Goal: Transaction & Acquisition: Purchase product/service

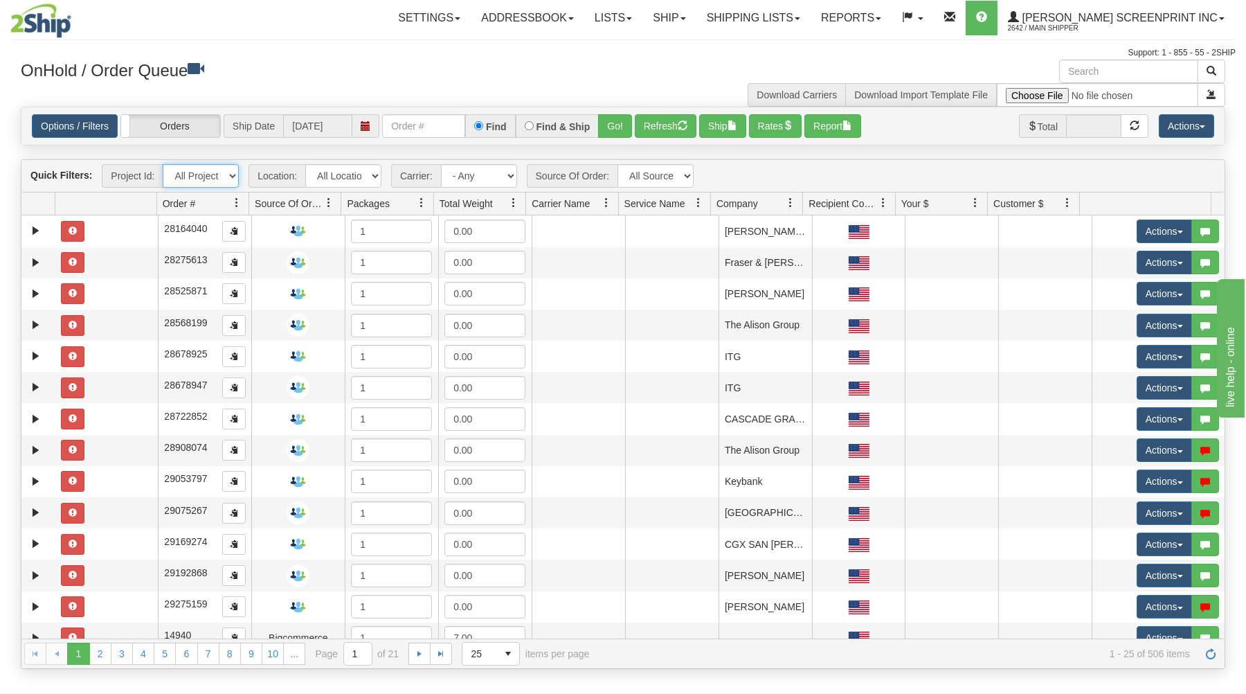
select select "2509-006"
click option "2509-006" at bounding box center [0, 0] width 0 height 0
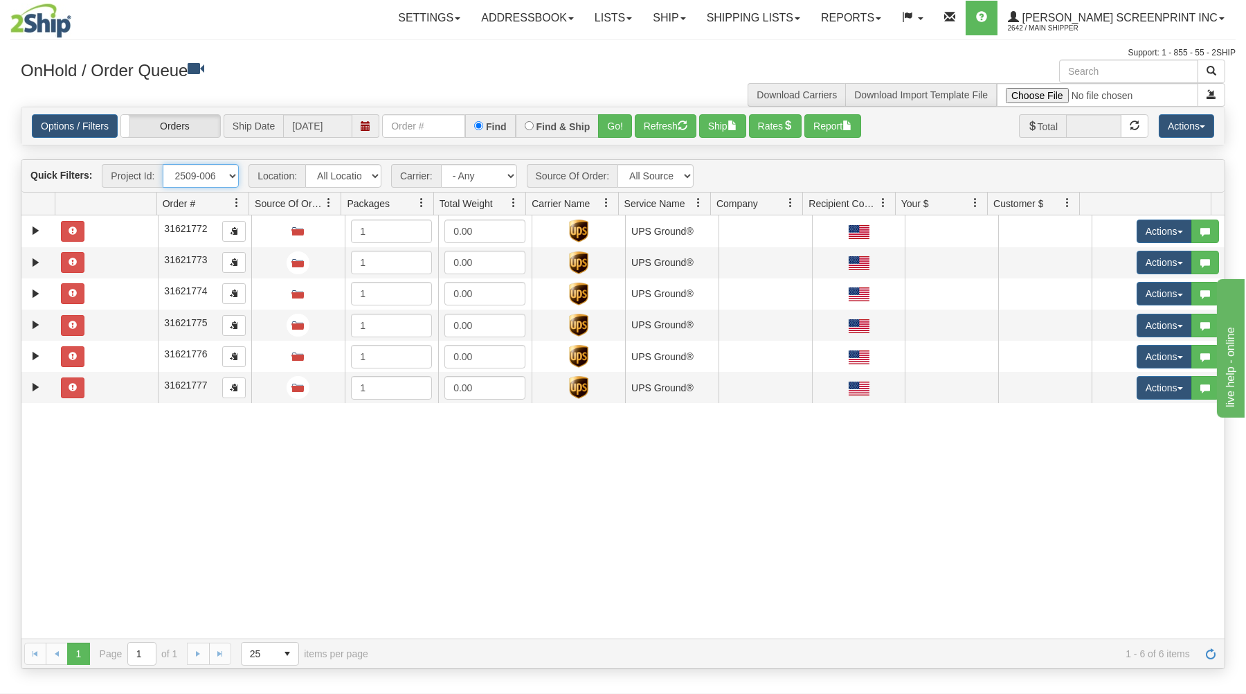
click at [163, 164] on select "All Projects 2509-006 Imagine ShipRequests 01.22.2024 ShipRequests 01.31.2025 S…" at bounding box center [201, 176] width 76 height 24
drag, startPoint x: 227, startPoint y: 174, endPoint x: 276, endPoint y: 58, distance: 125.6
click at [276, 58] on div "Support: 1 - 855 - 55 - 2SHIP" at bounding box center [622, 53] width 1225 height 12
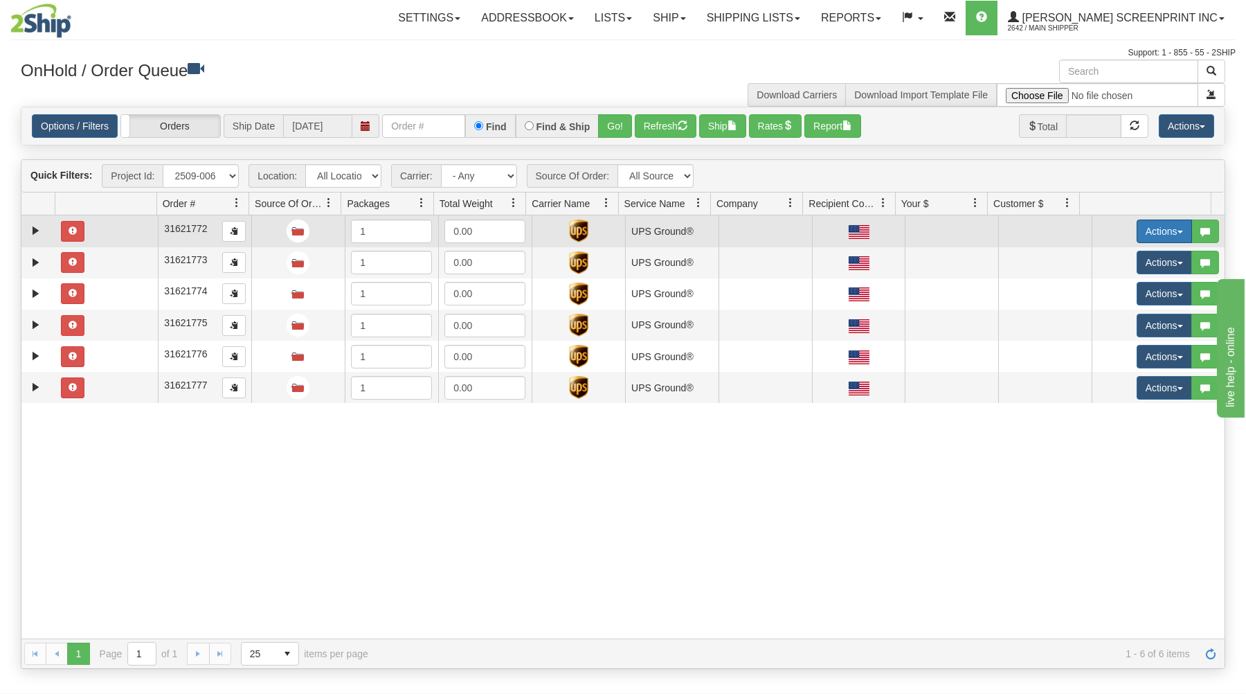
click at [1146, 225] on button "Actions" at bounding box center [1163, 231] width 55 height 24
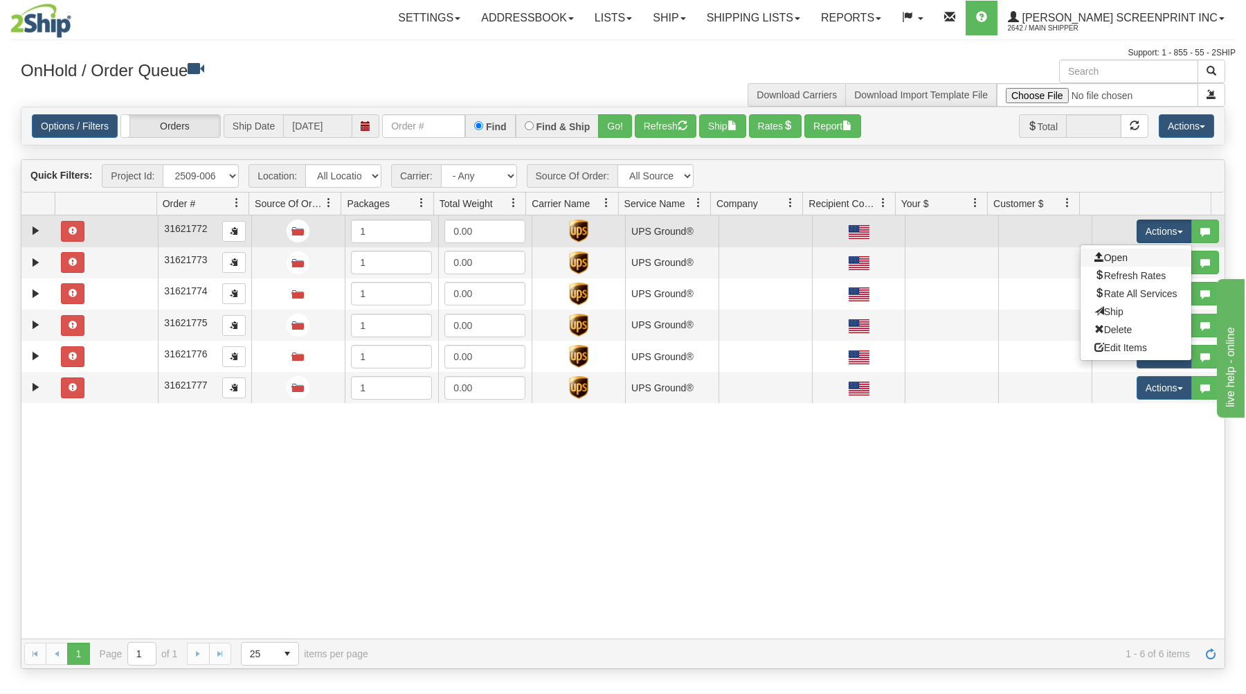
click at [1133, 257] on link "Open" at bounding box center [1135, 257] width 111 height 18
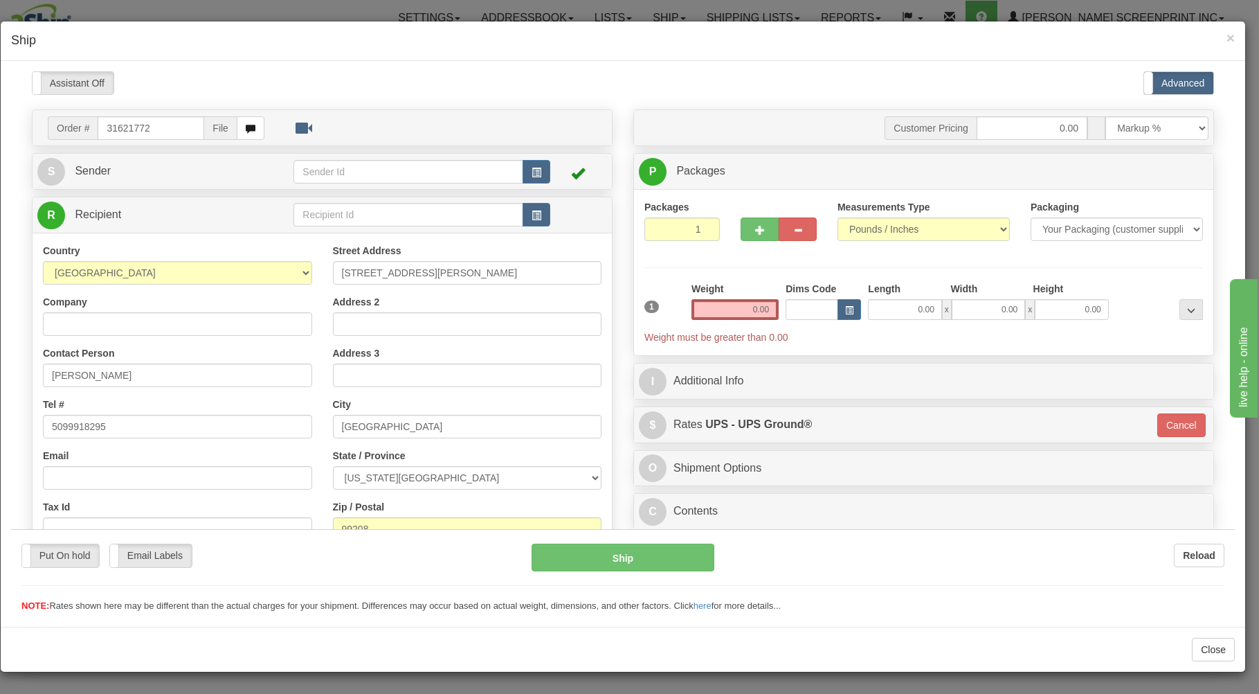
type input "32.15"
type input "3"
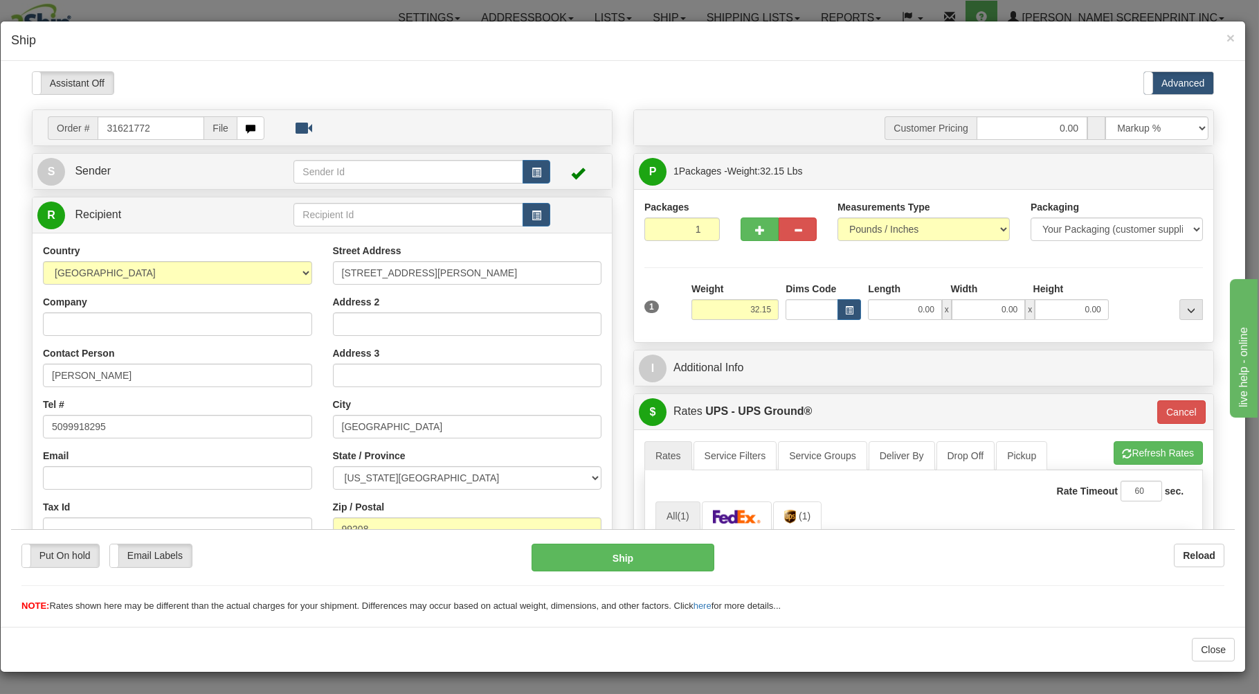
type input "32.20"
type input "3"
type input "32.25"
type input "3"
type input "32.15"
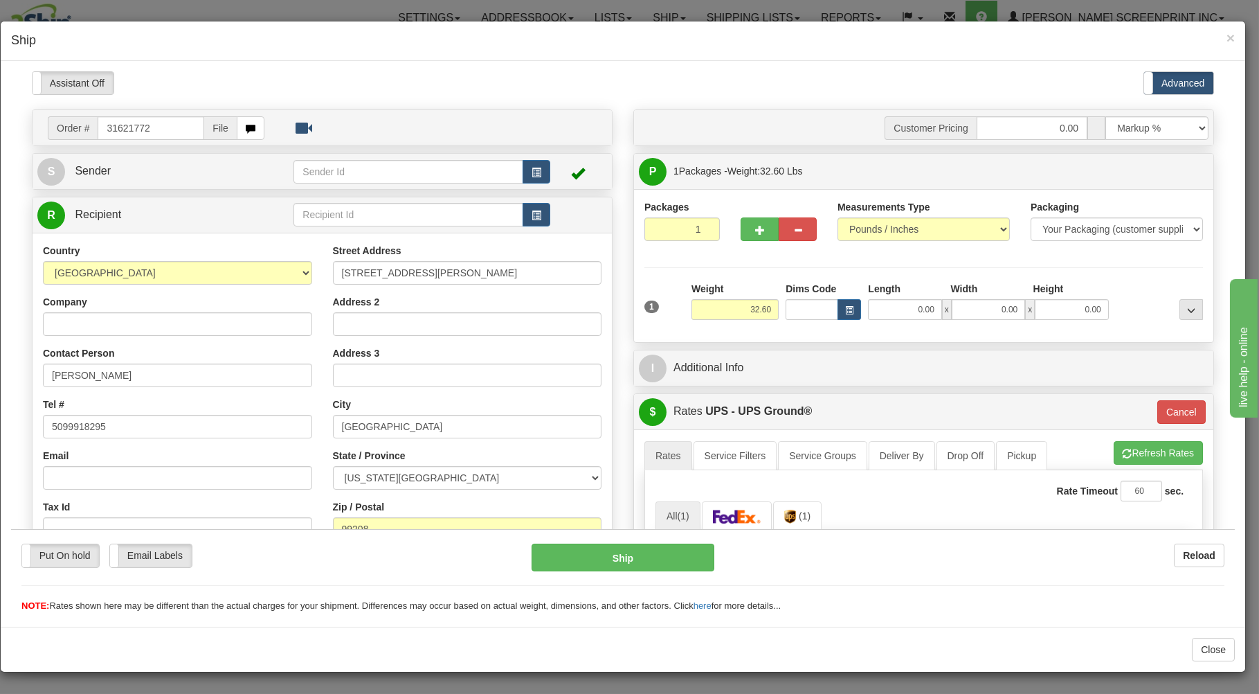
type input "3"
click at [755, 227] on span "button" at bounding box center [760, 229] width 10 height 9
type input "2"
click at [873, 305] on input "0.00" at bounding box center [904, 308] width 73 height 21
type input "3"
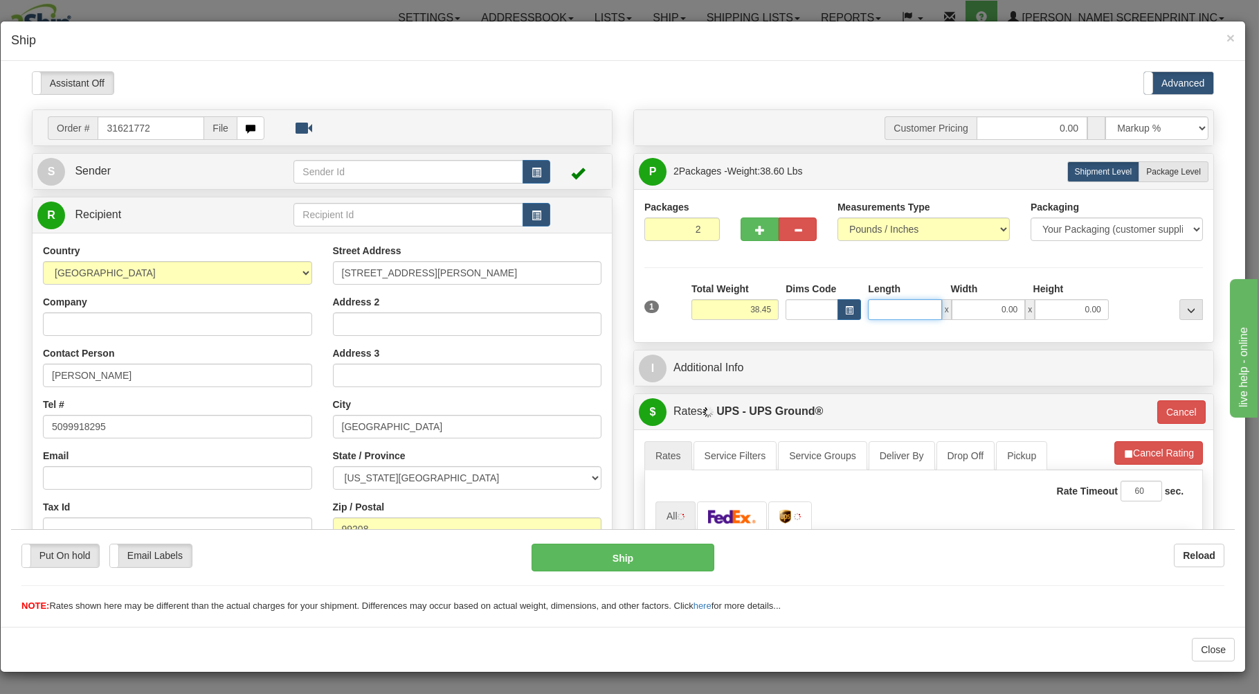
type input "38.35"
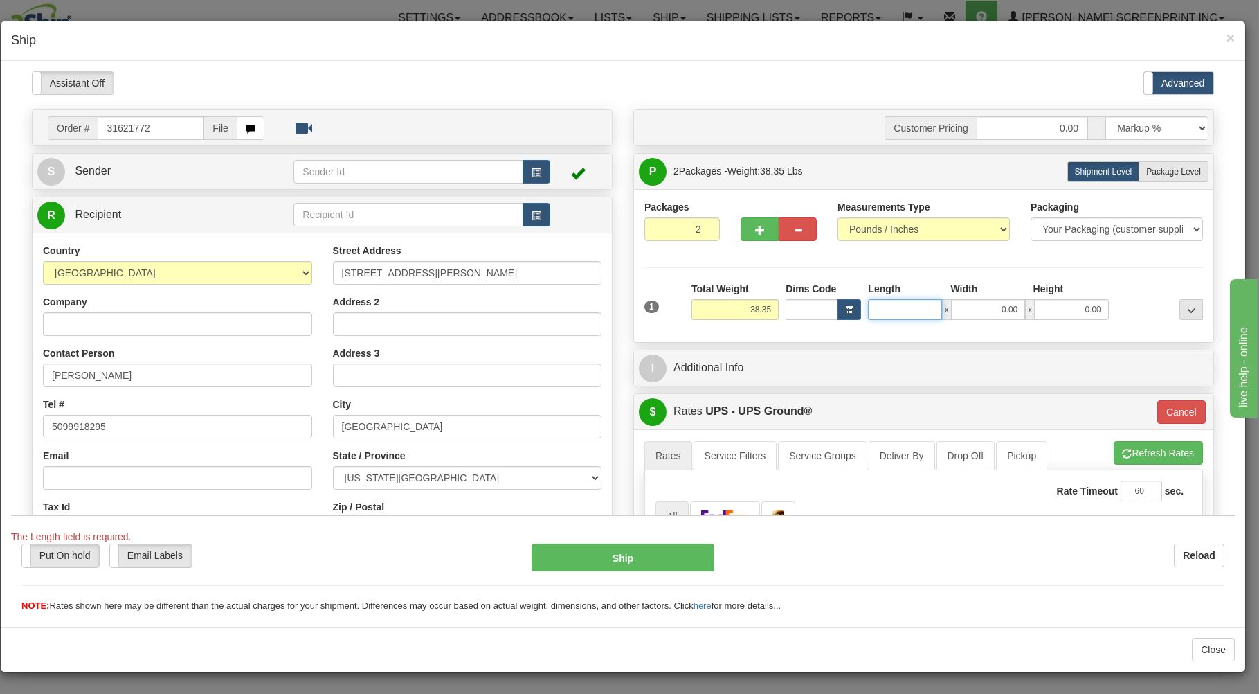
type input "3"
type input "32.30"
type input "3"
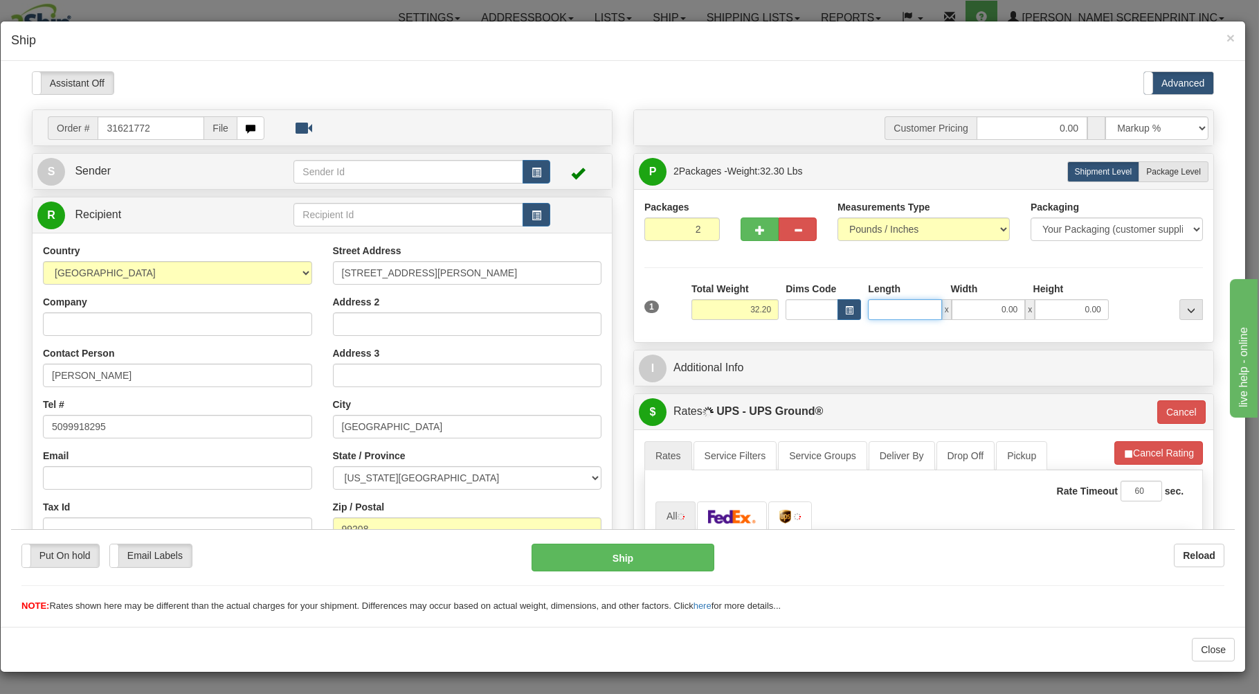
type input "32.15"
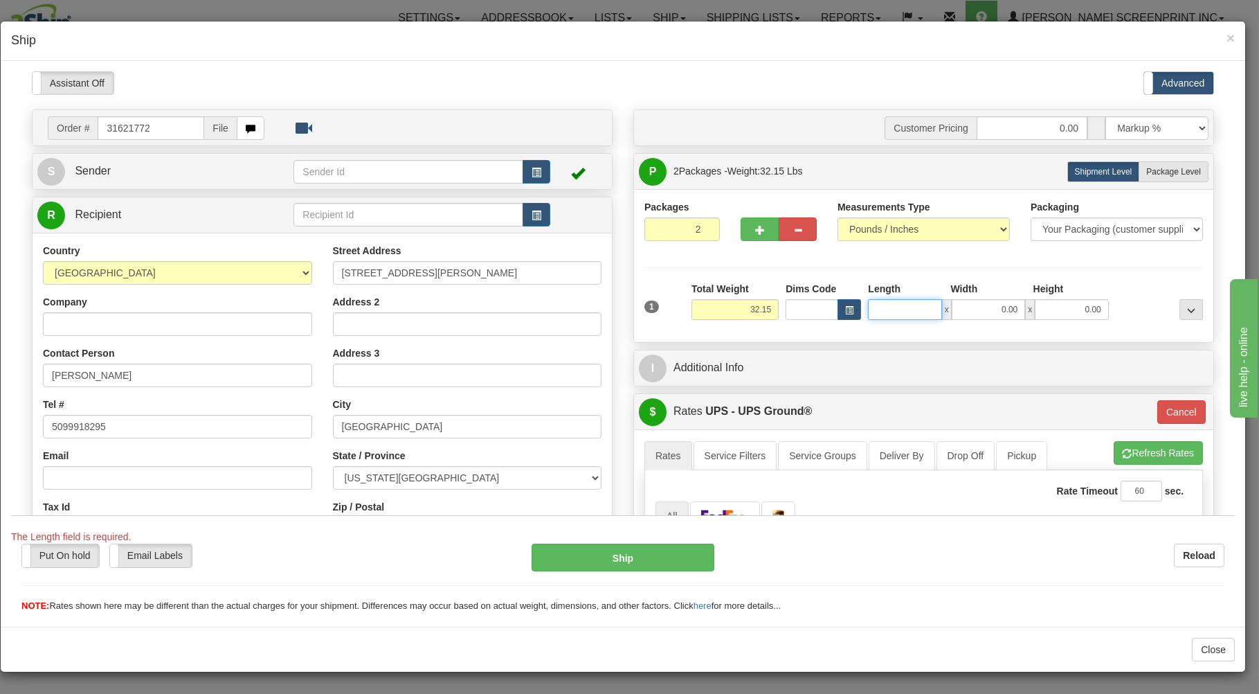
type input "3"
type input "32.25"
type input "3"
type input "32.15"
type input "3"
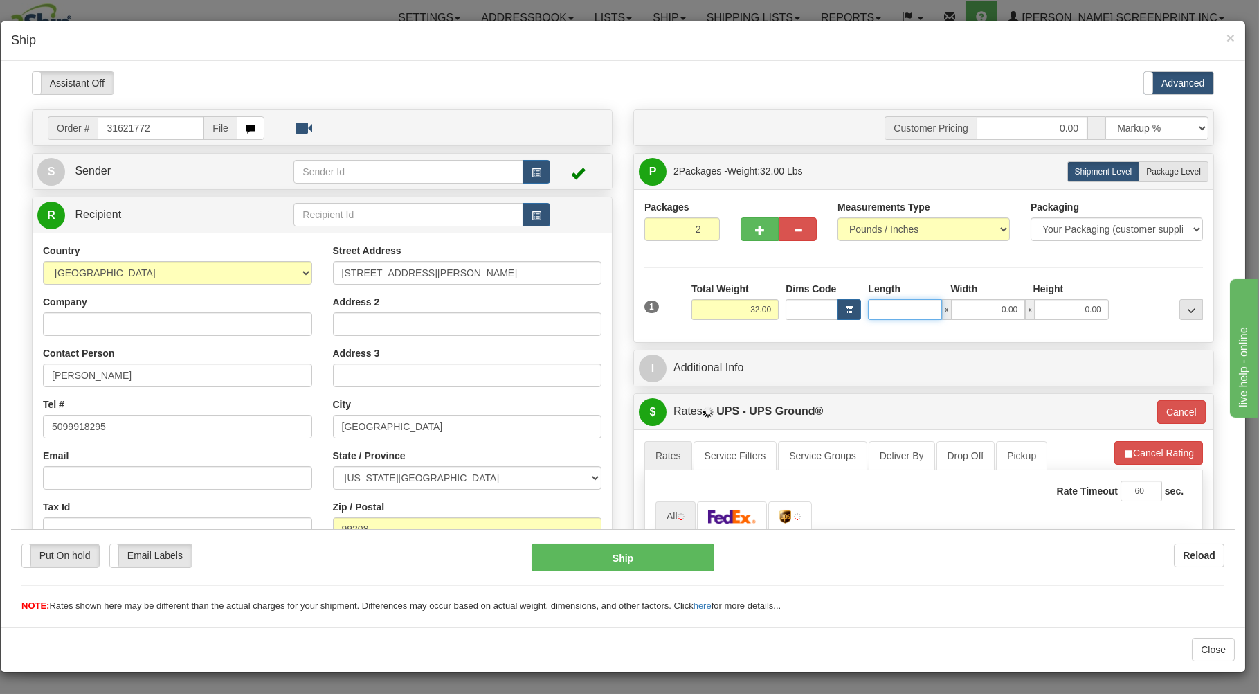
type input "31.95"
type input "3"
type input "31.65"
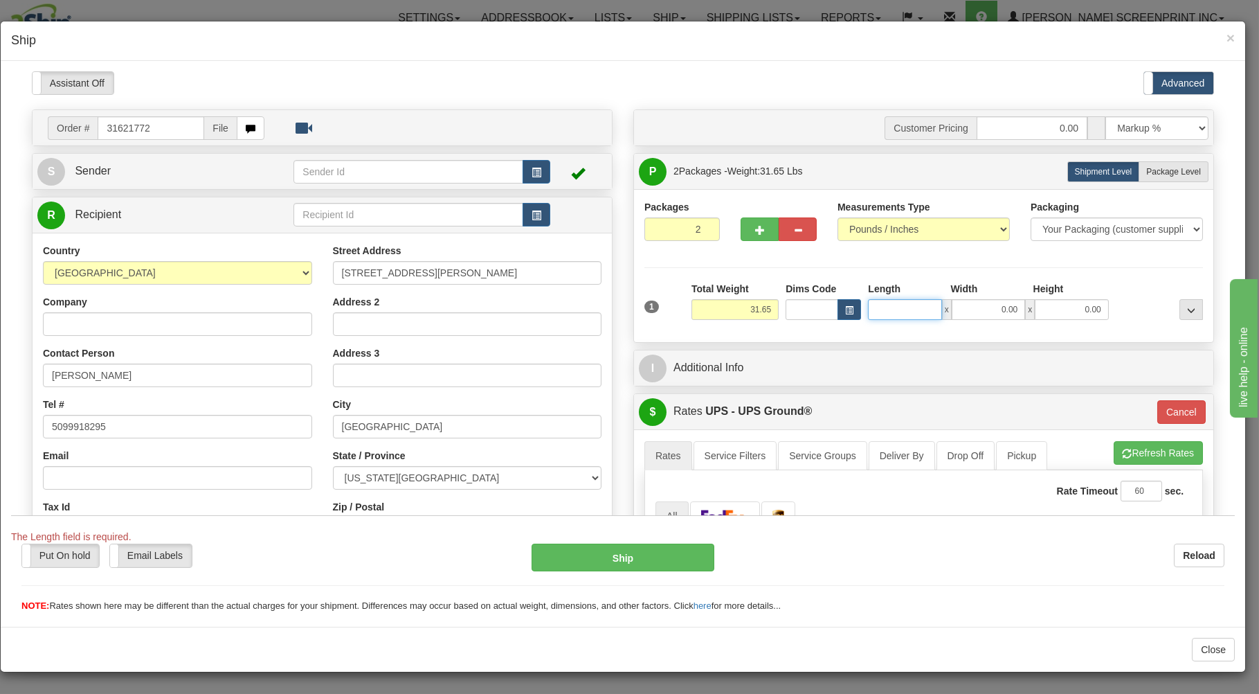
type input "3"
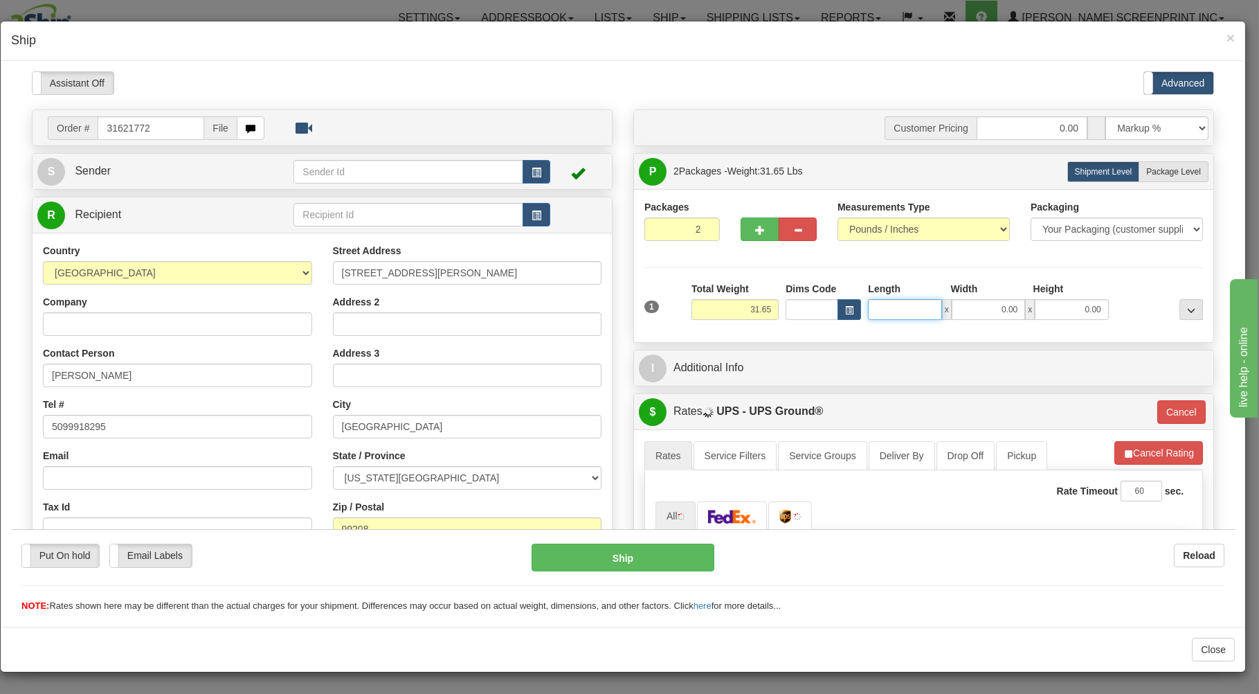
type input "31.70"
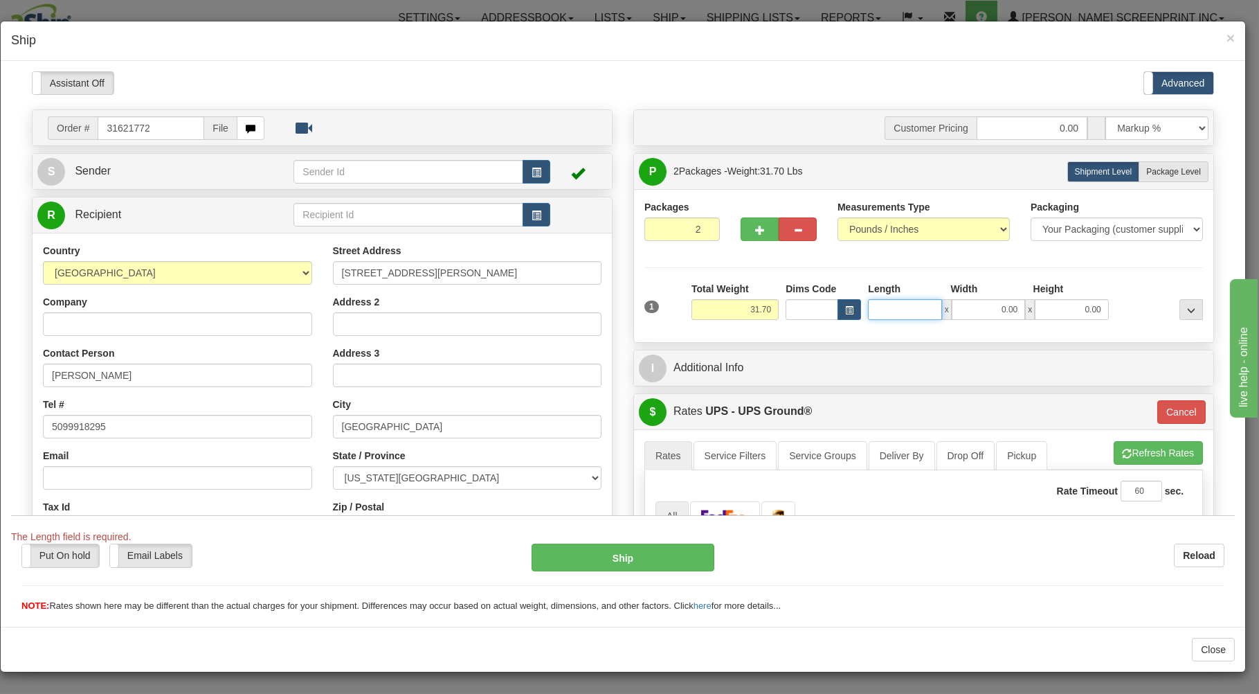
type input "3"
type input "32.15"
type input "3"
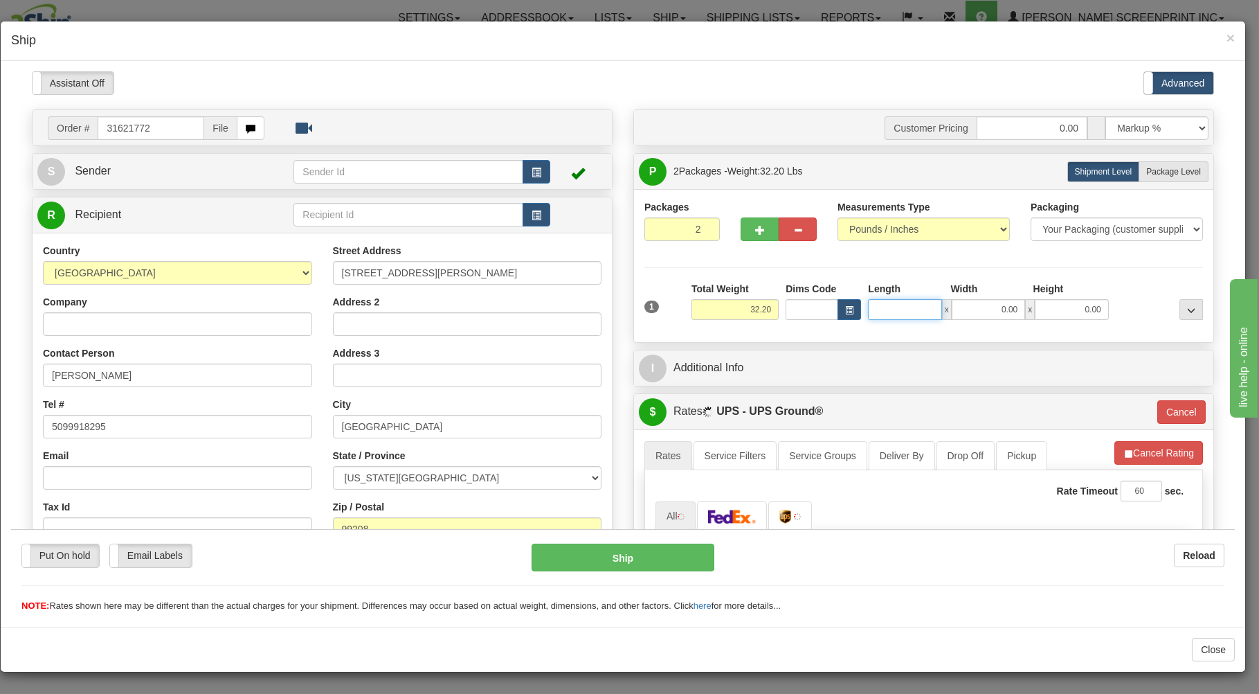
type input "32.25"
type input "3"
type input "32.30"
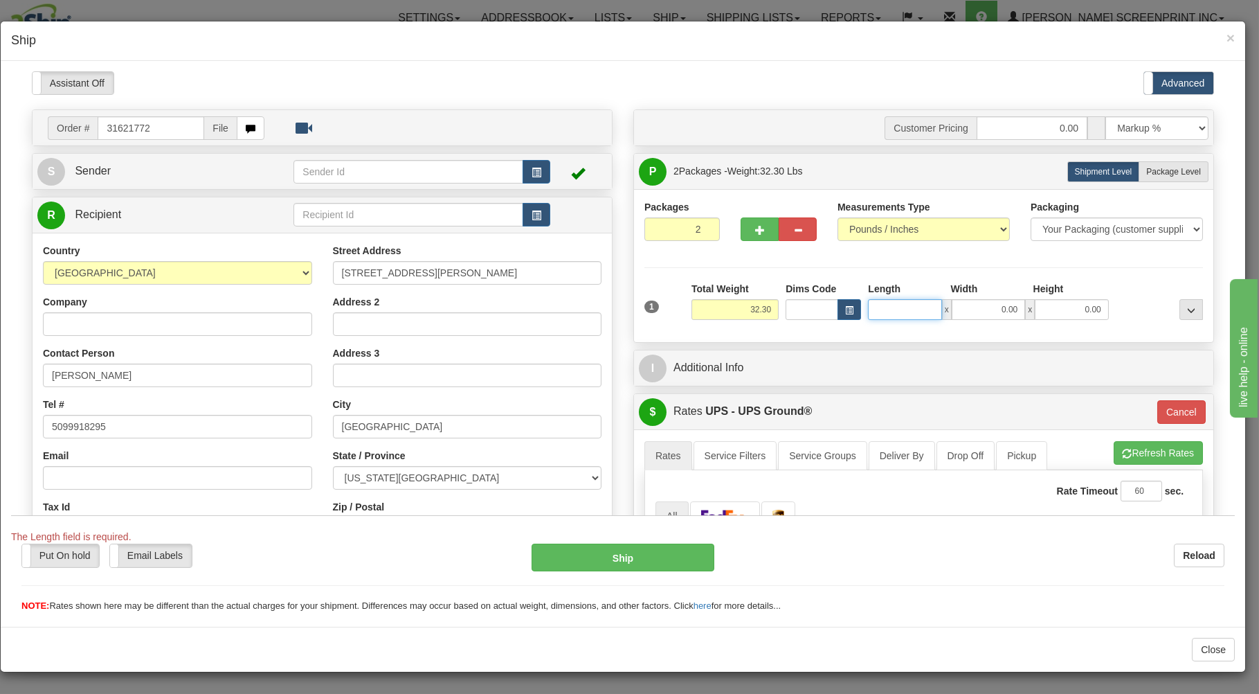
type input "3"
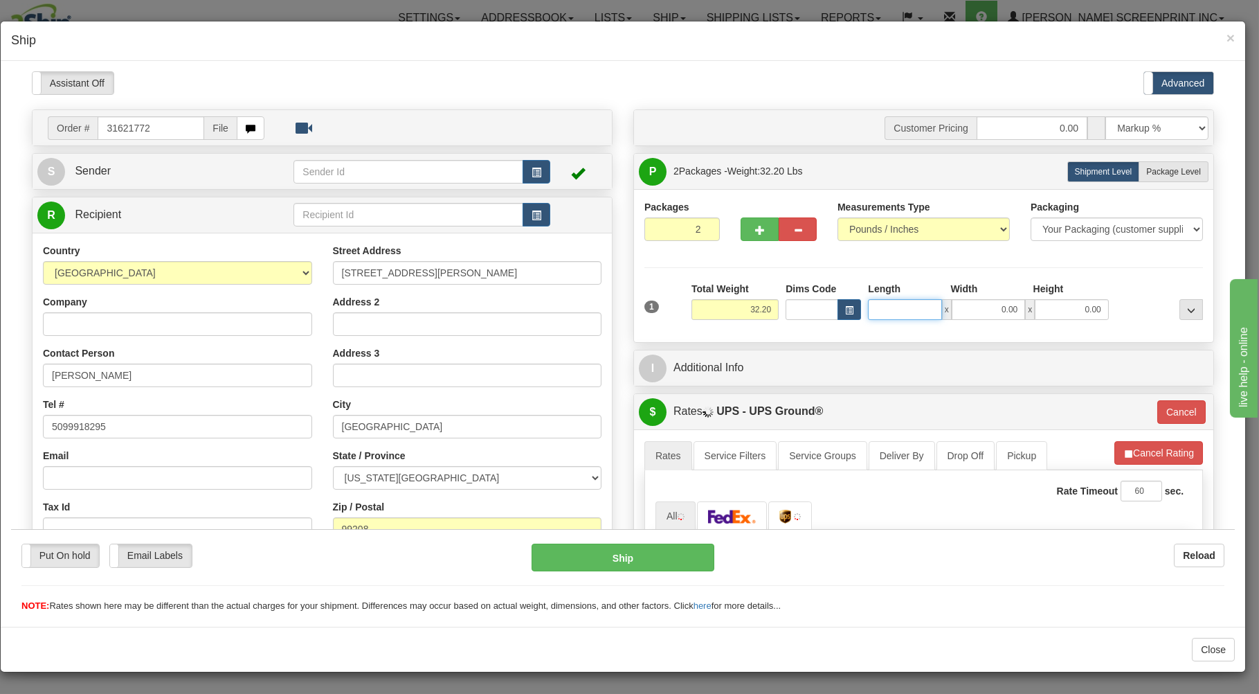
type input "32.15"
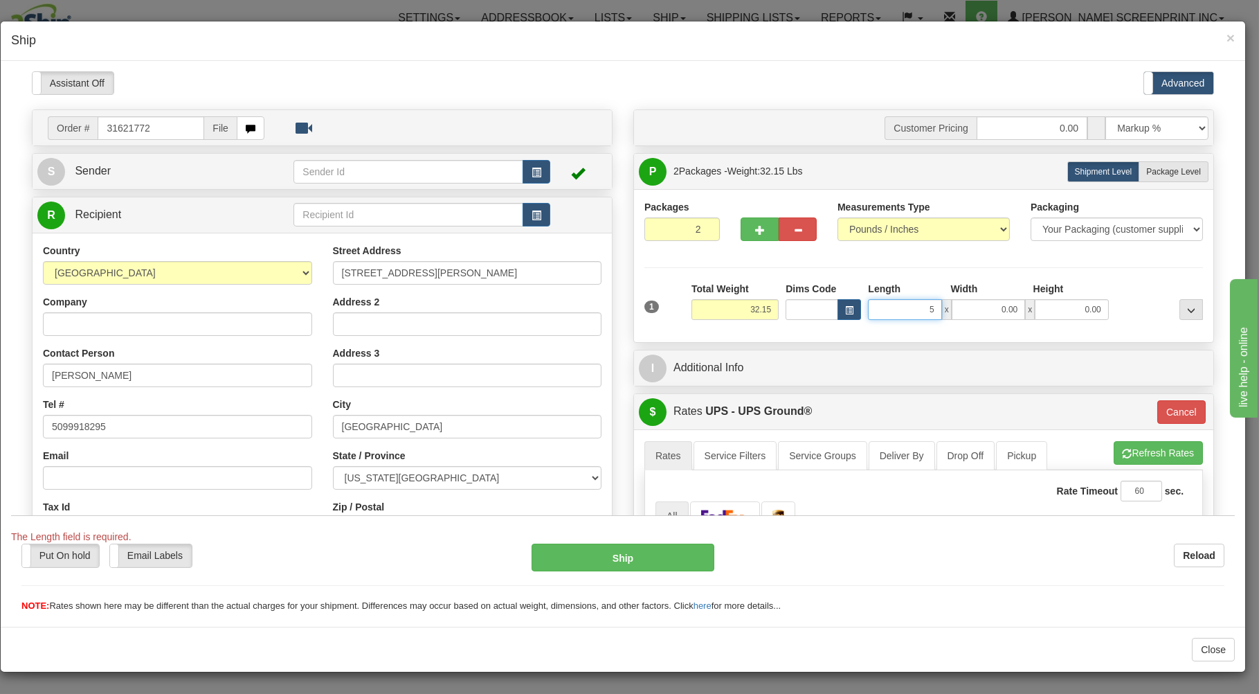
type input "50"
type input "3"
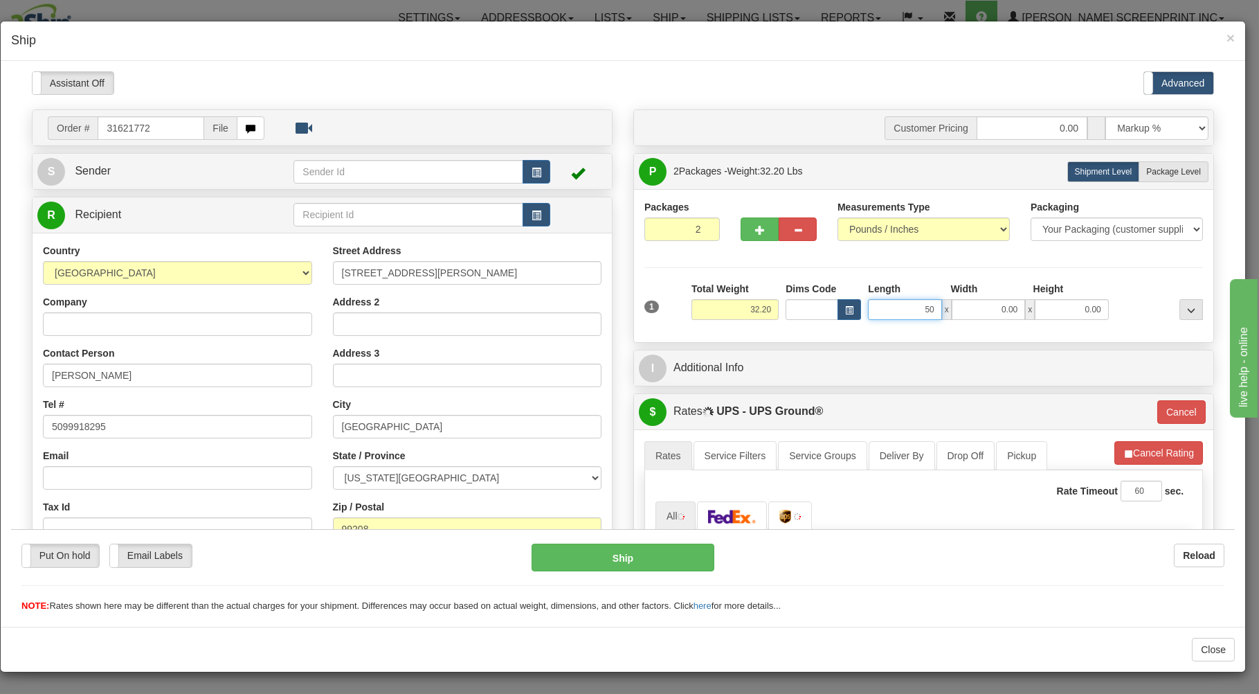
type input "32.15"
type input "50.00"
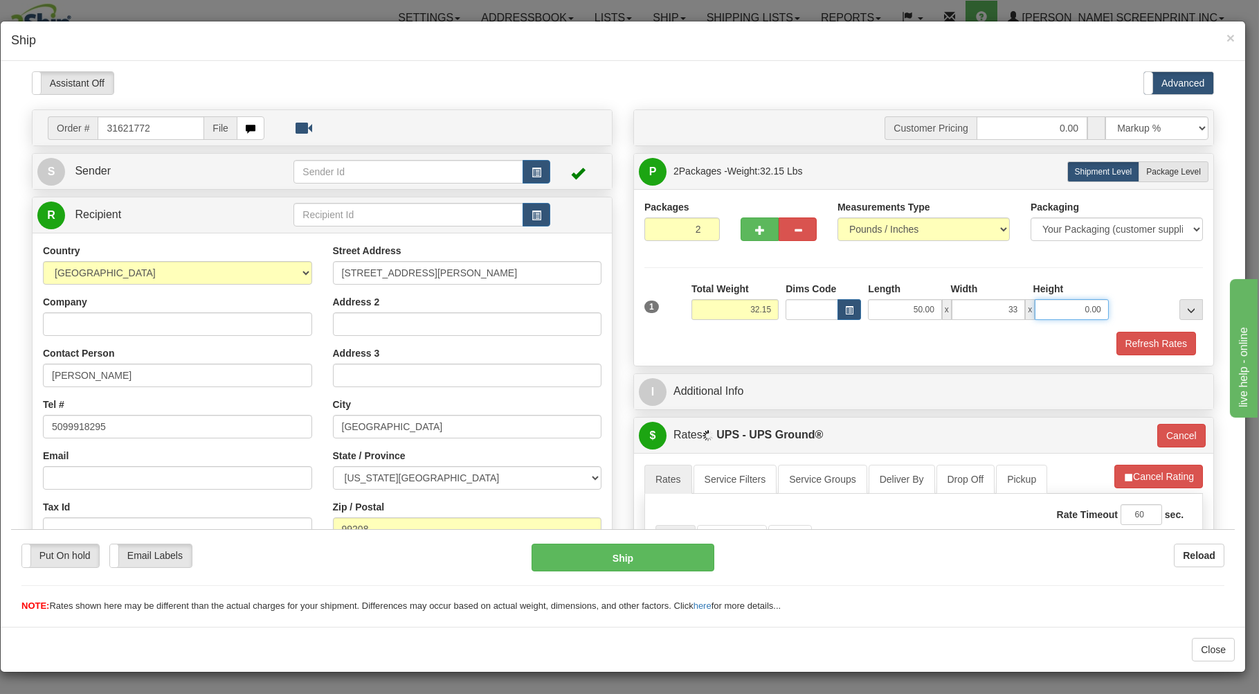
type input "33.00"
type input "4.00"
click at [1180, 167] on label "Package Level Pack.." at bounding box center [1174, 171] width 70 height 21
radio input "true"
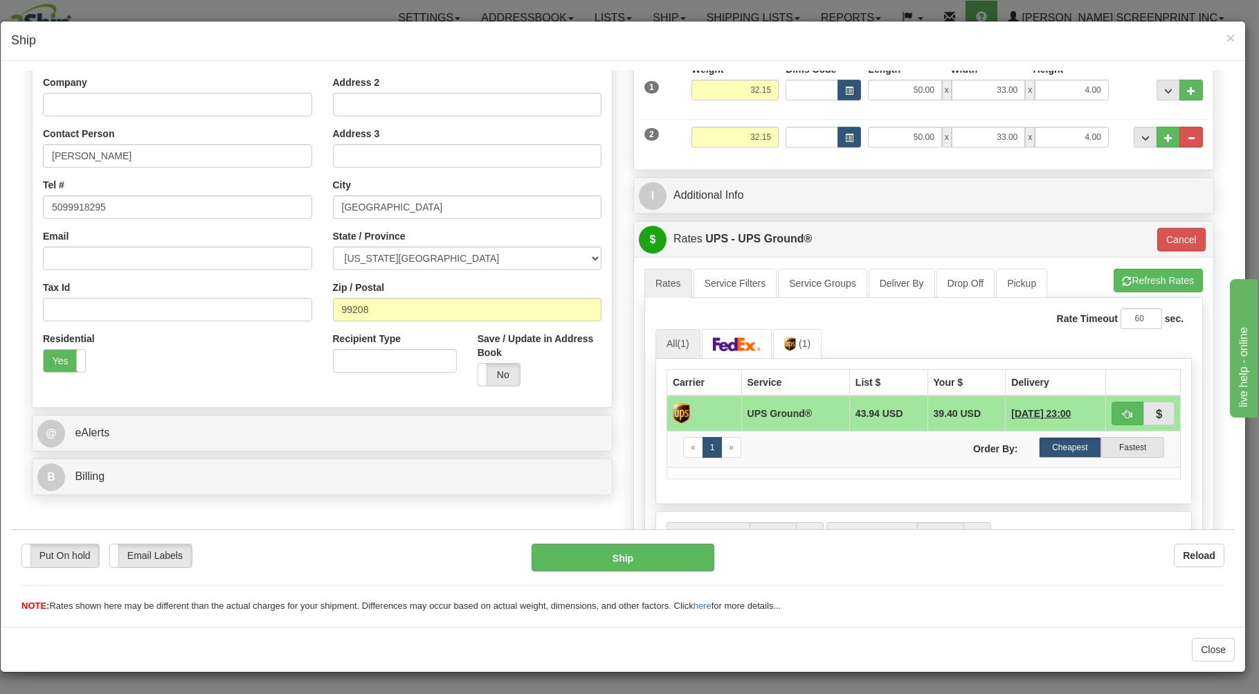
scroll to position [368, 0]
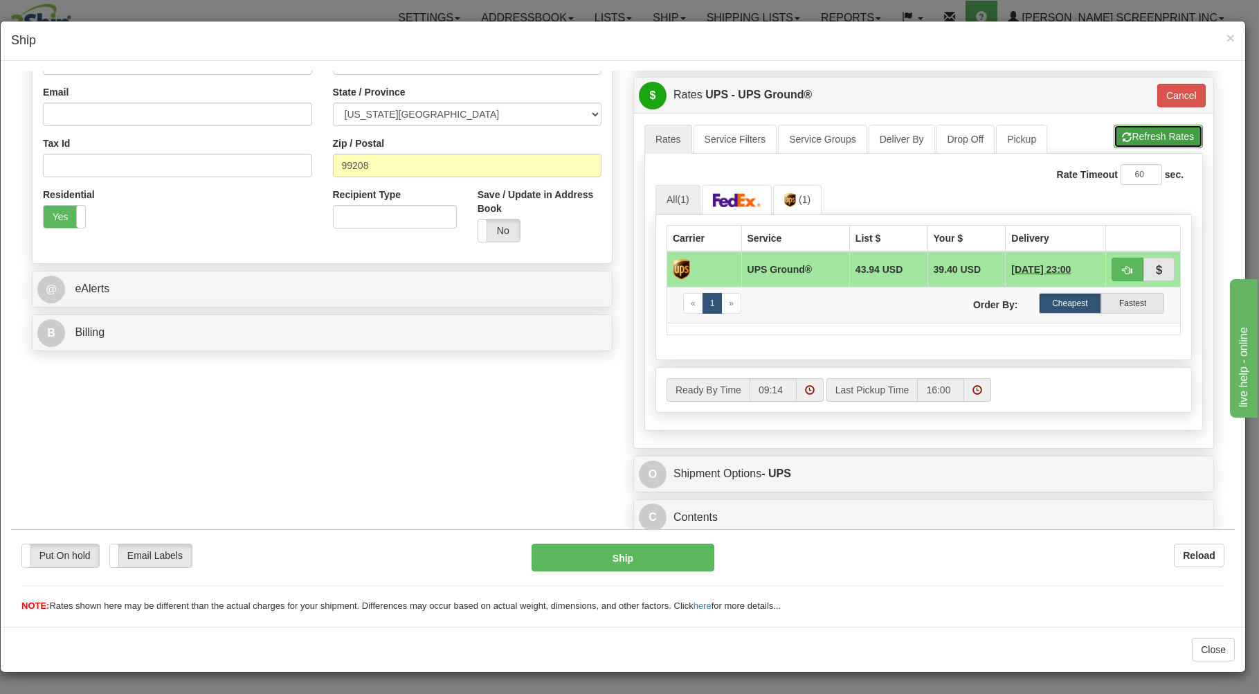
click at [1139, 134] on button "Refresh Rates" at bounding box center [1158, 136] width 89 height 24
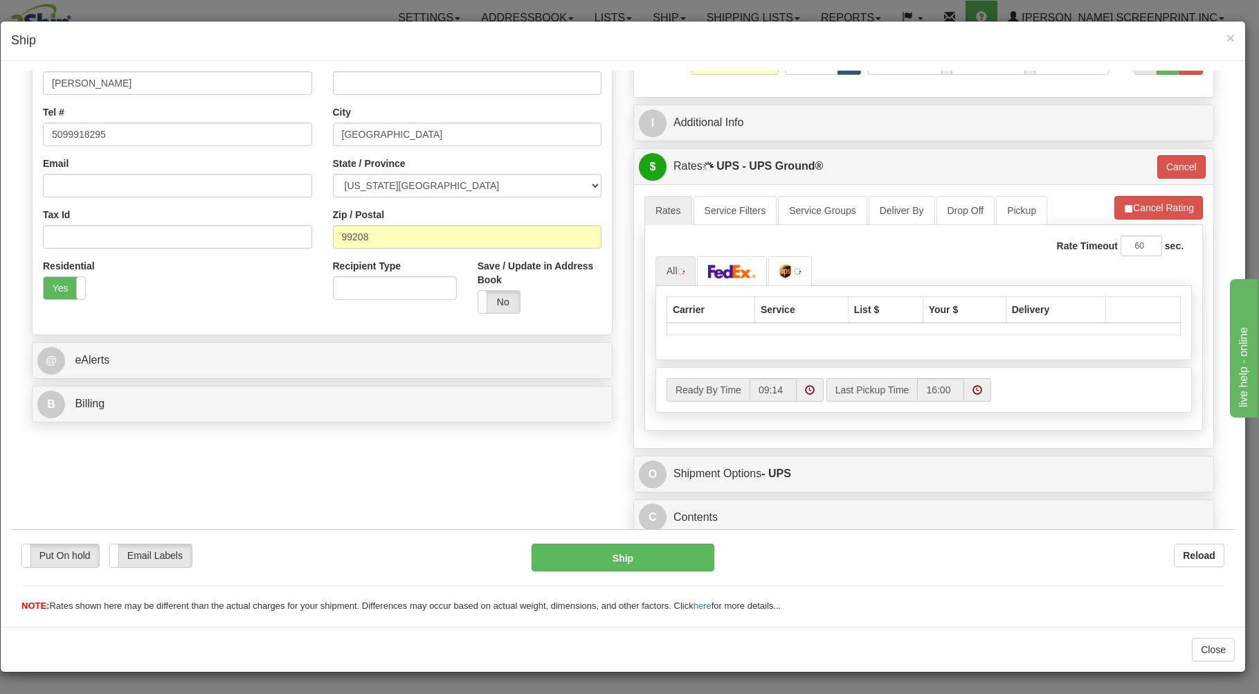
scroll to position [296, 0]
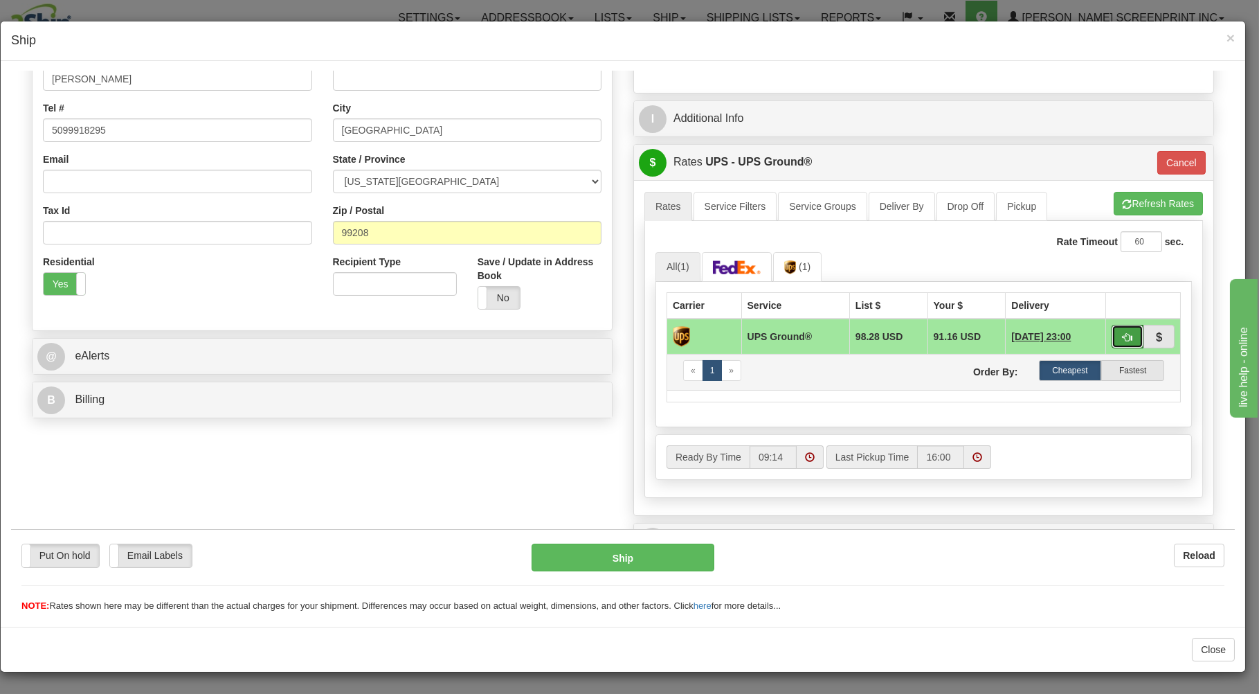
drag, startPoint x: 1114, startPoint y: 325, endPoint x: 1023, endPoint y: 387, distance: 110.2
click at [1114, 325] on button "button" at bounding box center [1128, 336] width 32 height 24
click at [1121, 336] on button "button" at bounding box center [1128, 336] width 32 height 24
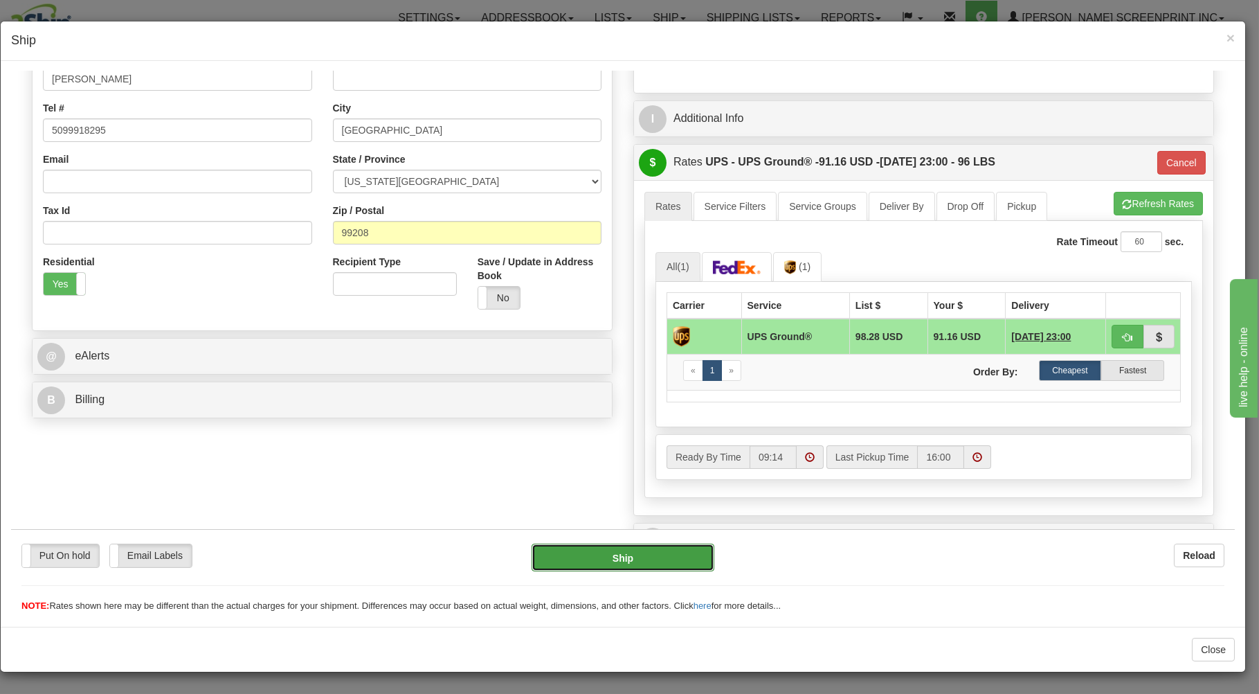
click at [649, 558] on button "Ship" at bounding box center [623, 557] width 183 height 28
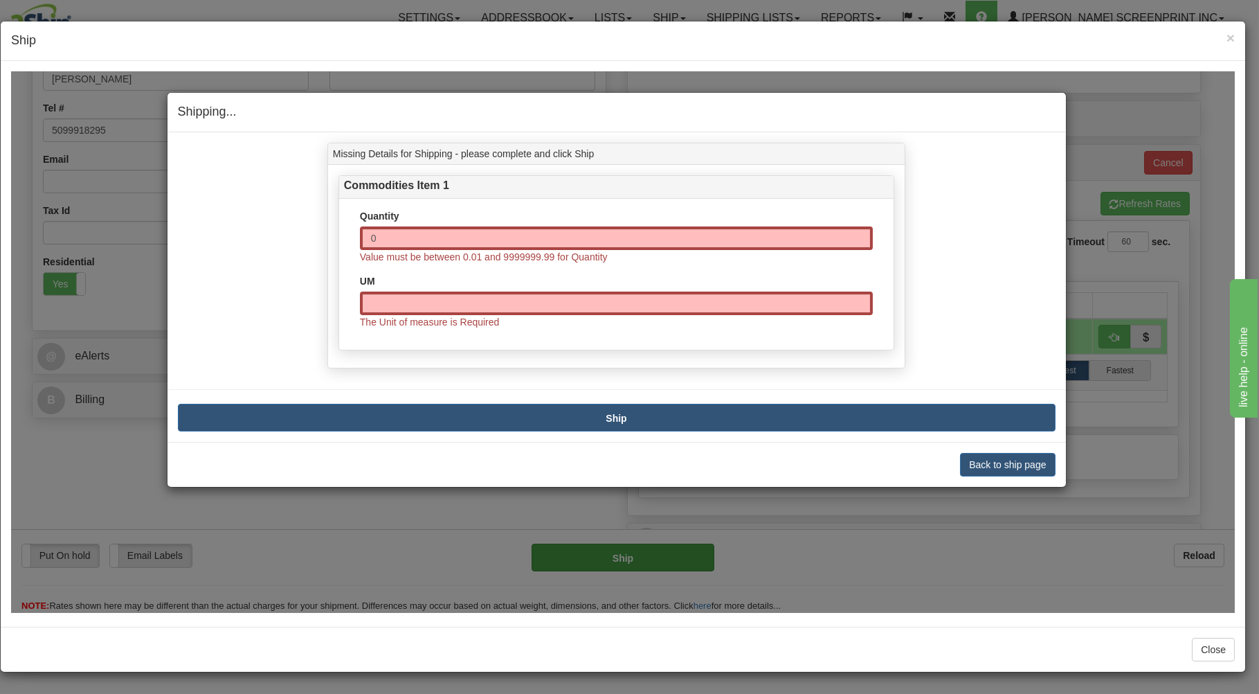
type input "03"
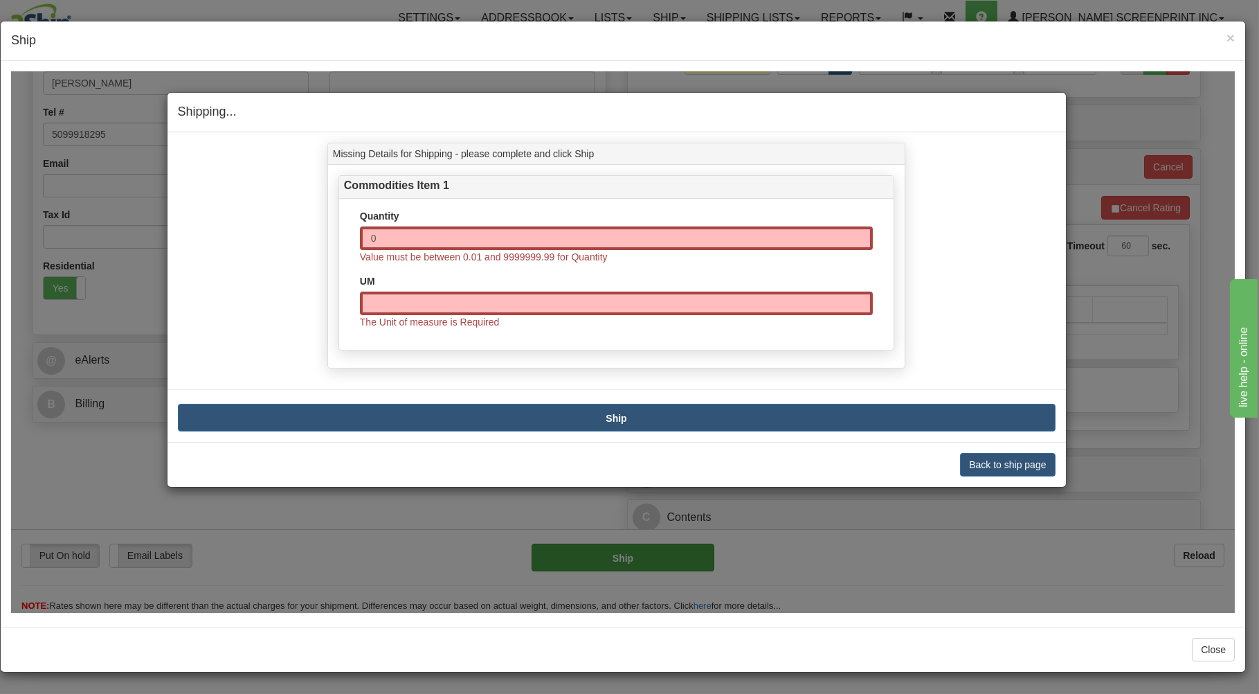
type input "32.15"
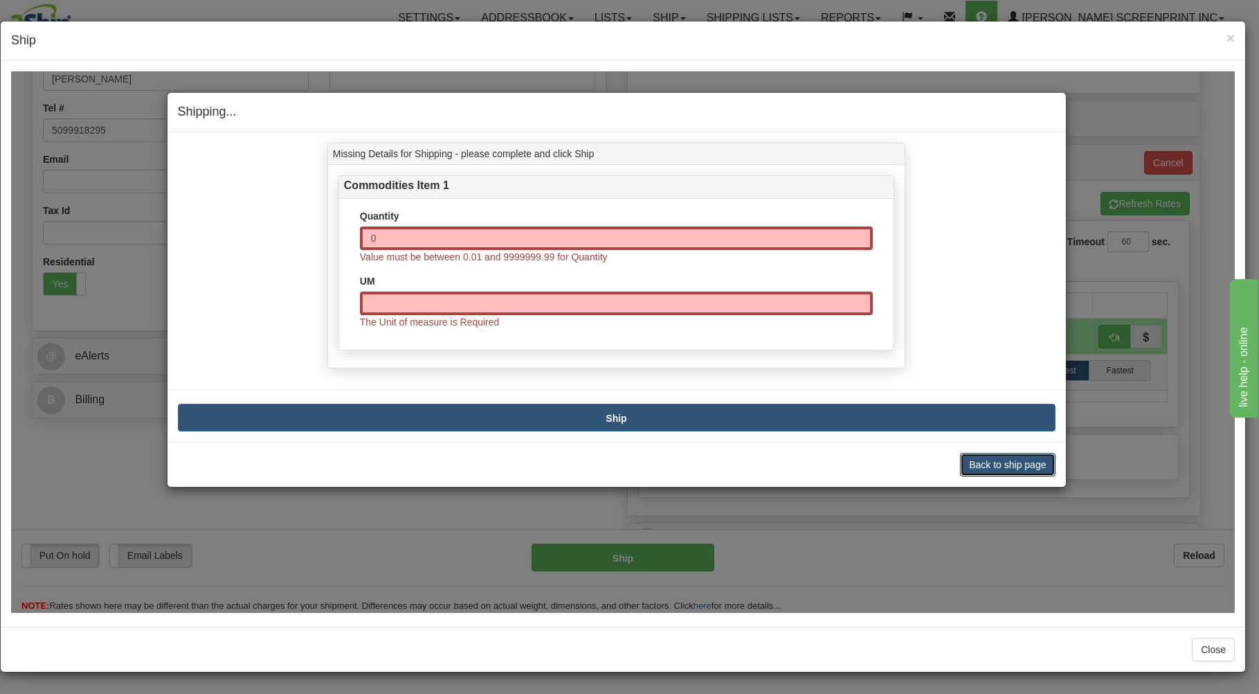
drag, startPoint x: 984, startPoint y: 463, endPoint x: 974, endPoint y: 459, distance: 10.5
click at [982, 463] on button "Back to ship page" at bounding box center [1007, 464] width 95 height 24
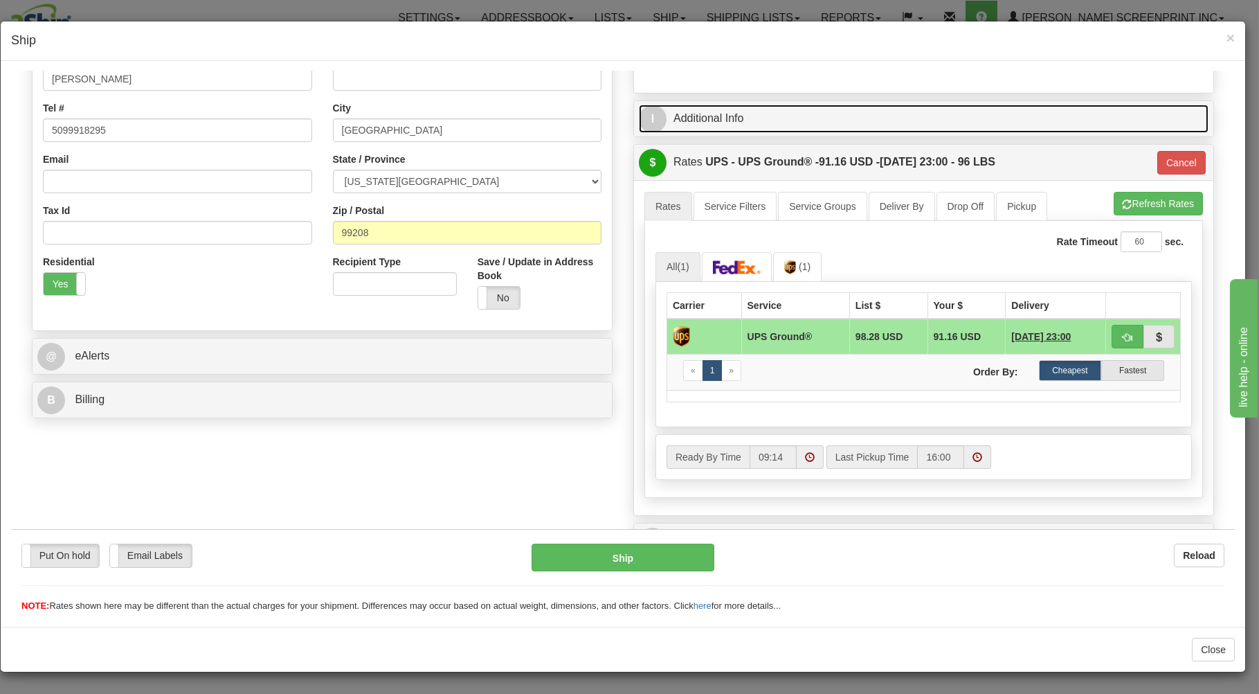
click at [847, 123] on link "I Additional Info" at bounding box center [924, 118] width 570 height 28
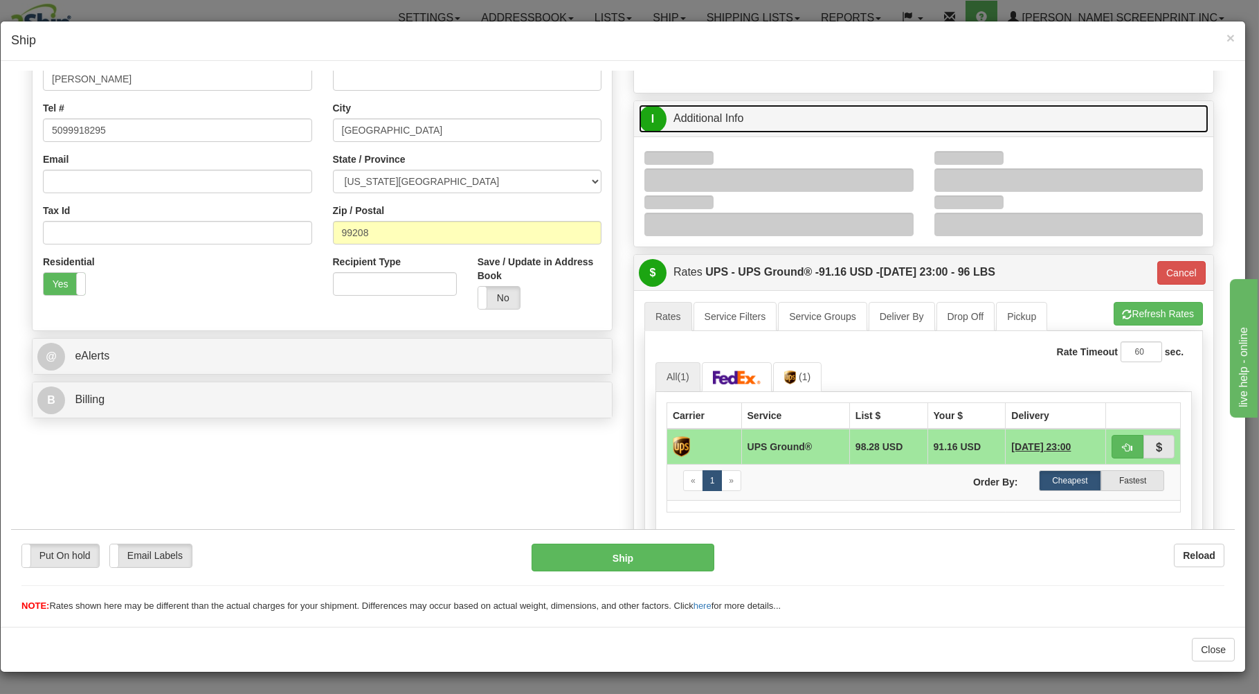
type input "03"
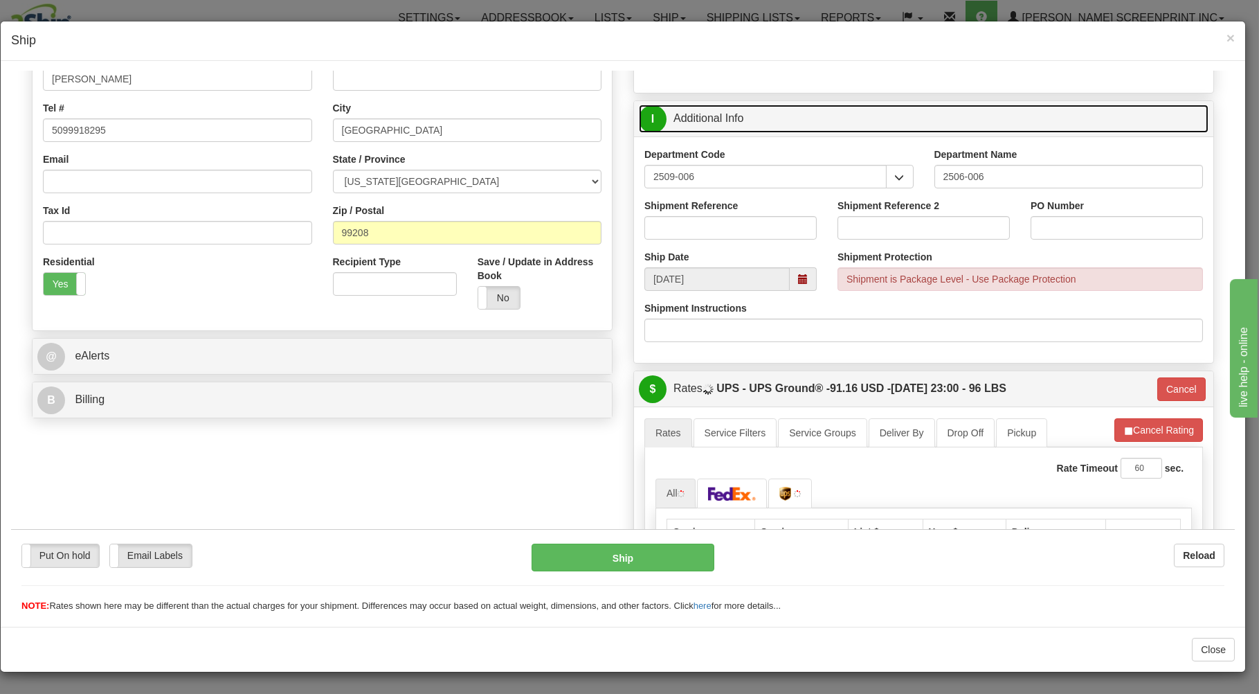
type input "32.15"
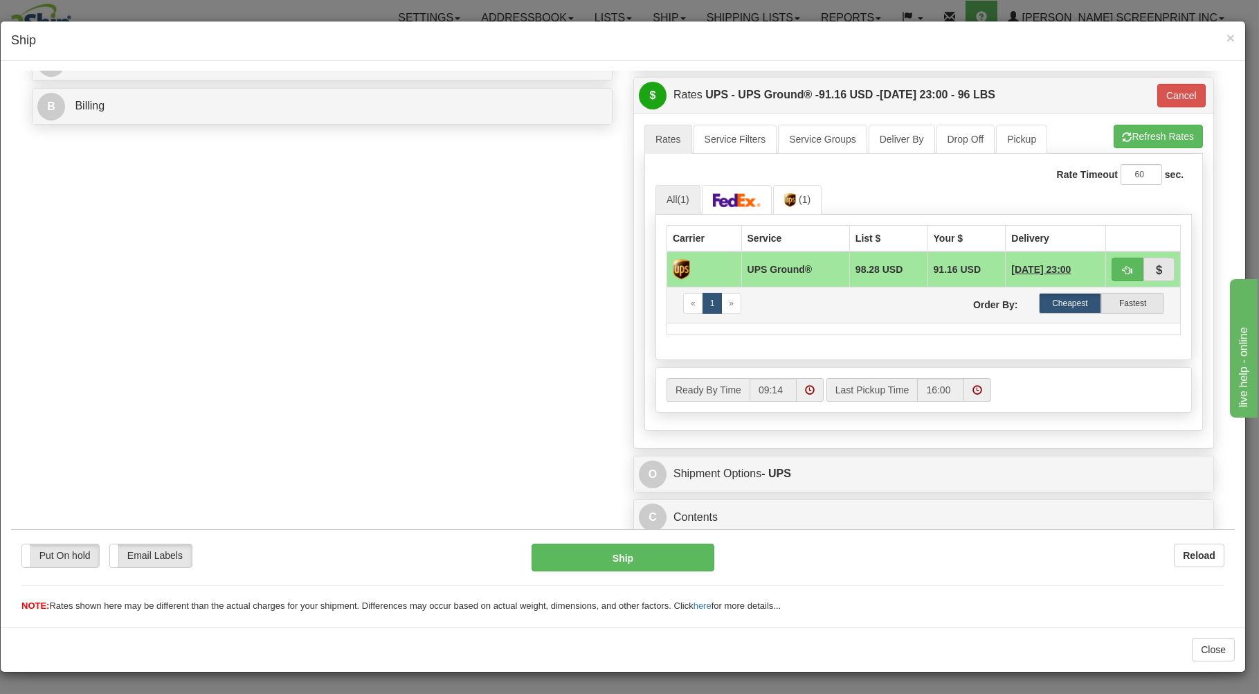
scroll to position [595, 0]
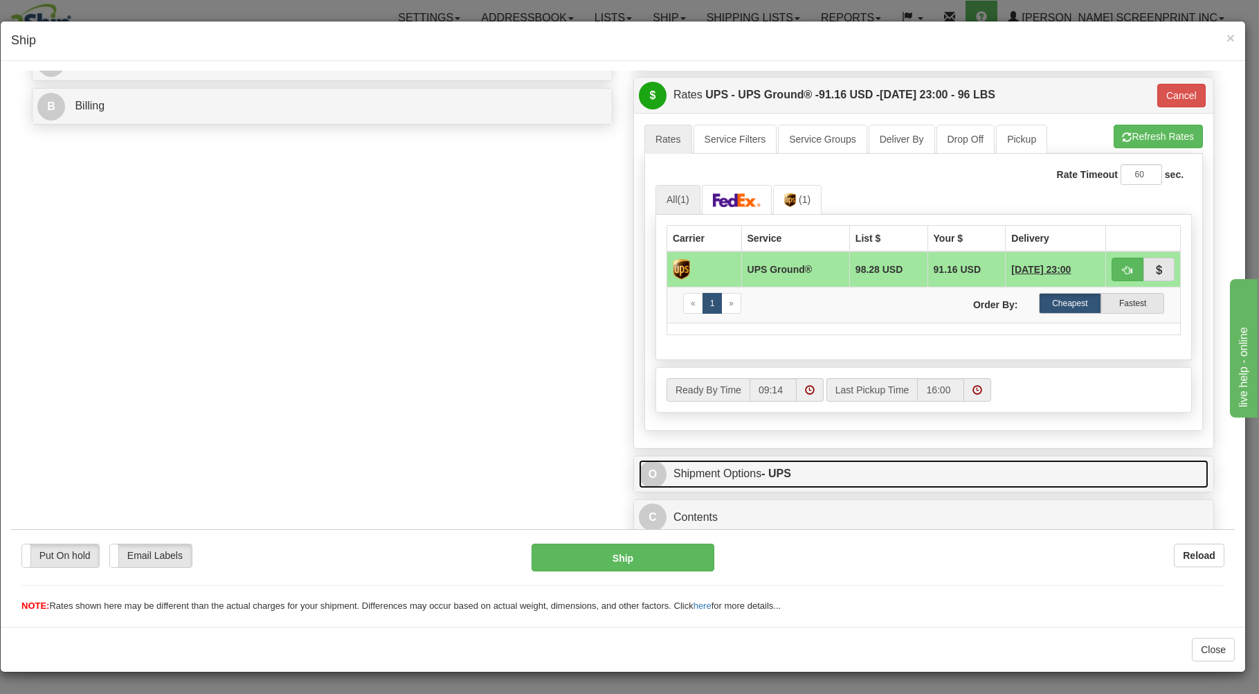
drag, startPoint x: 761, startPoint y: 466, endPoint x: 766, endPoint y: 459, distance: 9.4
click at [761, 466] on strong "- UPS" at bounding box center [776, 472] width 30 height 12
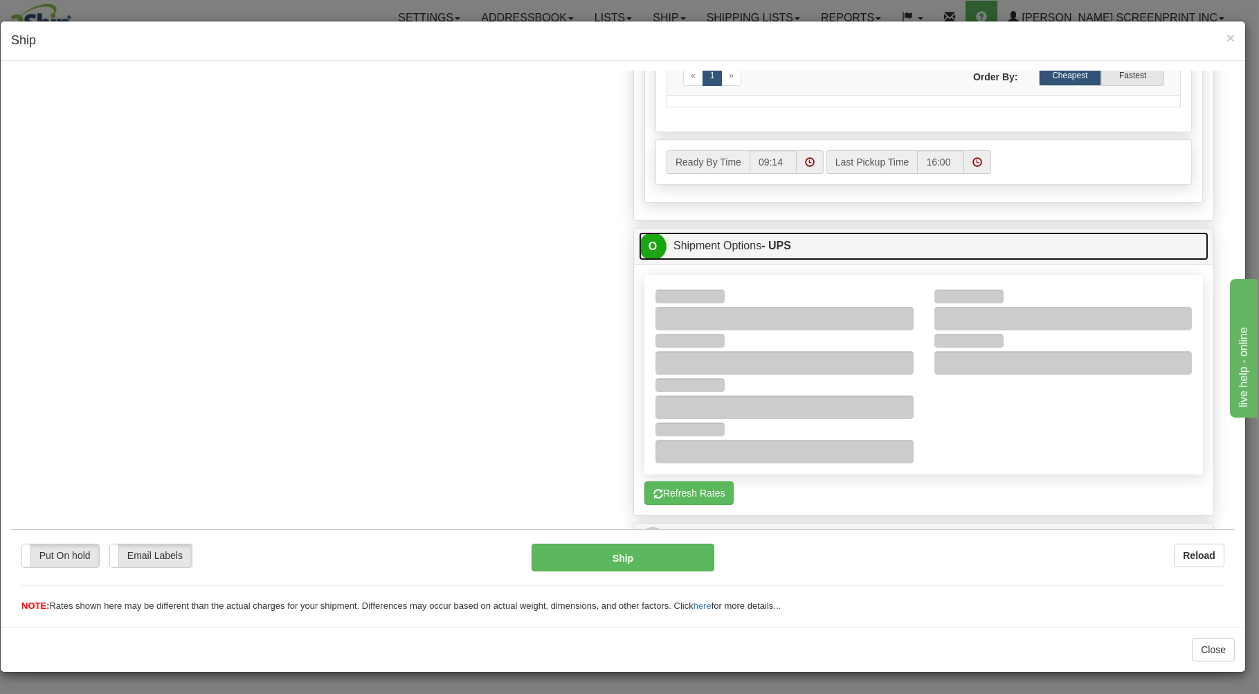
scroll to position [846, 0]
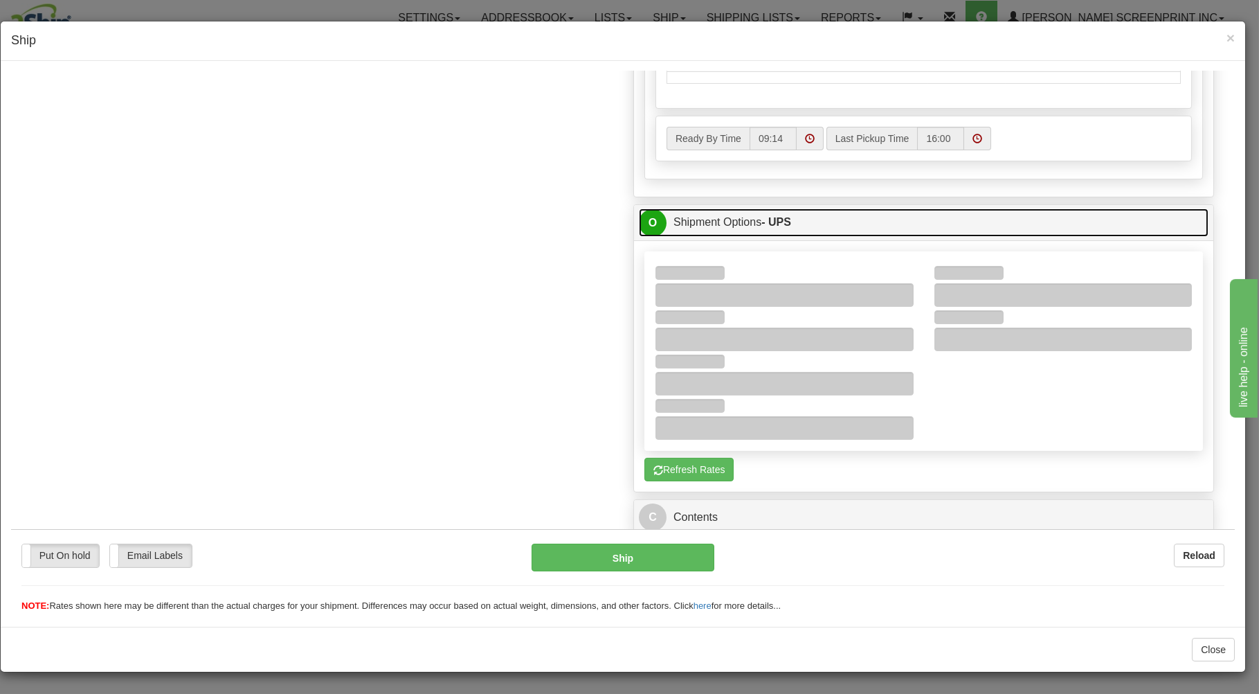
click at [712, 210] on link "O Shipment Options - UPS" at bounding box center [924, 222] width 570 height 28
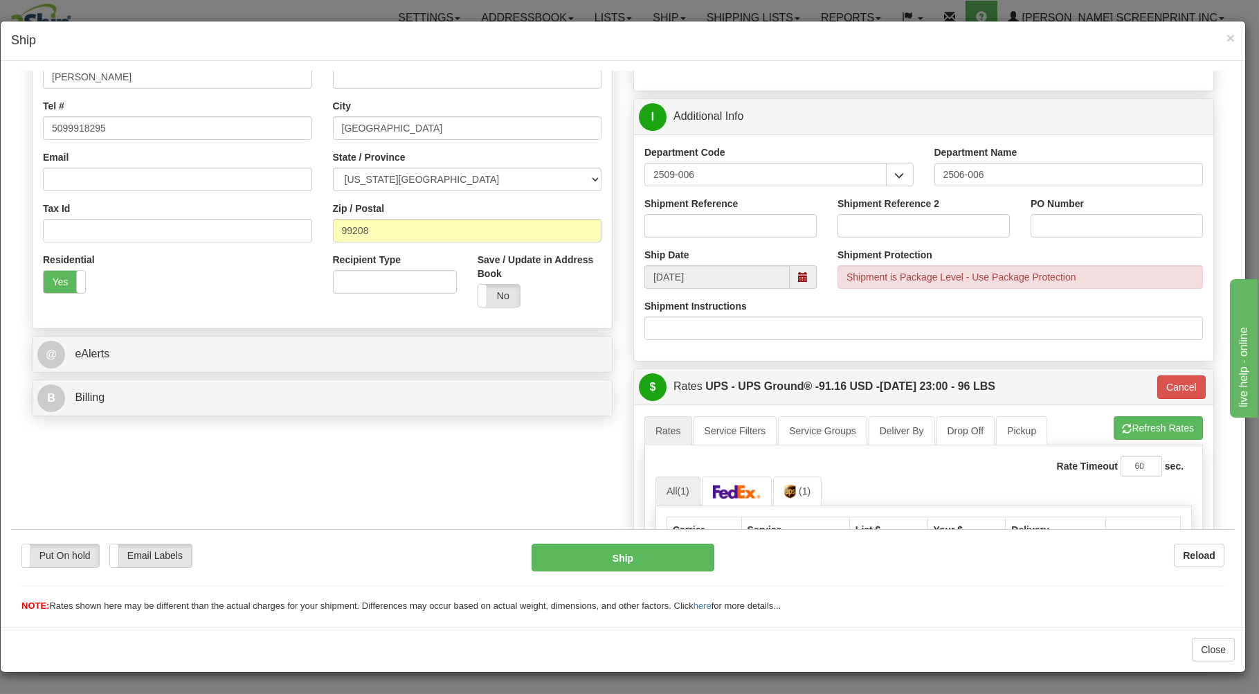
scroll to position [595, 0]
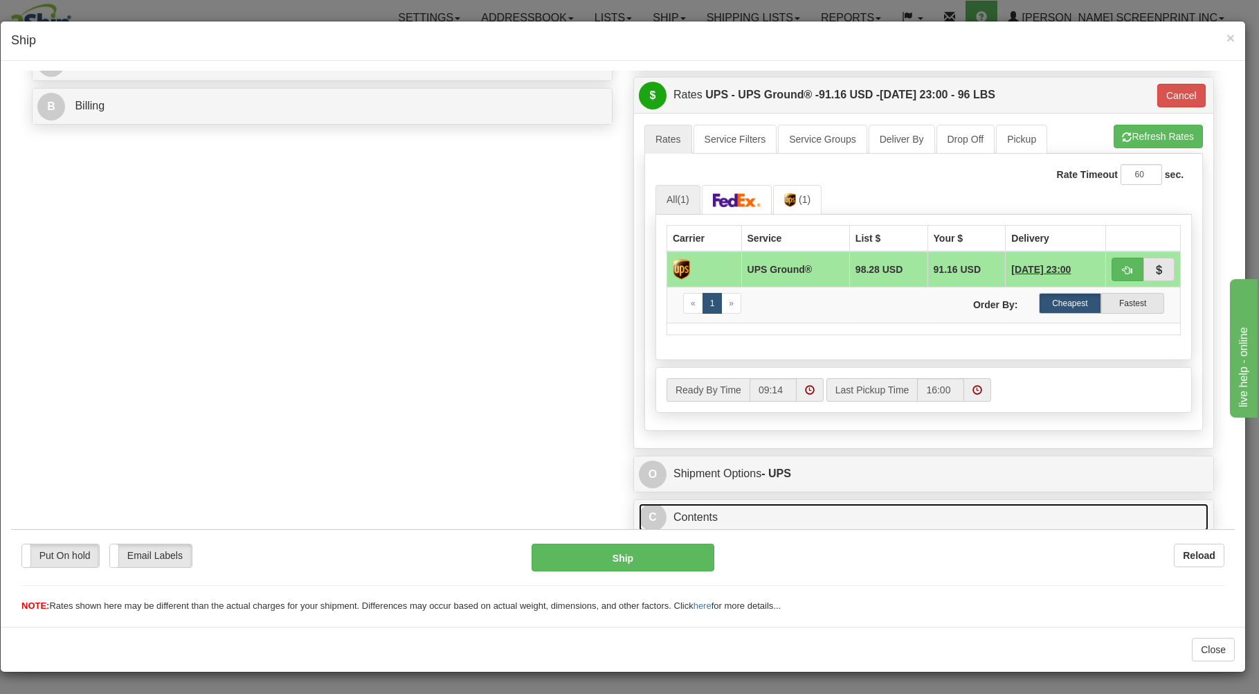
click at [732, 509] on link "C Contents" at bounding box center [924, 516] width 570 height 28
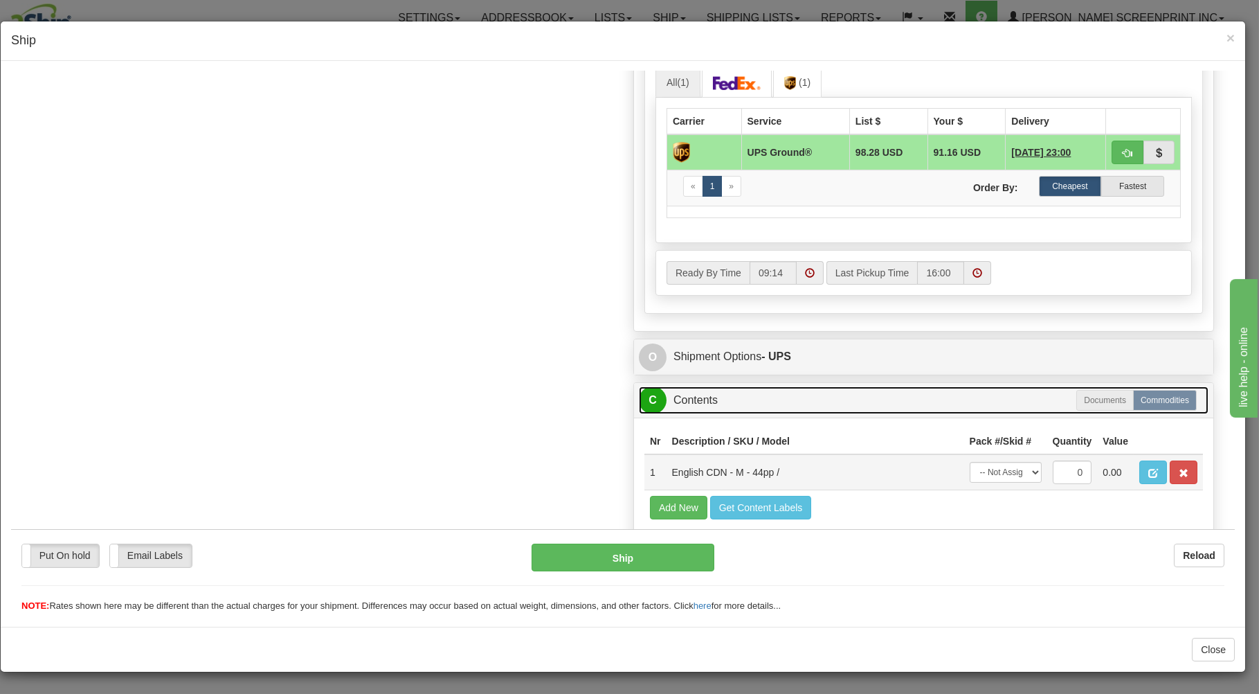
scroll to position [750, 0]
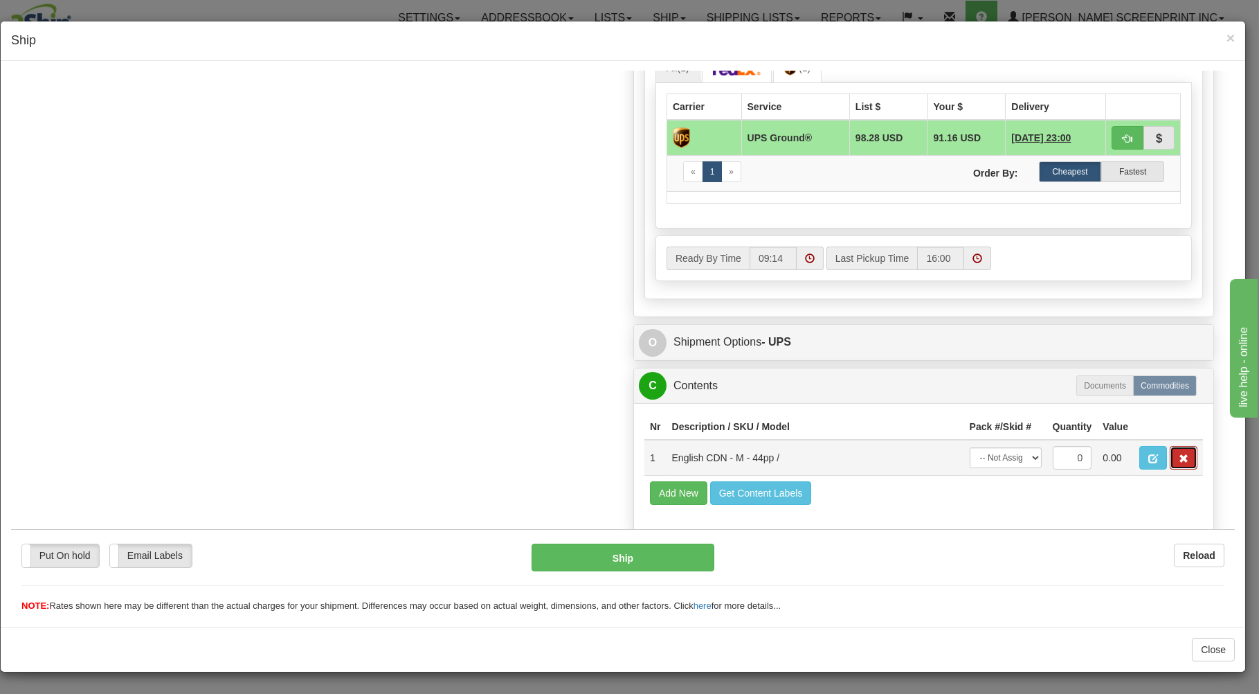
click at [1179, 454] on span "button" at bounding box center [1184, 457] width 10 height 9
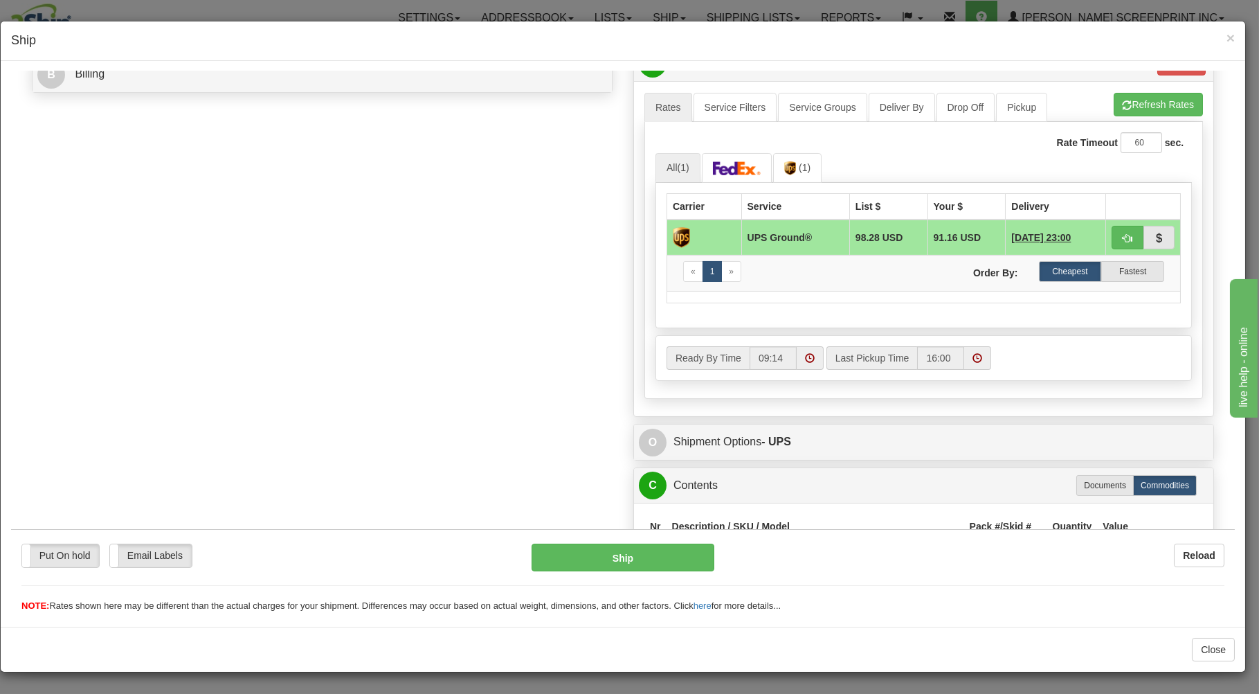
scroll to position [691, 0]
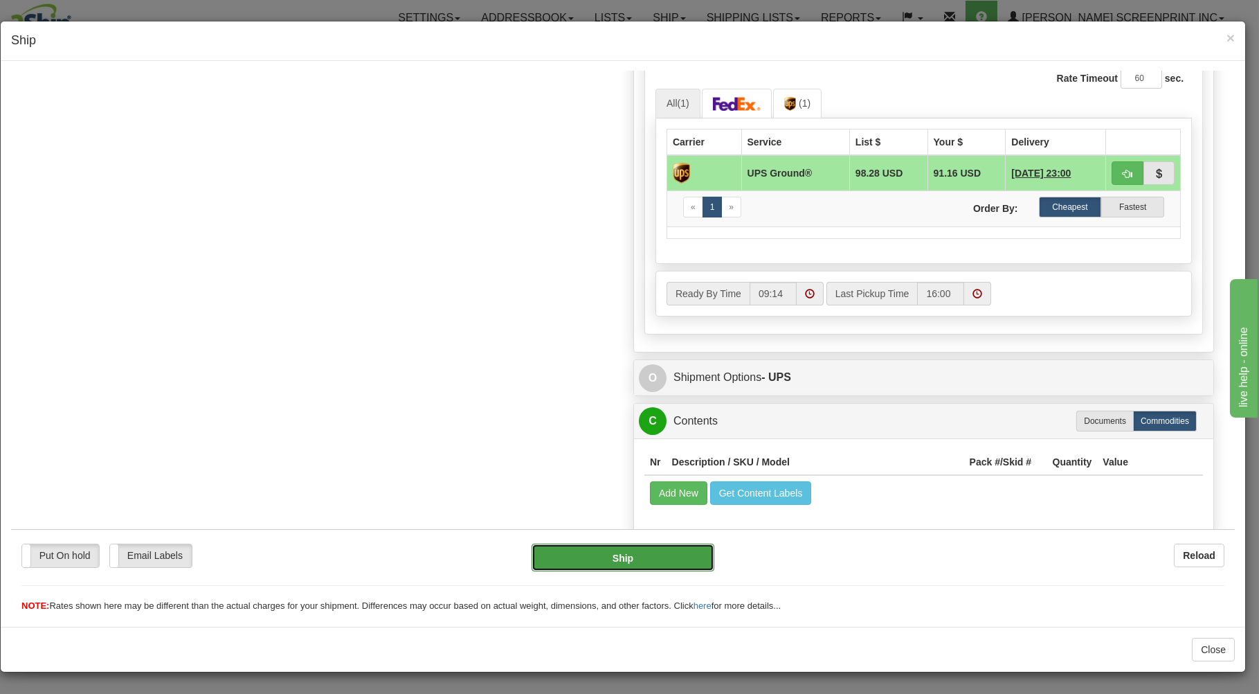
click at [650, 552] on button "Ship" at bounding box center [623, 557] width 183 height 28
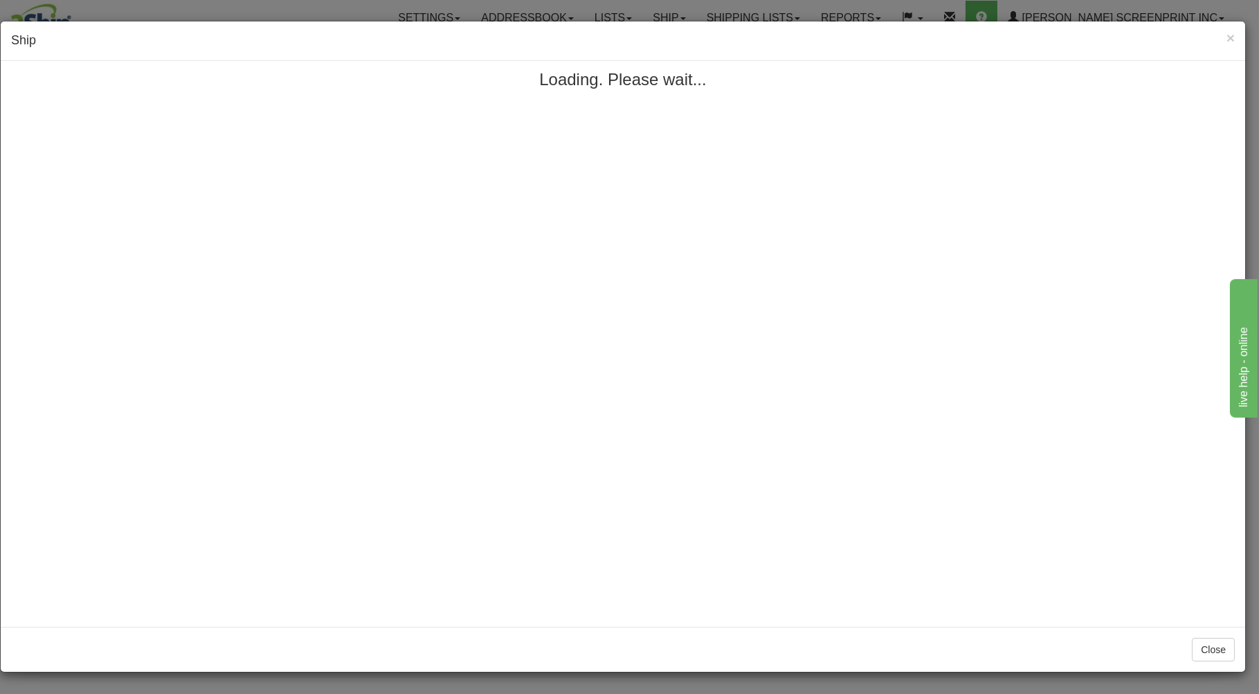
scroll to position [0, 0]
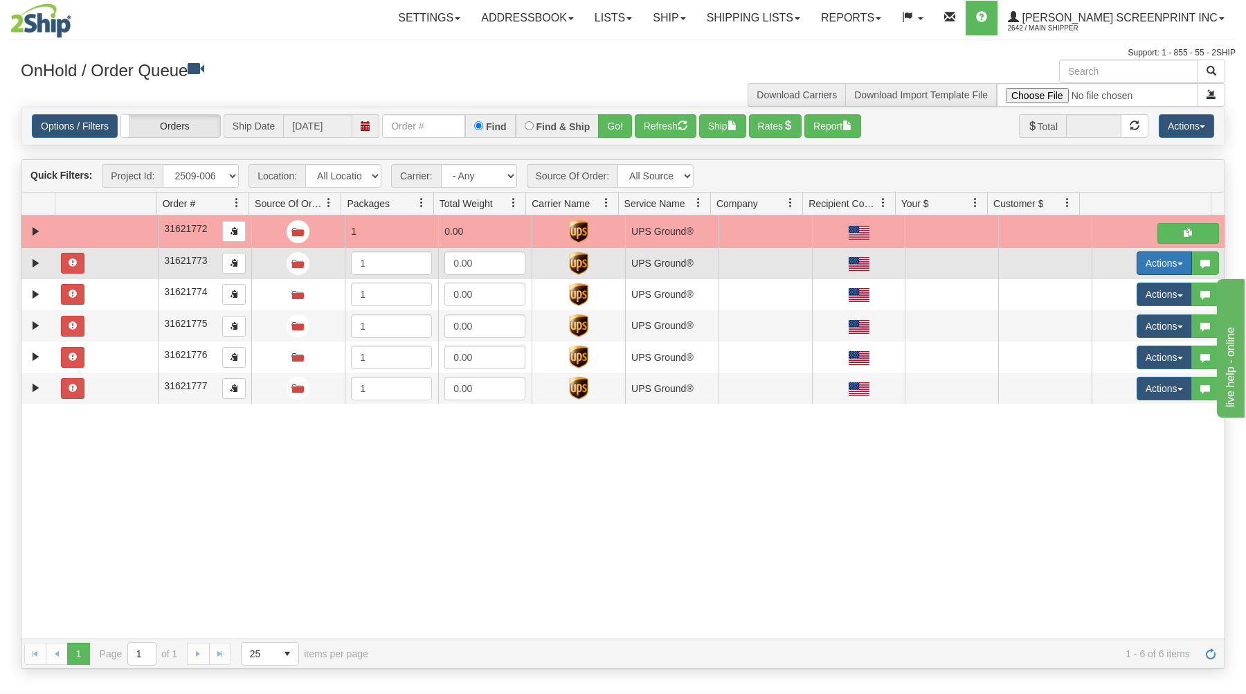
click at [1148, 257] on button "Actions" at bounding box center [1163, 263] width 55 height 24
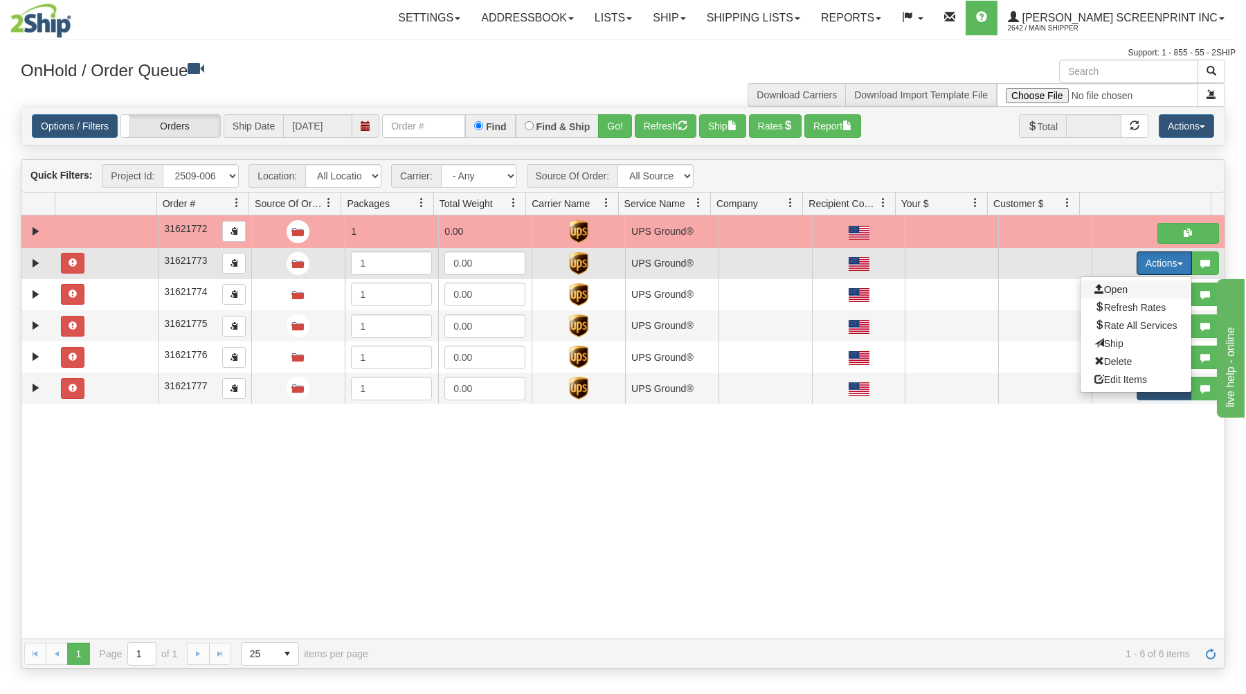
click at [1106, 287] on span "Open" at bounding box center [1110, 289] width 33 height 11
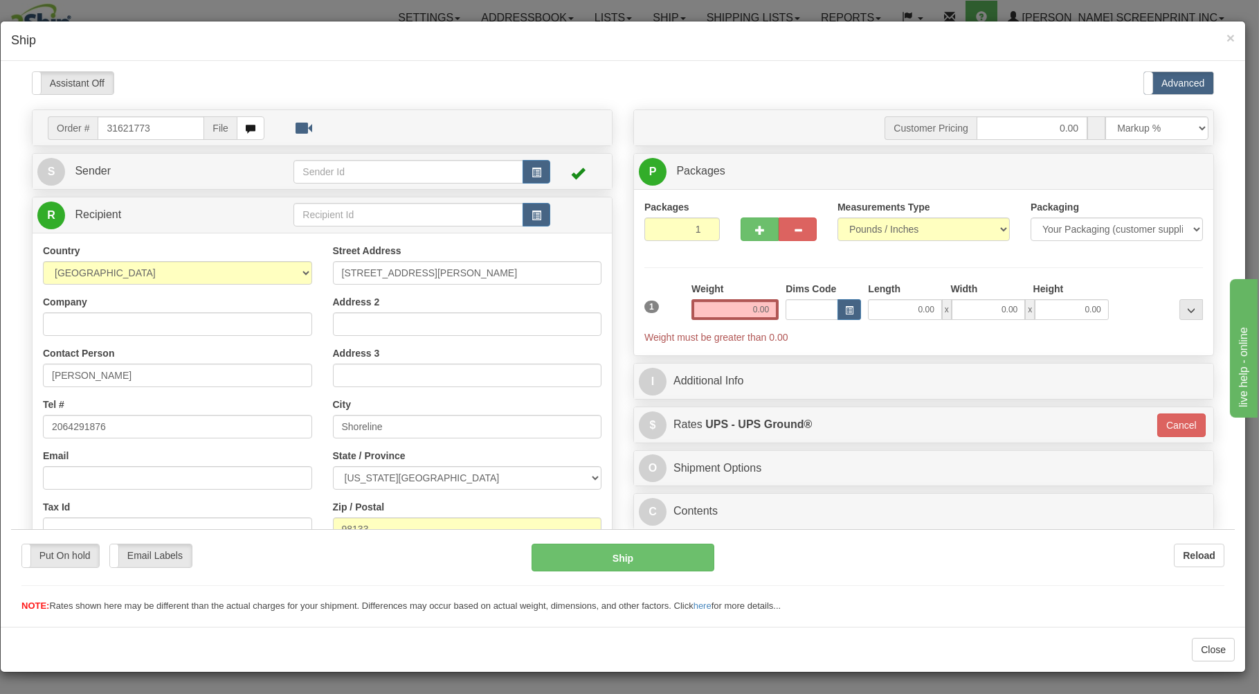
type input "32.15"
type input "3"
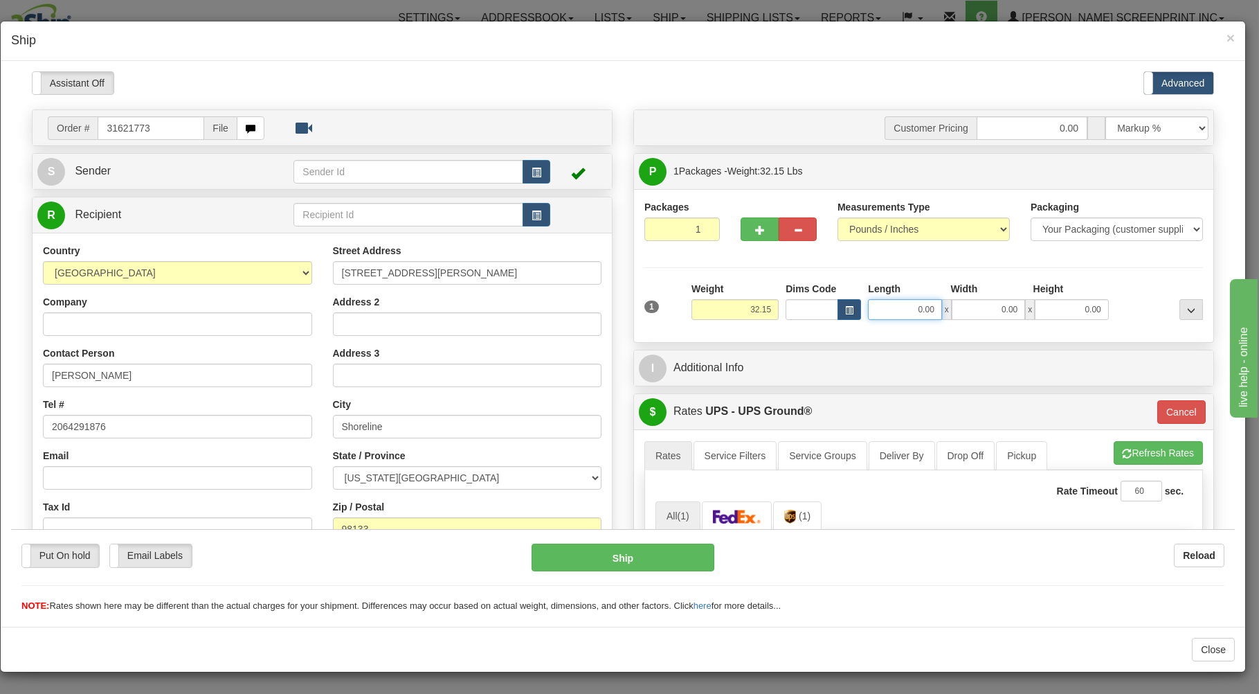
click at [894, 313] on input "0.00" at bounding box center [904, 308] width 73 height 21
type input "50.00"
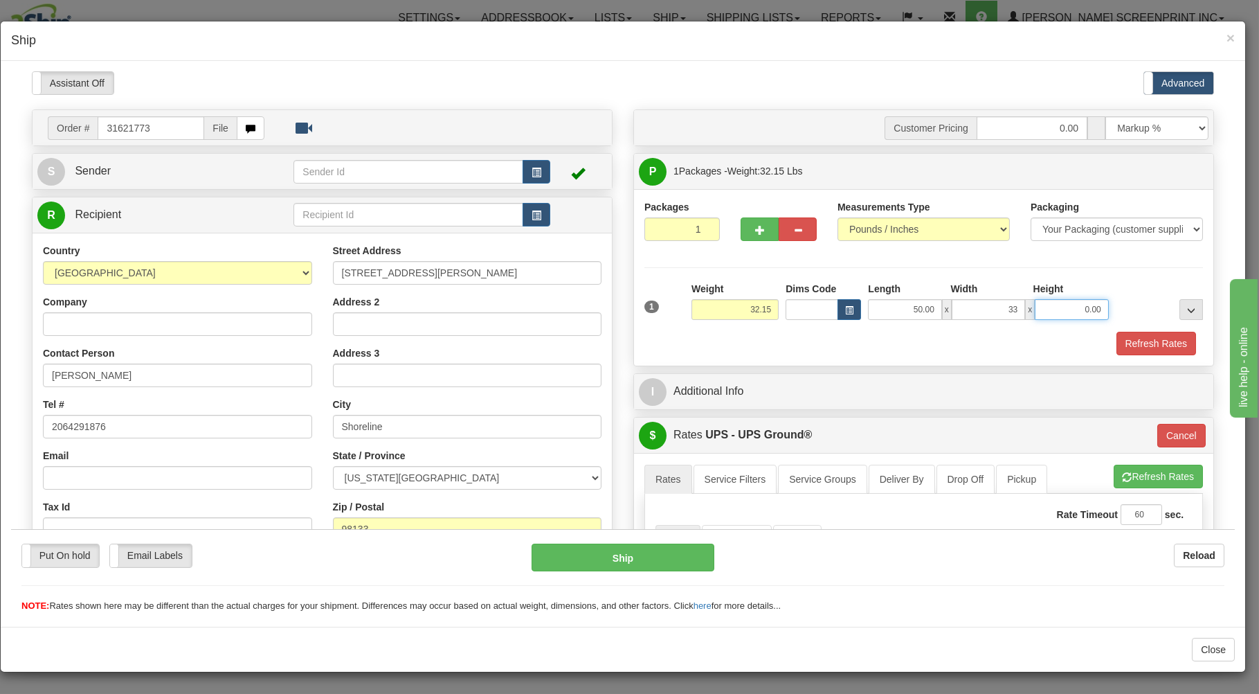
type input "33.00"
type input "4.00"
click at [745, 230] on button "button" at bounding box center [760, 229] width 38 height 24
type input "2"
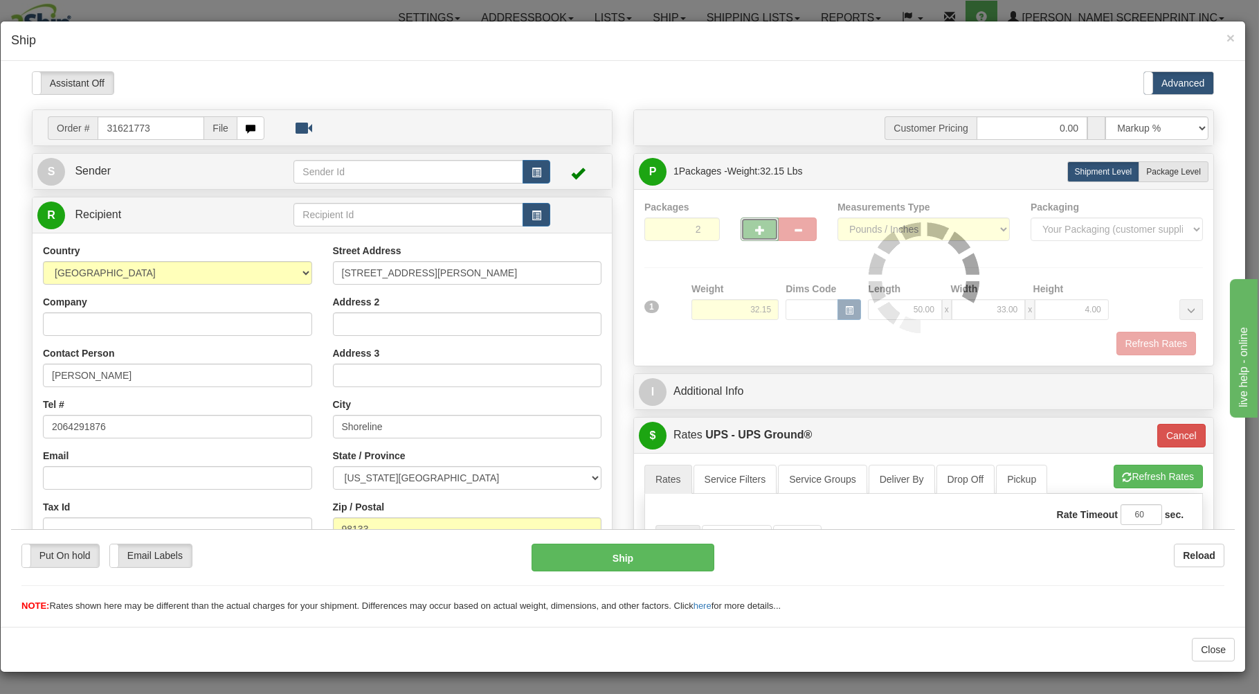
type input "3"
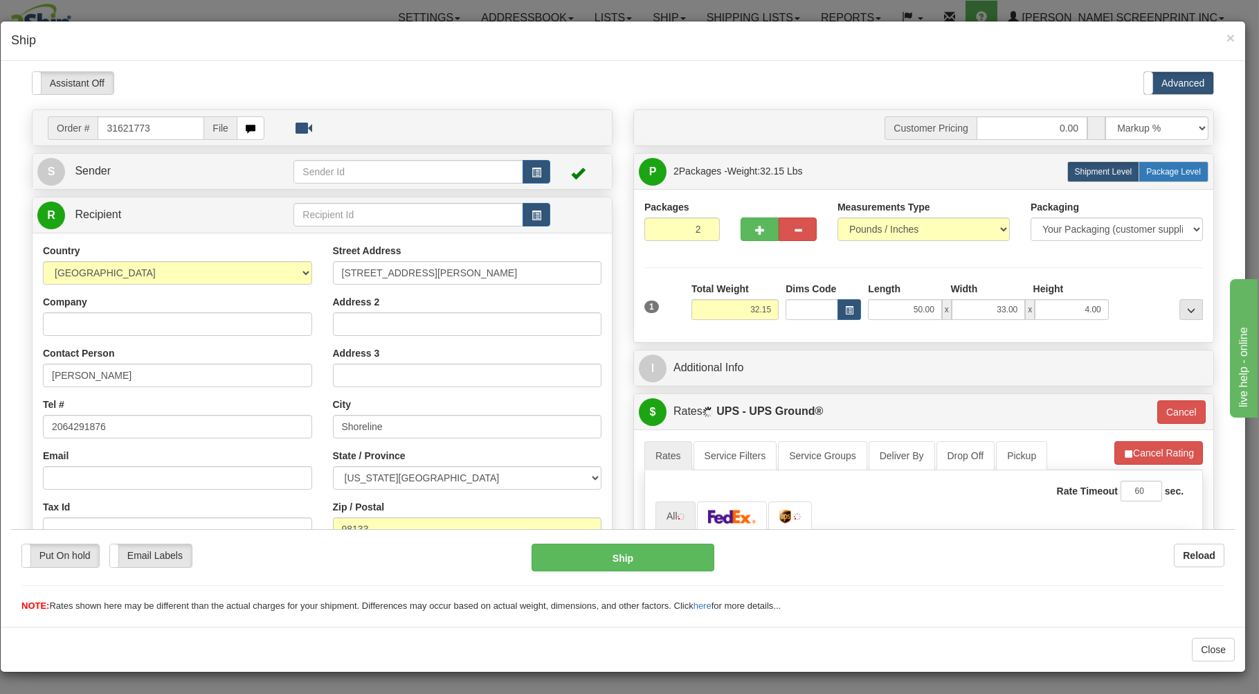
click at [1148, 176] on span "Package Level" at bounding box center [1173, 171] width 55 height 10
radio input "true"
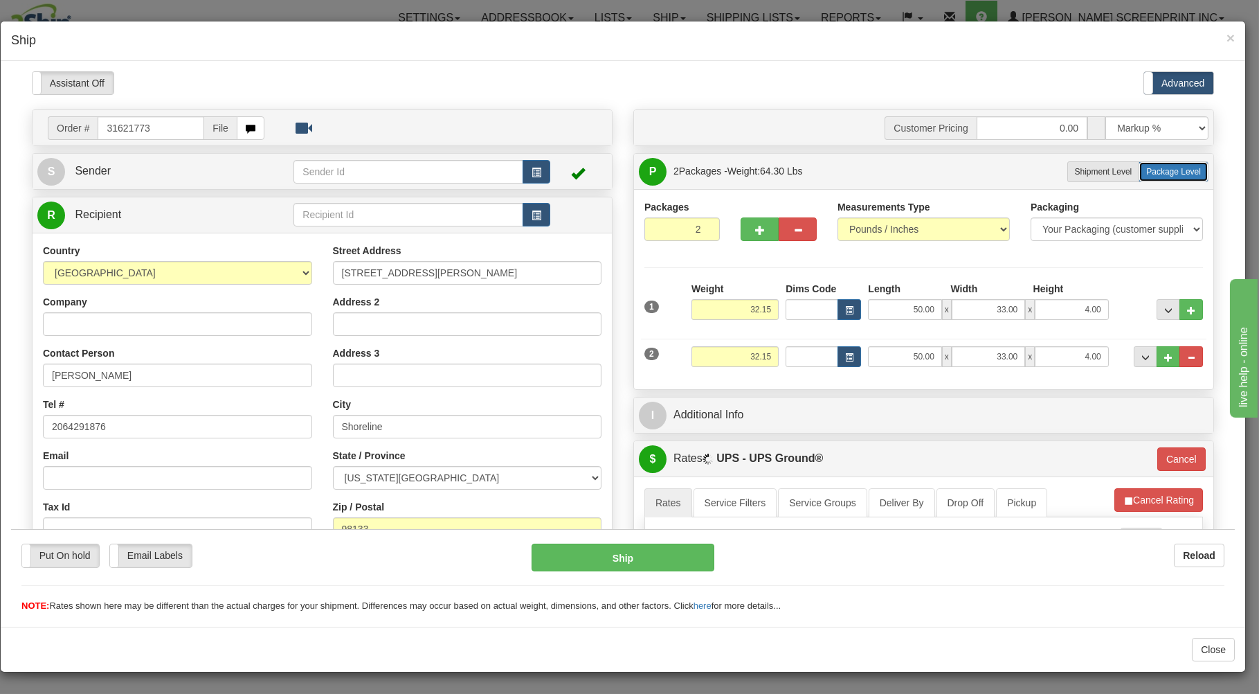
type input "3"
type input "32.15"
click at [536, 172] on button "button" at bounding box center [537, 171] width 28 height 24
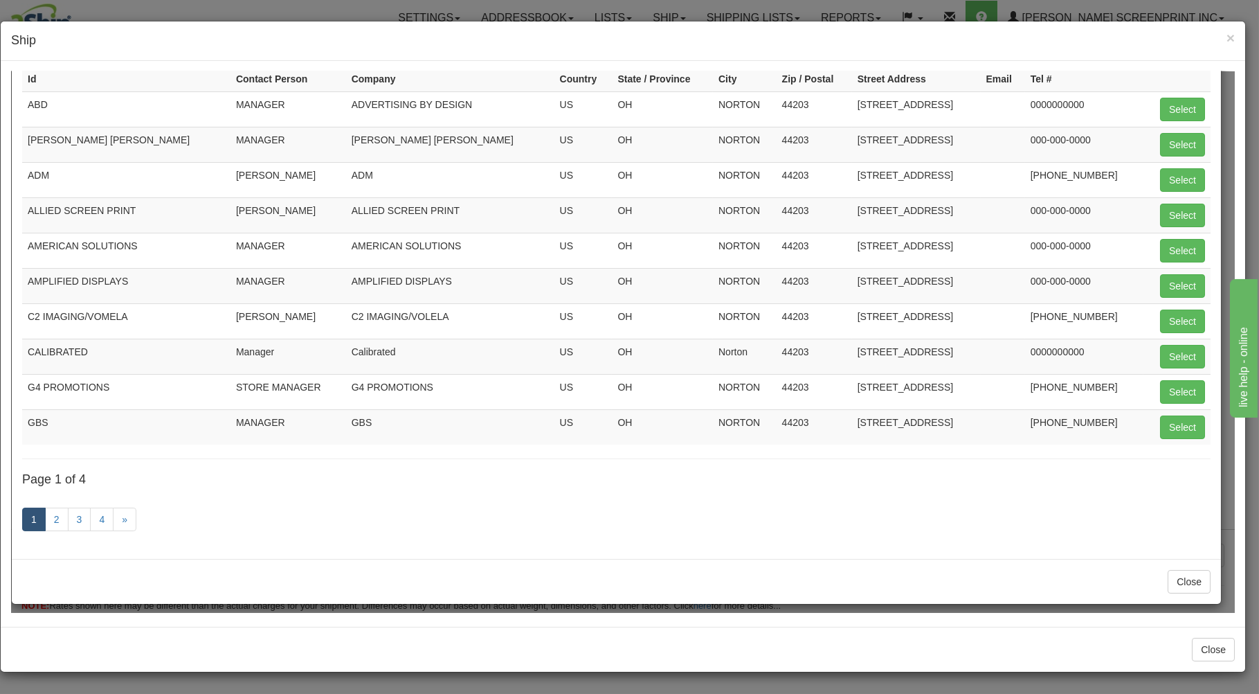
scroll to position [129, 0]
click at [53, 520] on link "2" at bounding box center [57, 518] width 24 height 24
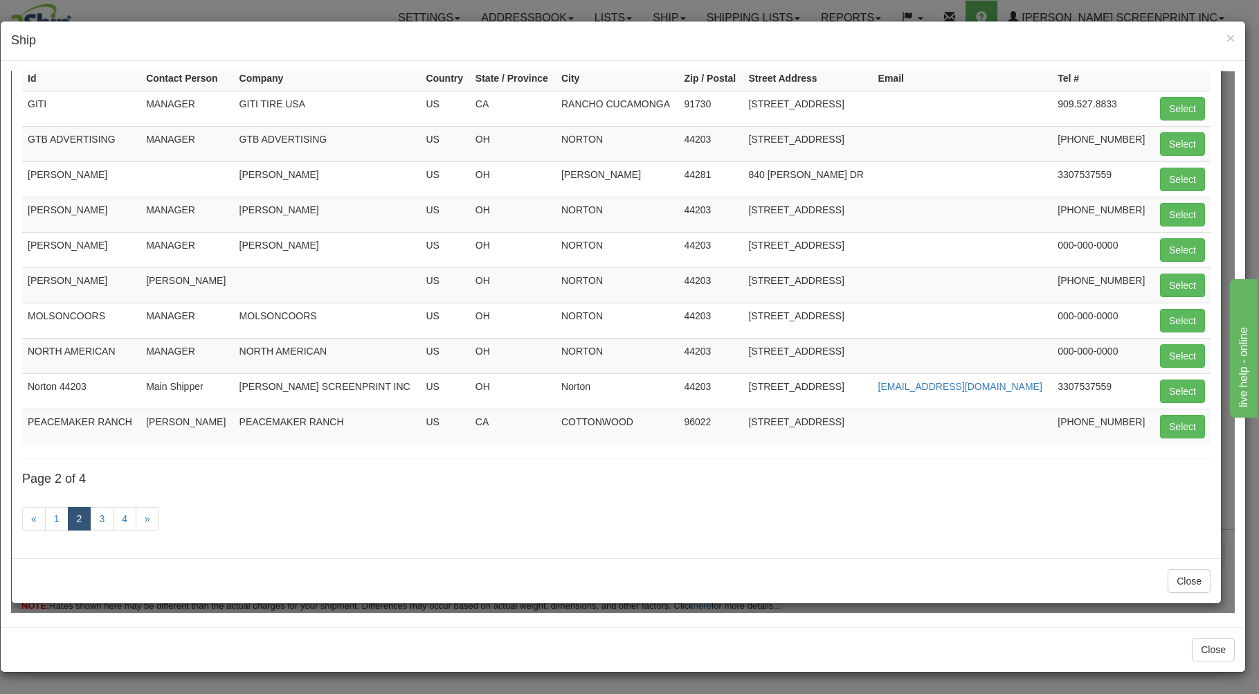
type input "3"
type input "32.20"
type input "3"
type input "32.15"
type input "3"
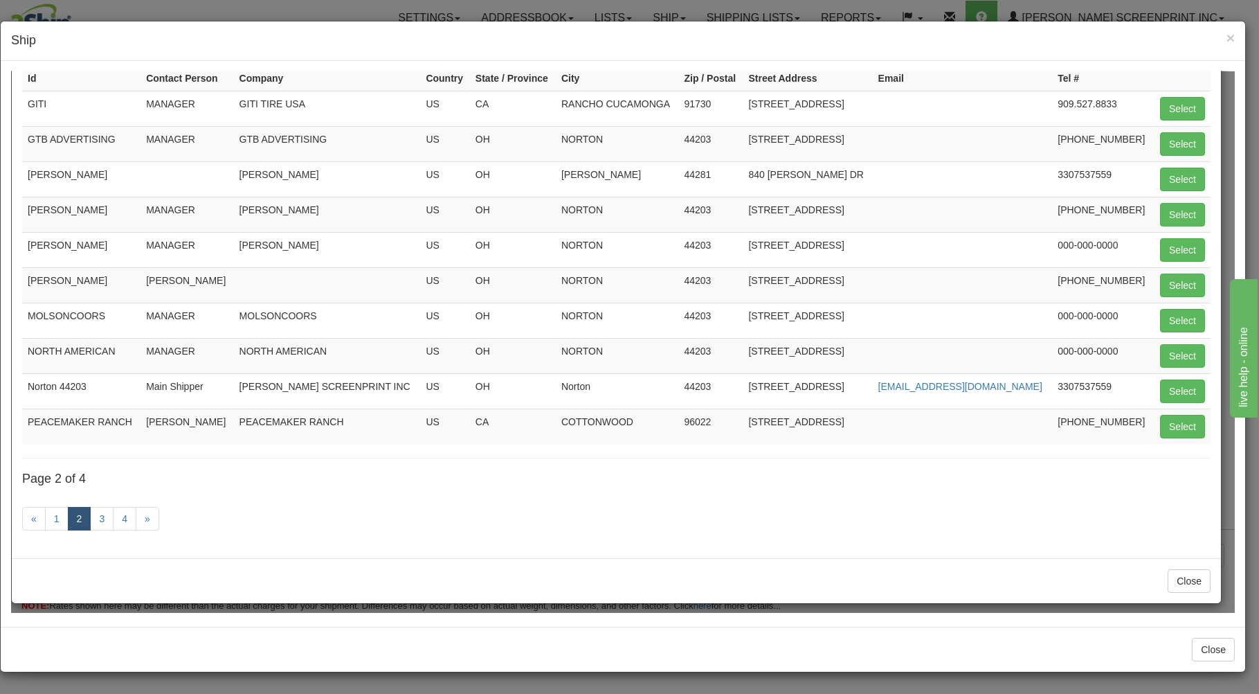
type input "32.15"
click at [96, 515] on link "3" at bounding box center [102, 518] width 24 height 24
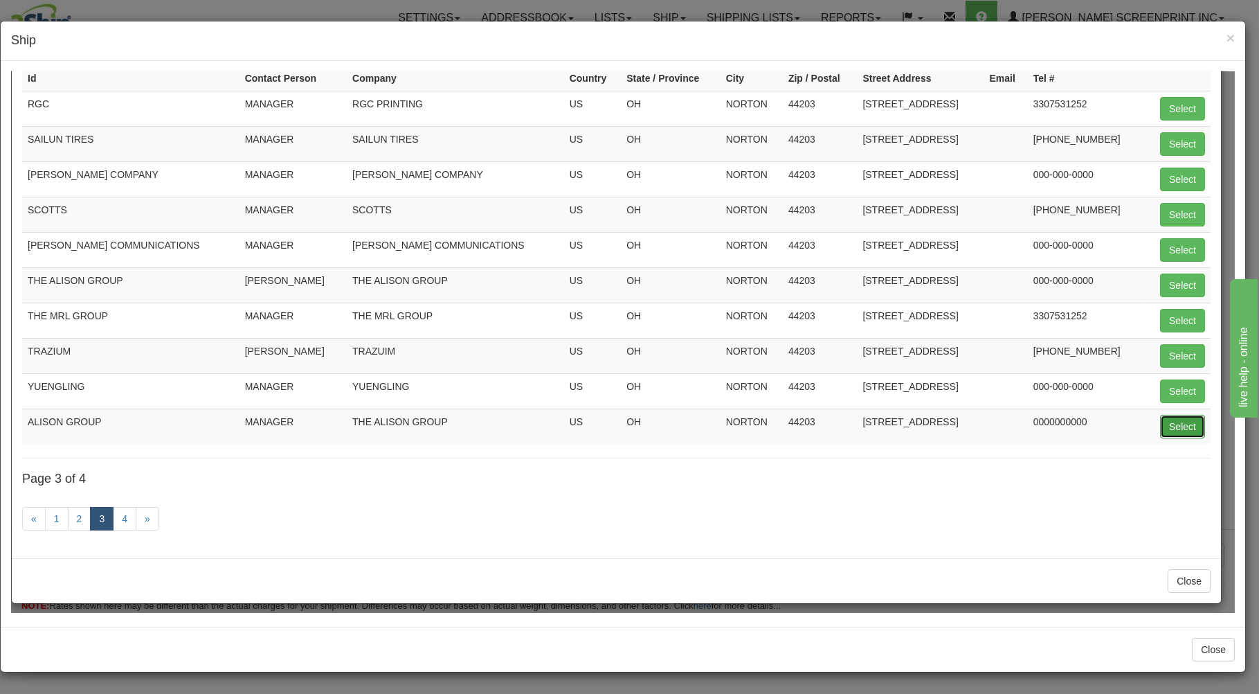
click at [1178, 420] on button "Select" at bounding box center [1182, 426] width 45 height 24
type input "ALISON GROUP"
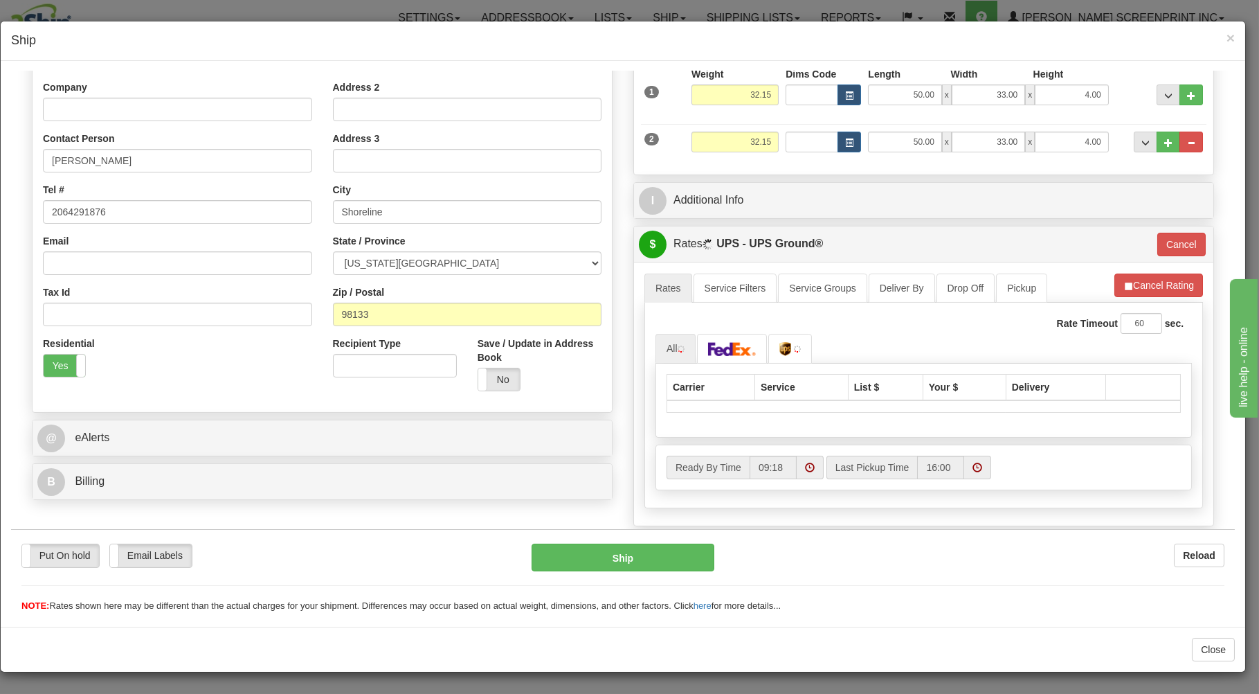
scroll to position [222, 0]
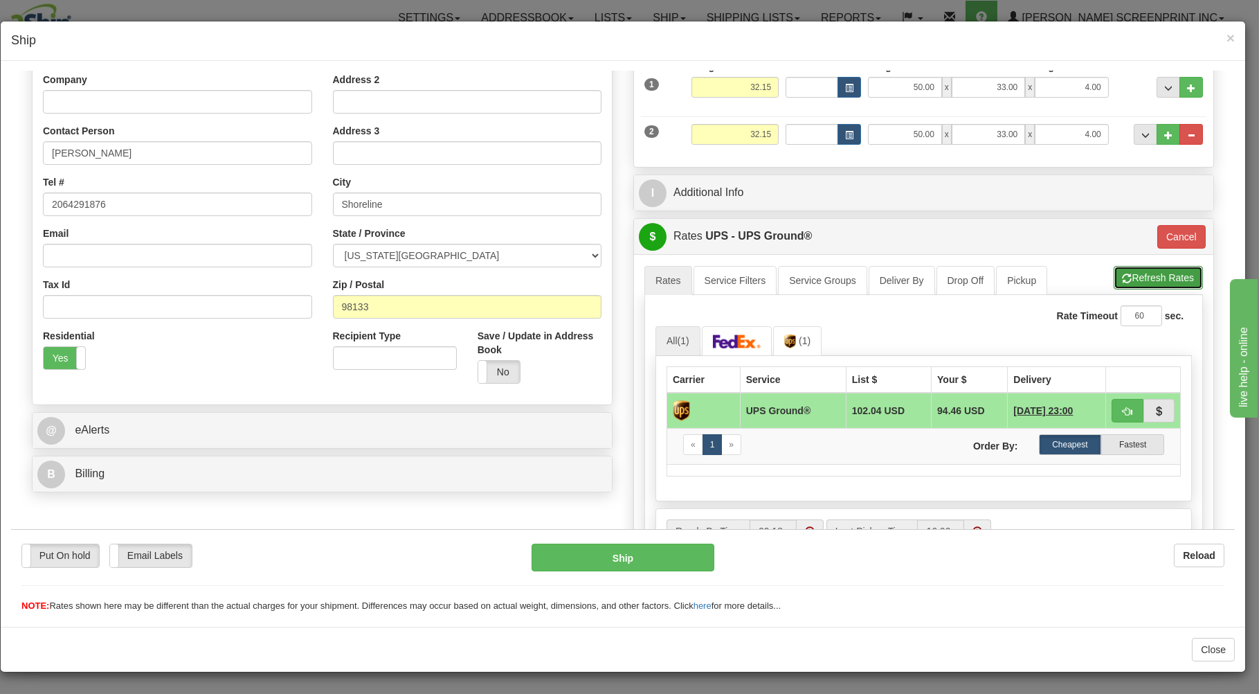
click at [1159, 271] on button "Refresh Rates" at bounding box center [1158, 277] width 89 height 24
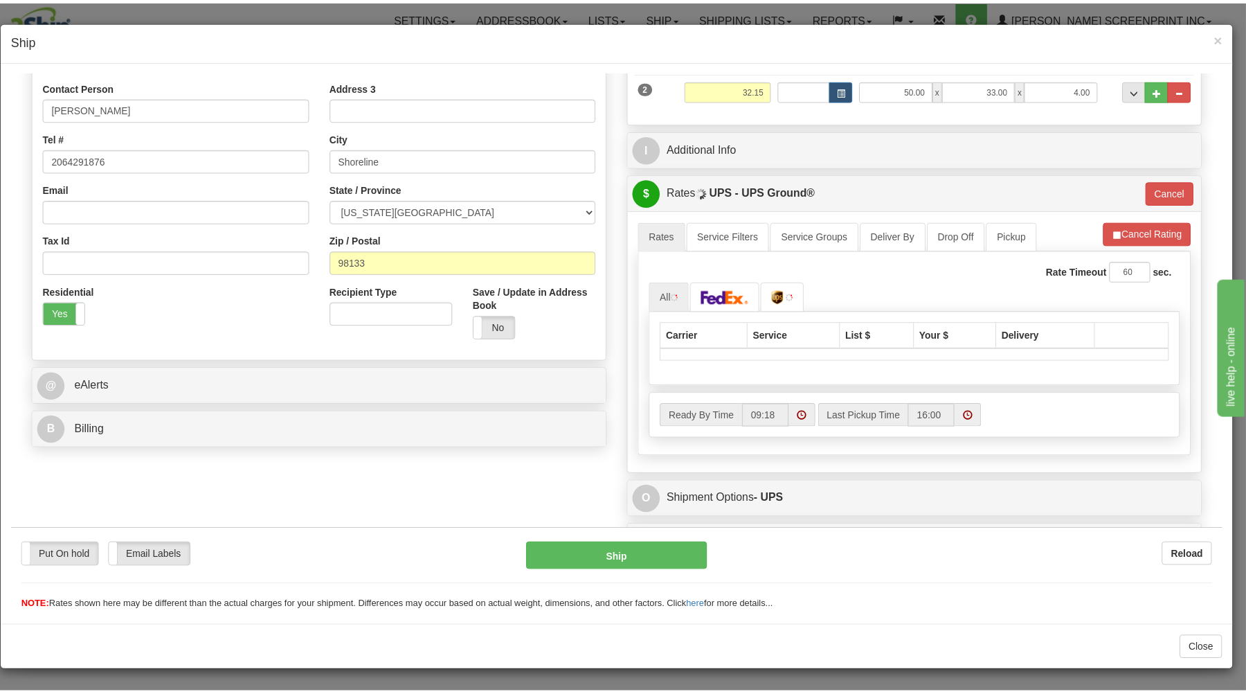
scroll to position [296, 0]
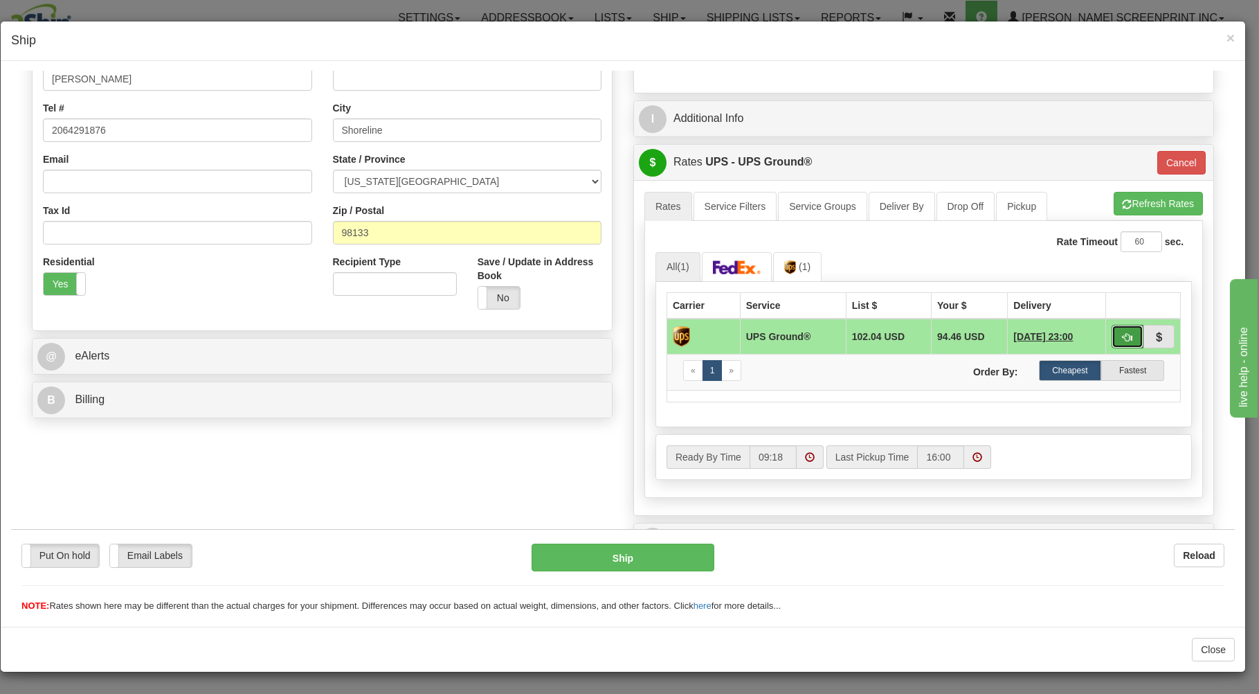
click at [1112, 331] on button "button" at bounding box center [1128, 336] width 32 height 24
type input "03"
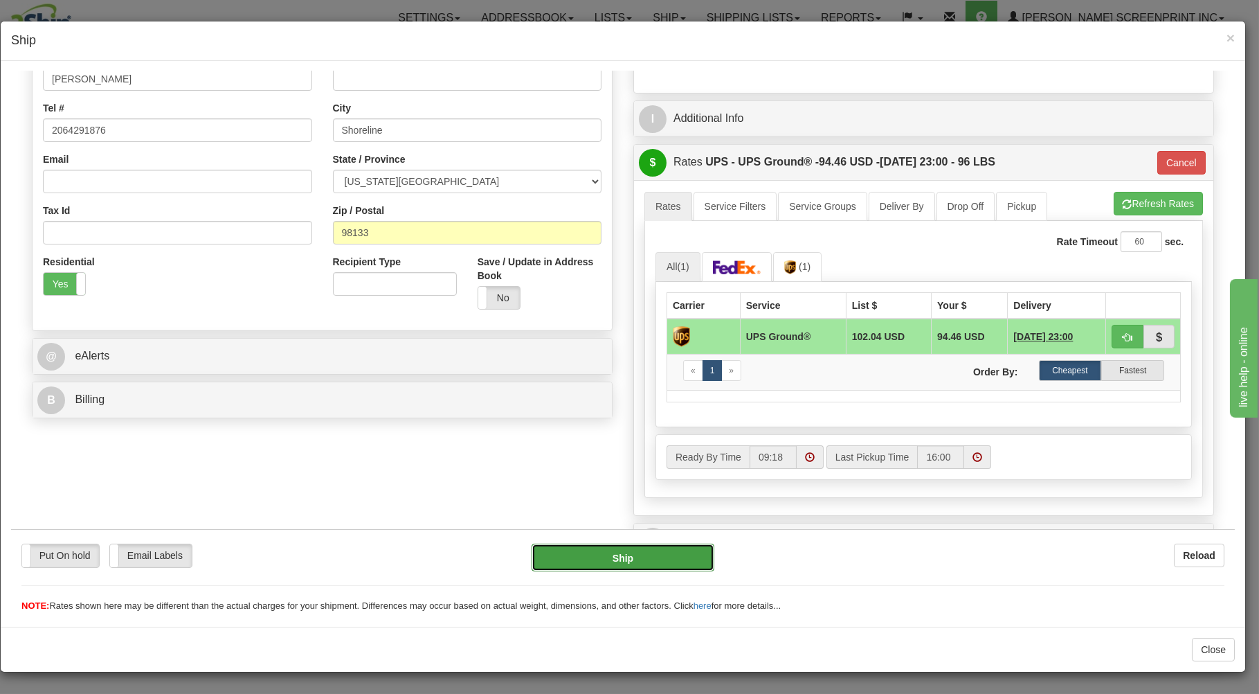
click at [642, 556] on button "Ship" at bounding box center [623, 557] width 183 height 28
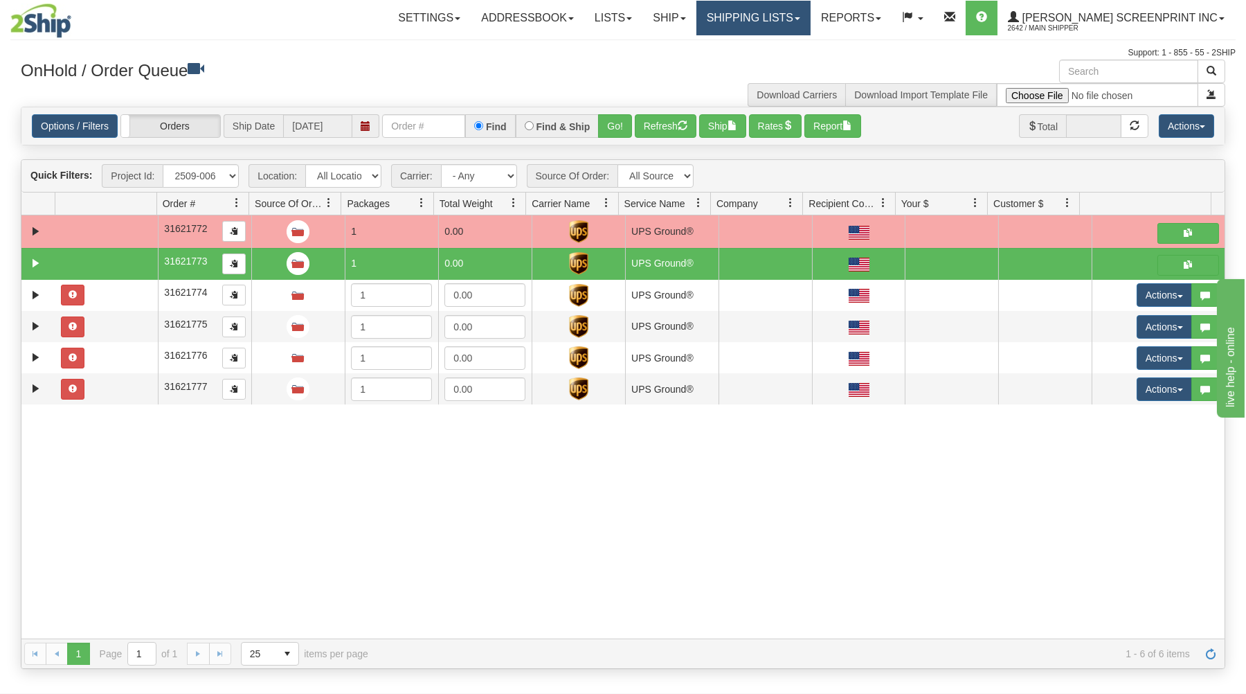
drag, startPoint x: 820, startPoint y: 13, endPoint x: 815, endPoint y: 21, distance: 9.6
click at [810, 14] on link "Shipping lists" at bounding box center [753, 18] width 114 height 35
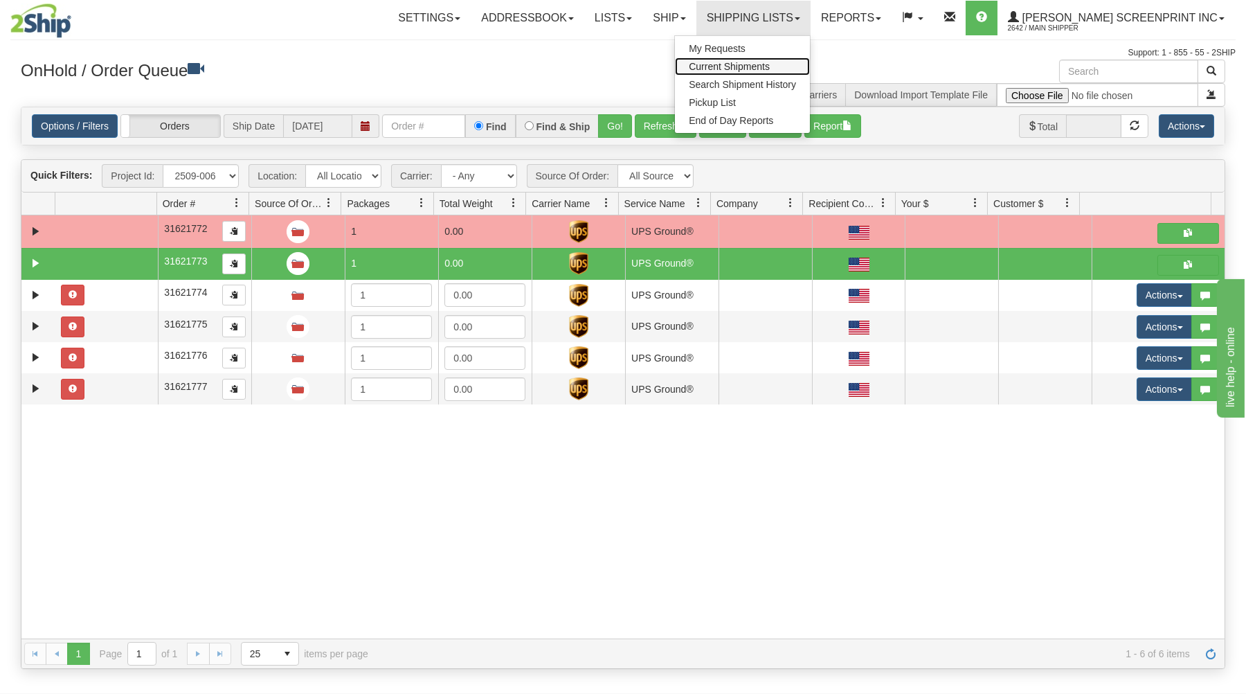
click at [770, 66] on span "Current Shipments" at bounding box center [729, 66] width 81 height 11
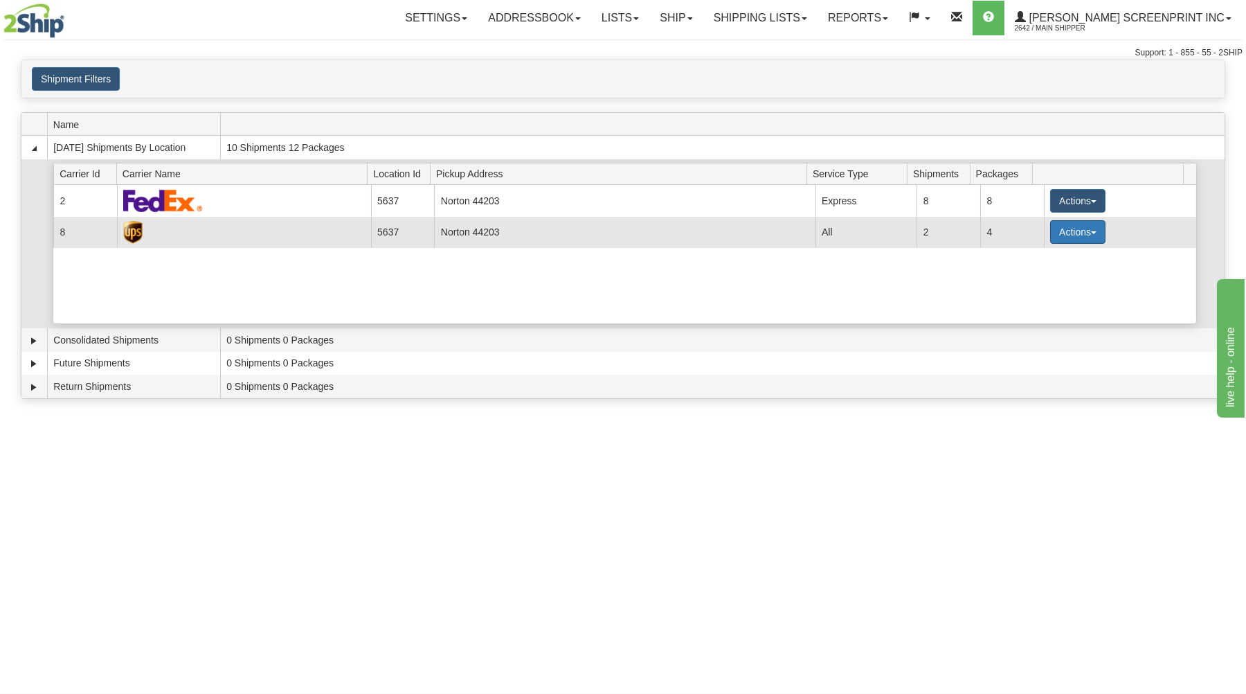
click at [1050, 231] on button "Actions" at bounding box center [1077, 232] width 55 height 24
click at [1021, 257] on span "Details" at bounding box center [1026, 258] width 37 height 10
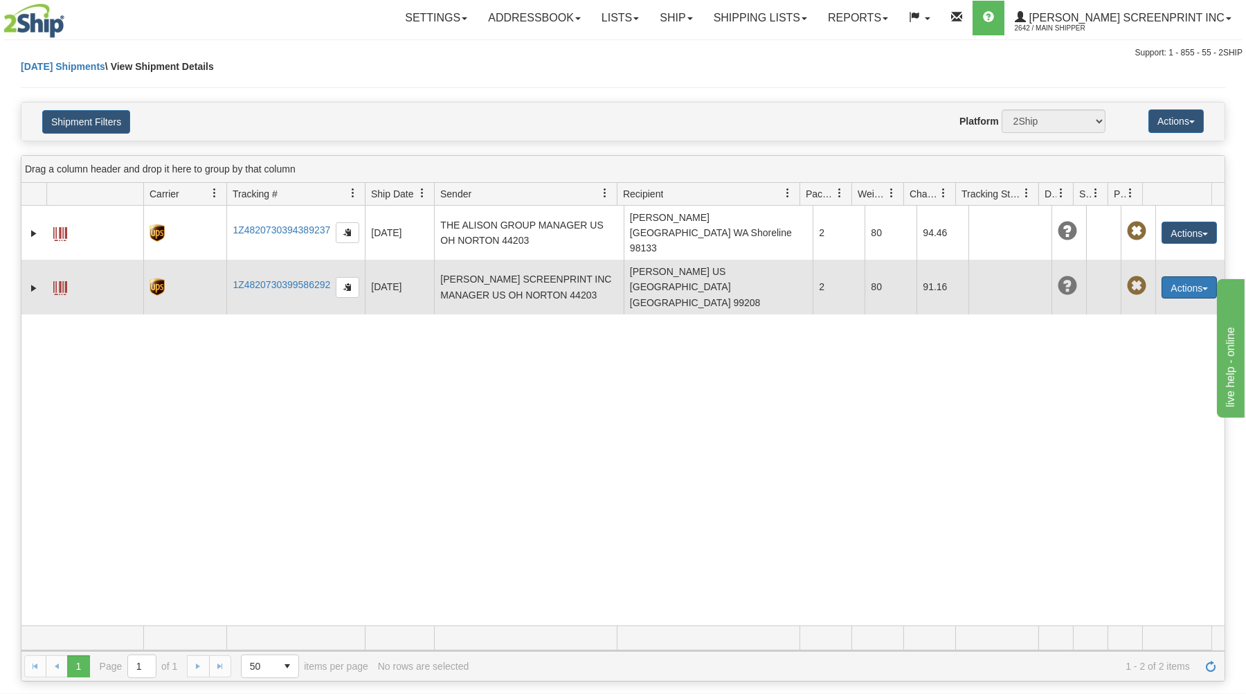
click at [1178, 276] on button "Actions" at bounding box center [1188, 287] width 55 height 22
click at [1147, 304] on link "Edit" at bounding box center [1160, 313] width 111 height 18
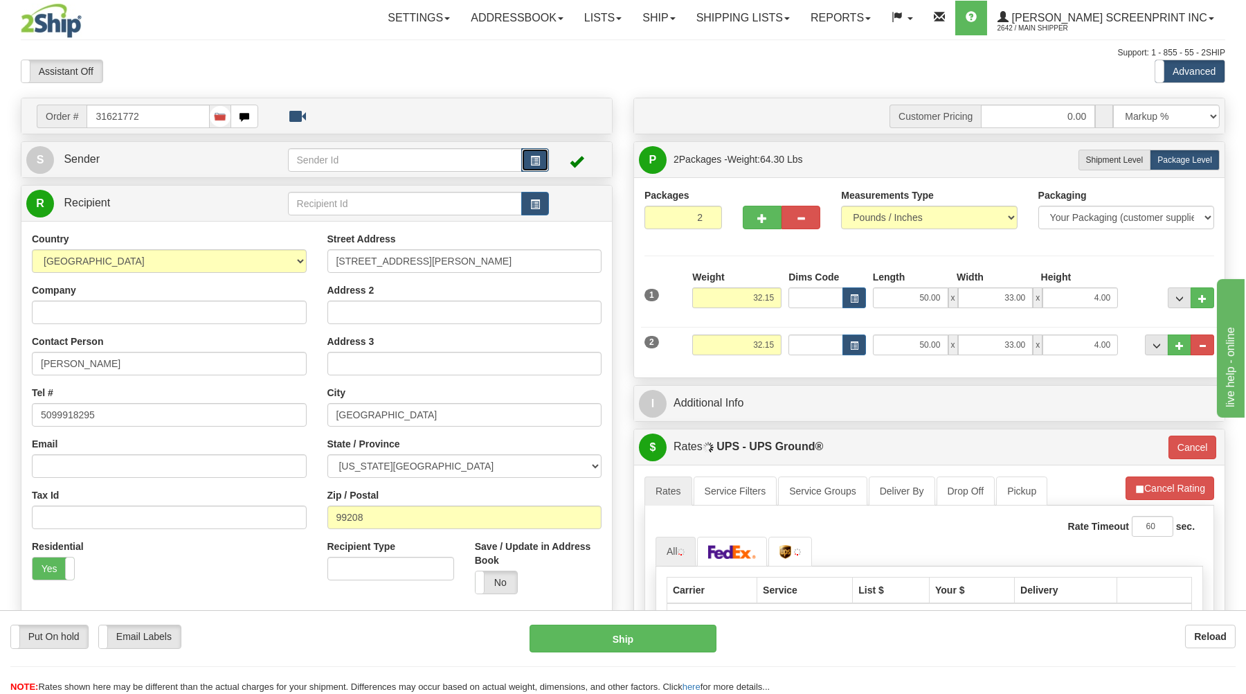
click at [525, 155] on button "button" at bounding box center [535, 160] width 28 height 24
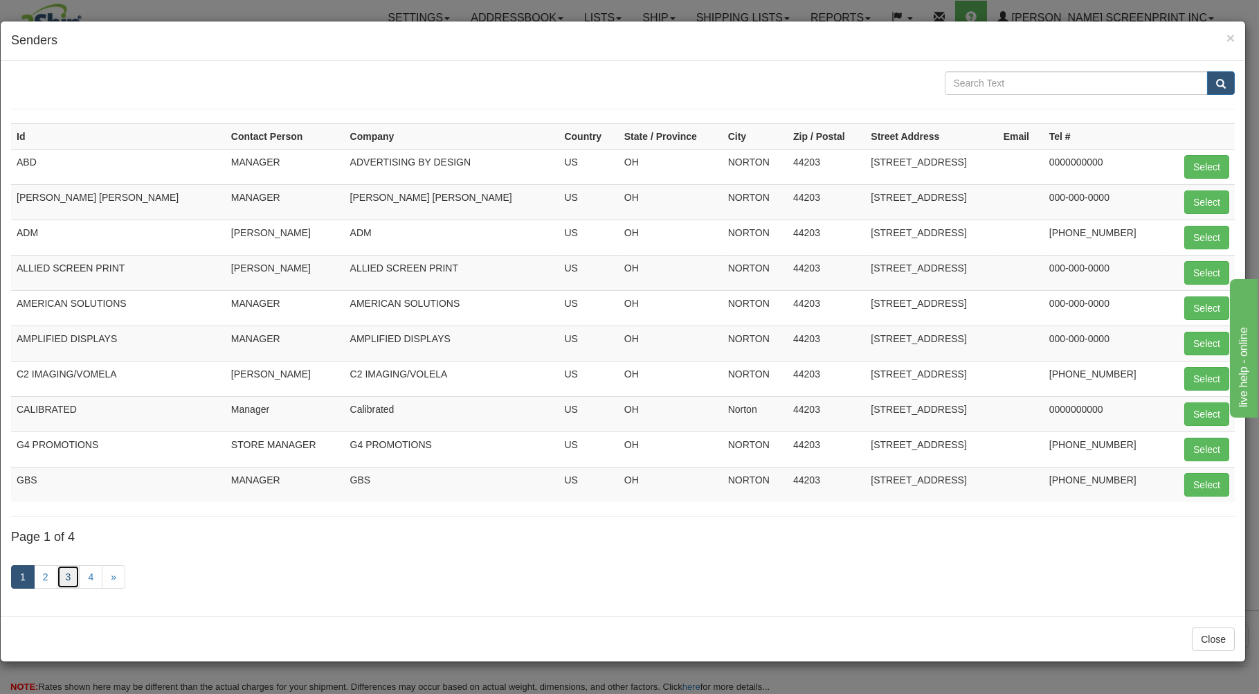
click at [62, 577] on link "3" at bounding box center [69, 577] width 24 height 24
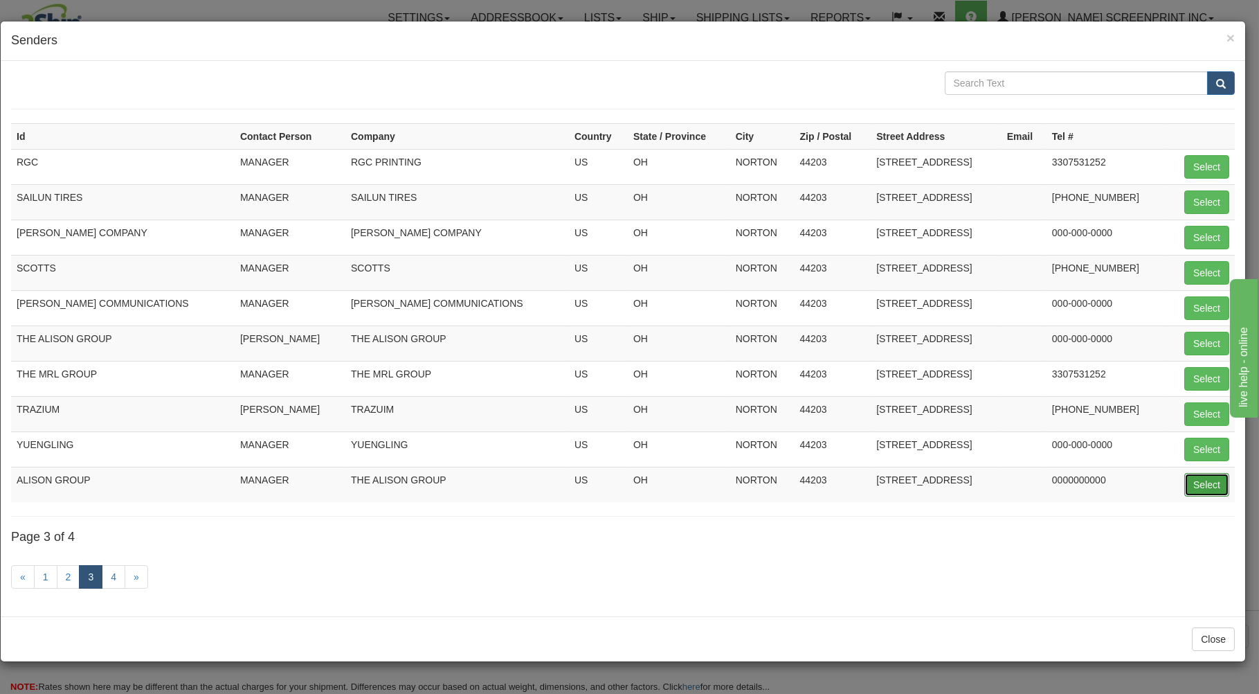
click at [1199, 484] on button "Select" at bounding box center [1206, 485] width 45 height 24
type input "ALISON GROUP"
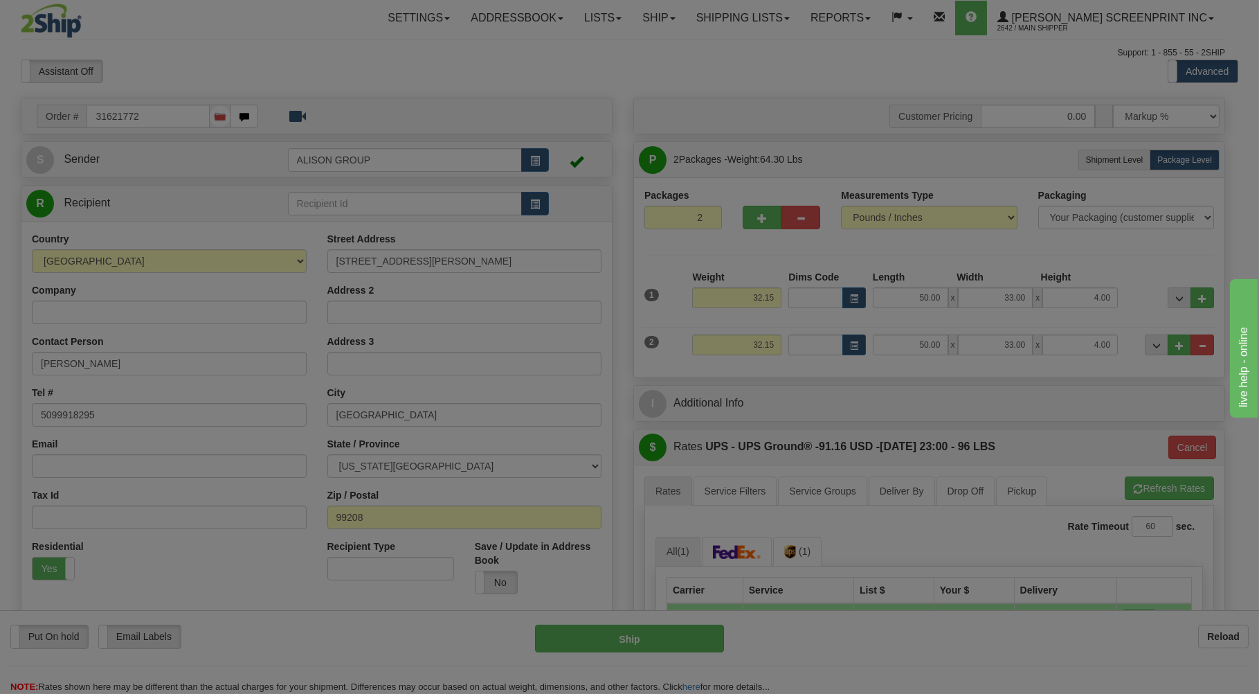
type input "09:20"
type input "03"
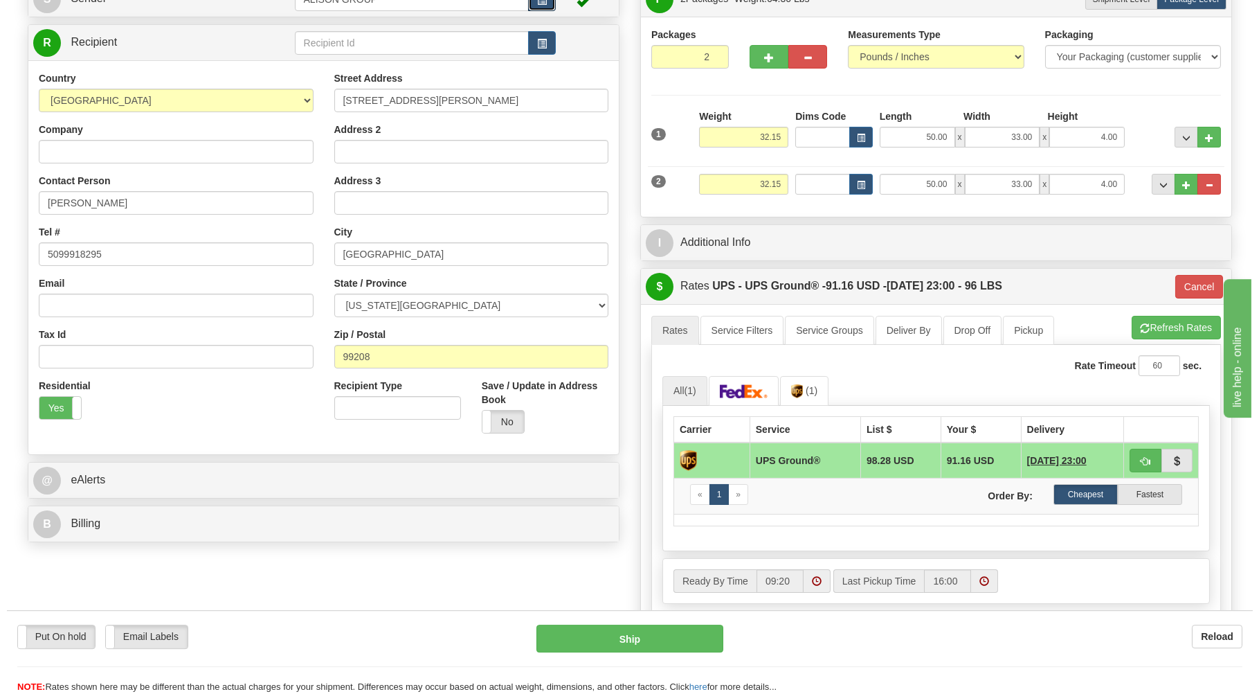
scroll to position [222, 0]
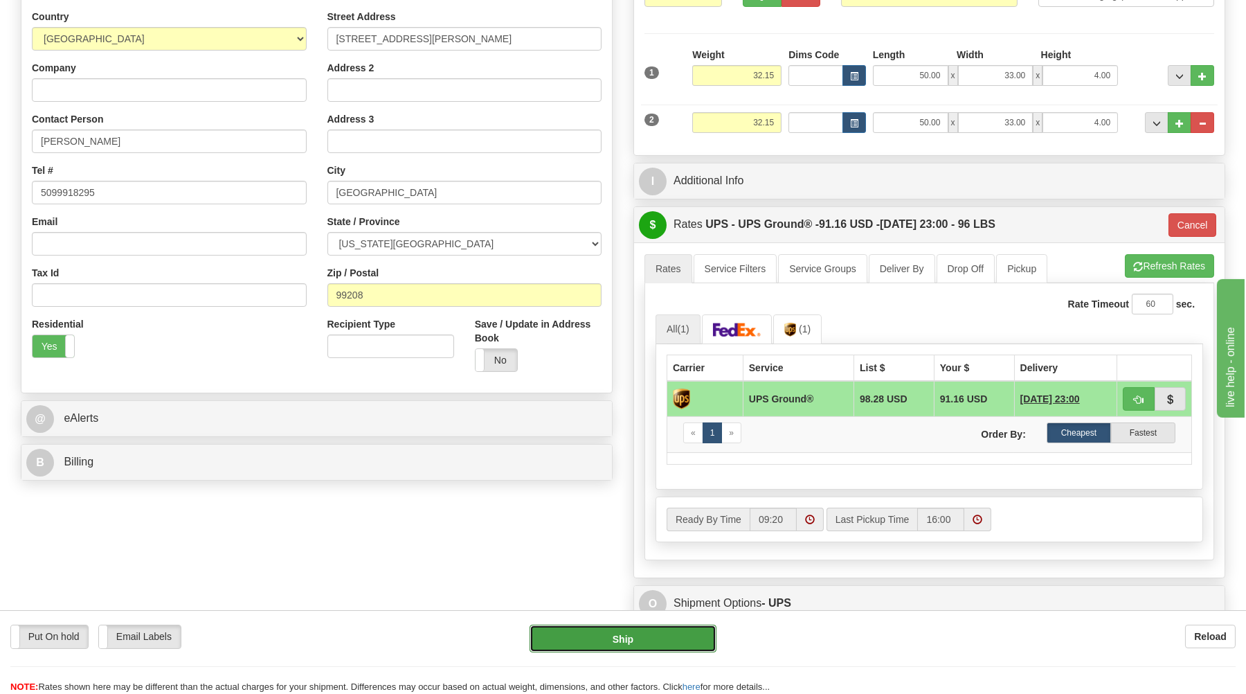
click at [670, 637] on button "Ship" at bounding box center [622, 638] width 187 height 28
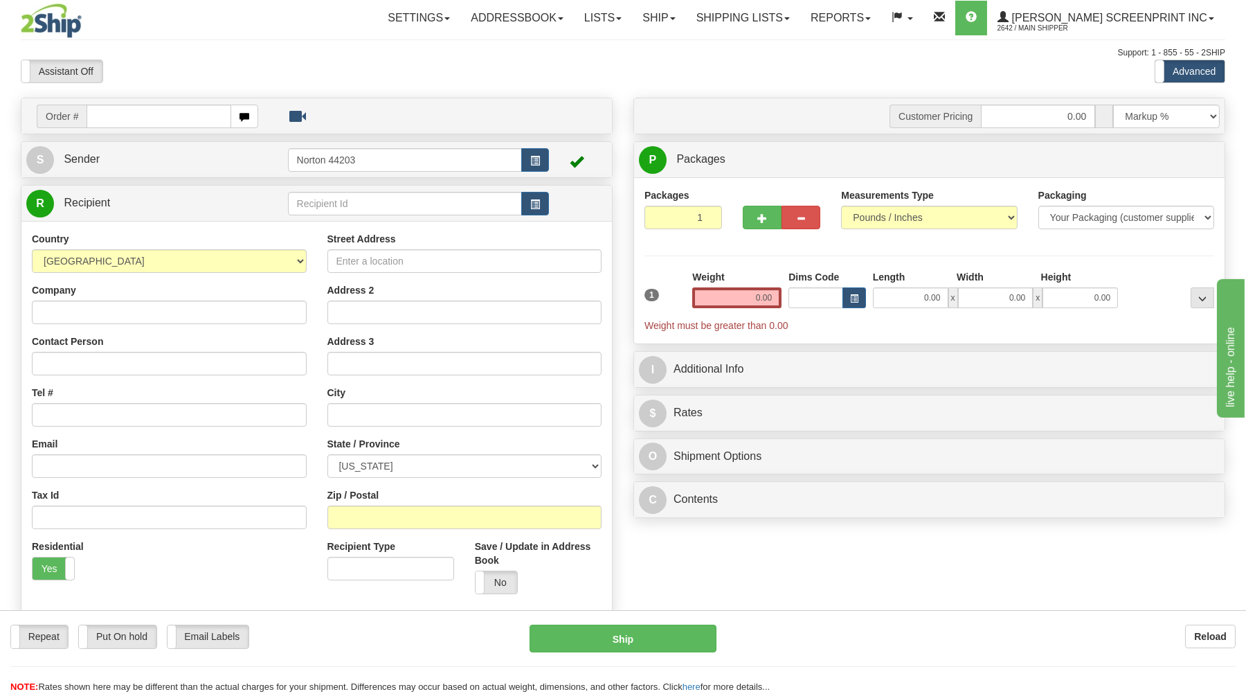
type input "32.15"
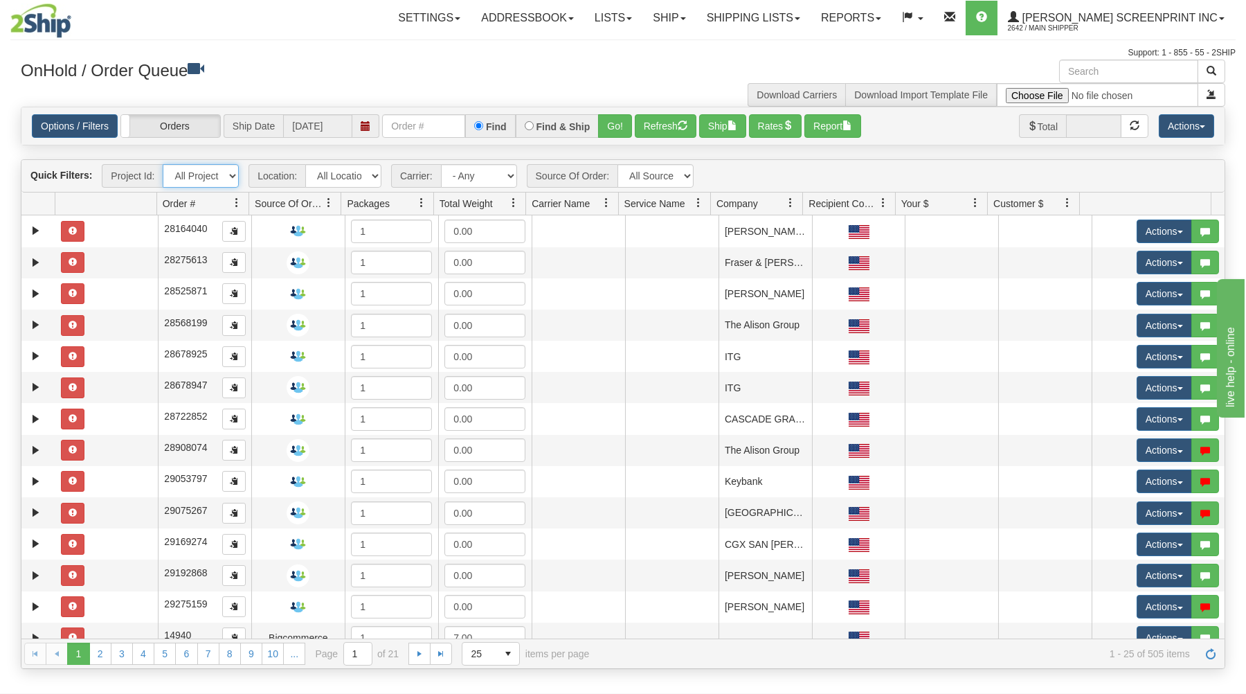
click at [163, 164] on select "All Projects 2509-006 Imagine ShipRequests [DATE] ShipRequests [DATE] ShipReque…" at bounding box center [201, 176] width 76 height 24
select select "2509-006"
click option "2509-006" at bounding box center [0, 0] width 0 height 0
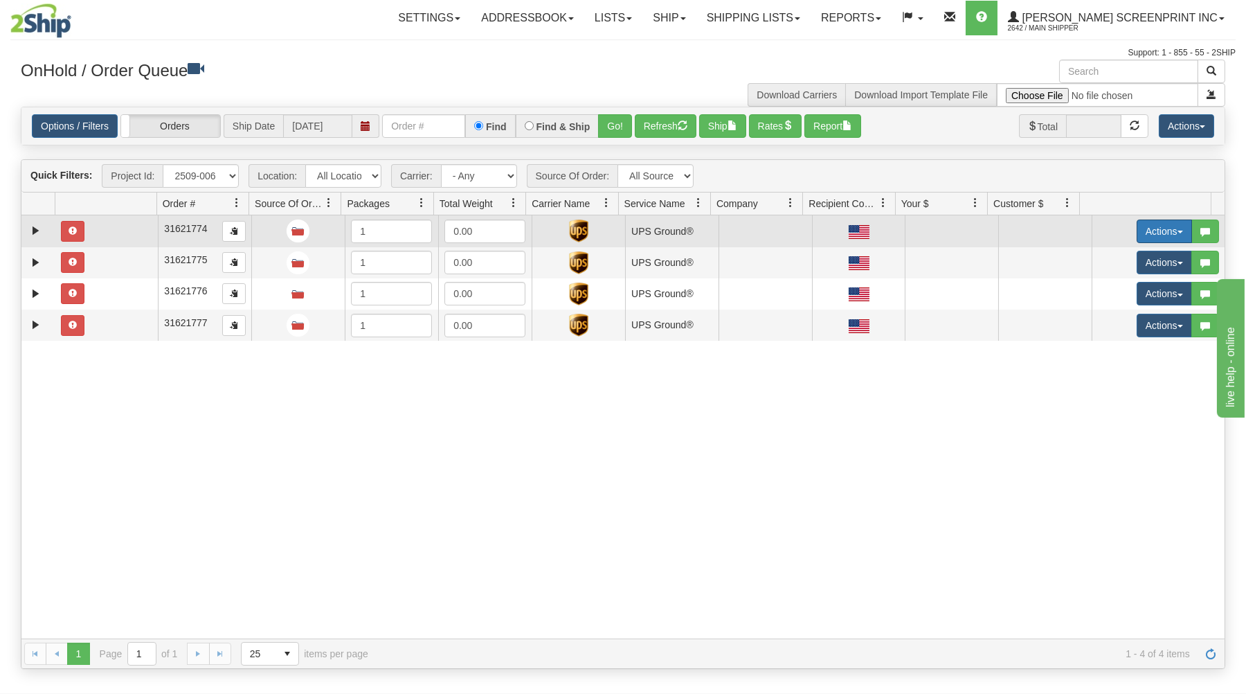
click at [1152, 224] on button "Actions" at bounding box center [1163, 231] width 55 height 24
click at [1110, 260] on span "Open" at bounding box center [1110, 257] width 33 height 11
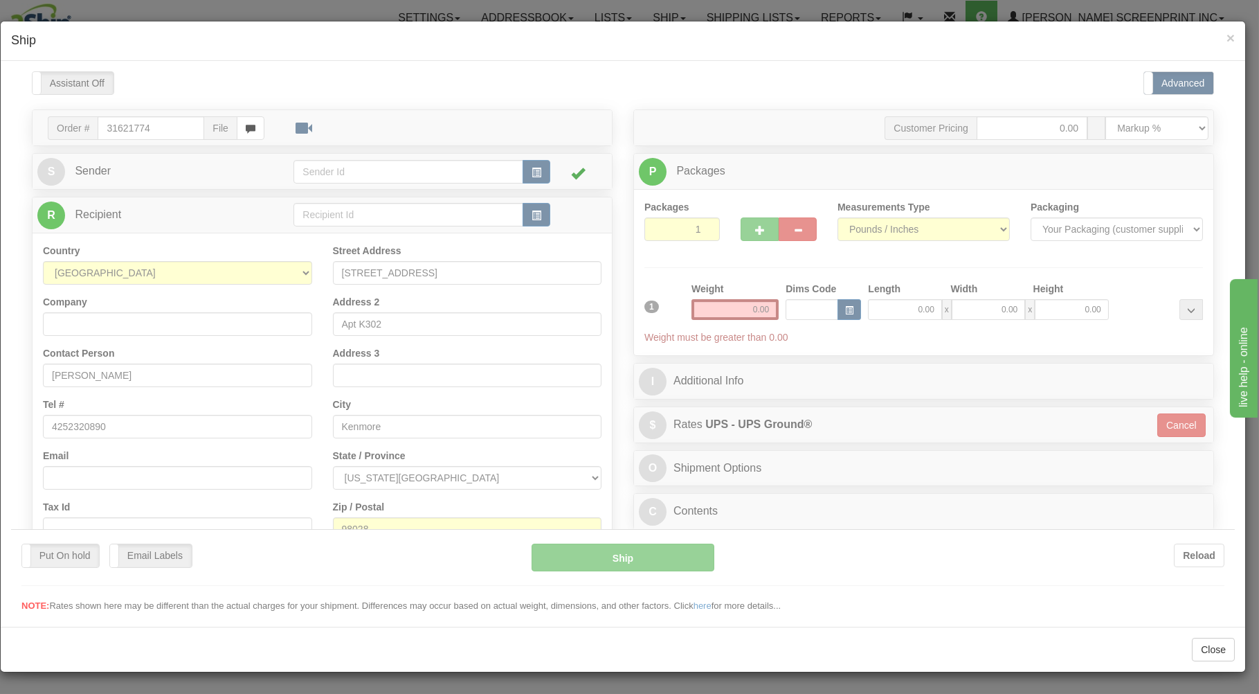
type input "32.15"
type input "3"
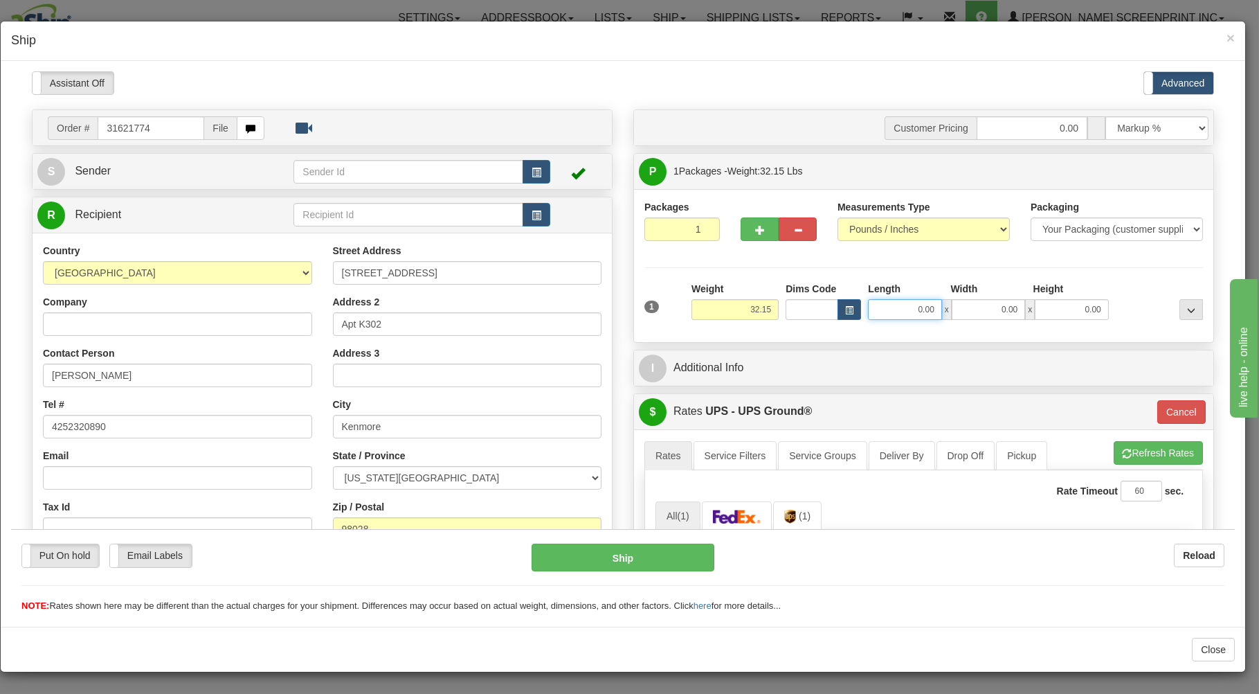
click at [889, 311] on input "0.00" at bounding box center [904, 308] width 73 height 21
type input "50.00"
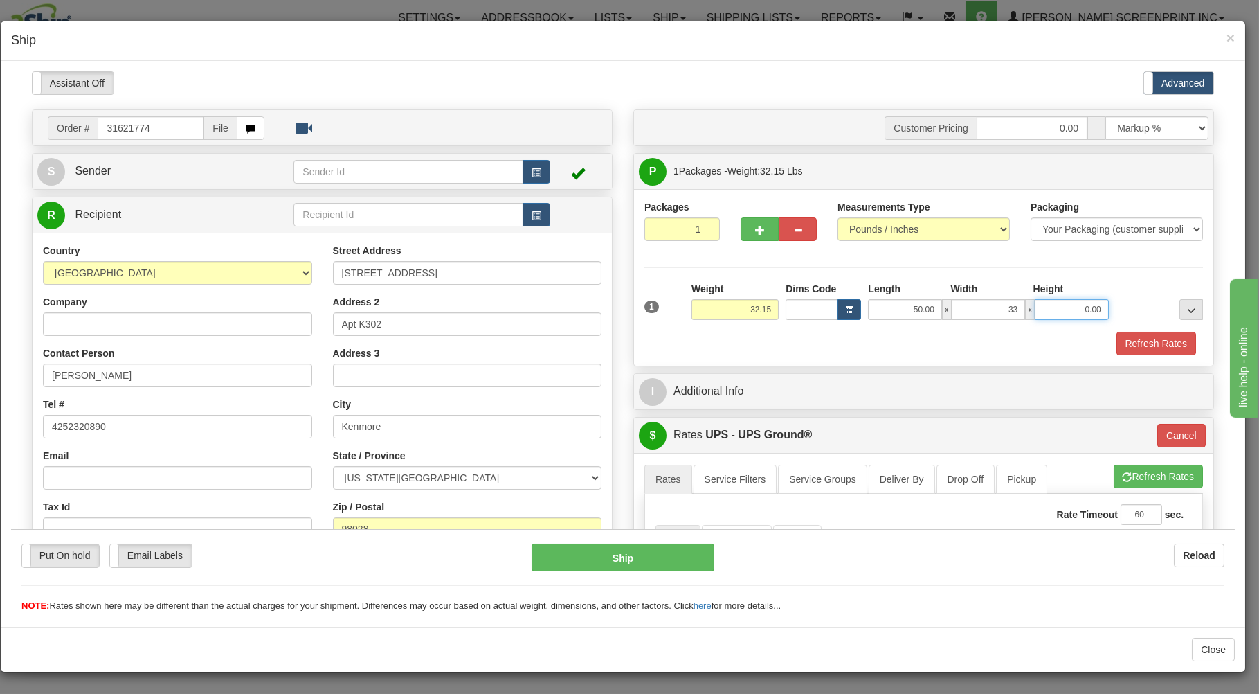
type input "33.00"
type input "4.00"
click at [756, 228] on span "button" at bounding box center [760, 229] width 10 height 9
type input "2"
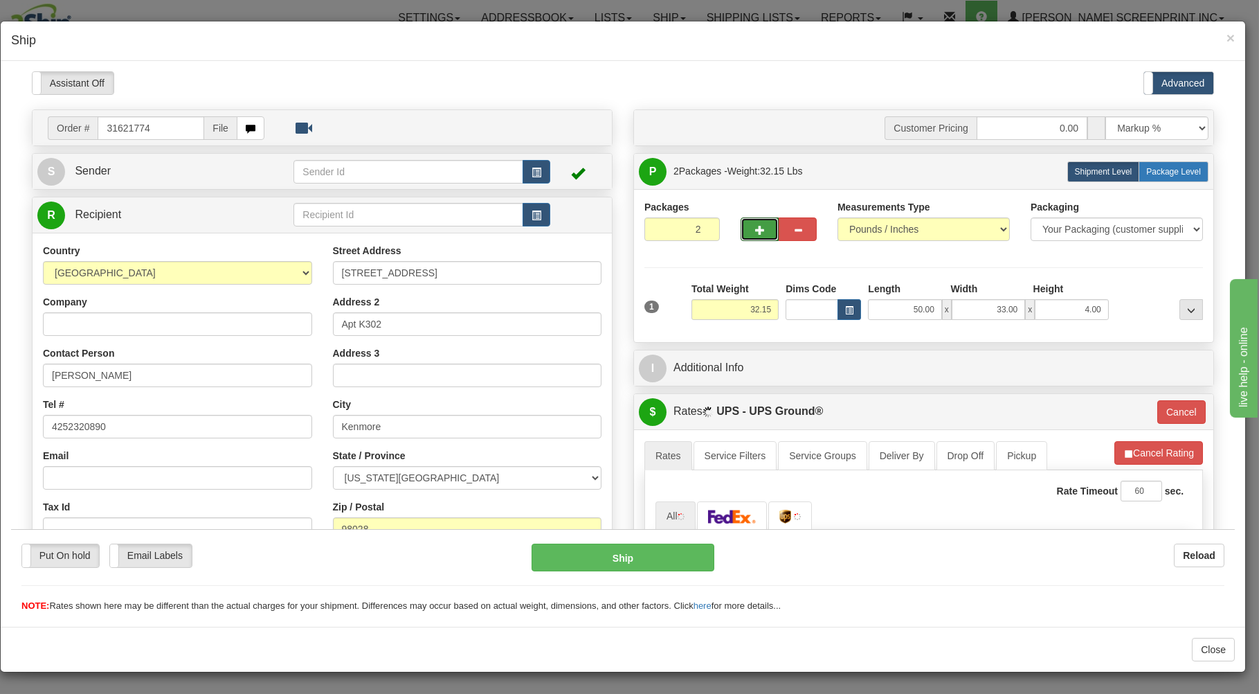
type input "3"
click at [1151, 170] on span "Package Level" at bounding box center [1173, 171] width 55 height 10
radio input "true"
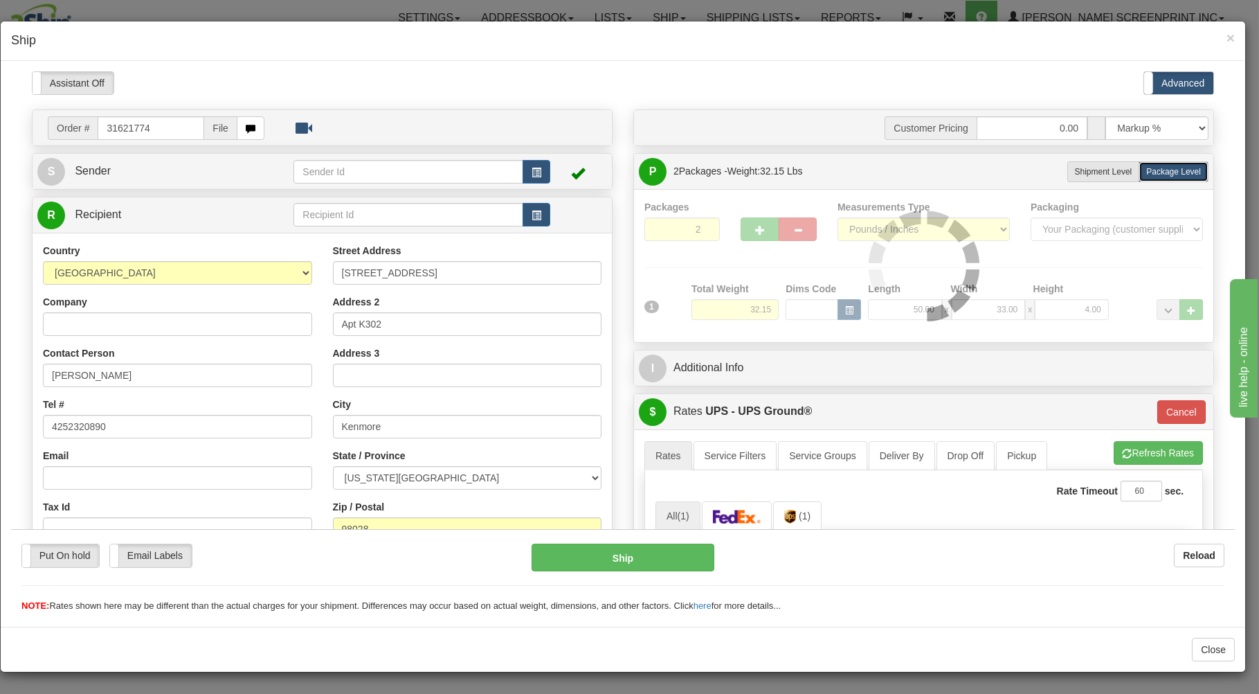
type input "3"
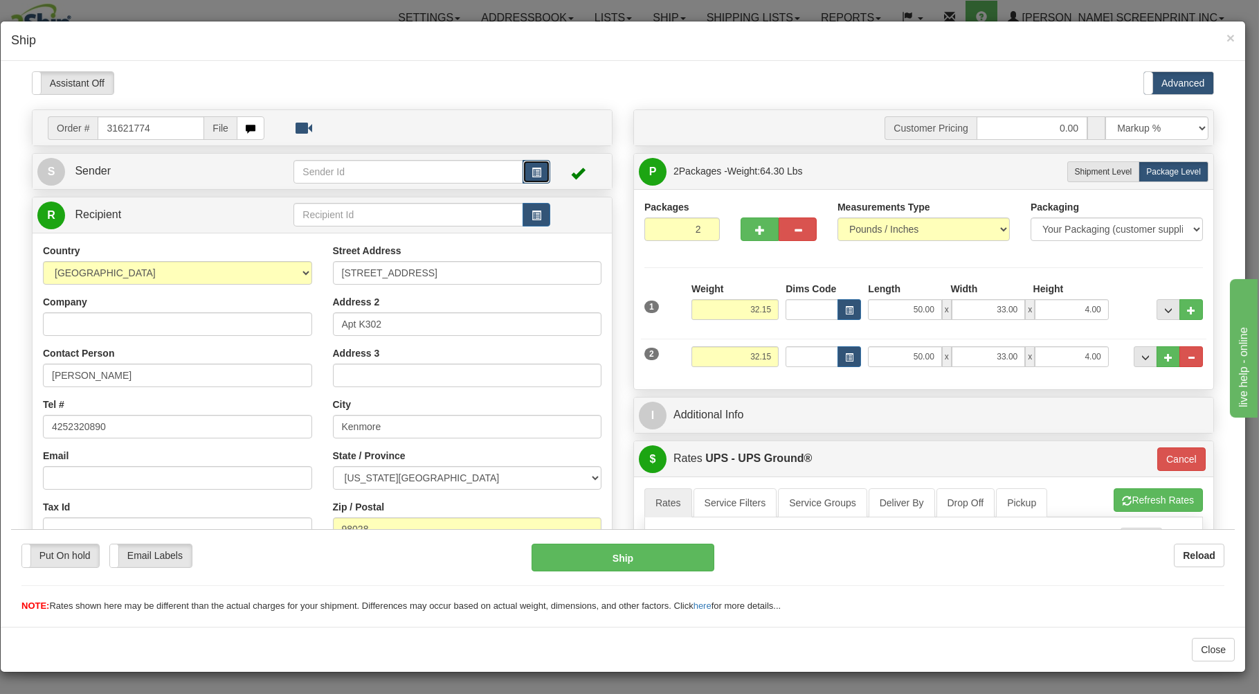
click at [532, 170] on span "button" at bounding box center [537, 171] width 10 height 9
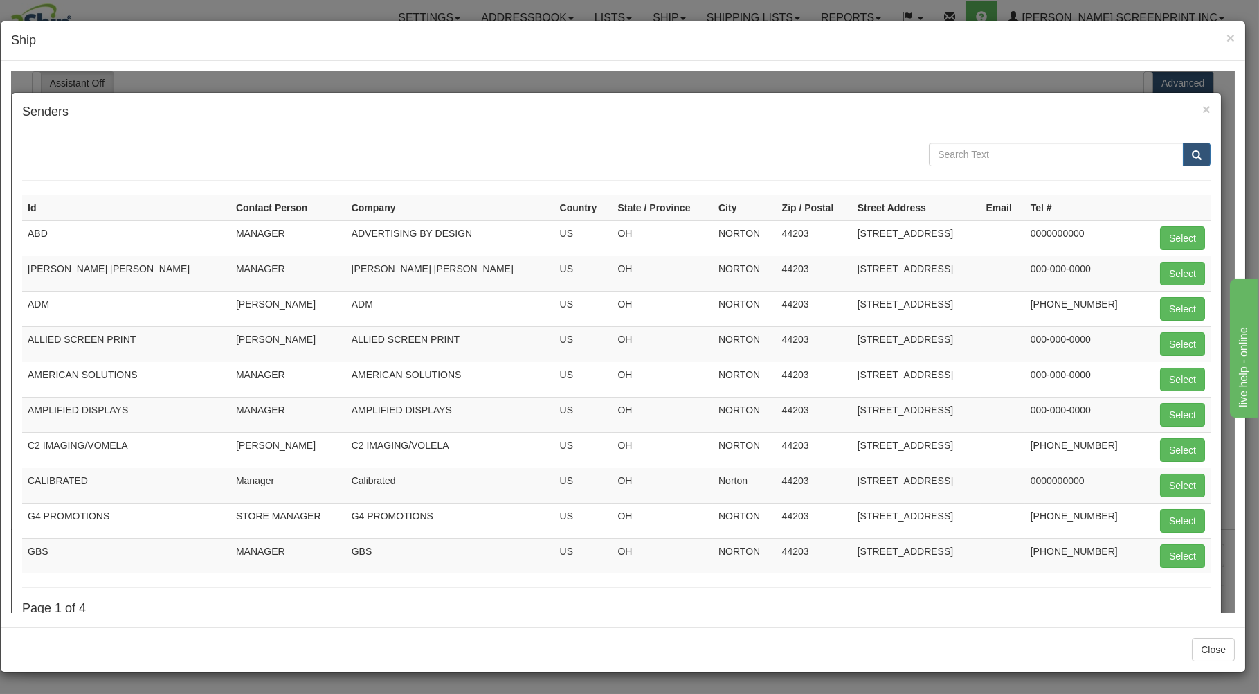
scroll to position [145, 0]
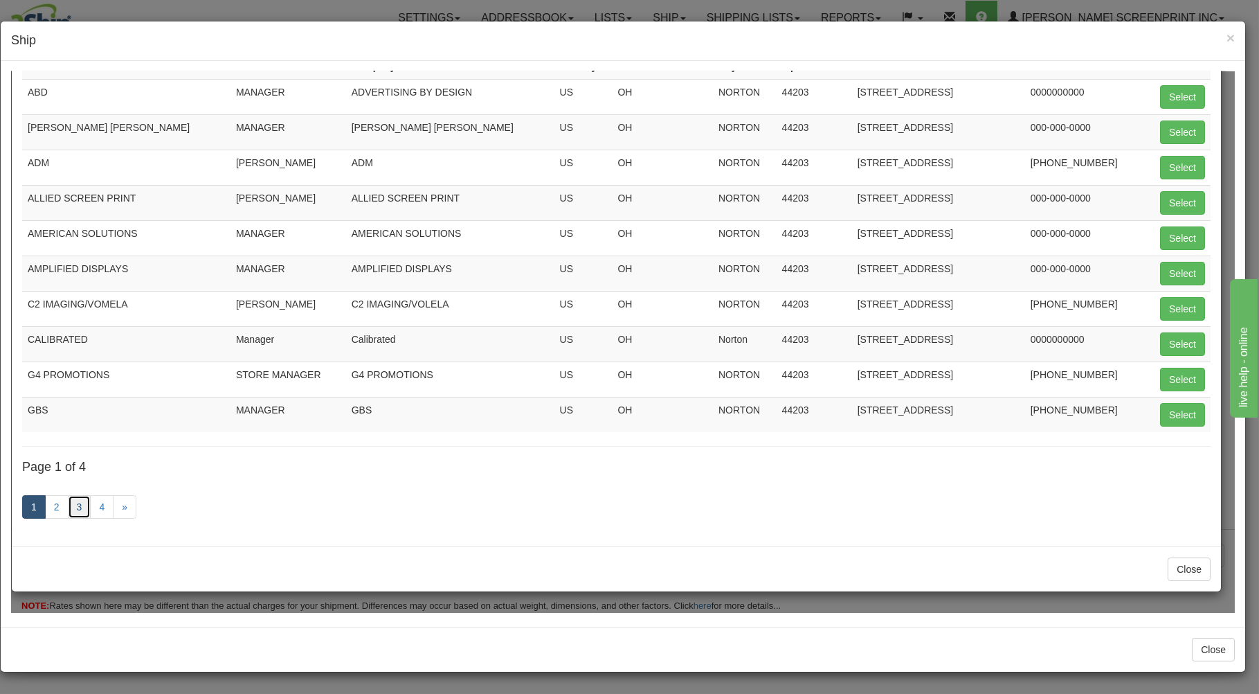
click at [79, 503] on link "3" at bounding box center [80, 506] width 24 height 24
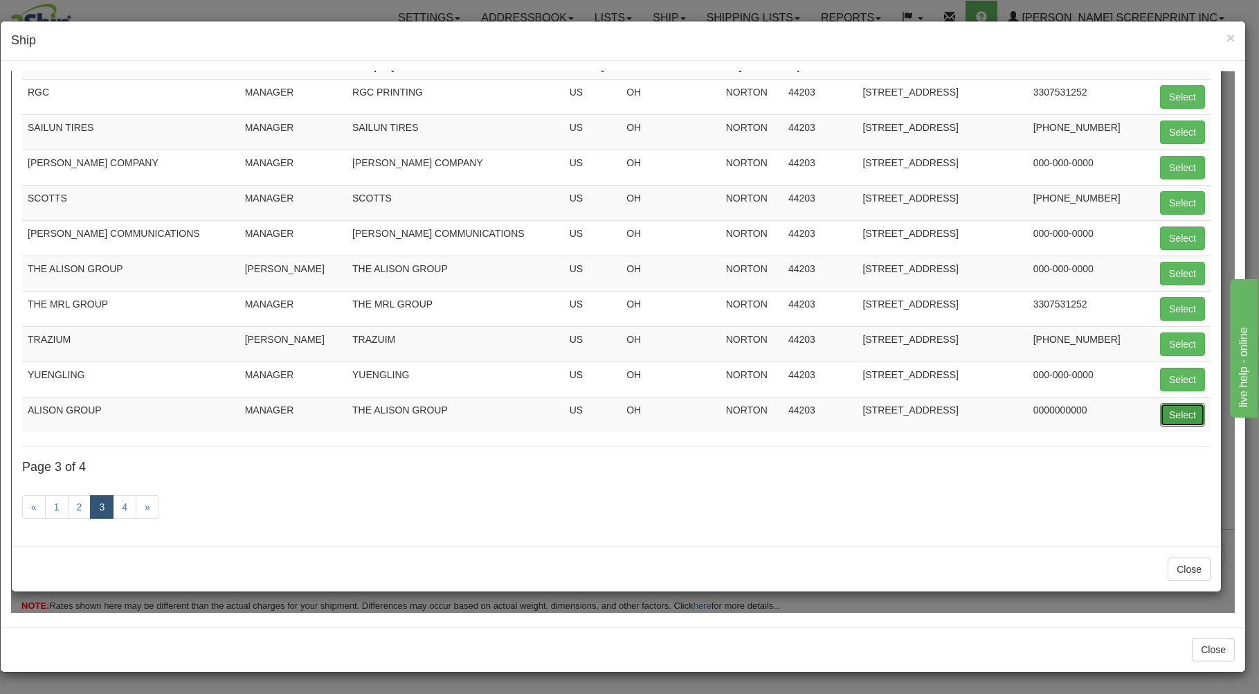
click at [1160, 407] on button "Select" at bounding box center [1182, 414] width 45 height 24
type input "ALISON GROUP"
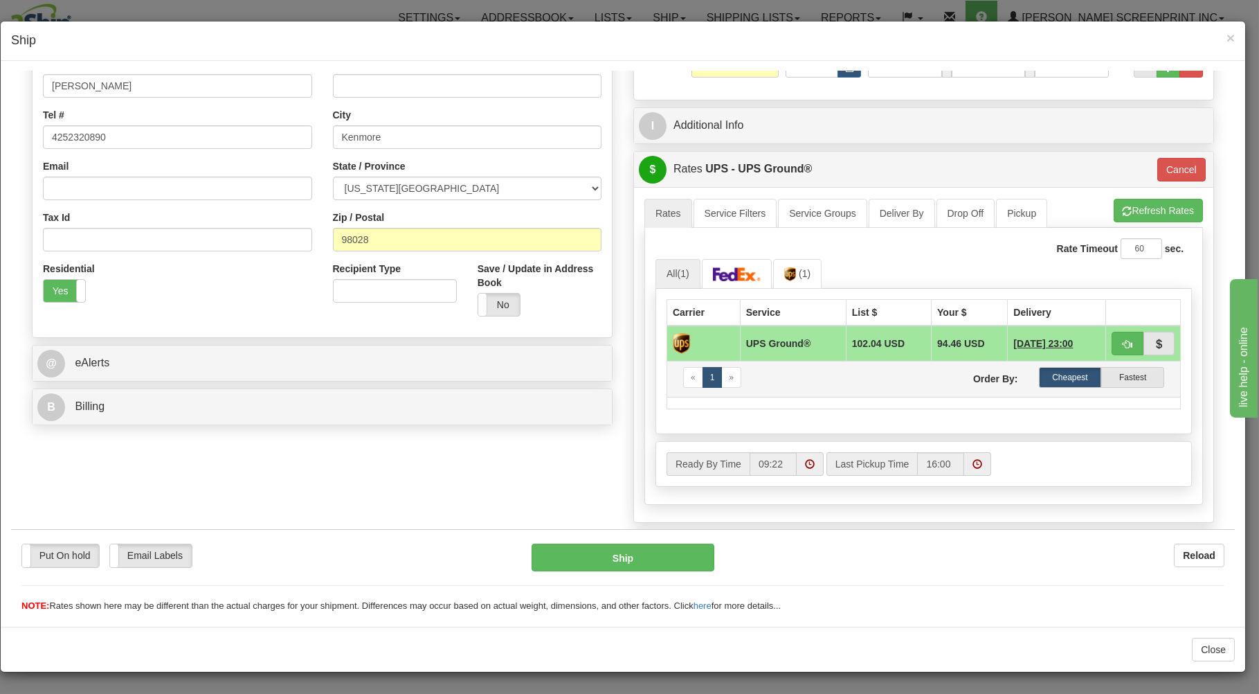
scroll to position [296, 0]
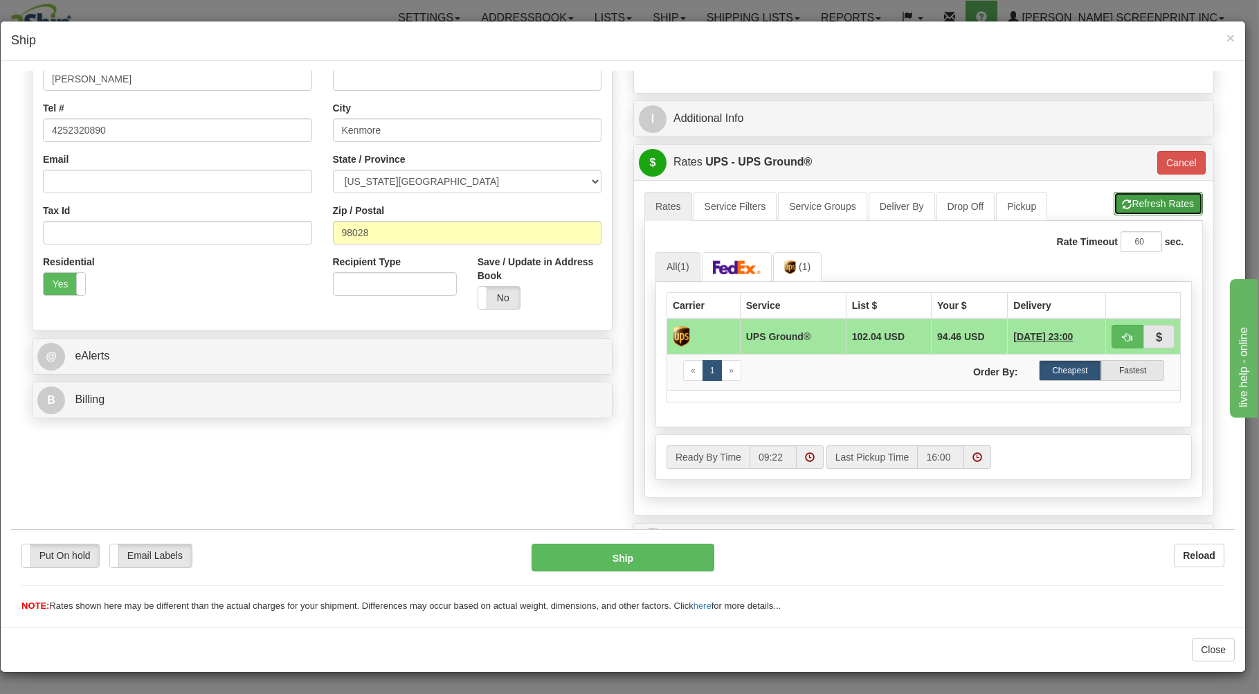
click at [1163, 199] on button "Refresh Rates" at bounding box center [1158, 203] width 89 height 24
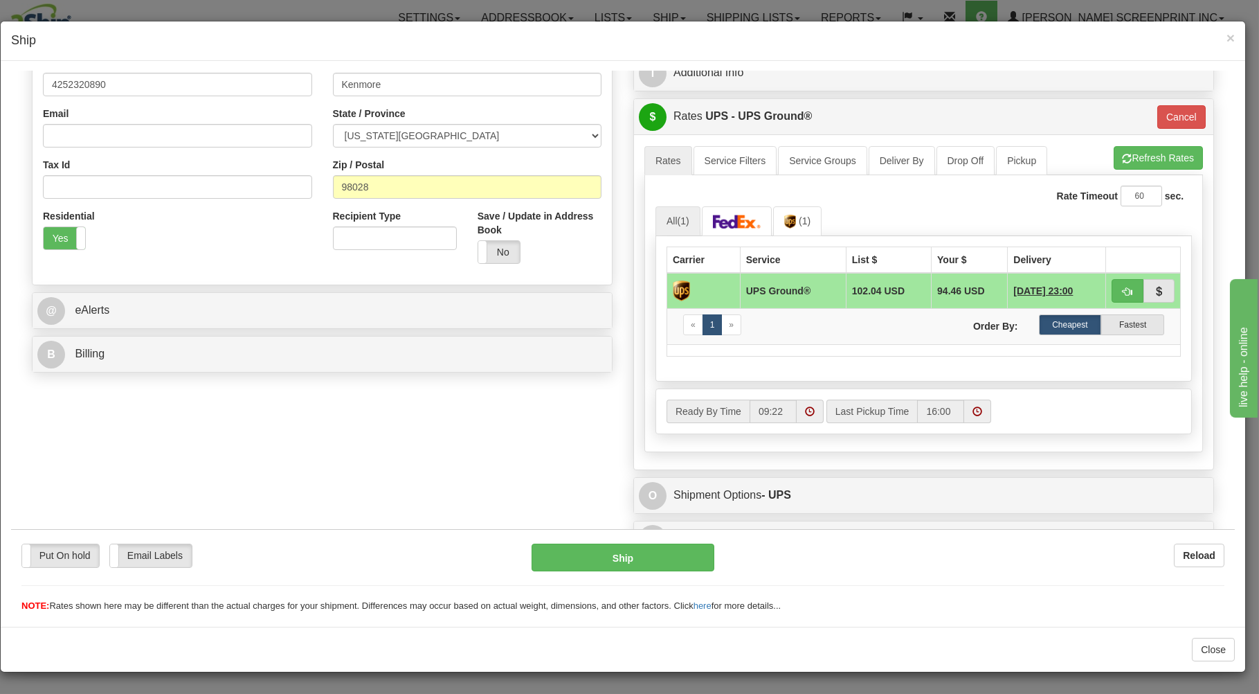
scroll to position [368, 0]
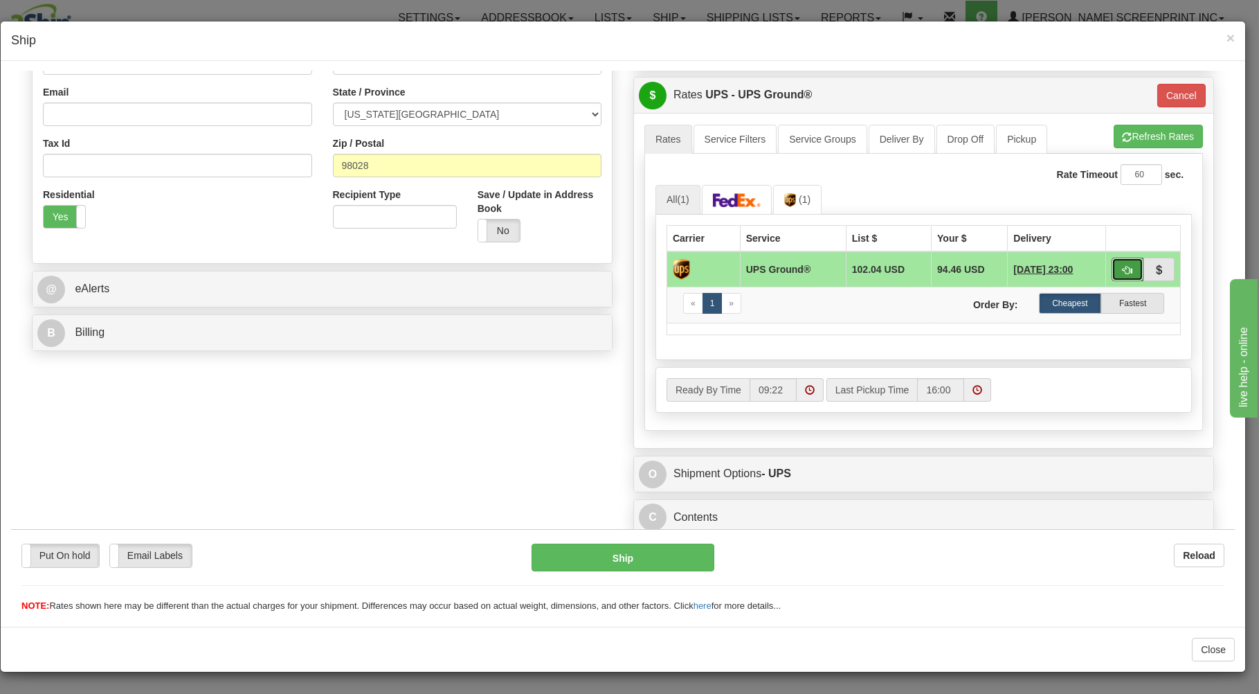
click at [1123, 265] on span "button" at bounding box center [1128, 269] width 10 height 9
type input "03"
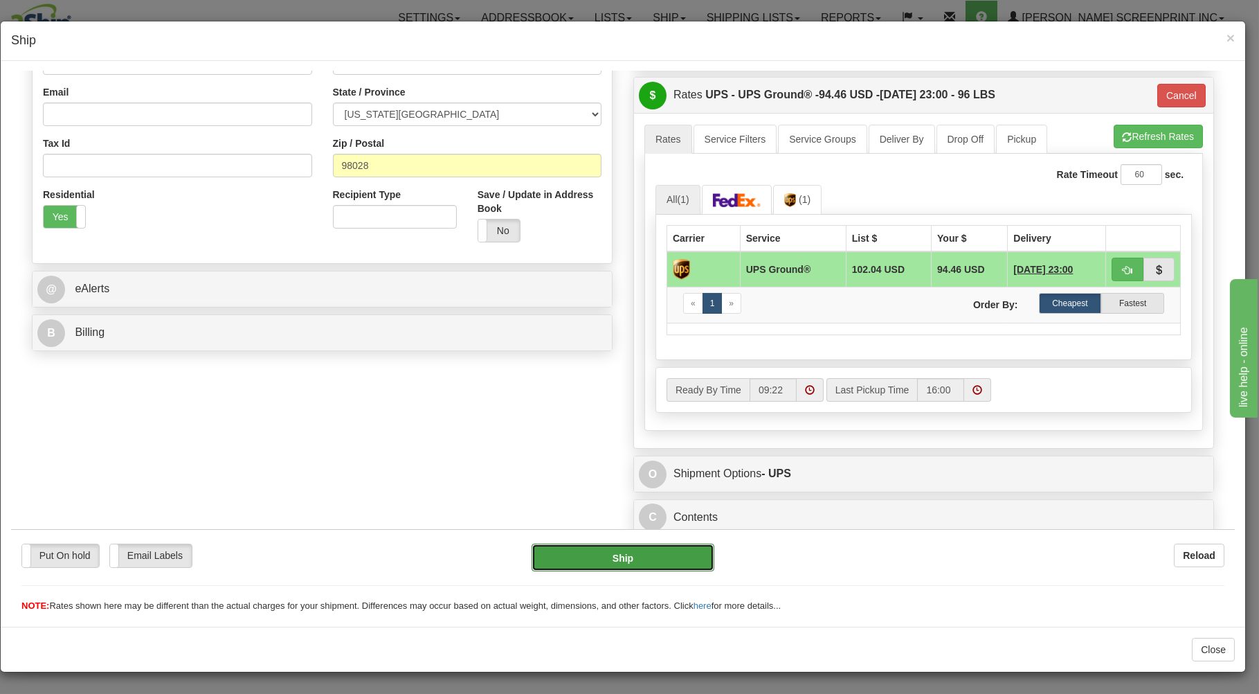
click at [599, 556] on button "Ship" at bounding box center [623, 557] width 183 height 28
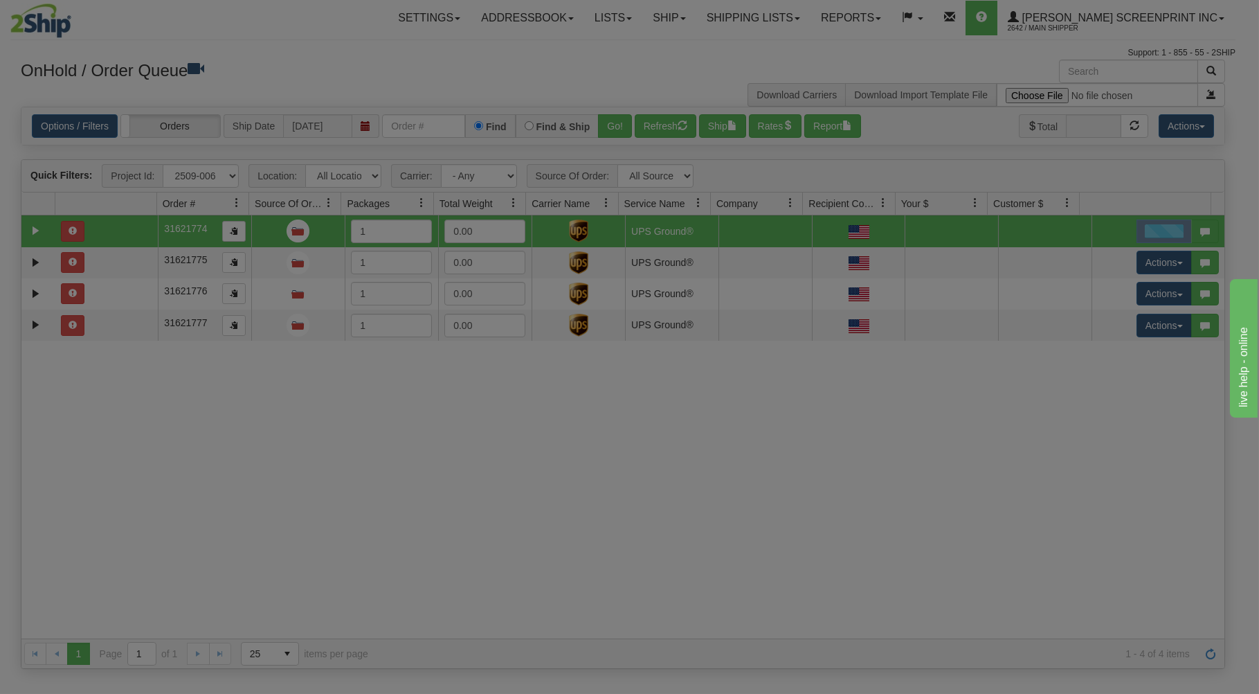
scroll to position [0, 0]
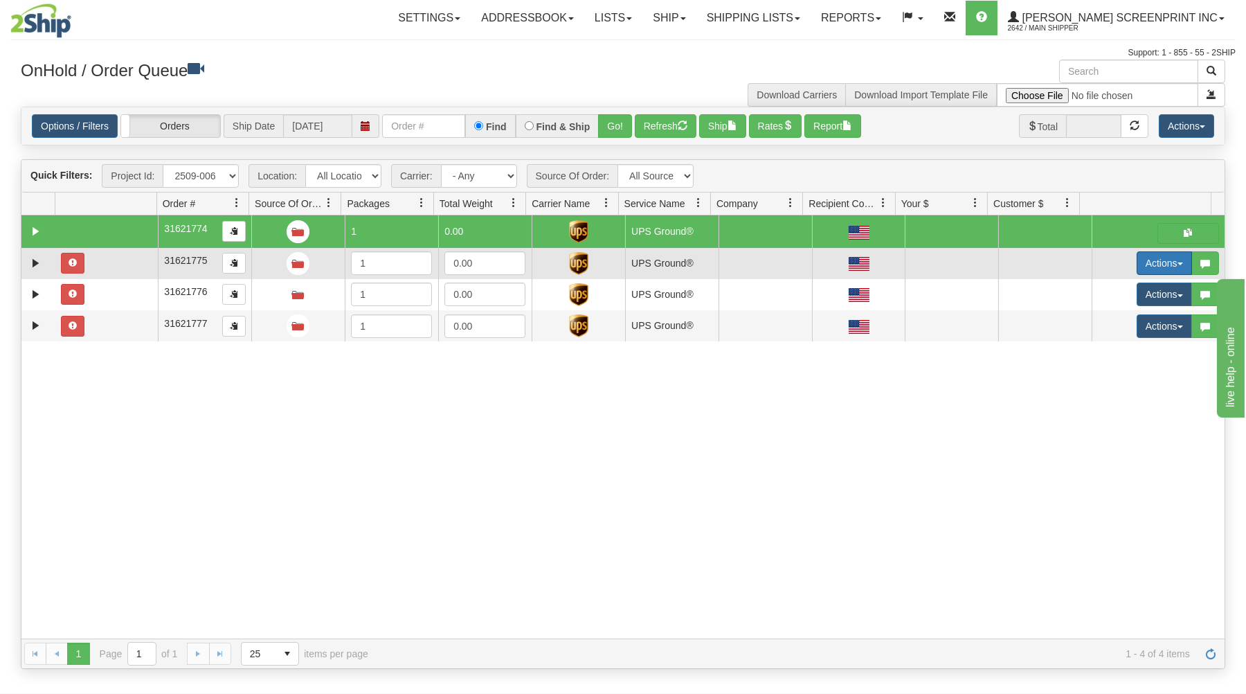
click at [1143, 258] on button "Actions" at bounding box center [1163, 263] width 55 height 24
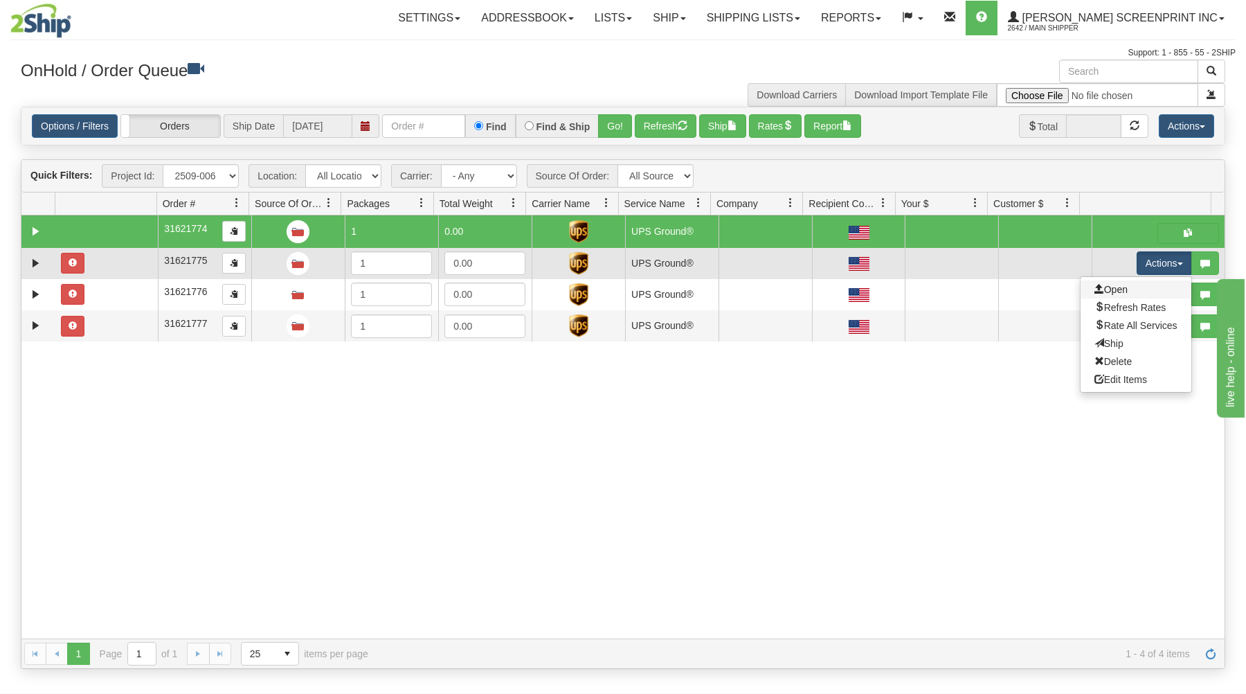
click at [1123, 290] on link "Open" at bounding box center [1135, 289] width 111 height 18
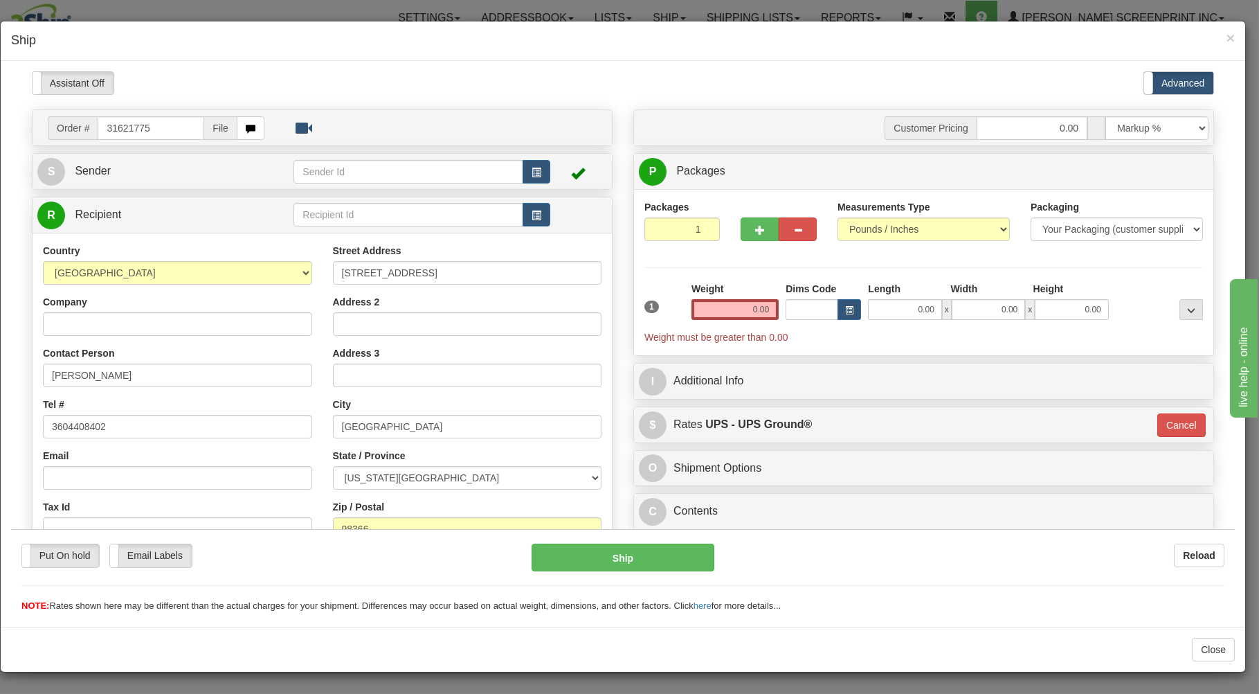
type input "32.15"
type input "3"
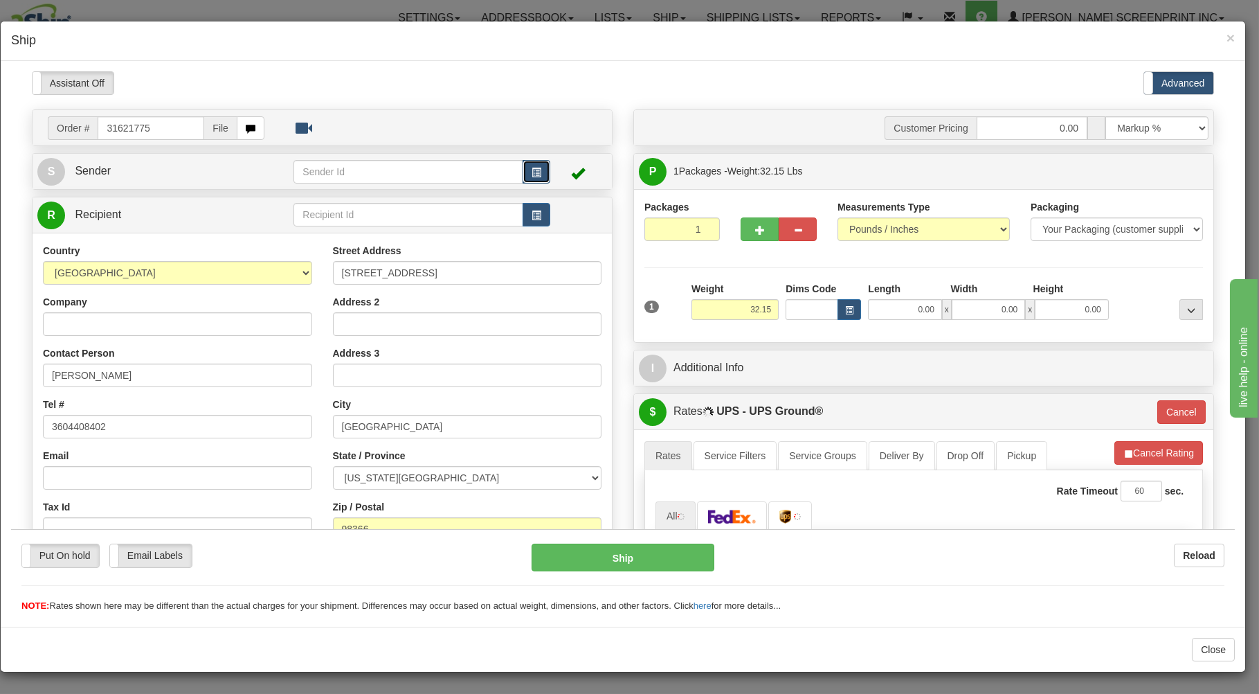
click at [532, 167] on span "button" at bounding box center [537, 171] width 10 height 9
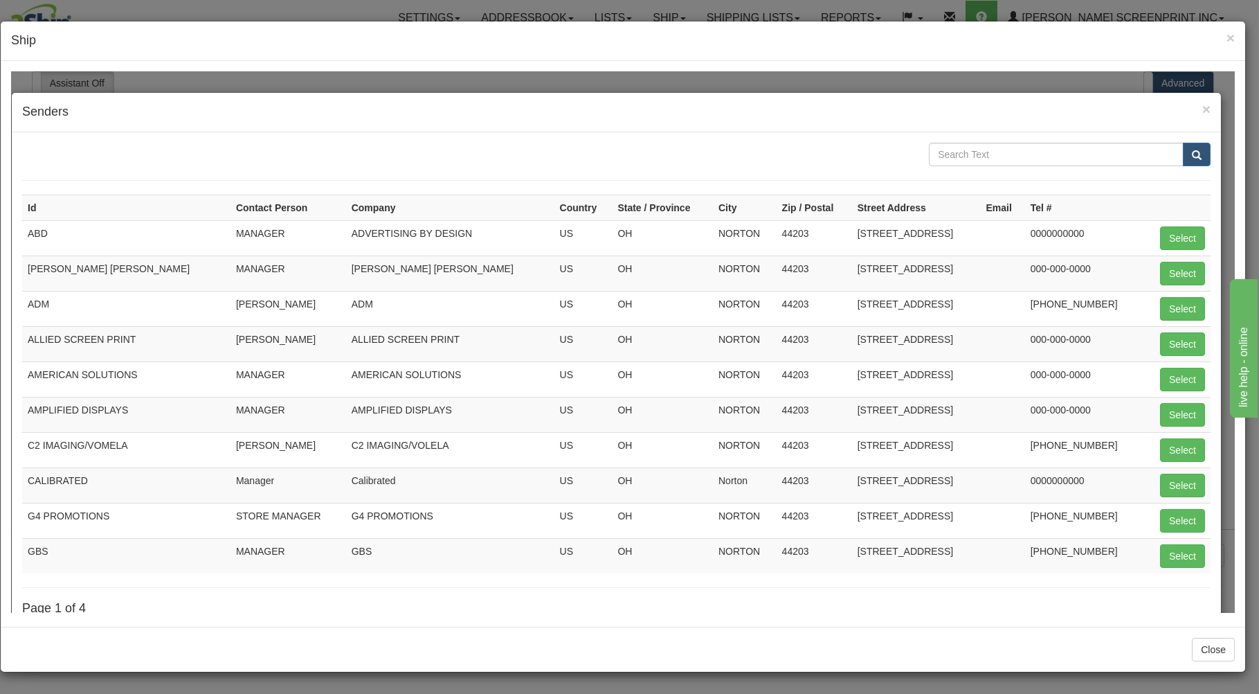
scroll to position [145, 0]
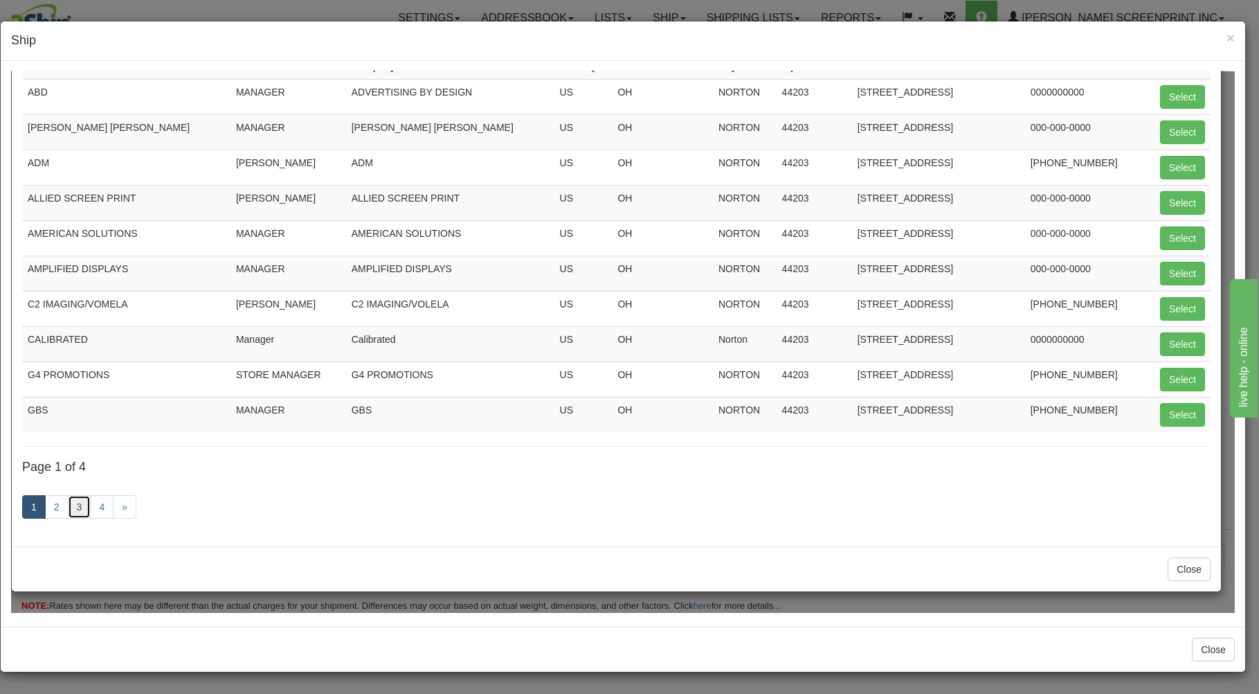
click at [81, 505] on link "3" at bounding box center [80, 506] width 24 height 24
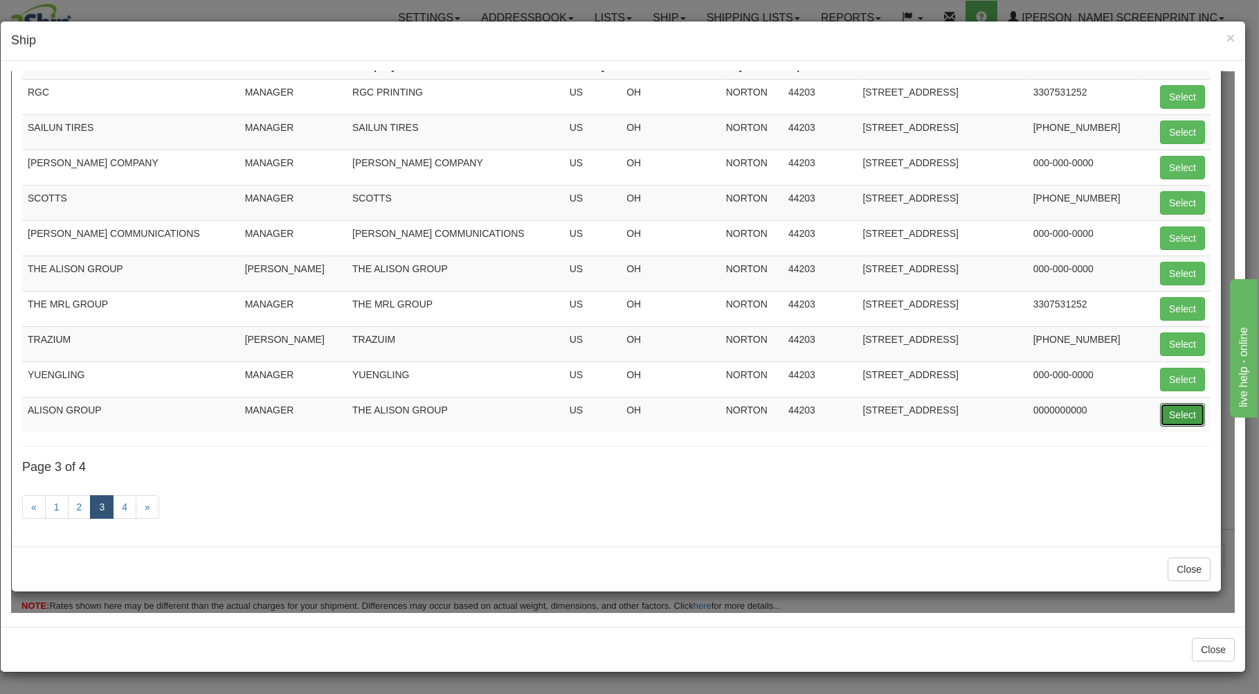
drag, startPoint x: 1161, startPoint y: 404, endPoint x: 1033, endPoint y: 434, distance: 131.5
click at [1160, 408] on button "Select" at bounding box center [1182, 414] width 45 height 24
type input "ALISON GROUP"
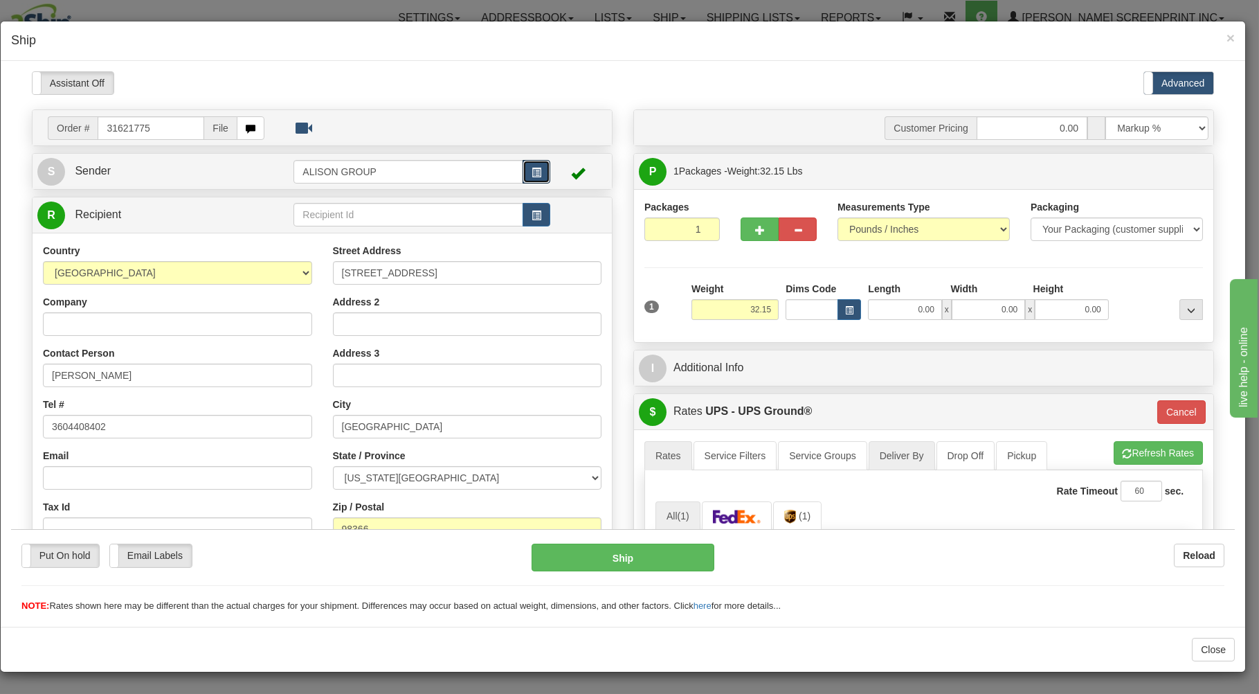
type input "3"
click at [880, 311] on input "0.00" at bounding box center [904, 308] width 73 height 21
type input "50.00"
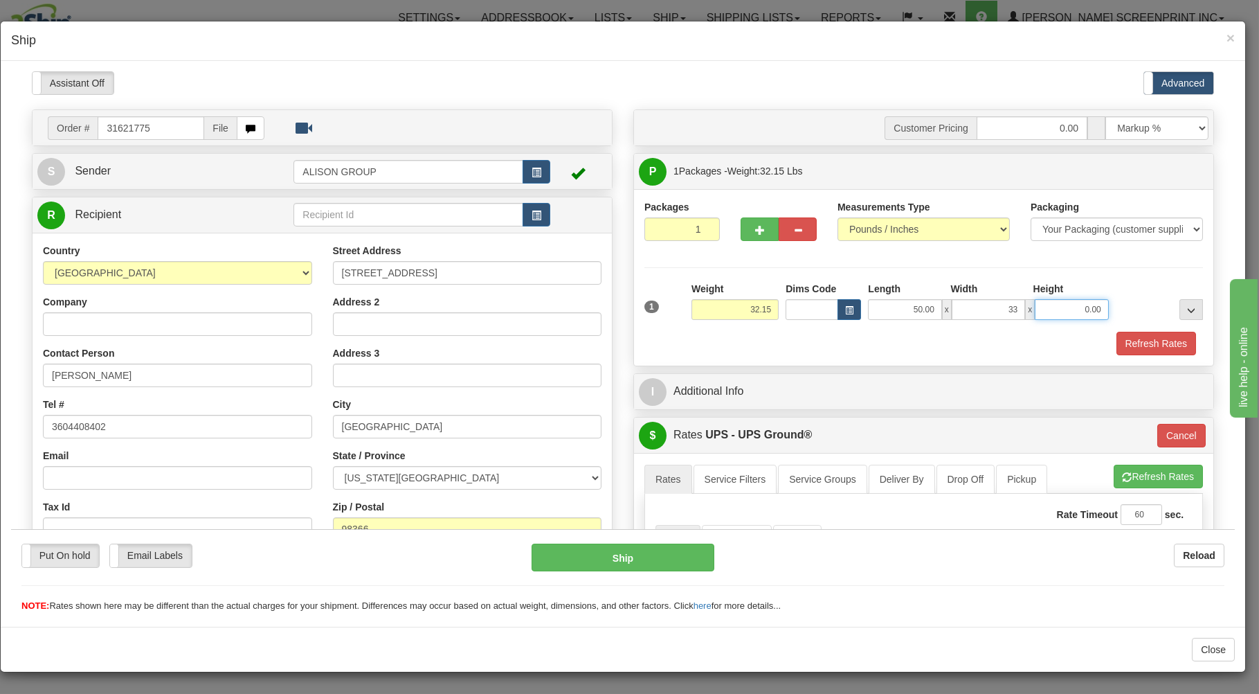
type input "33.00"
type input "4.00"
type input "32.05"
type input "3"
type input "32.25"
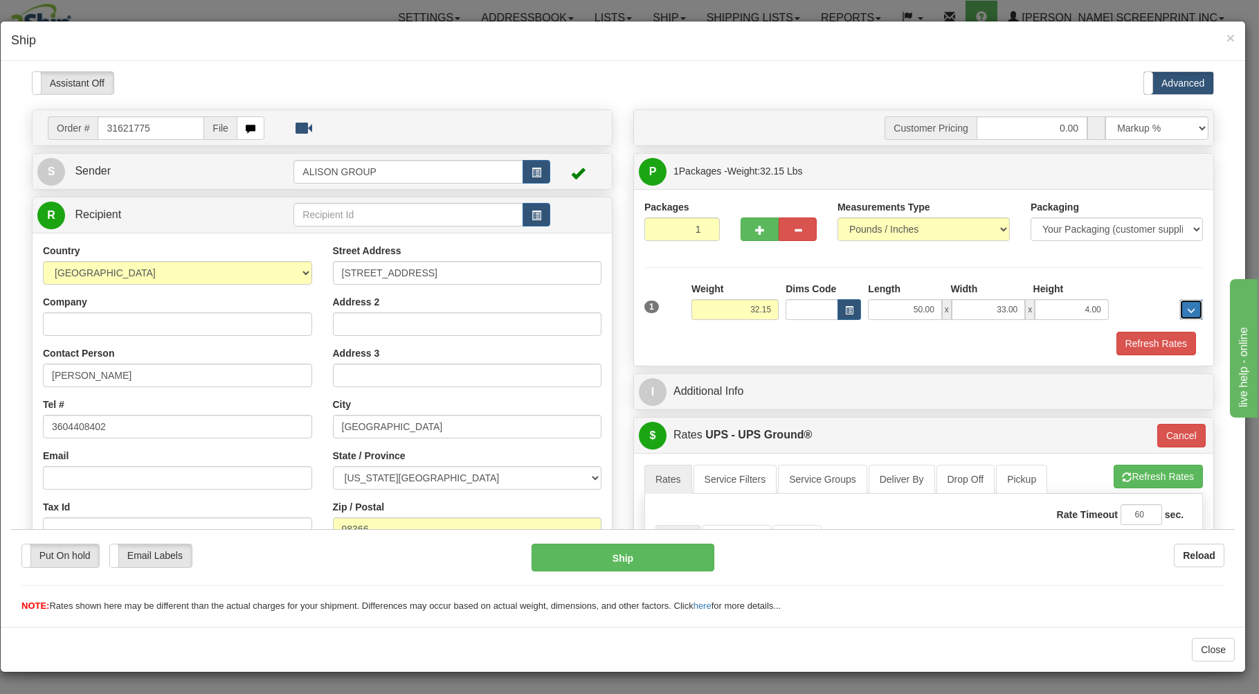
type input "3"
type input "32.15"
type input "3"
click at [755, 232] on span "button" at bounding box center [760, 229] width 10 height 9
type input "2"
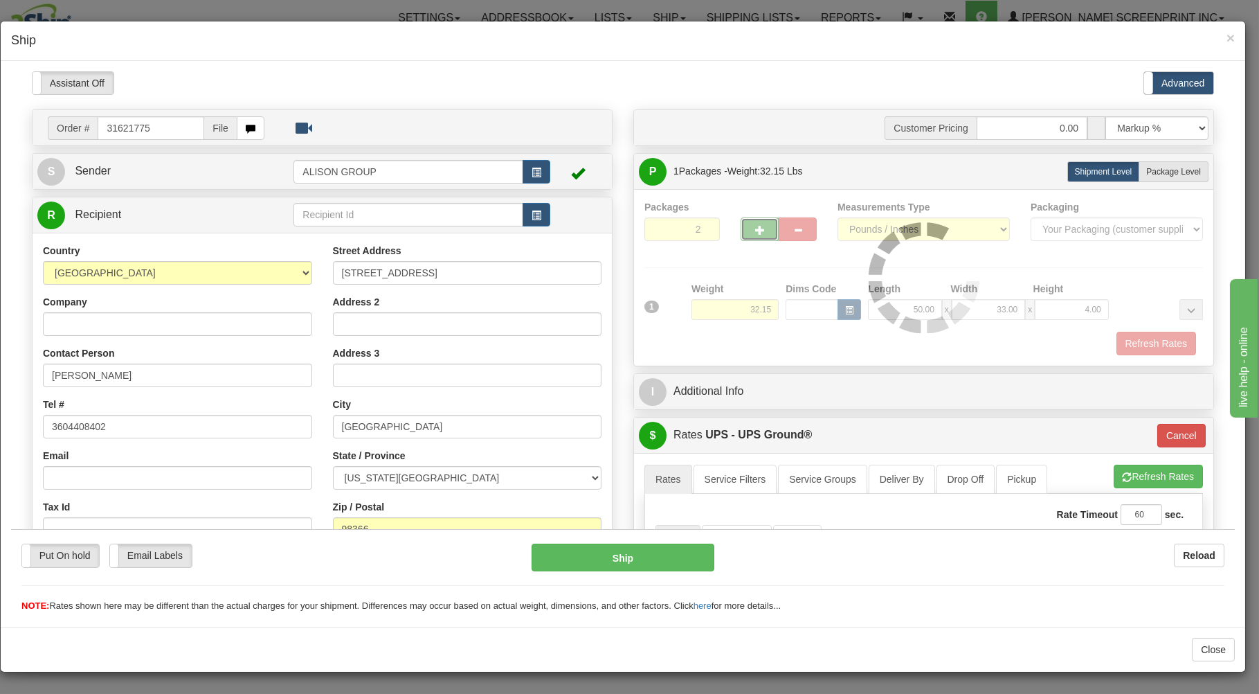
type input "3"
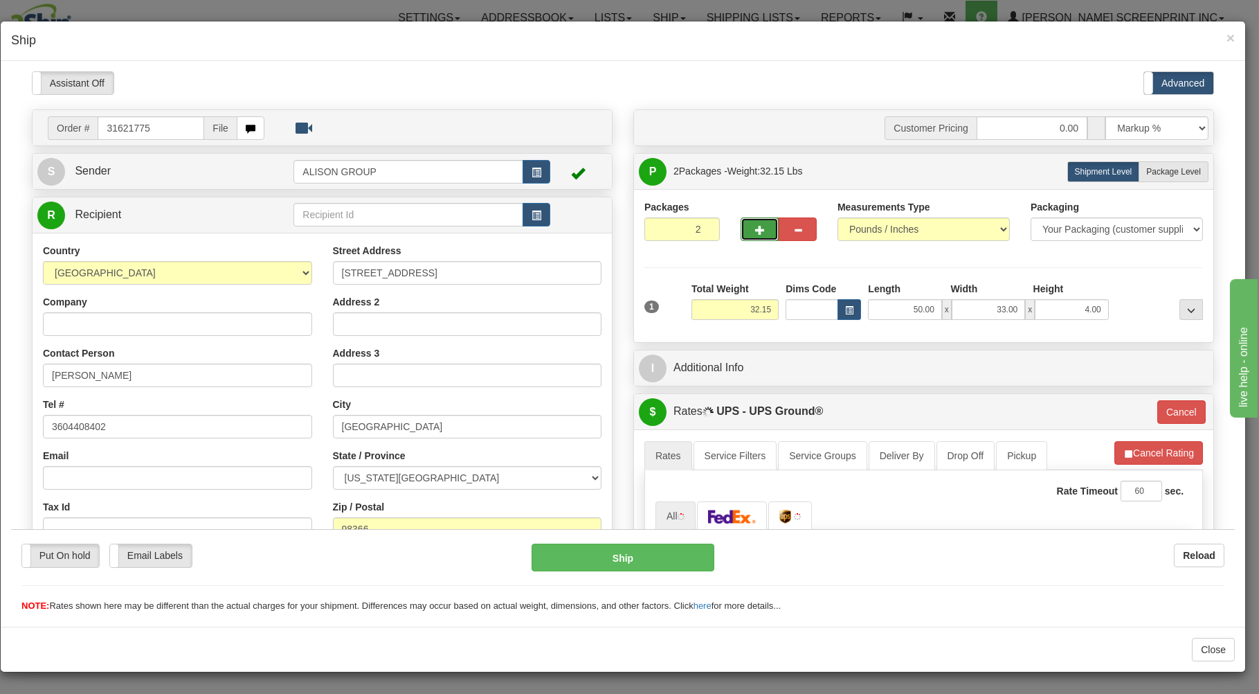
click at [755, 232] on span "button" at bounding box center [760, 229] width 10 height 9
type input "4"
click at [1139, 167] on label "Package Level Pack.." at bounding box center [1174, 171] width 70 height 21
radio input "true"
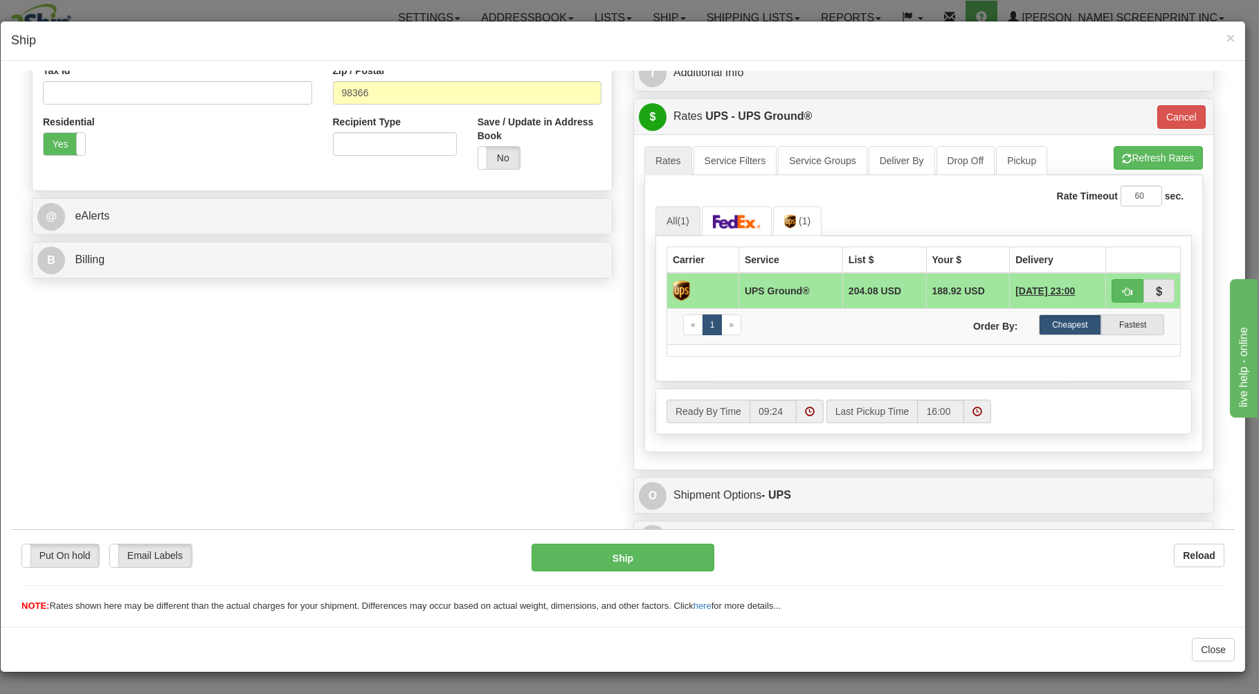
scroll to position [445, 0]
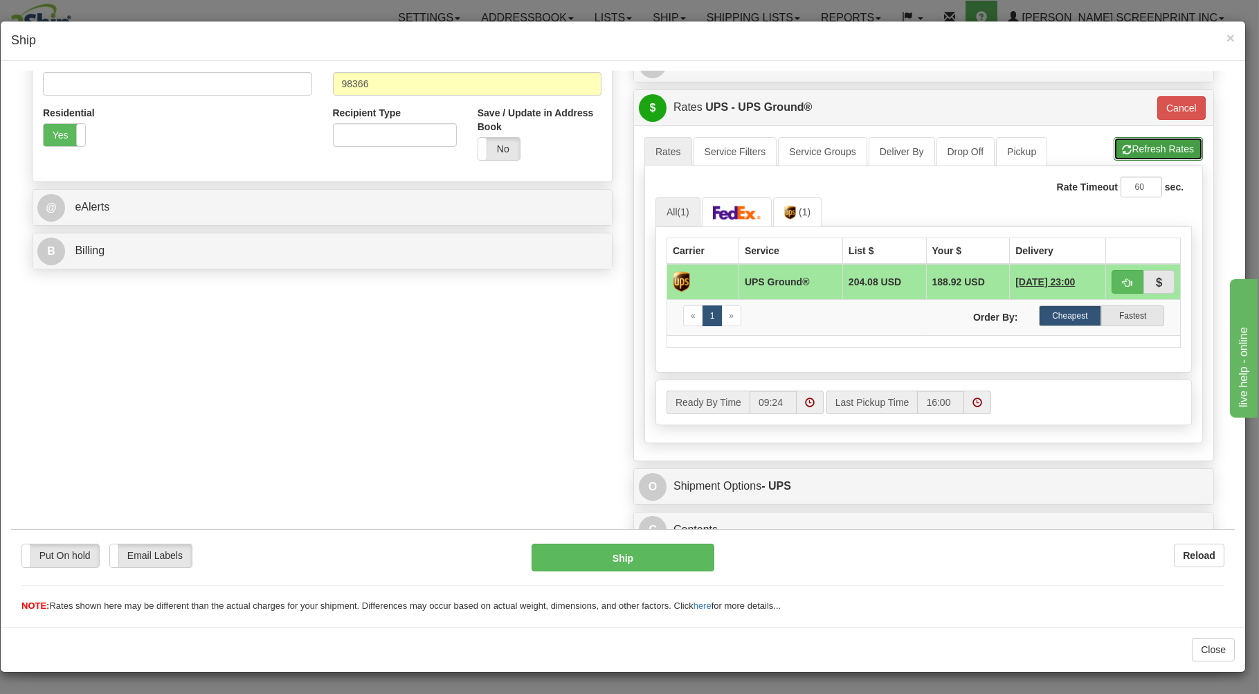
click at [1149, 141] on button "Refresh Rates" at bounding box center [1158, 148] width 89 height 24
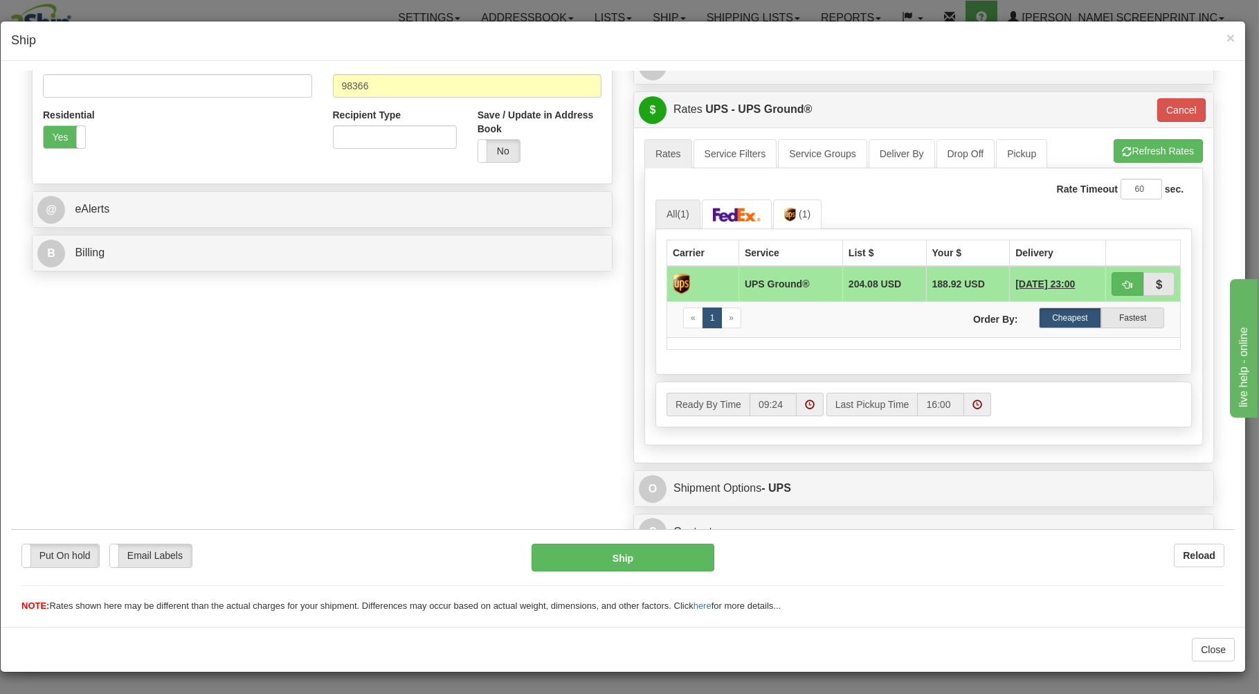
scroll to position [462, 0]
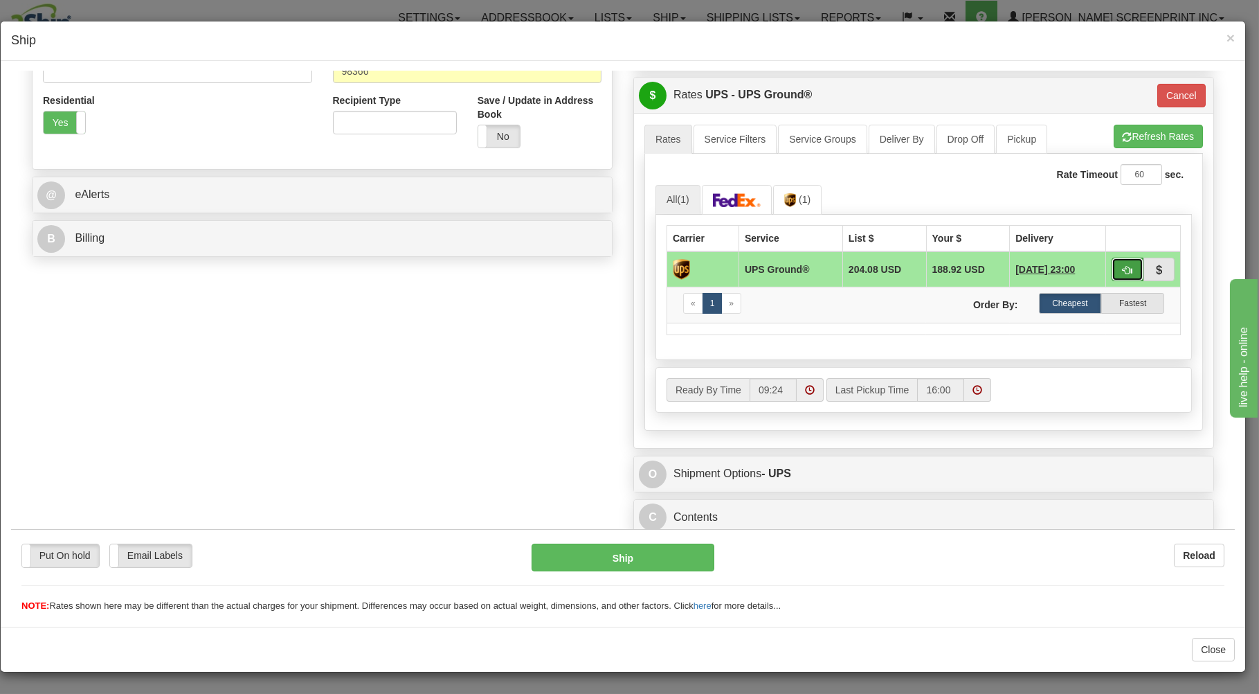
click at [1112, 260] on button "button" at bounding box center [1128, 269] width 32 height 24
type input "03"
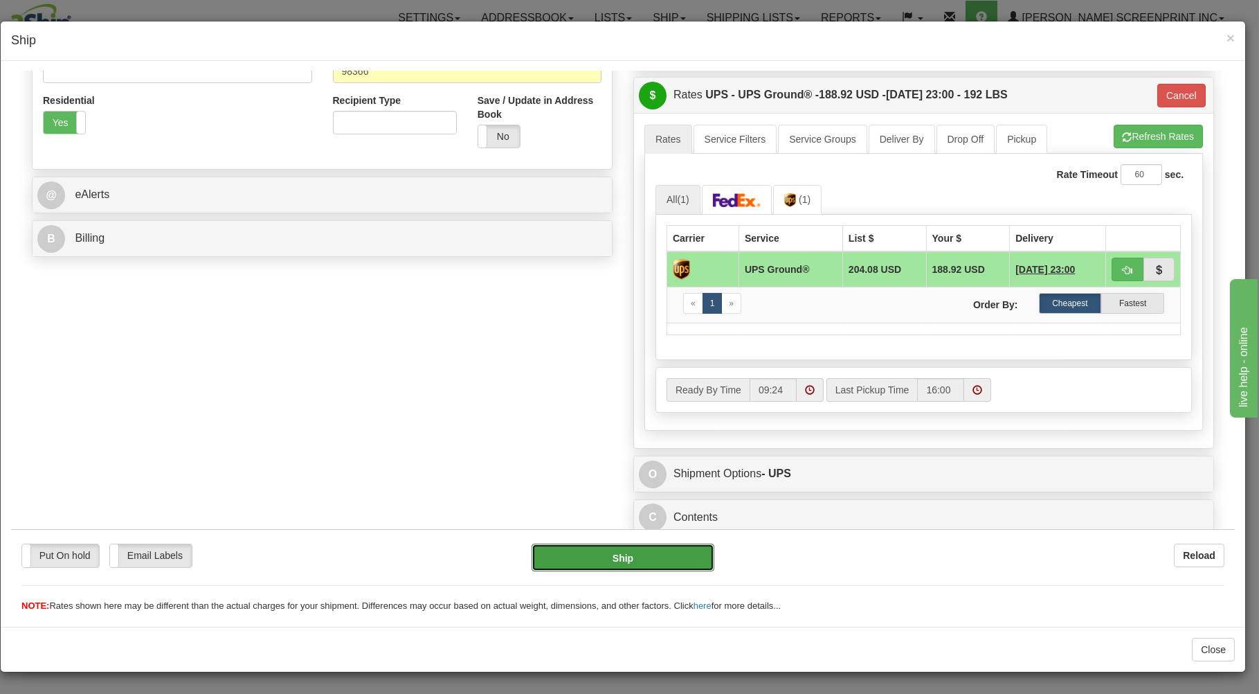
click at [686, 547] on button "Ship" at bounding box center [623, 557] width 183 height 28
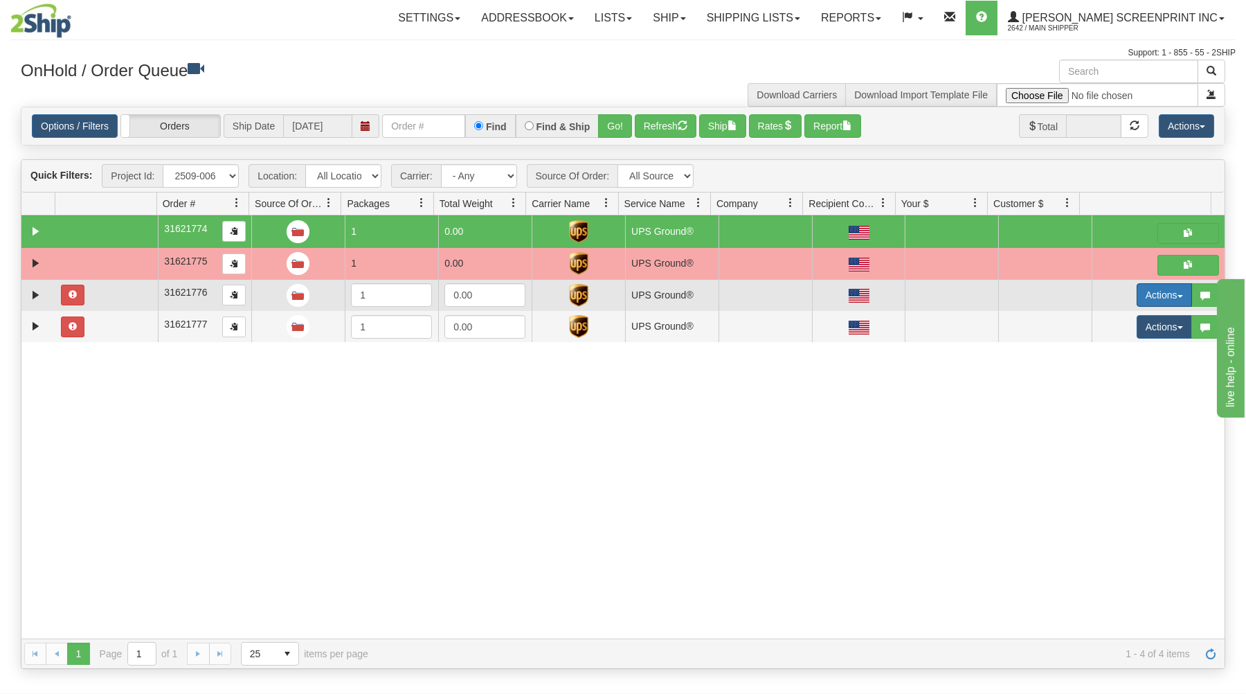
click at [1141, 290] on button "Actions" at bounding box center [1163, 295] width 55 height 24
click at [1115, 322] on link "Open" at bounding box center [1135, 321] width 111 height 18
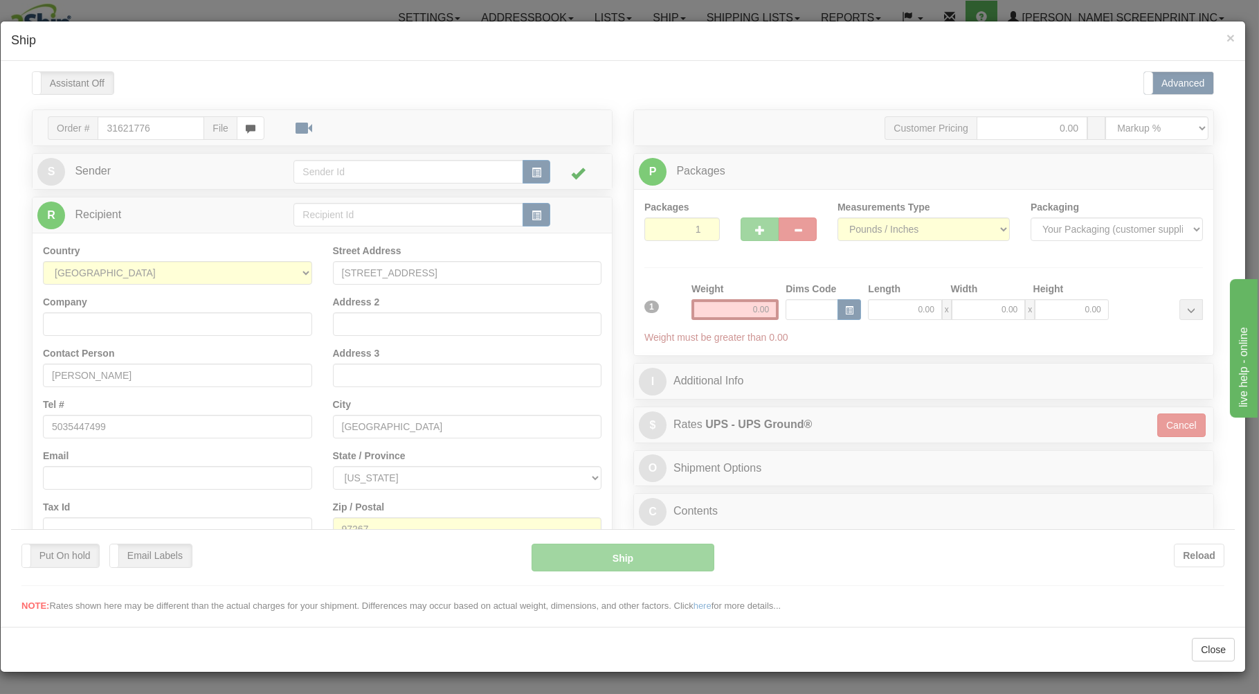
scroll to position [0, 0]
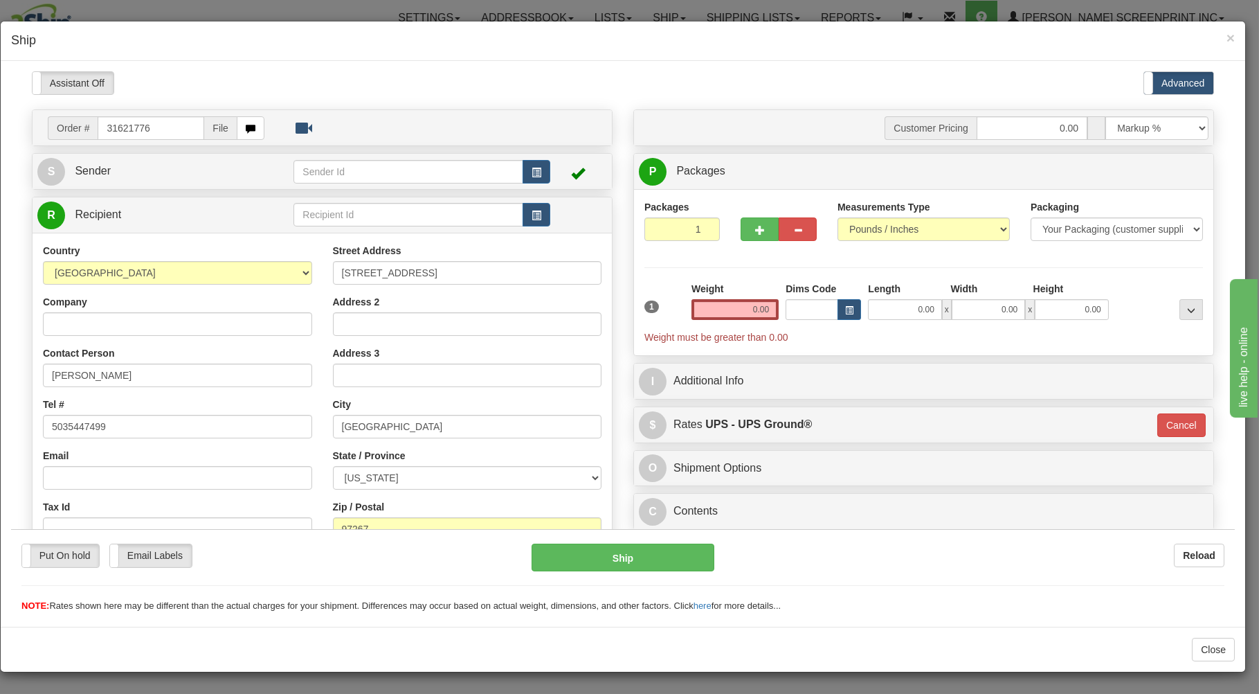
type input "32.15"
type input "3"
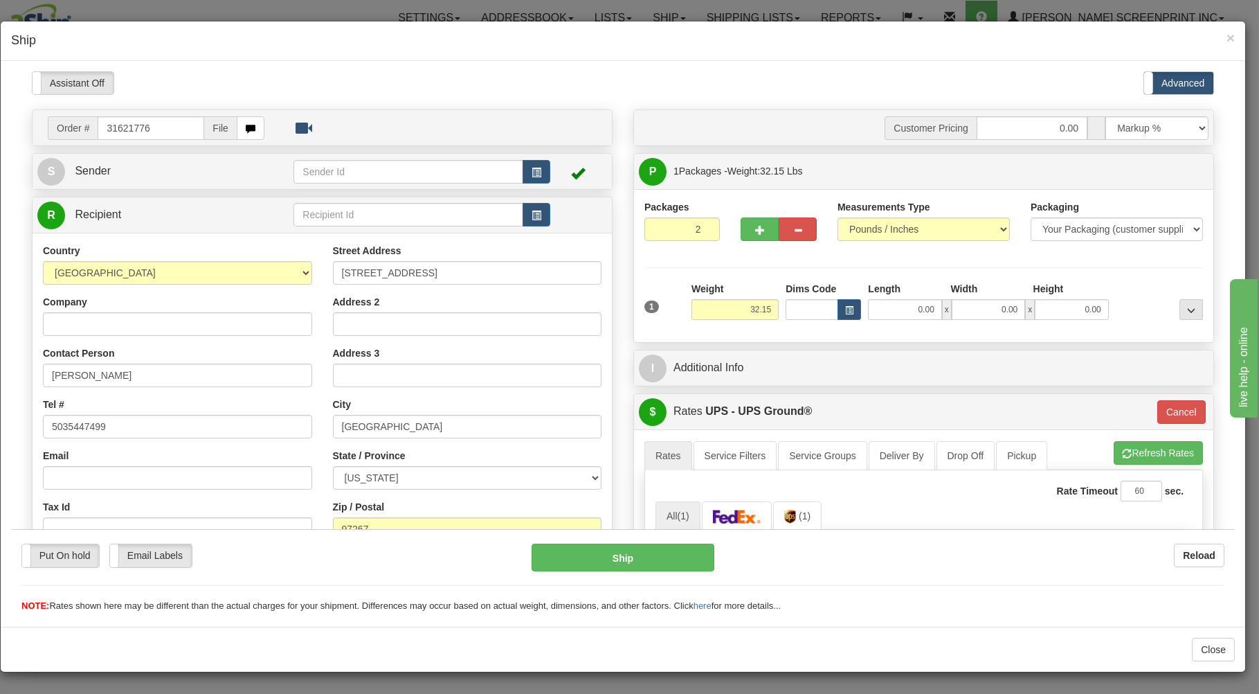
type input "2"
click at [698, 226] on input "2" at bounding box center [681, 229] width 75 height 24
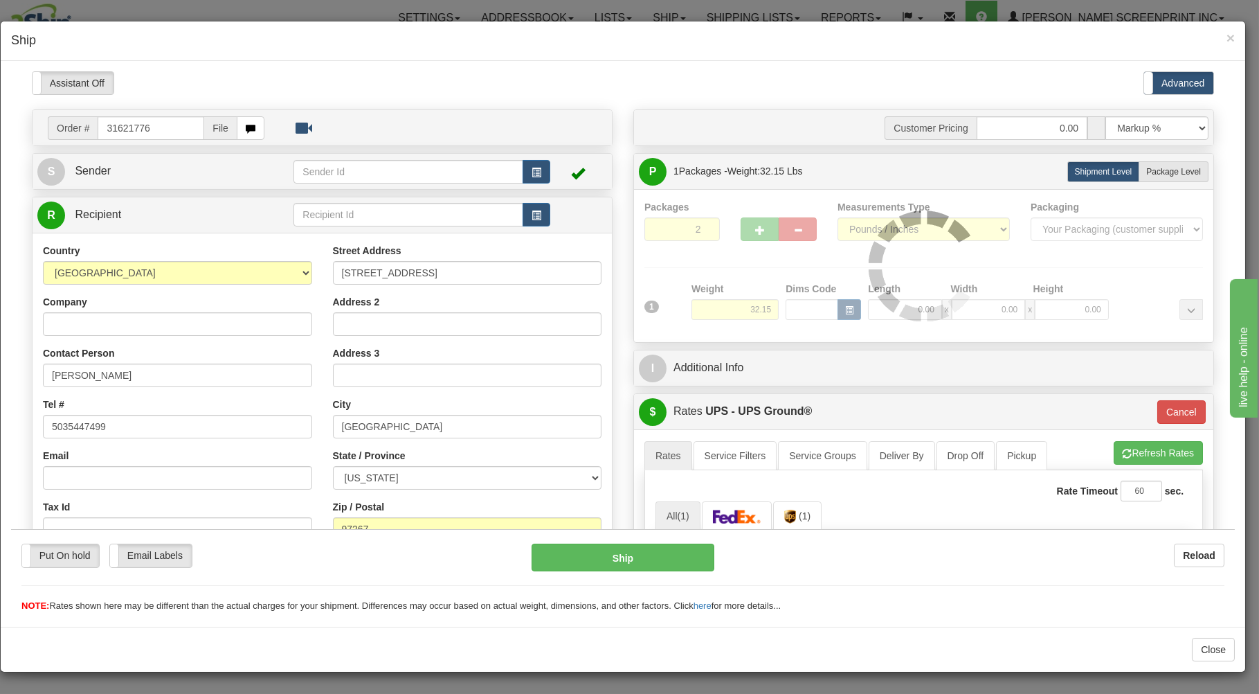
type input "3"
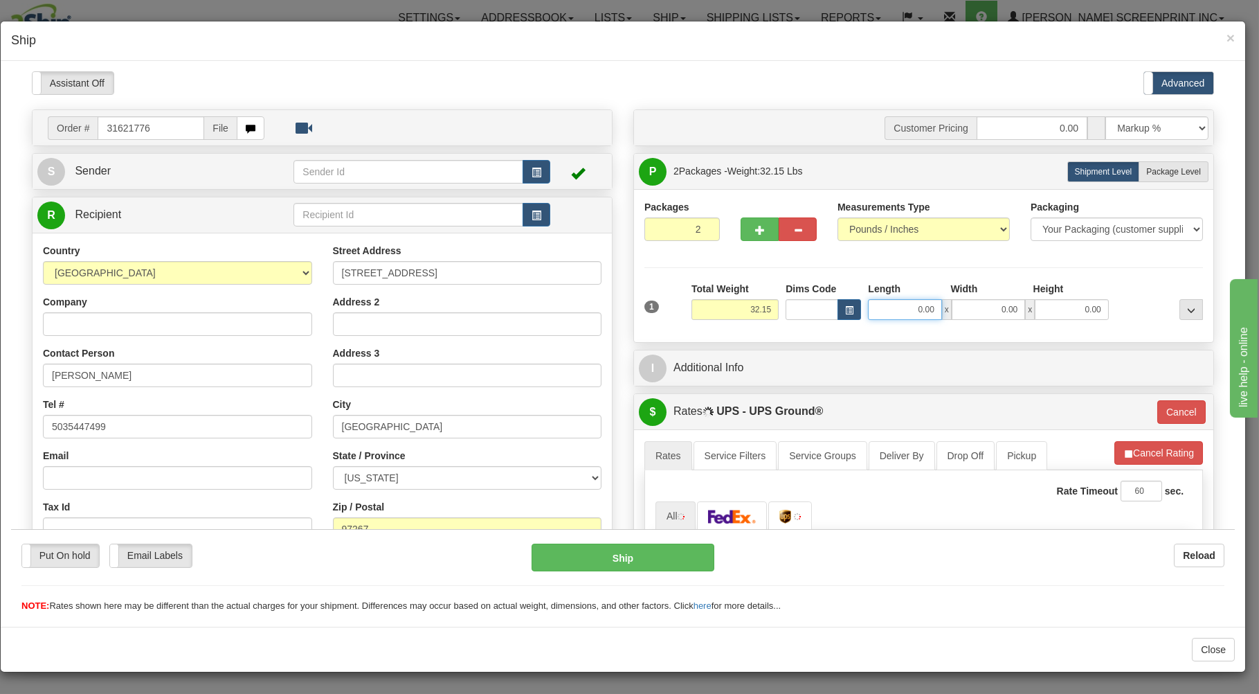
click at [894, 313] on input "0.00" at bounding box center [904, 308] width 73 height 21
type input "50.00"
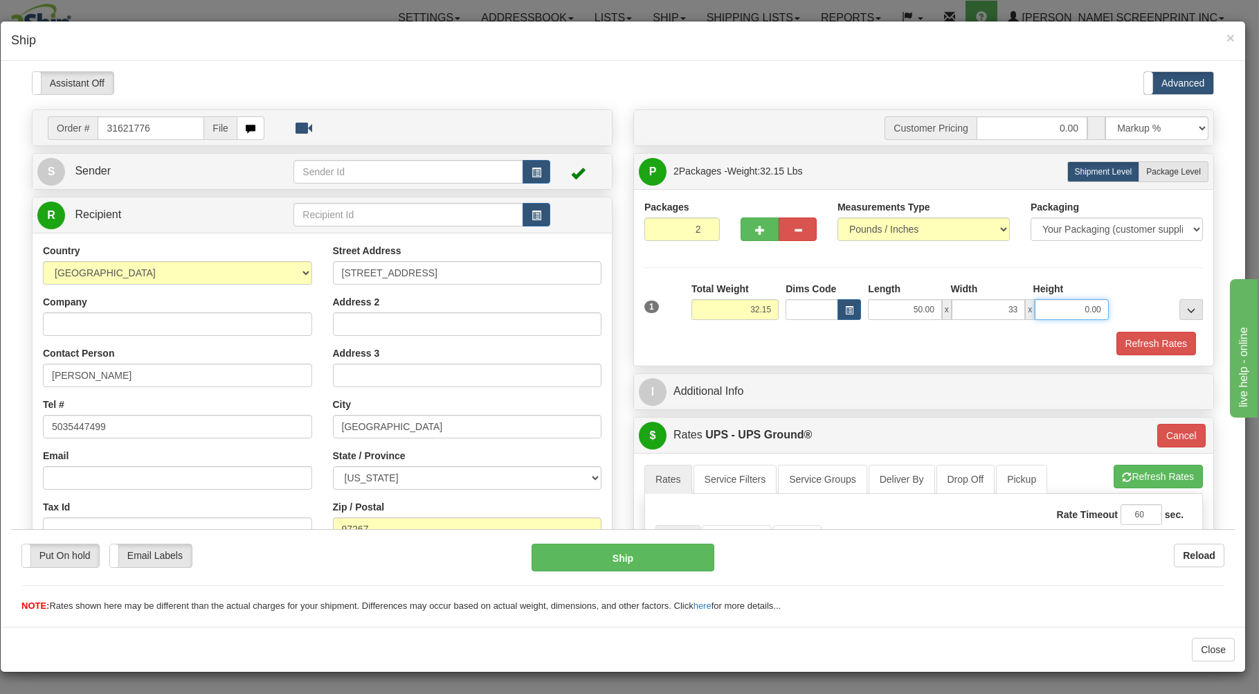
type input "33.00"
type input "4.00"
click at [1158, 175] on span "Package Level" at bounding box center [1173, 171] width 55 height 10
radio input "true"
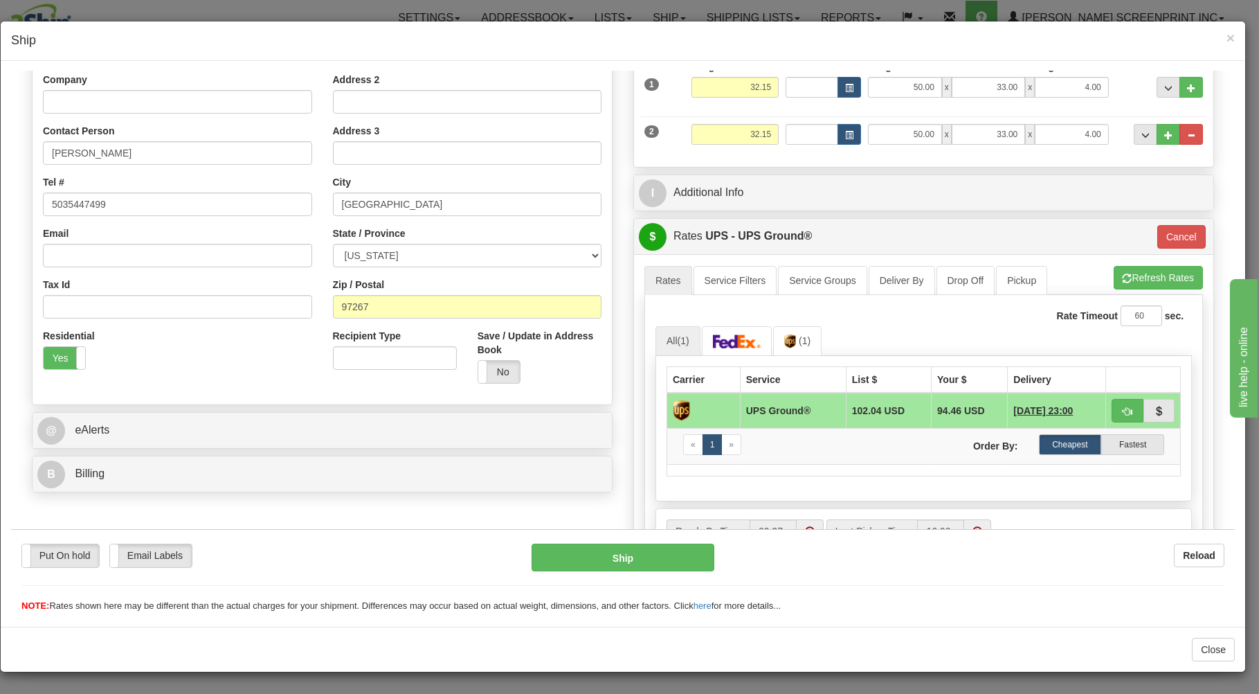
scroll to position [296, 0]
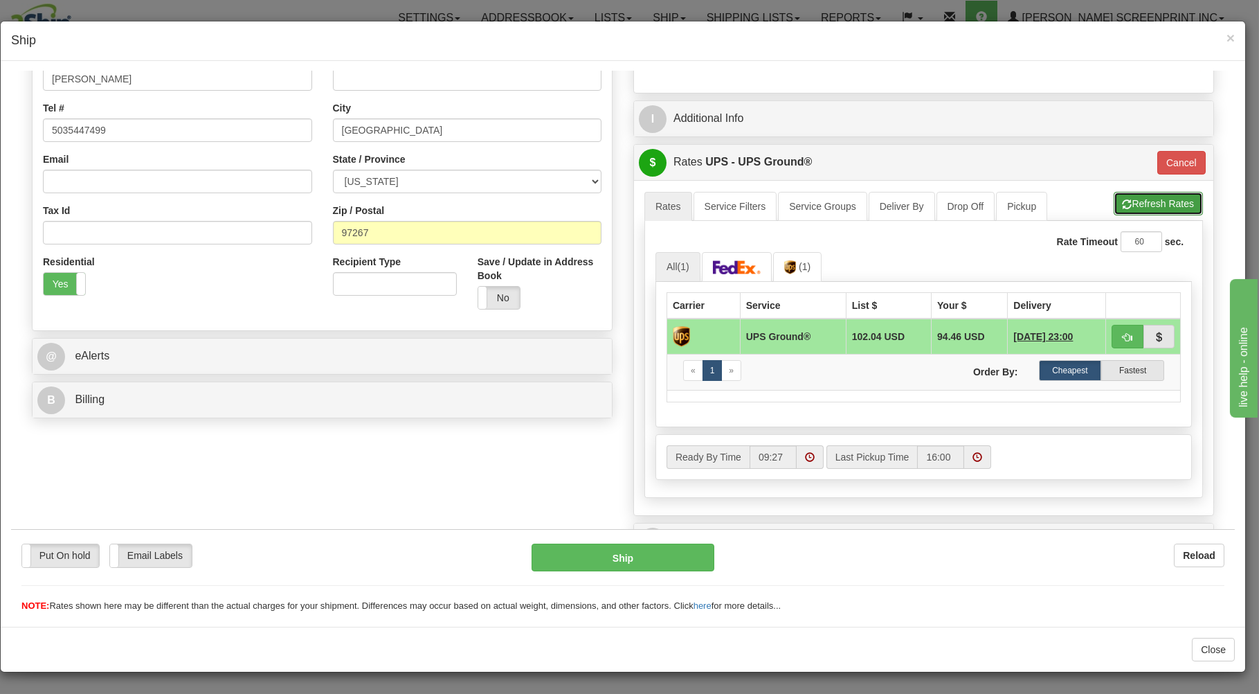
click at [1137, 200] on button "Refresh Rates" at bounding box center [1158, 203] width 89 height 24
click at [1123, 332] on span "button" at bounding box center [1128, 336] width 10 height 9
type input "03"
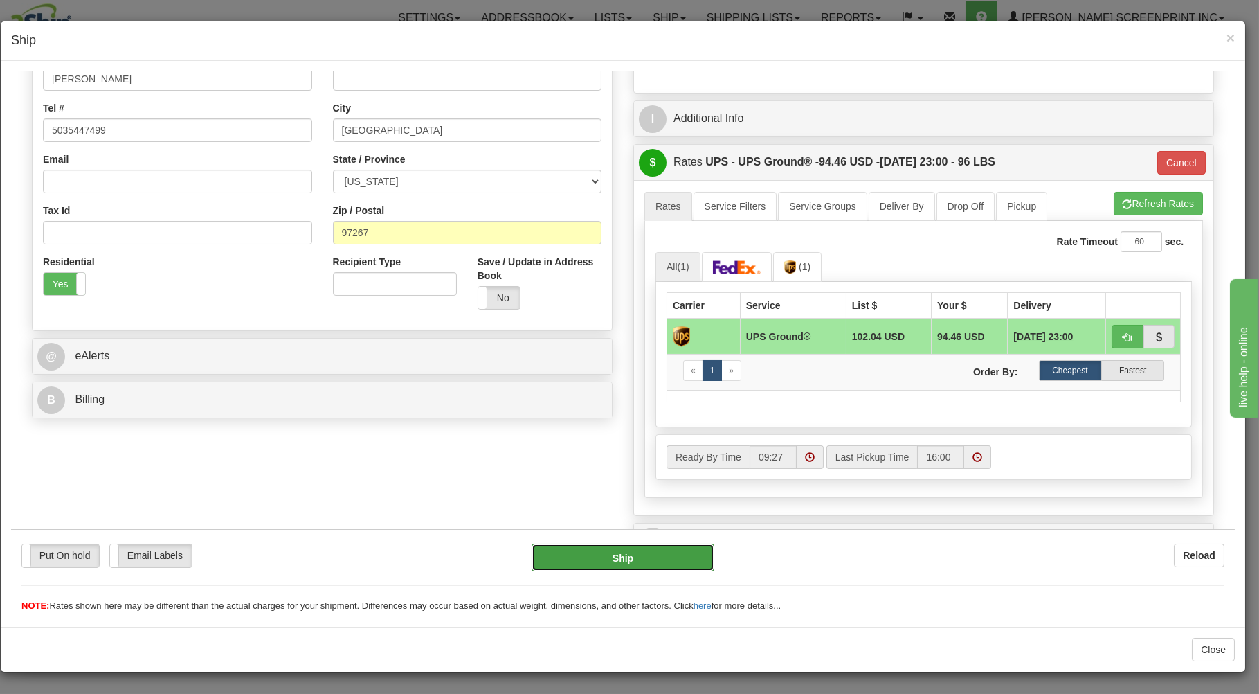
click at [665, 558] on button "Ship" at bounding box center [623, 557] width 183 height 28
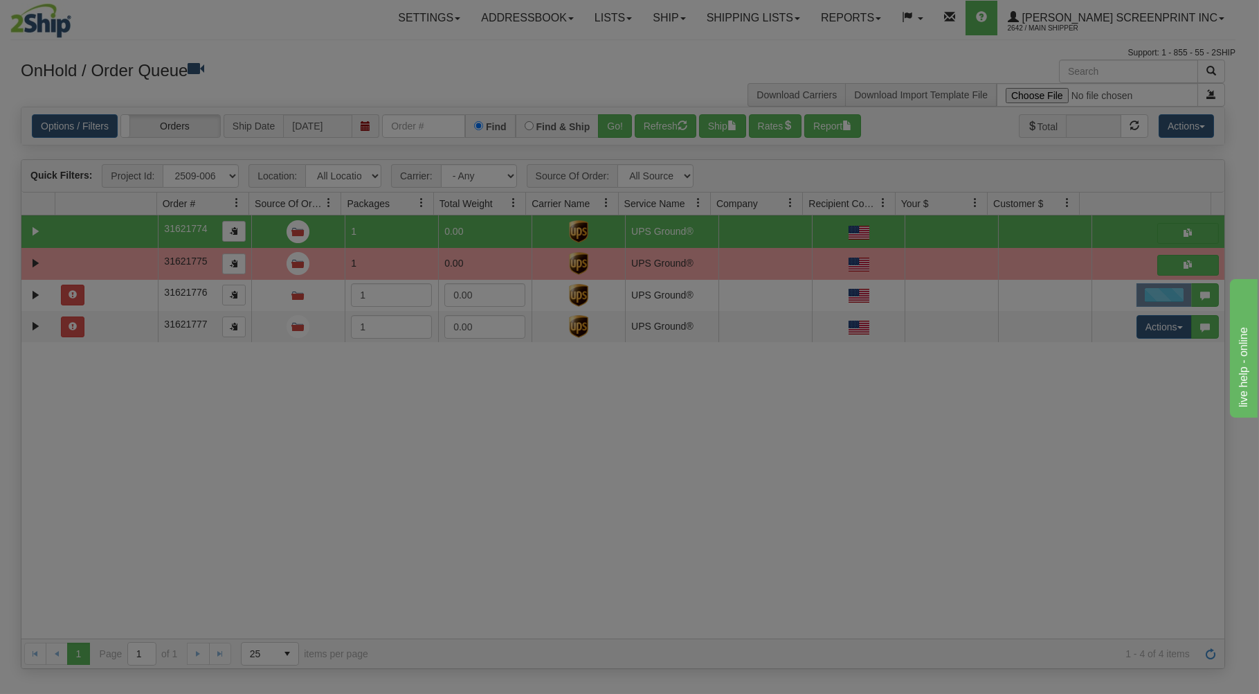
scroll to position [0, 0]
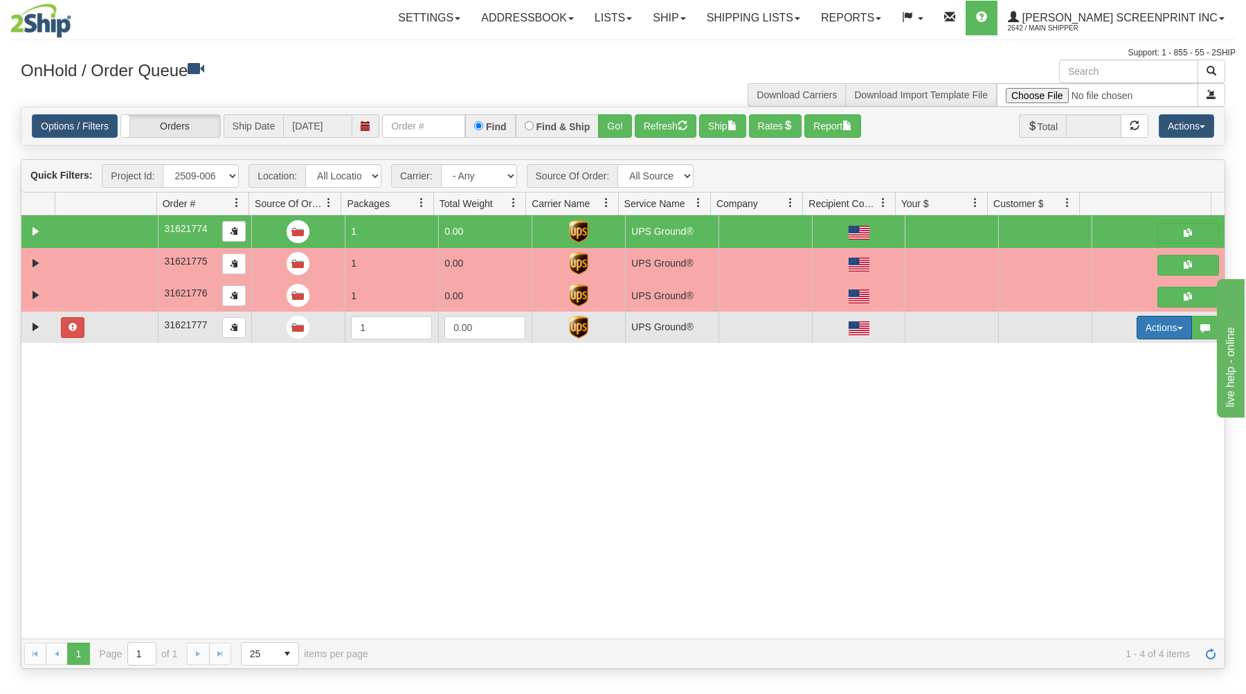
click at [1145, 323] on button "Actions" at bounding box center [1163, 328] width 55 height 24
click at [1101, 353] on span "Open" at bounding box center [1110, 353] width 33 height 11
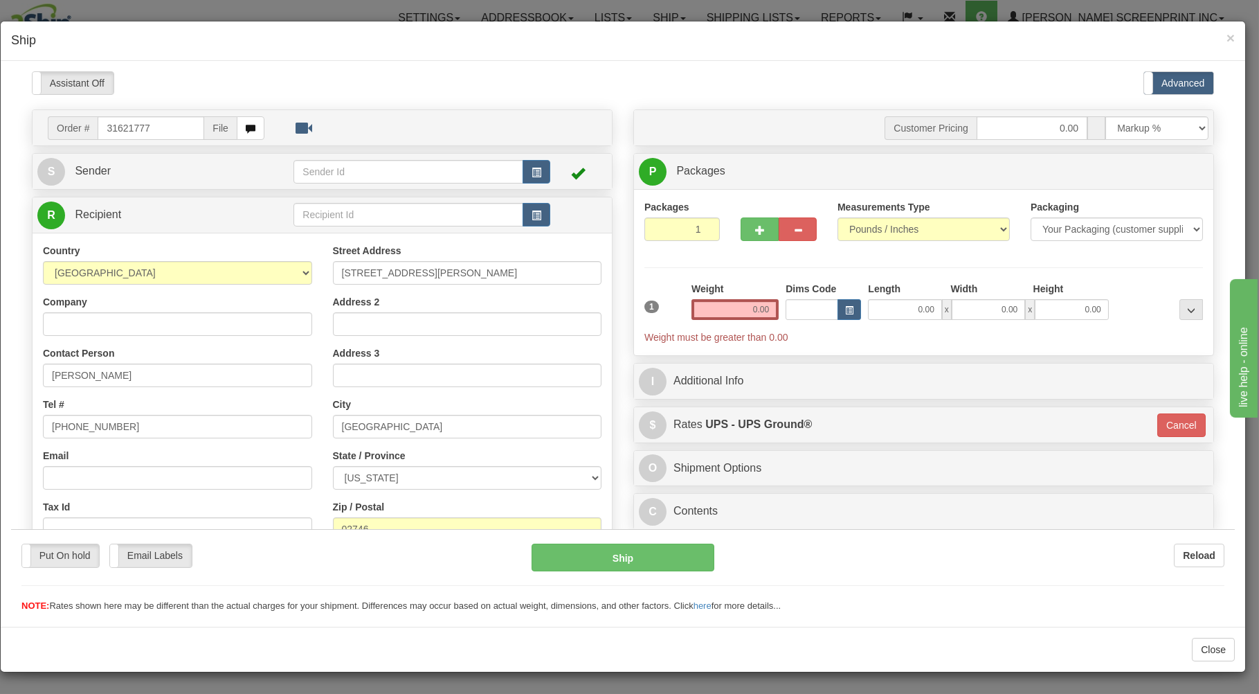
type input "32.15"
type input "3"
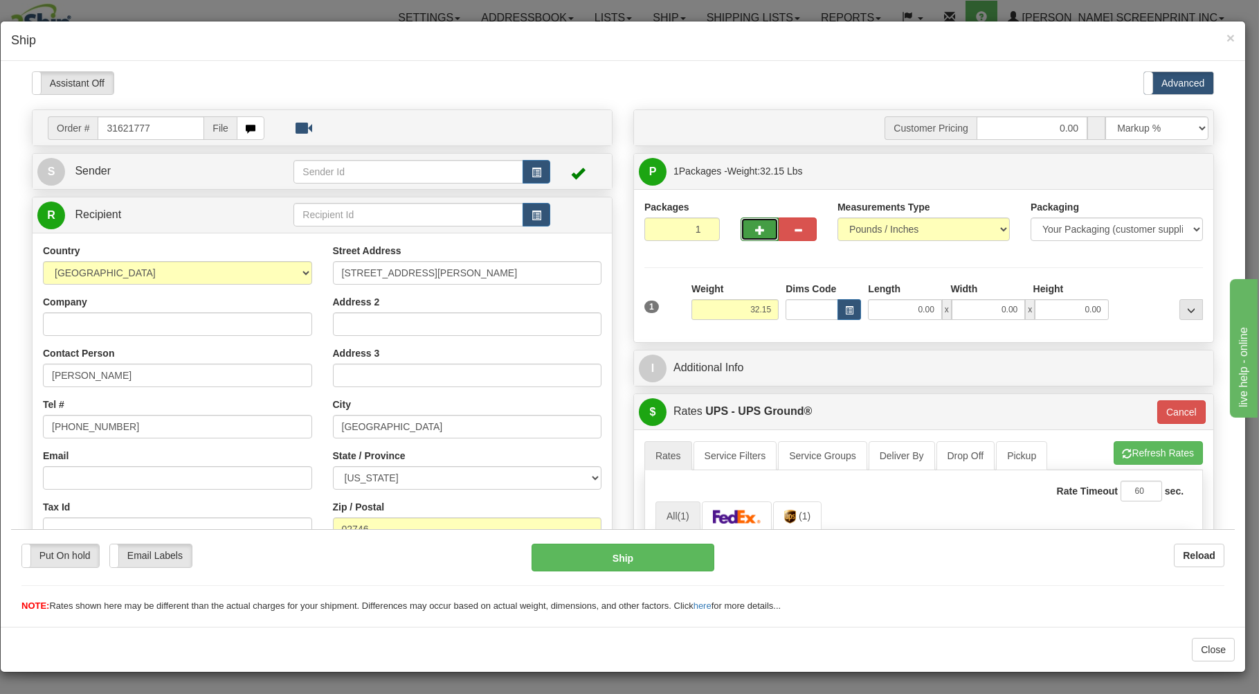
click at [755, 233] on span "button" at bounding box center [760, 229] width 10 height 9
type input "2"
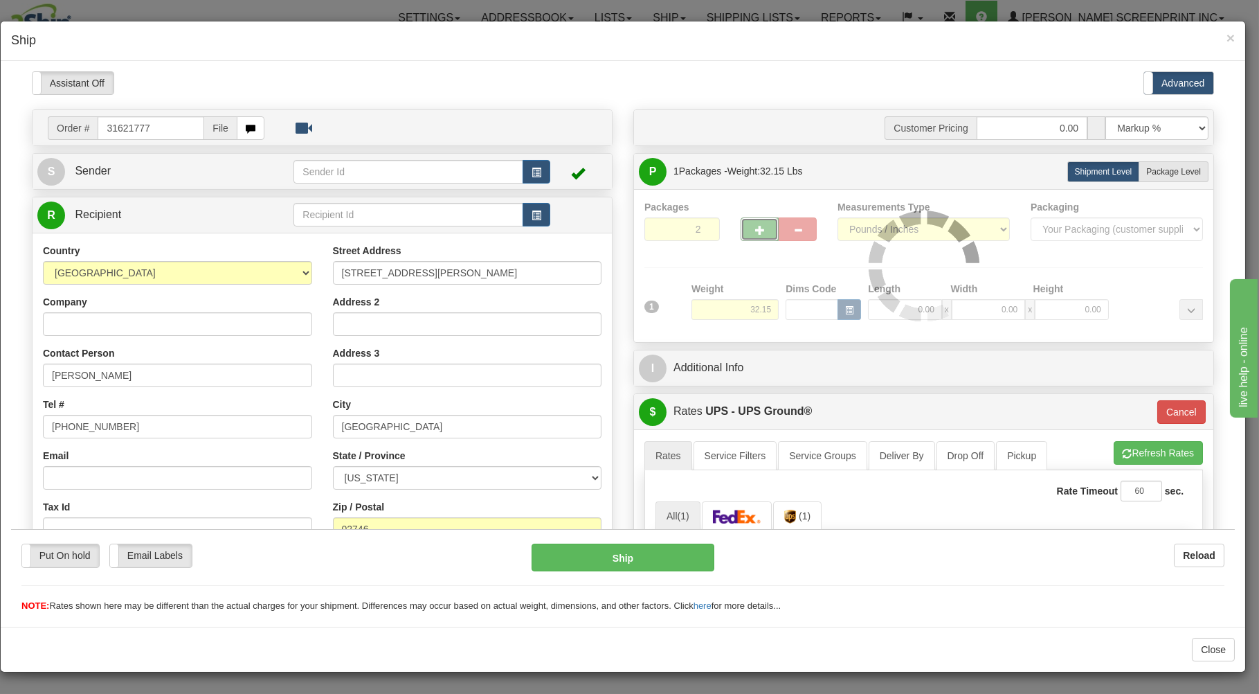
type input "3"
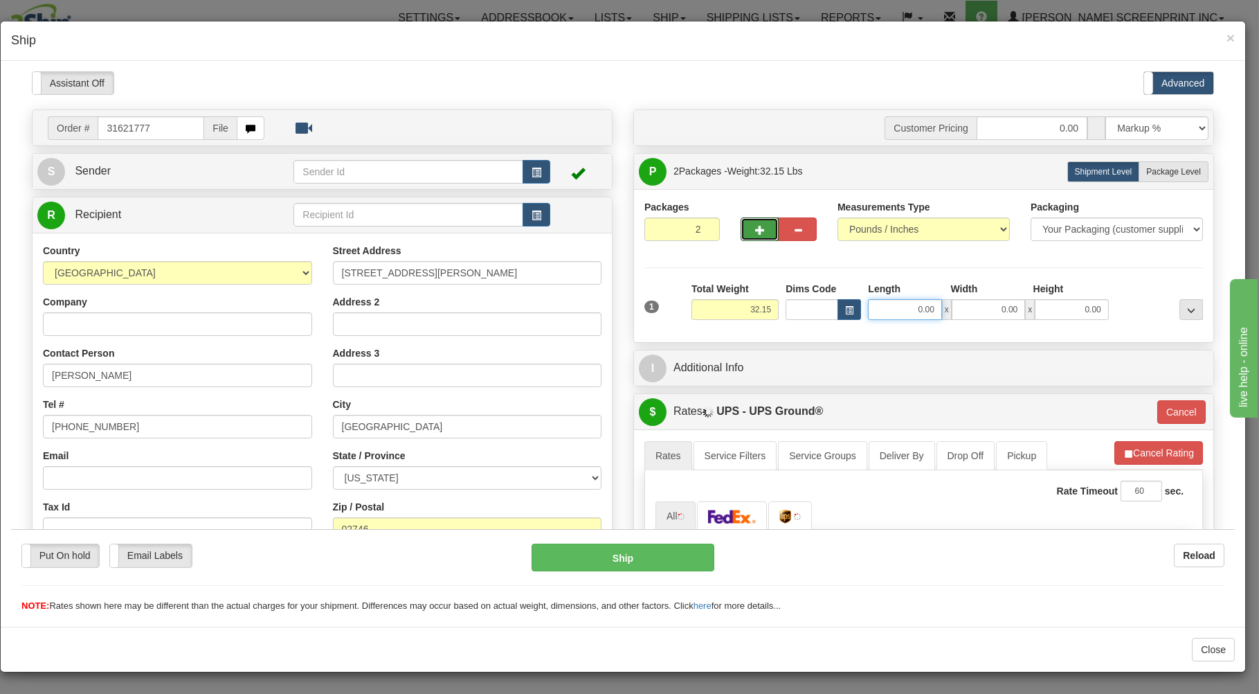
click at [901, 312] on input "0.00" at bounding box center [904, 308] width 73 height 21
type input "50.00"
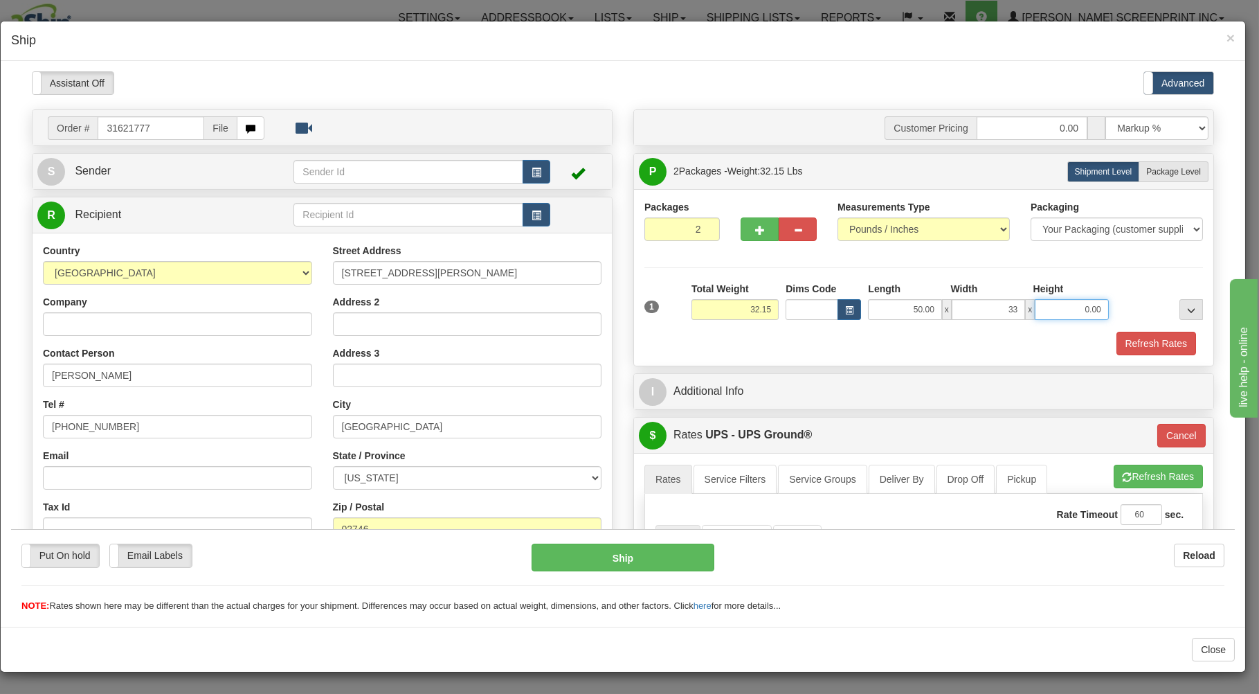
type input "33.00"
type input "4.00"
click at [916, 333] on div "Refresh Rates" at bounding box center [923, 343] width 565 height 24
click at [1161, 169] on span "Package Level" at bounding box center [1173, 171] width 55 height 10
radio input "true"
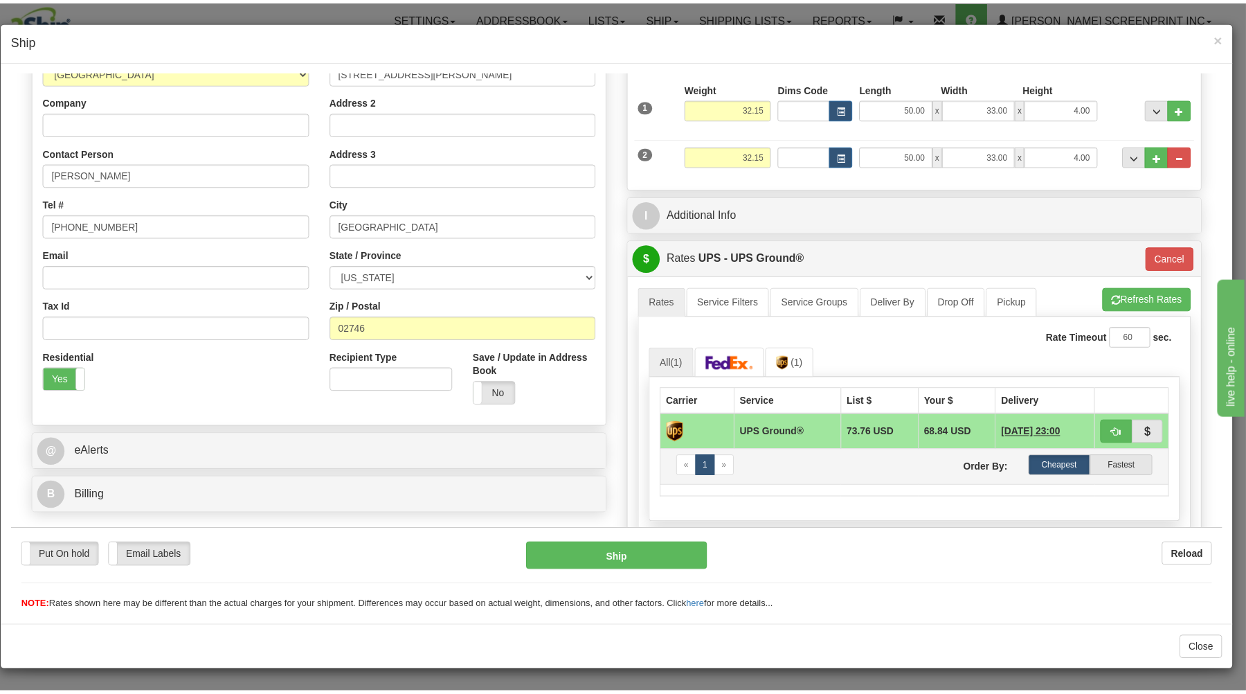
scroll to position [296, 0]
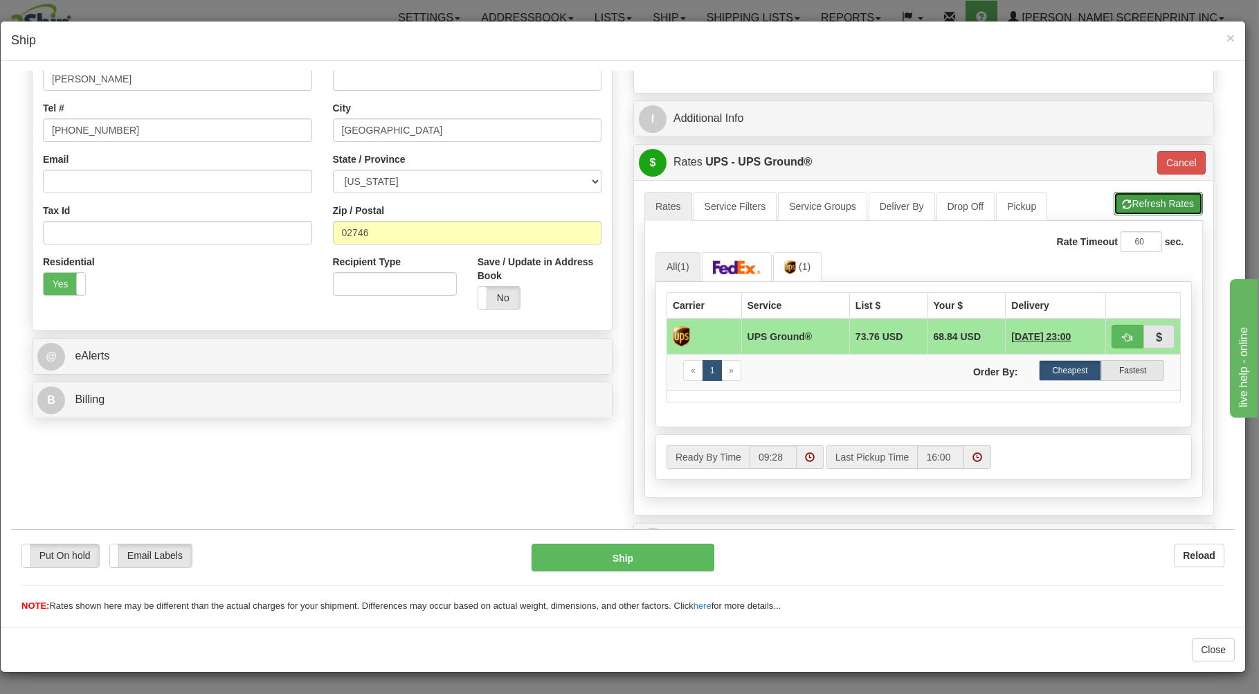
click at [1131, 203] on button "Refresh Rates" at bounding box center [1158, 203] width 89 height 24
click at [1123, 334] on span "button" at bounding box center [1128, 336] width 10 height 9
type input "03"
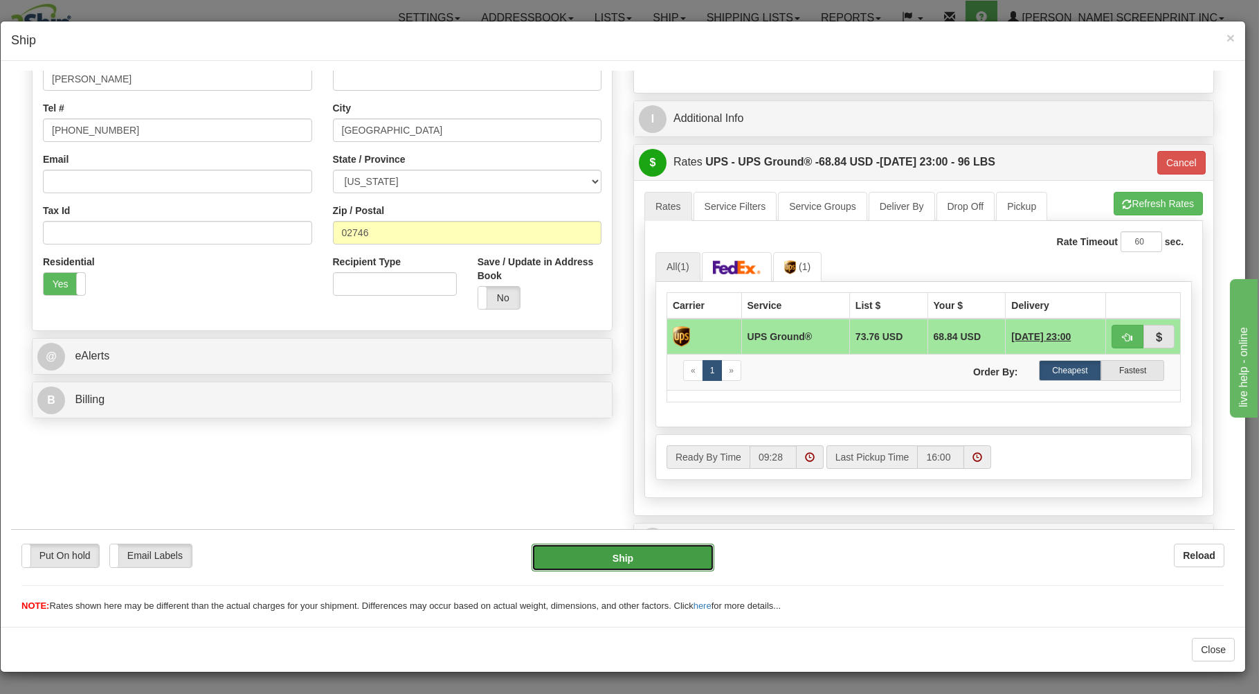
click at [658, 550] on button "Ship" at bounding box center [623, 557] width 183 height 28
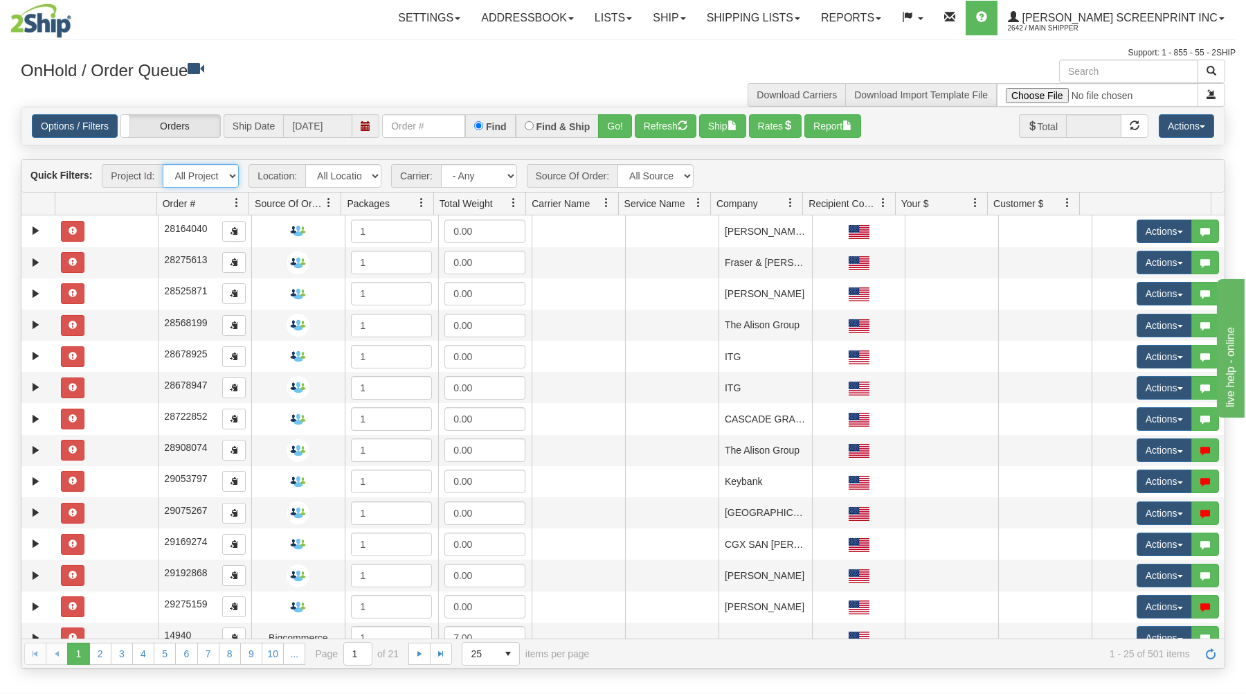
click at [163, 164] on select "All Projects Imagine ShipRequests 01.22.2024 ShipRequests 01.31.2025 ShipReques…" at bounding box center [201, 176] width 76 height 24
drag, startPoint x: 194, startPoint y: 179, endPoint x: 279, endPoint y: 74, distance: 134.9
click at [292, 73] on h3 "OnHold / Order Queue" at bounding box center [317, 70] width 592 height 20
click at [390, 132] on input "text" at bounding box center [423, 126] width 83 height 24
type input "31621942"
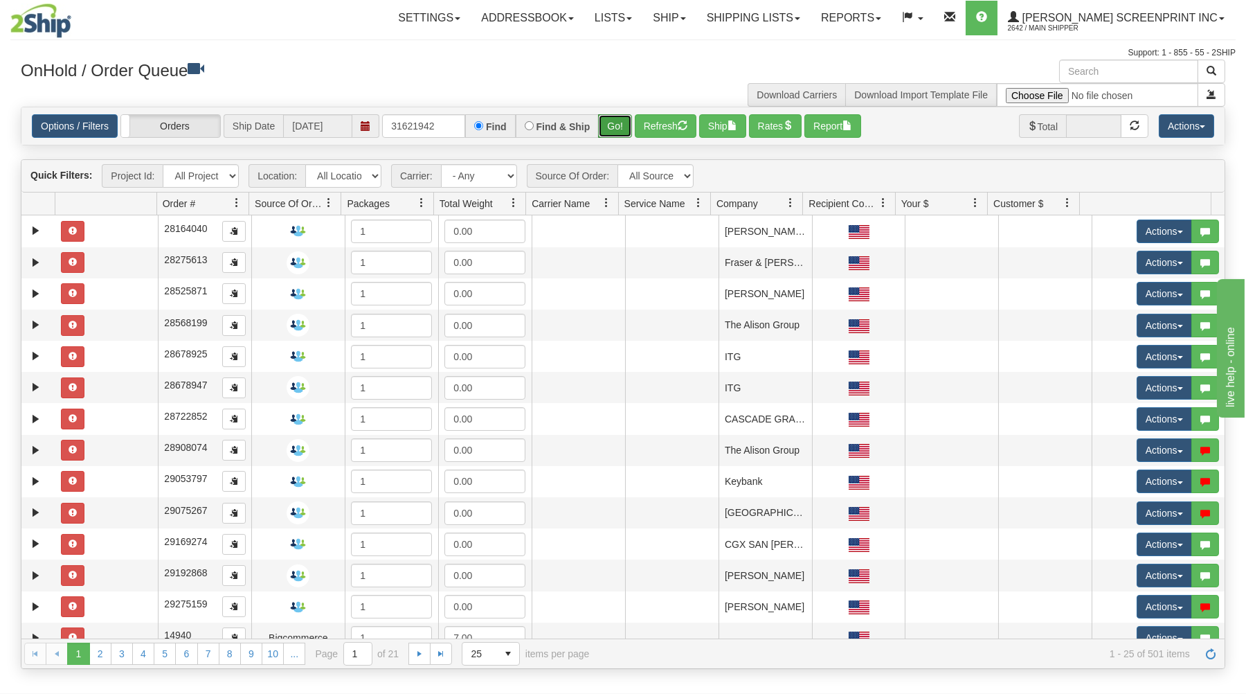
drag, startPoint x: 612, startPoint y: 121, endPoint x: 609, endPoint y: 172, distance: 50.6
click at [613, 122] on button "Go!" at bounding box center [615, 126] width 34 height 24
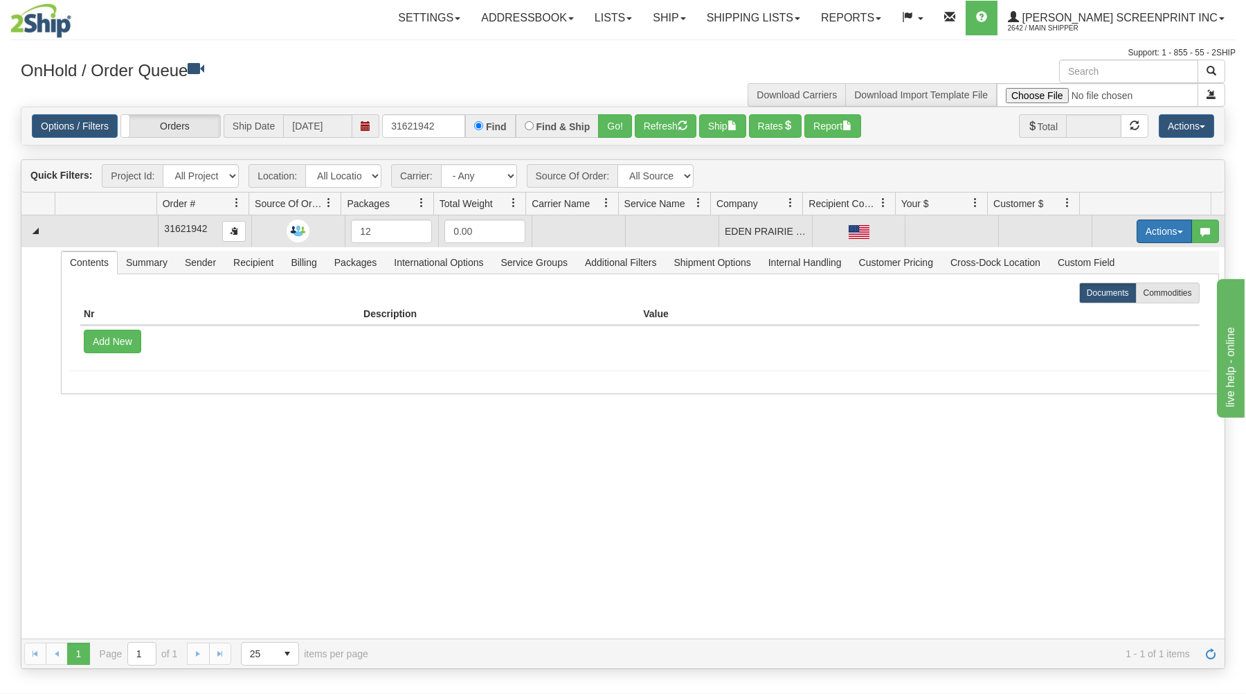
click at [1159, 223] on button "Actions" at bounding box center [1163, 231] width 55 height 24
click at [1125, 255] on link "Open" at bounding box center [1135, 257] width 111 height 18
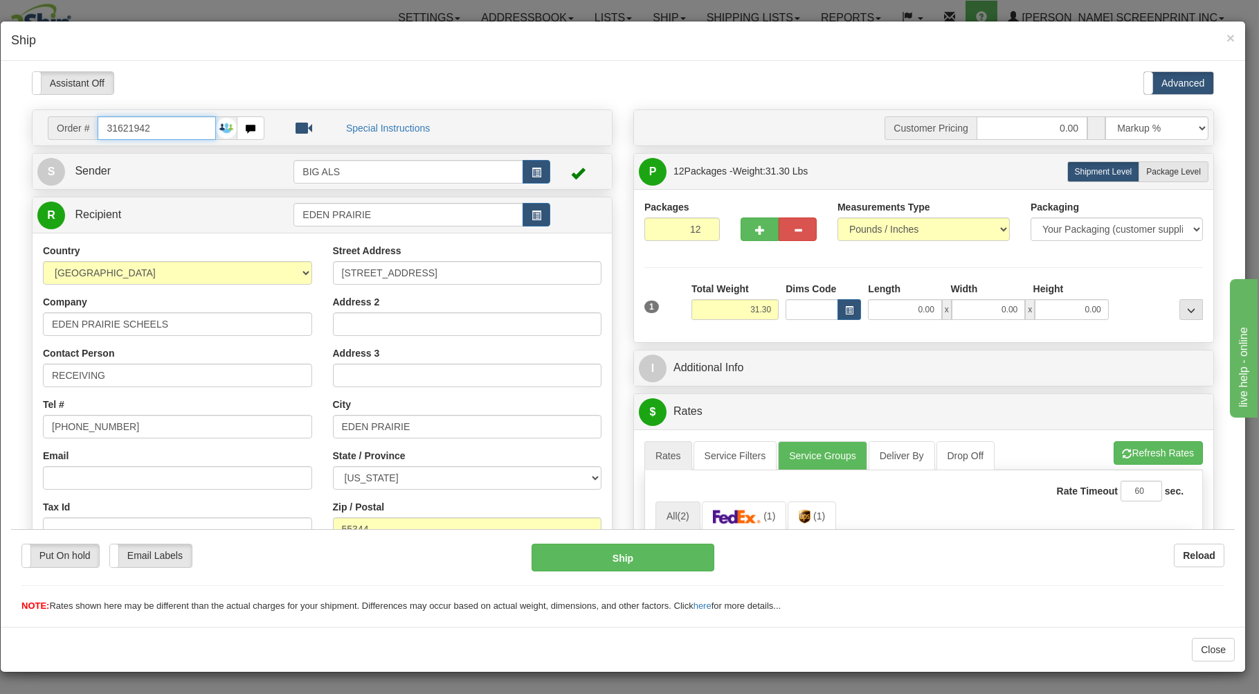
type input "0.00"
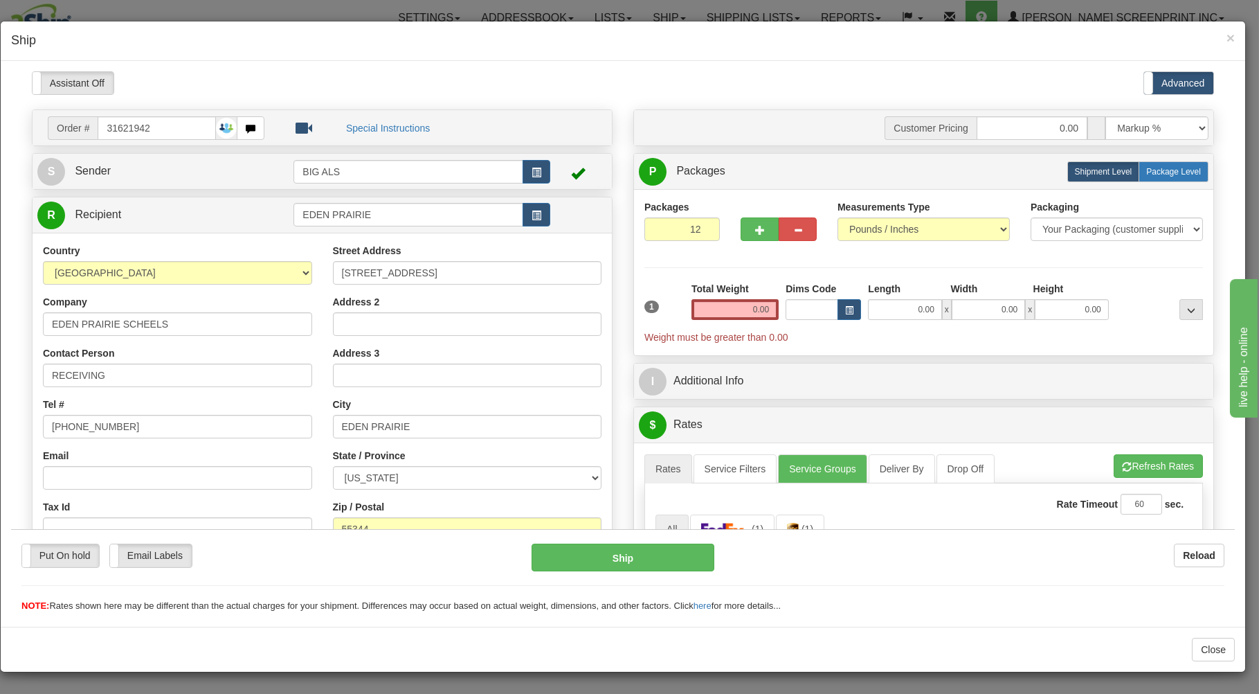
click at [1166, 171] on span "Package Level" at bounding box center [1173, 171] width 55 height 10
radio input "true"
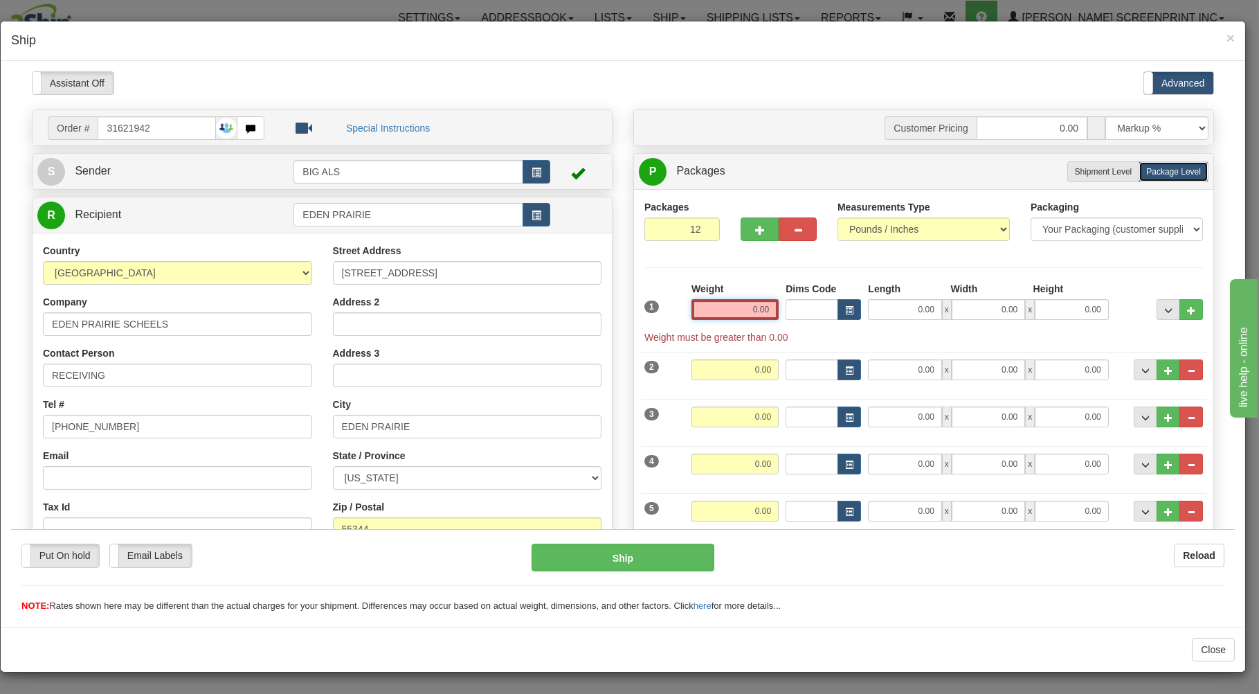
click at [734, 308] on input "0.00" at bounding box center [734, 308] width 87 height 21
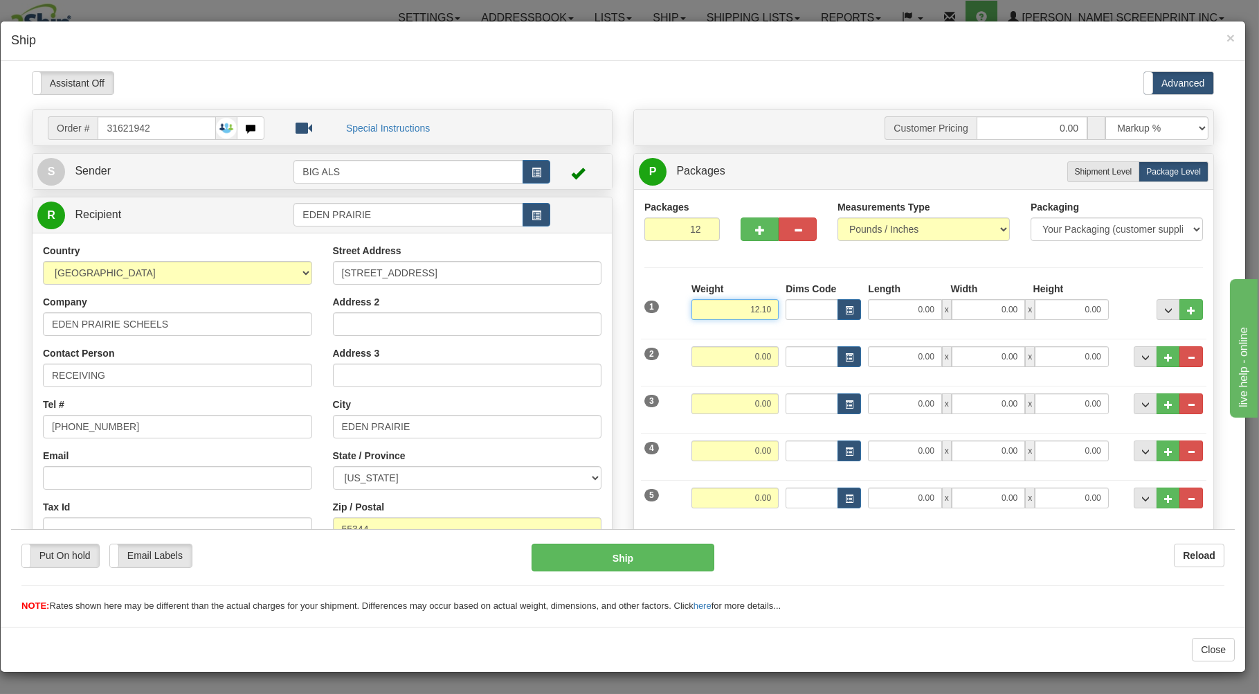
type input "12.10"
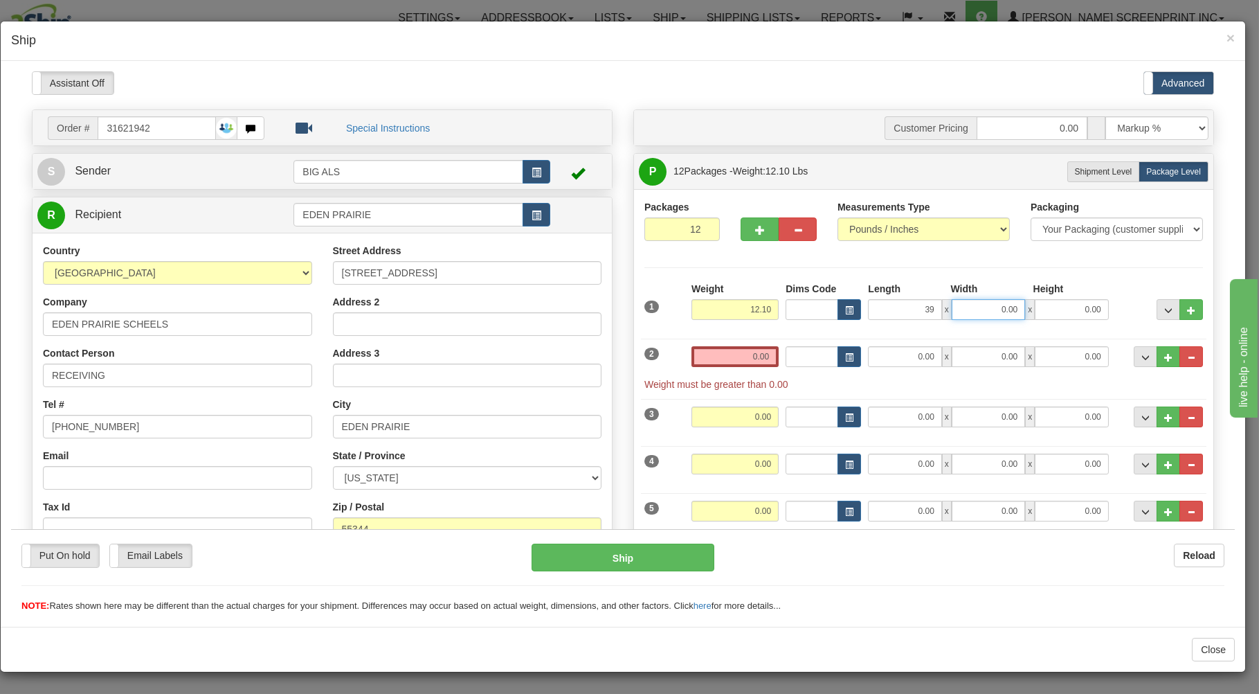
type input "39.00"
type input "19.00"
type input "1"
type input "5.00"
click at [718, 359] on input "0.00" at bounding box center [734, 355] width 87 height 21
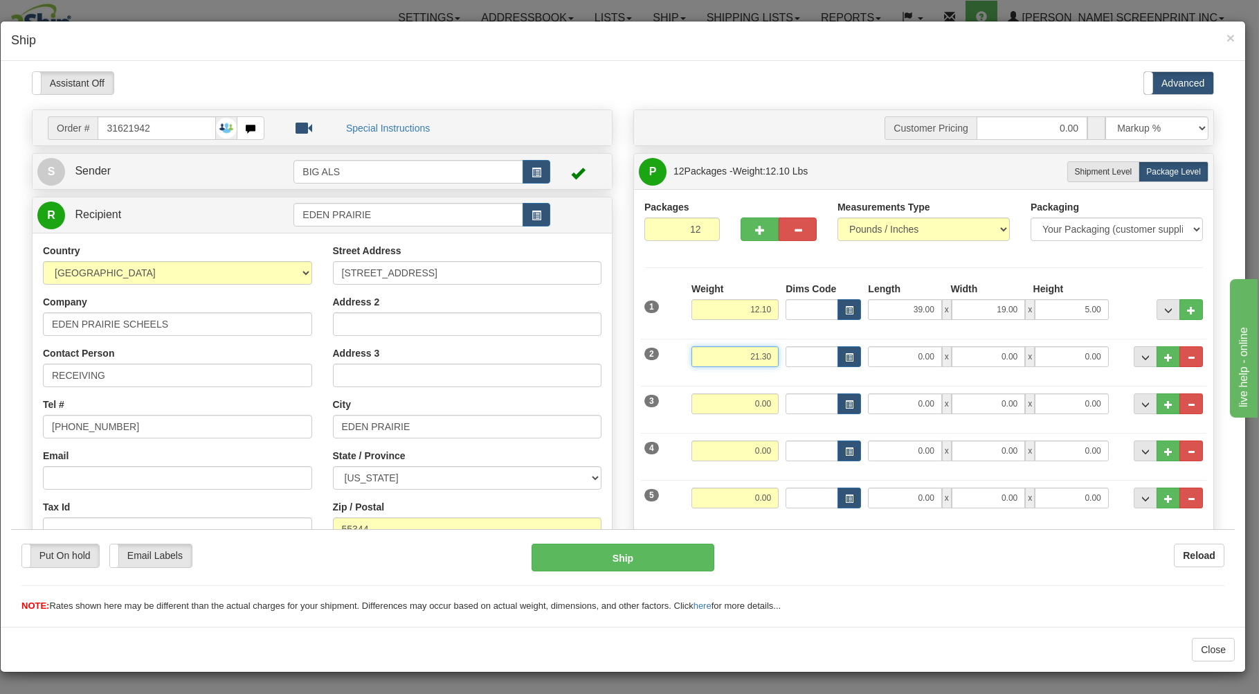
type input "21.30"
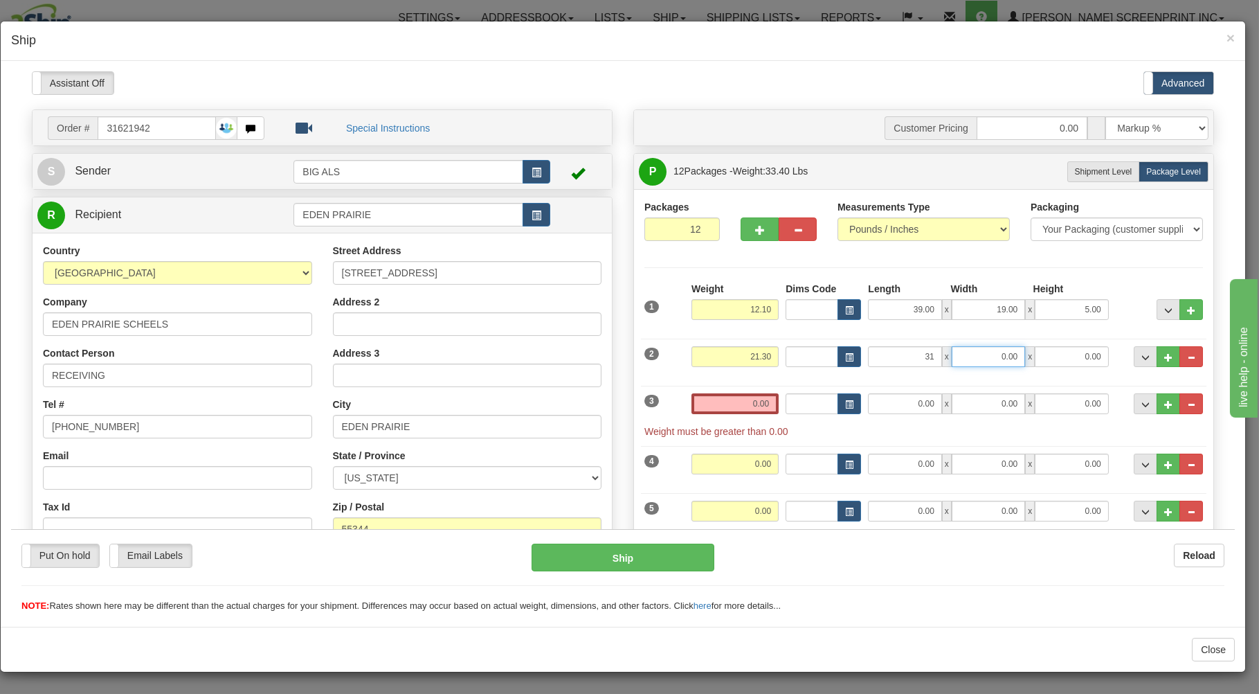
type input "31.00"
type input "20.00"
type input "11.00"
click at [716, 403] on input "0.00" at bounding box center [734, 402] width 87 height 21
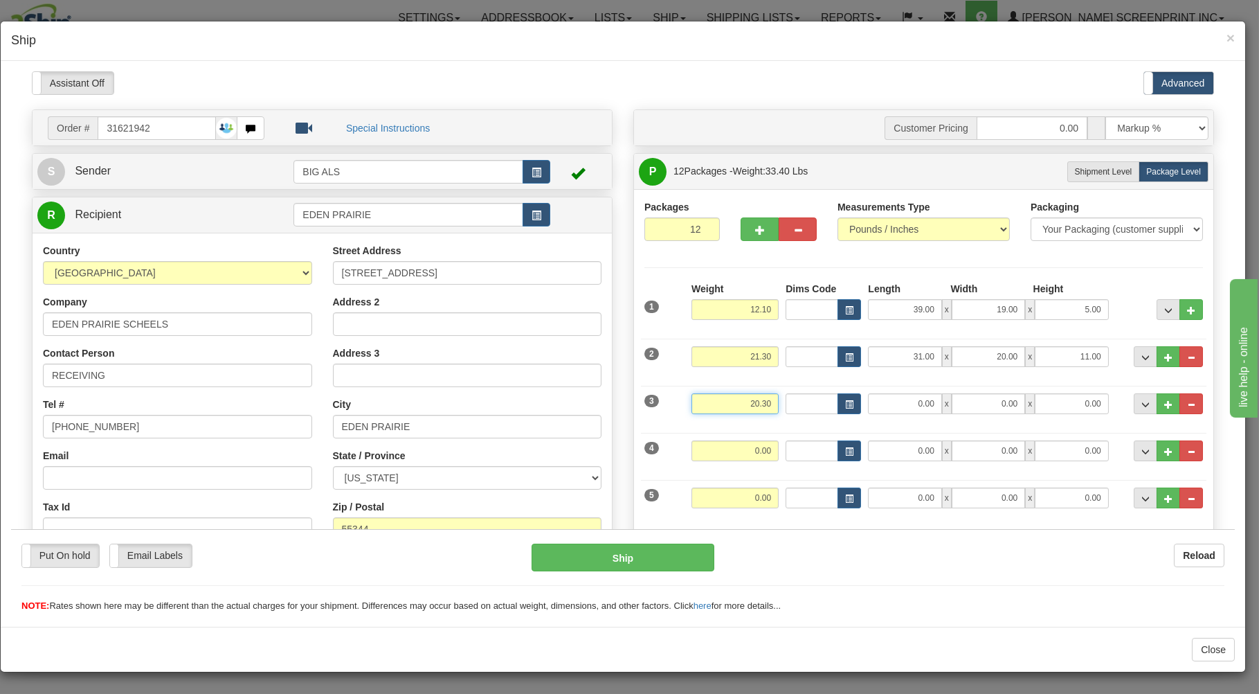
type input "20.30"
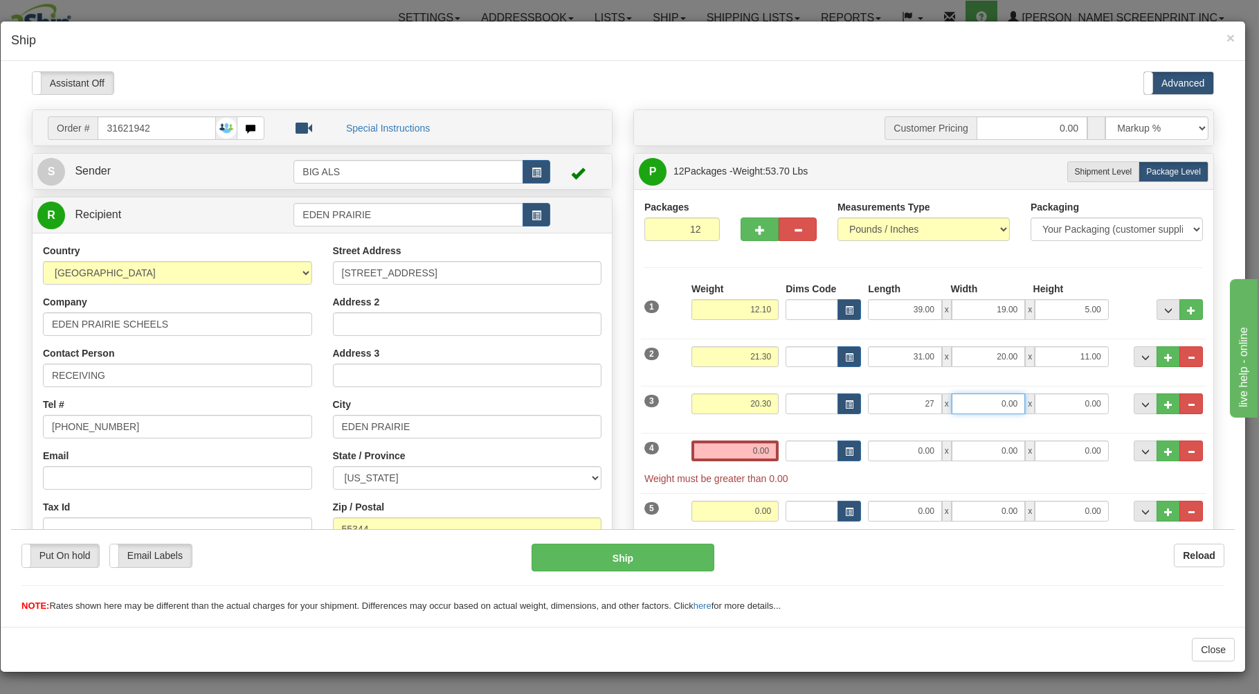
type input "27.00"
type input "19.00"
type input "14.00"
click at [720, 455] on input "0.00" at bounding box center [734, 450] width 87 height 21
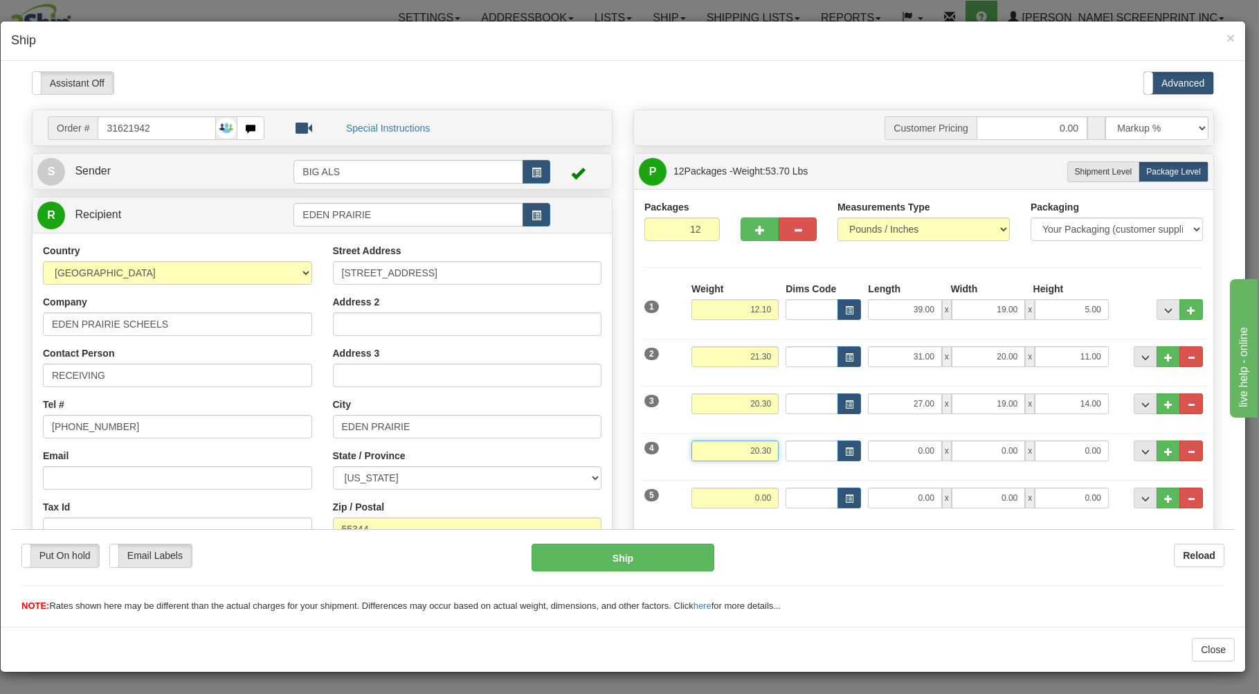
drag, startPoint x: 725, startPoint y: 444, endPoint x: 807, endPoint y: 457, distance: 82.7
click at [779, 457] on input "20.30" at bounding box center [734, 450] width 87 height 21
type input "12.30"
type input "27.00"
type input "20.00"
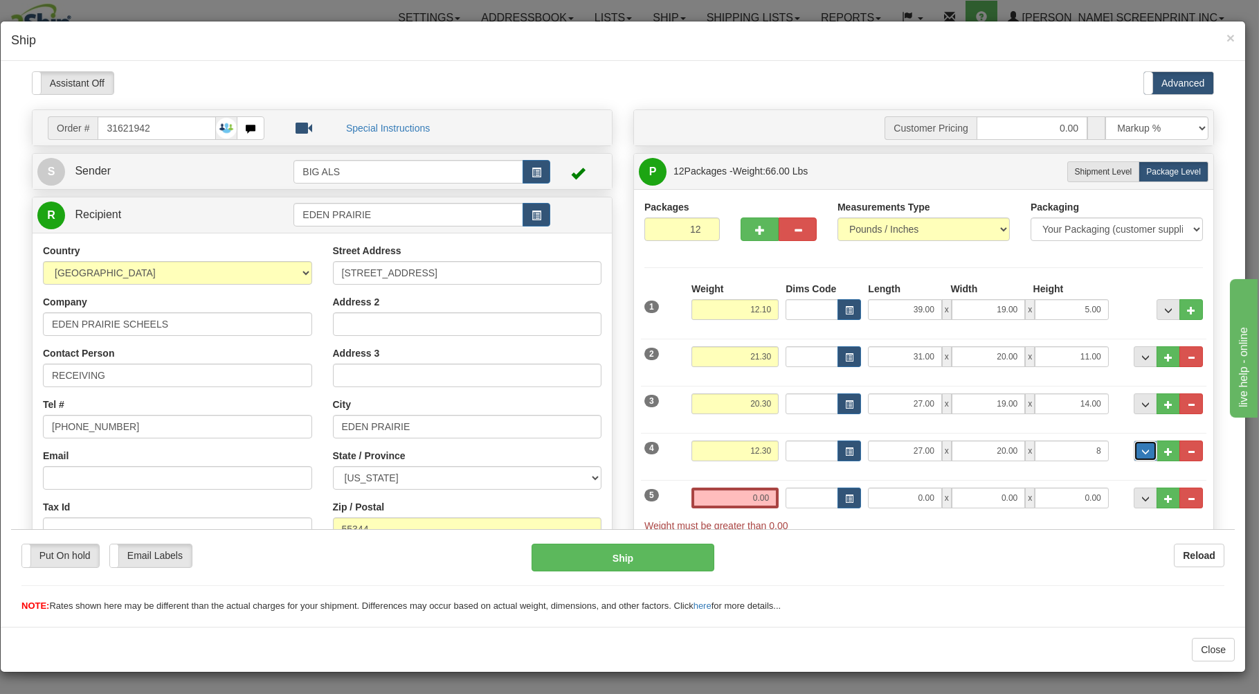
type input "8.00"
click at [732, 505] on input "0.00" at bounding box center [734, 497] width 87 height 21
type input "14.95"
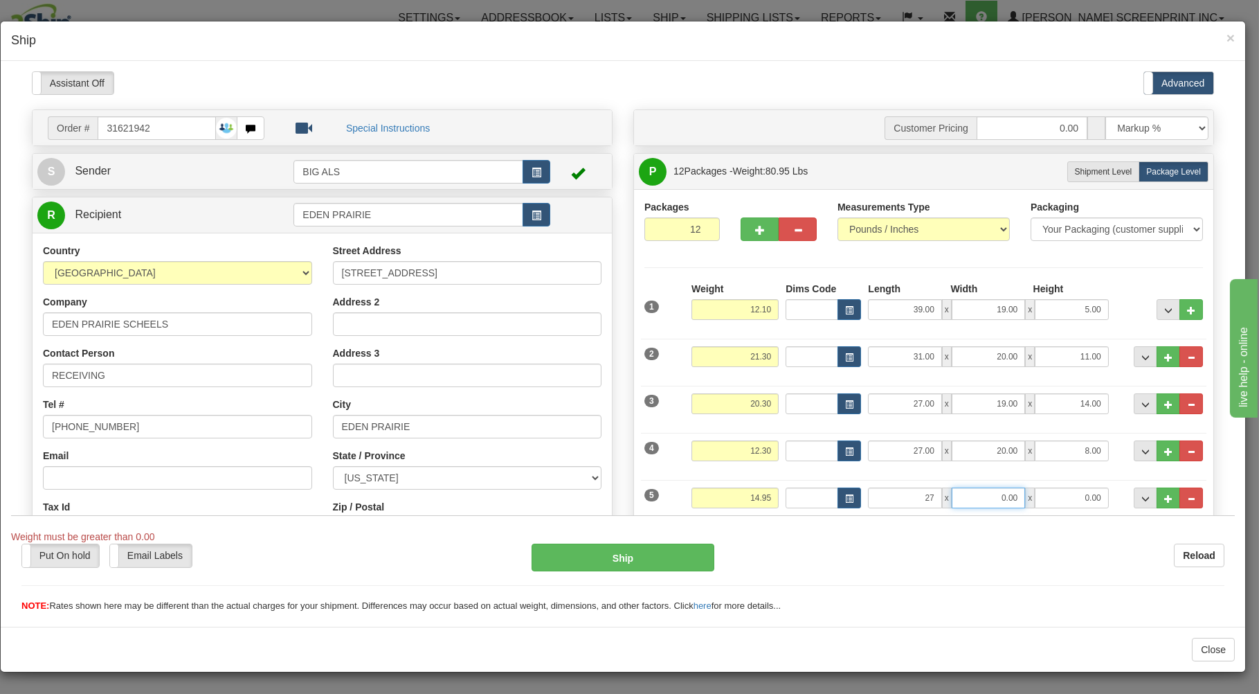
type input "27.00"
drag, startPoint x: 981, startPoint y: 501, endPoint x: 1072, endPoint y: 485, distance: 92.1
click at [1025, 487] on input "19.00" at bounding box center [988, 497] width 73 height 21
type input "20.00"
type input "8.00"
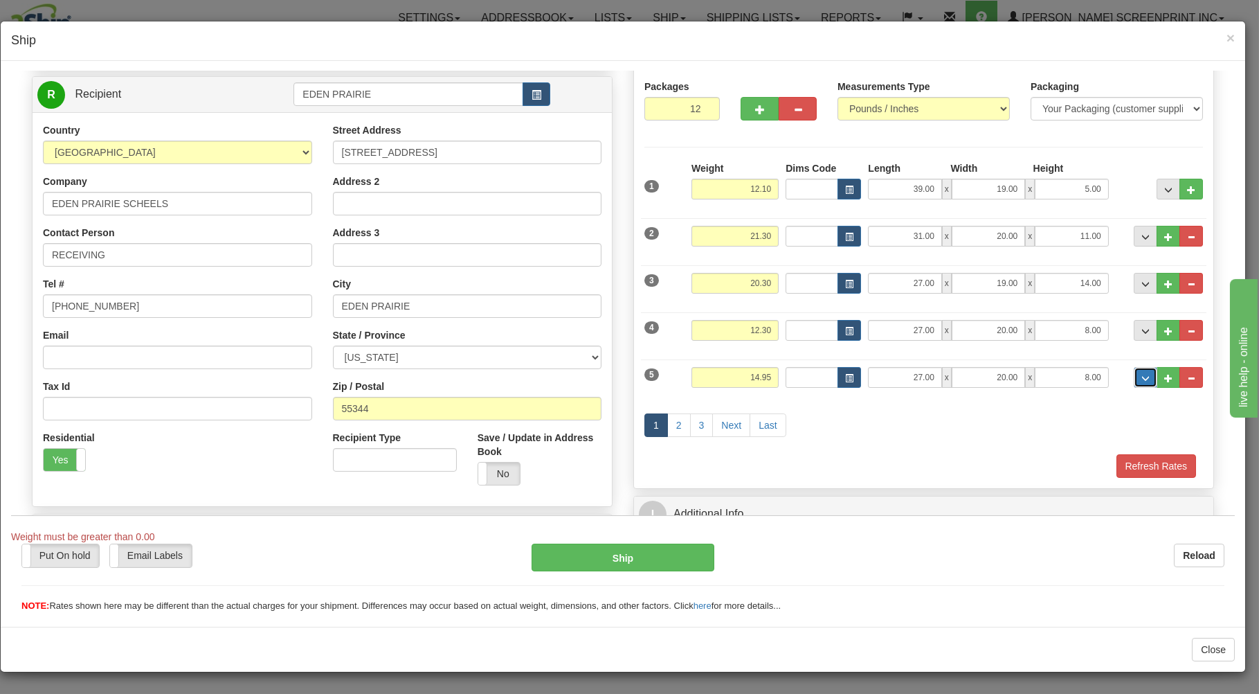
scroll to position [148, 0]
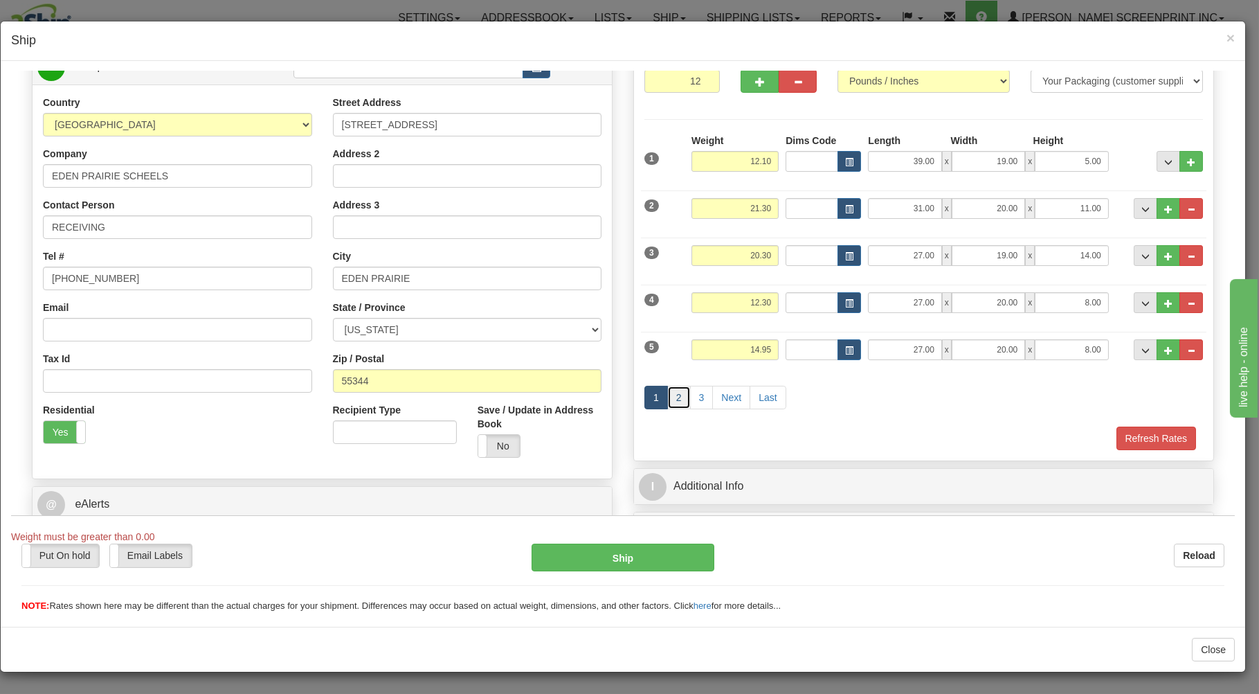
drag, startPoint x: 671, startPoint y: 402, endPoint x: 783, endPoint y: 416, distance: 112.3
click at [672, 402] on link "2" at bounding box center [679, 397] width 24 height 24
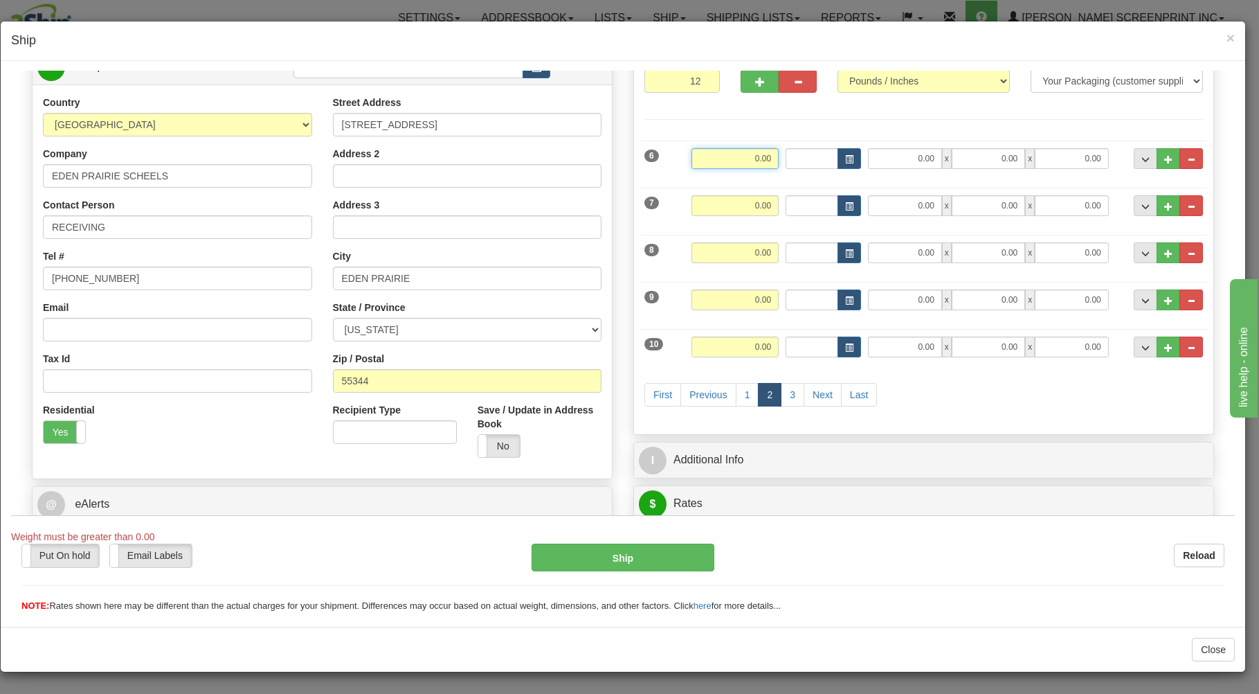
click at [709, 161] on input "0.00" at bounding box center [734, 157] width 87 height 21
type input "12.20"
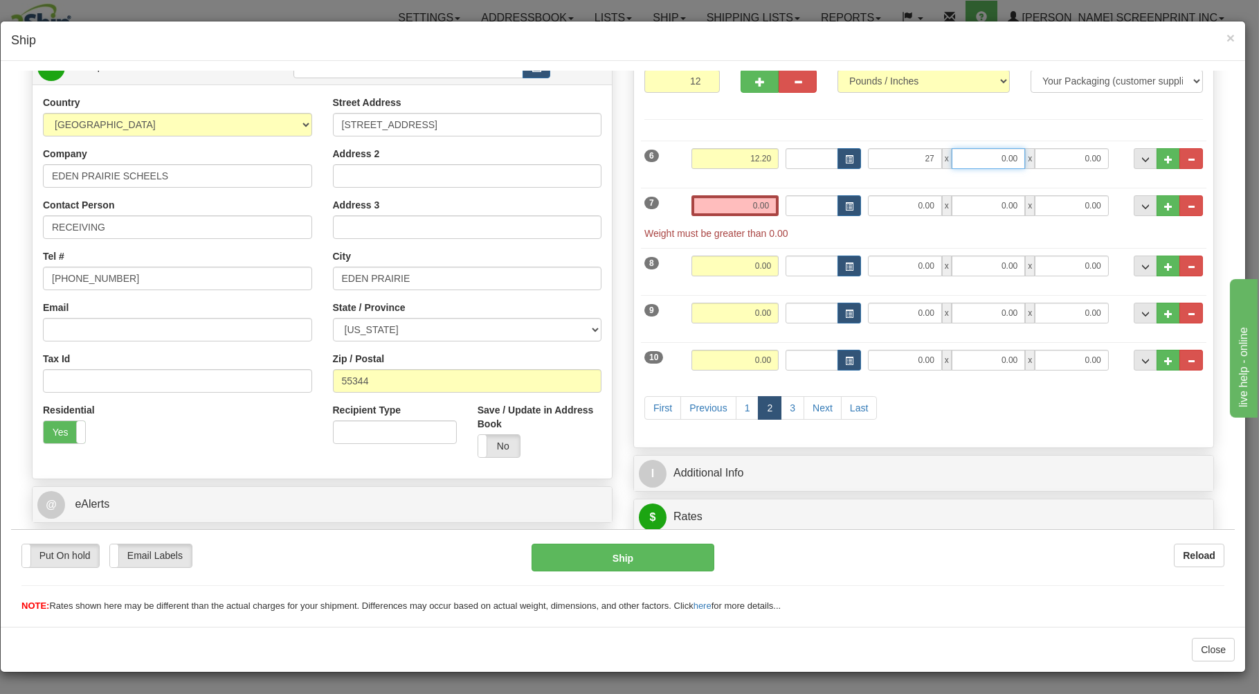
type input "27.00"
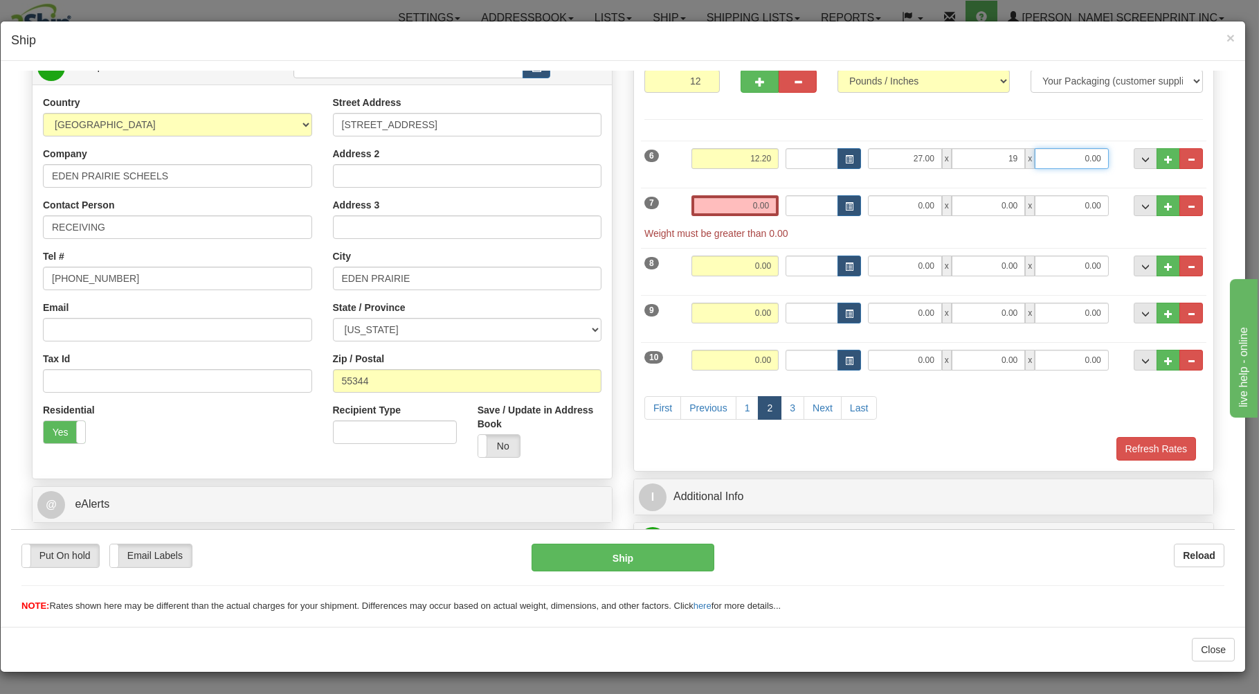
type input "19.00"
type input "8.00"
click at [691, 200] on input "0.00" at bounding box center [734, 204] width 87 height 21
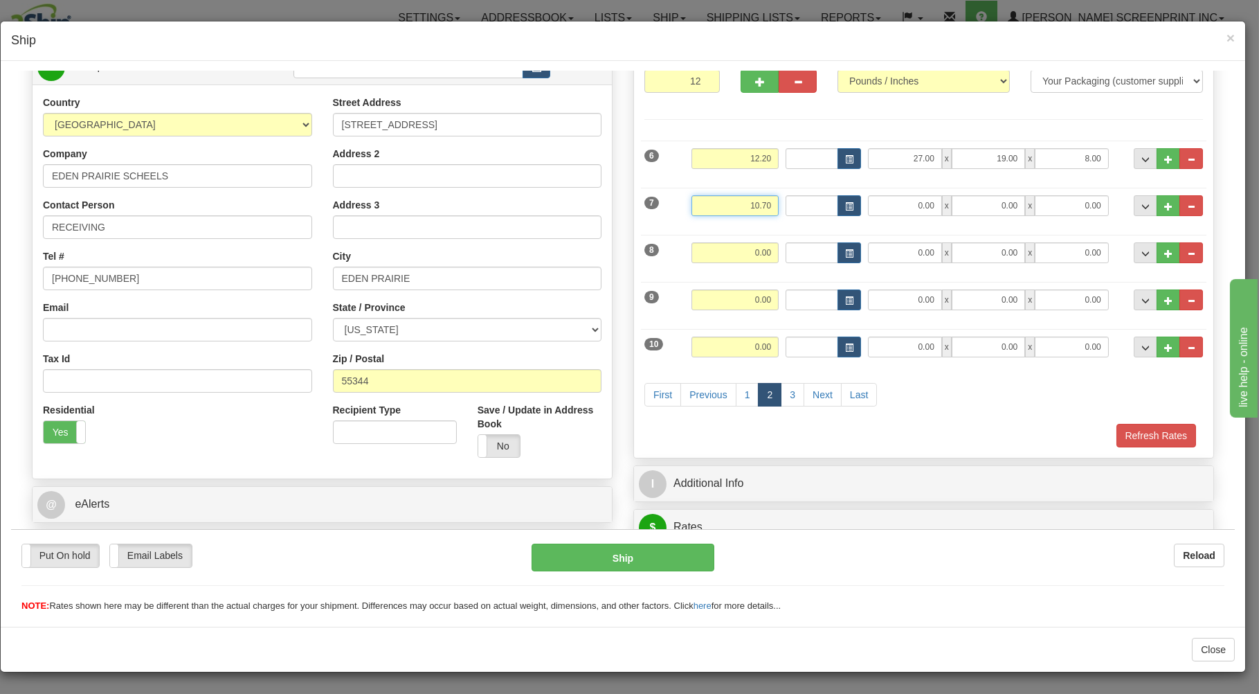
type input "10.70"
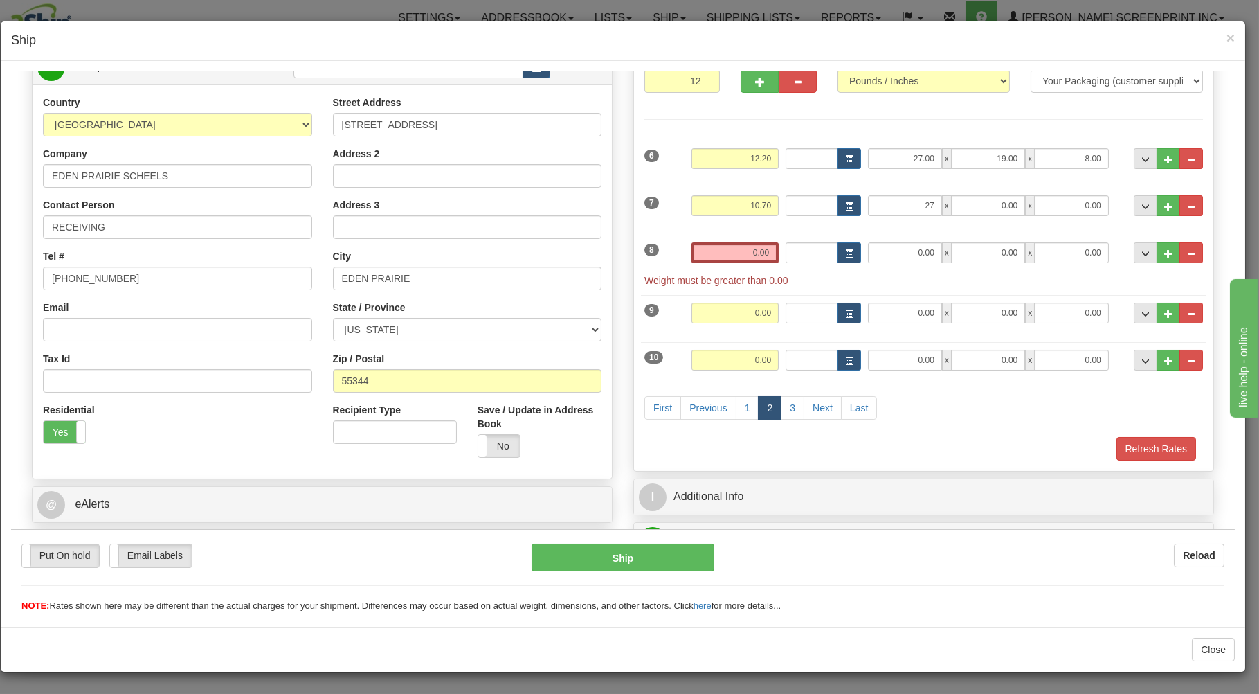
type input "27.00"
type input "20.00"
type input "8.00"
click at [727, 251] on input "0.00" at bounding box center [734, 252] width 87 height 21
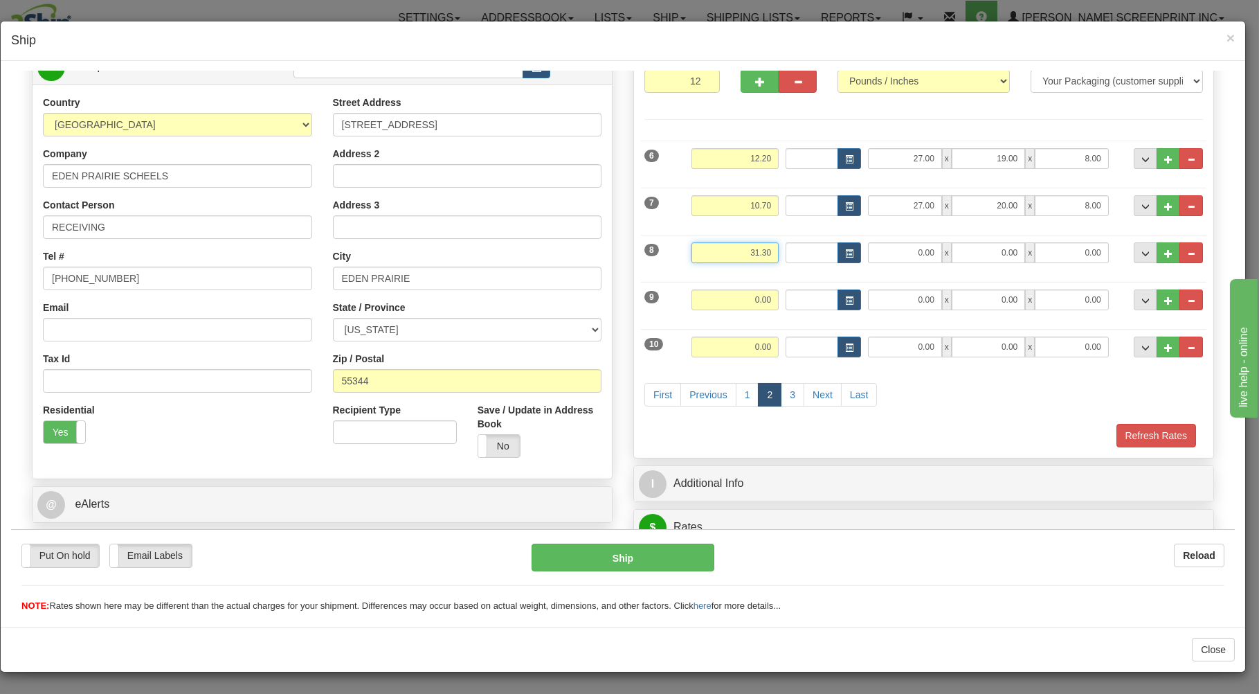
type input "31.30"
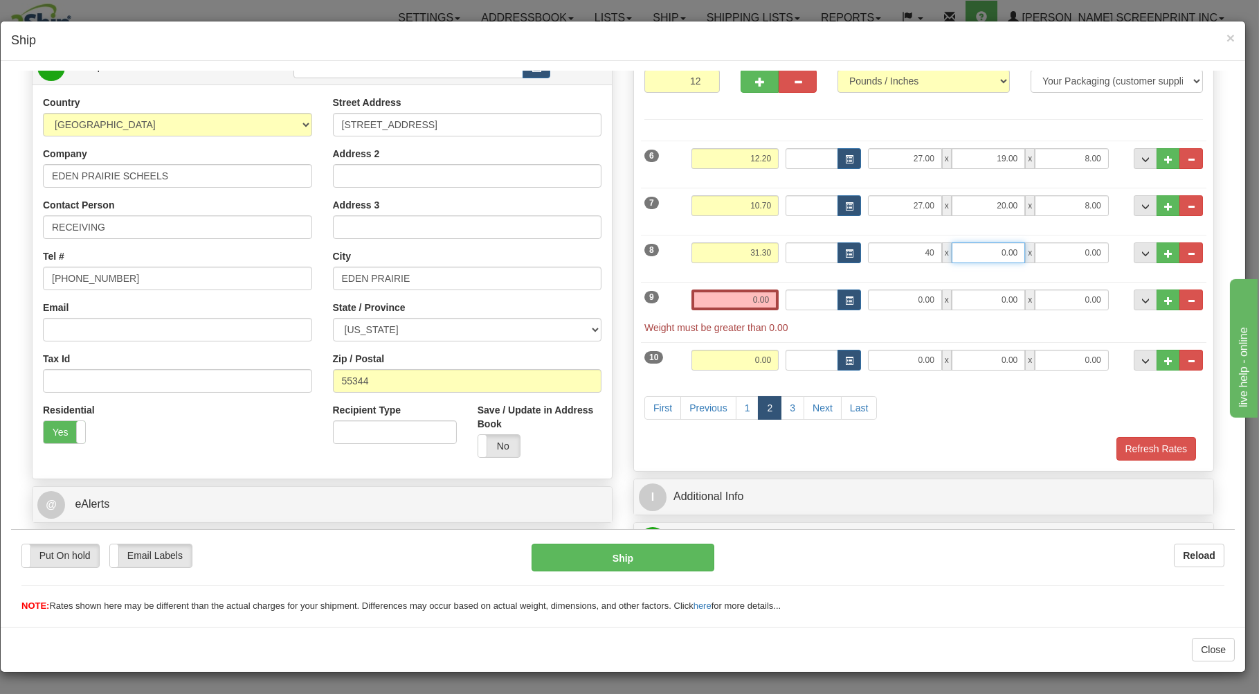
type input "40.00"
type input "22.00"
type input "88.00"
drag, startPoint x: 1061, startPoint y: 250, endPoint x: 1176, endPoint y: 226, distance: 117.3
click at [1108, 242] on input "88.00" at bounding box center [1071, 252] width 73 height 21
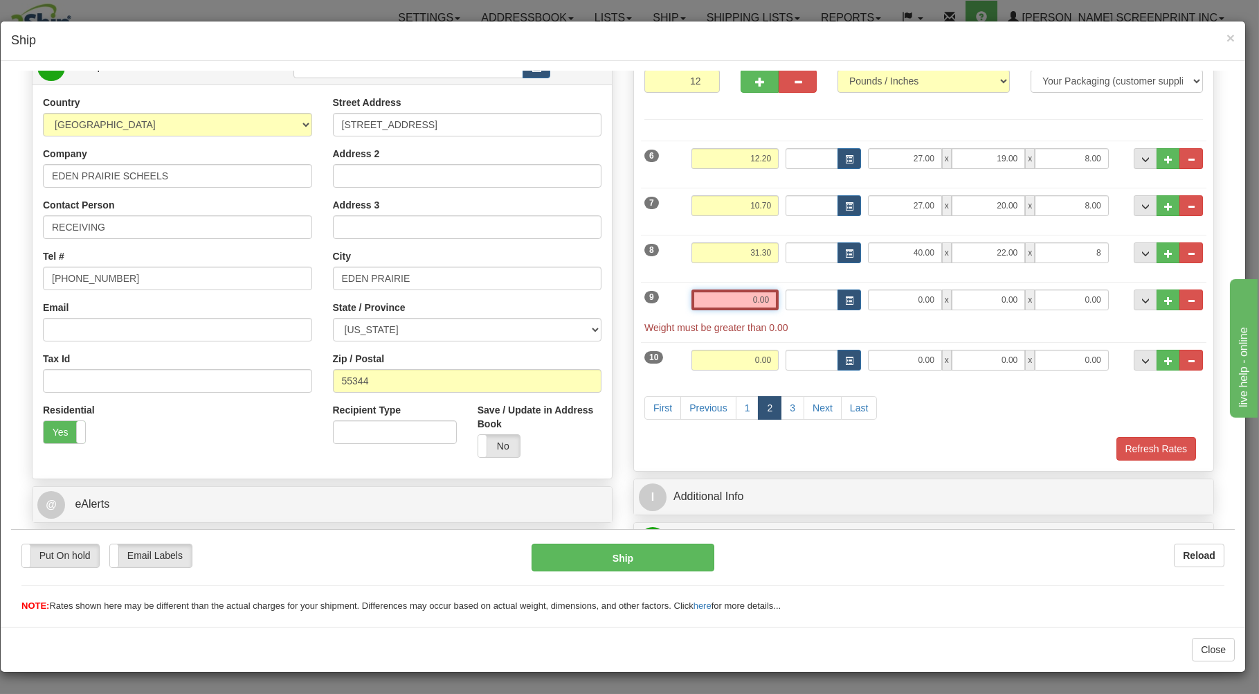
type input "8.00"
click at [699, 299] on input "0.00" at bounding box center [734, 299] width 87 height 21
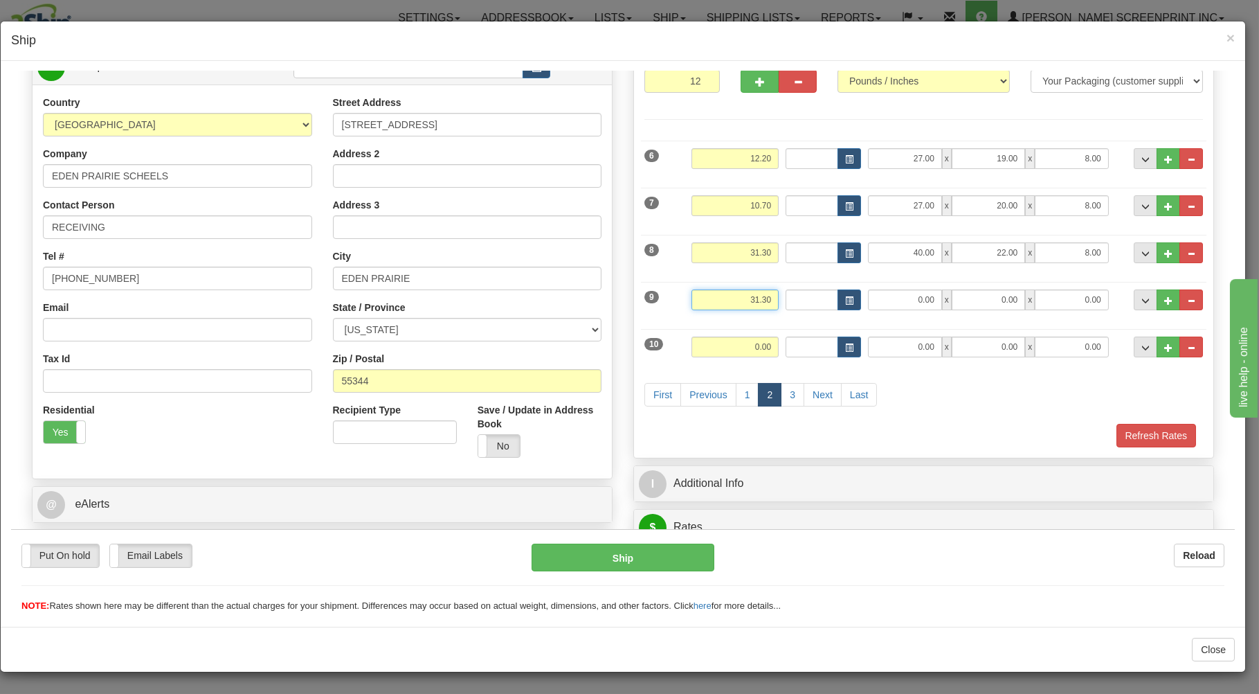
type input "31.30"
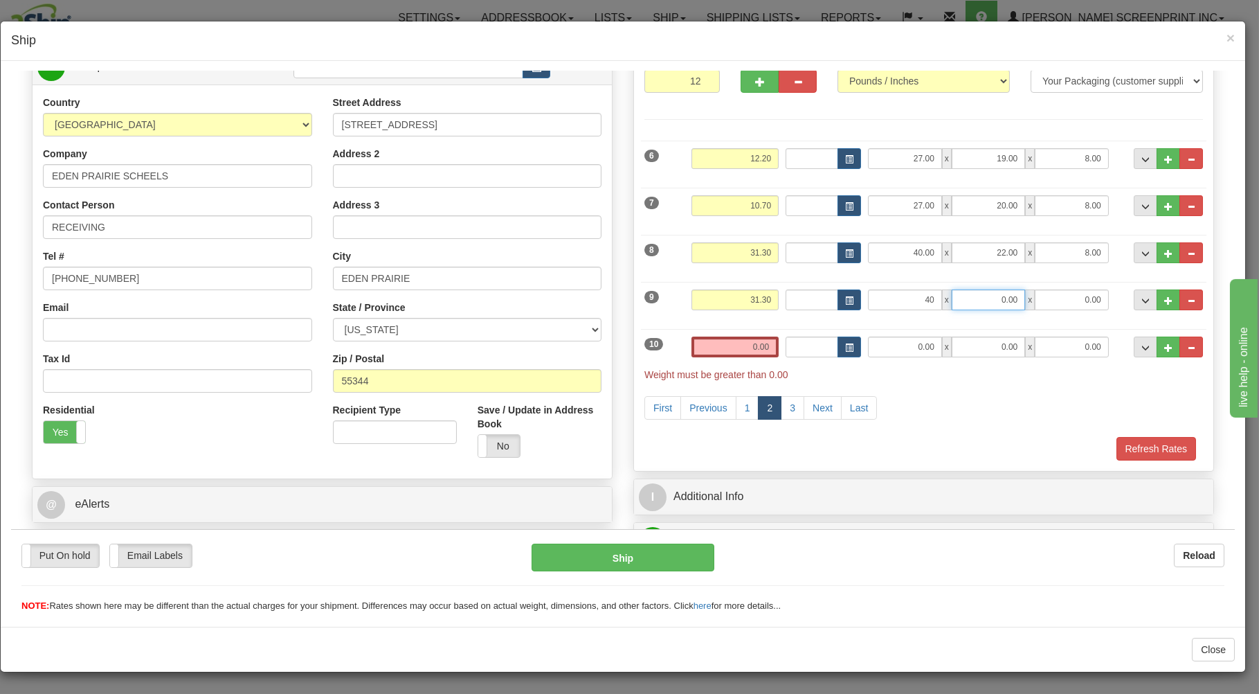
type input "40.00"
type input "22.00"
type input "8.00"
click at [734, 353] on input "0.00" at bounding box center [734, 346] width 87 height 21
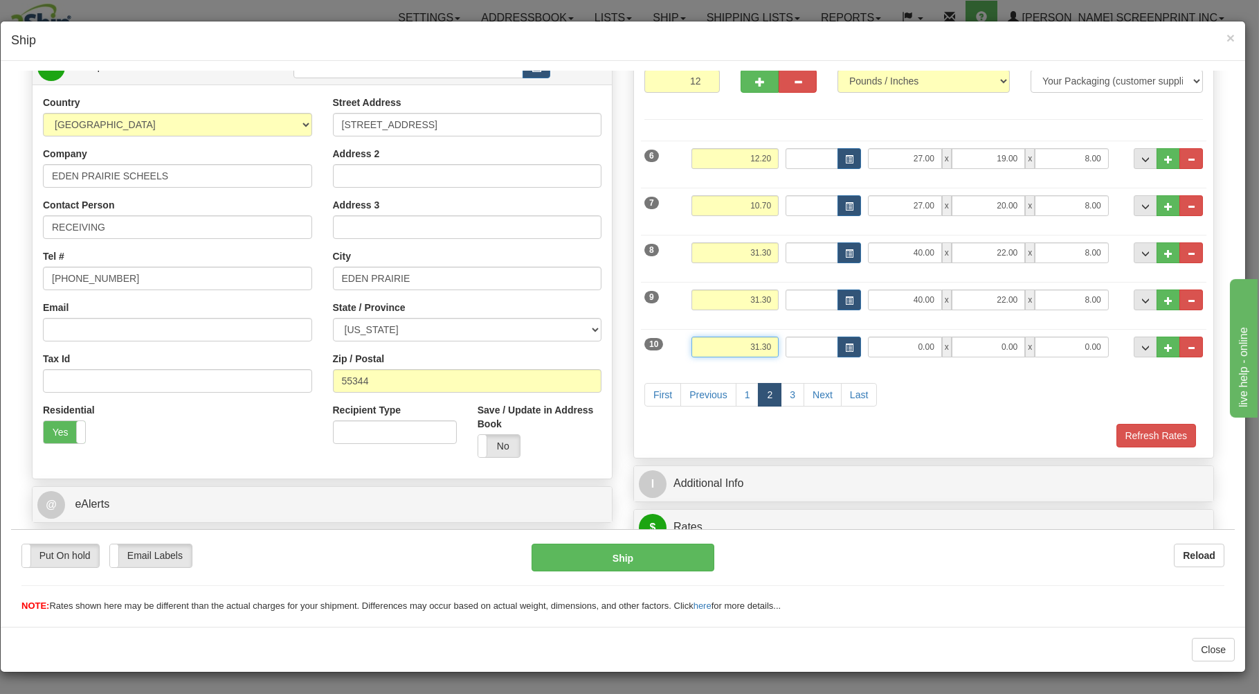
type input "31.30"
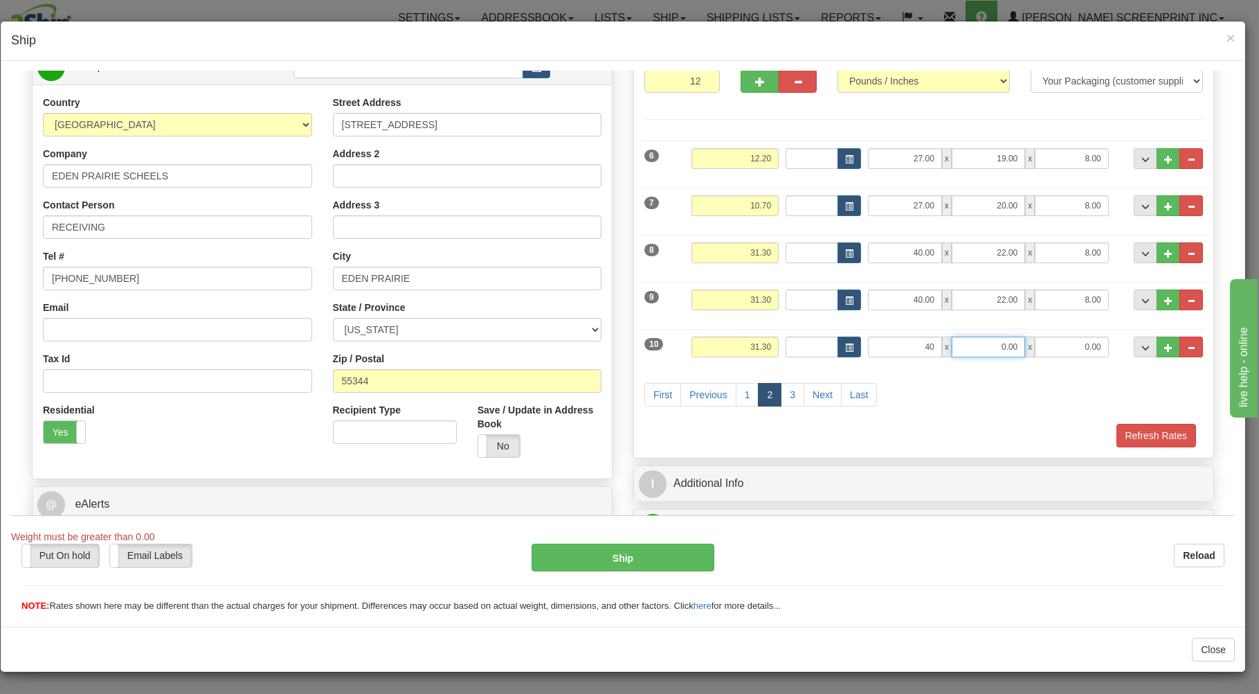
type input "40.00"
type input "22.00"
type input "8.00"
click at [790, 390] on link "3" at bounding box center [793, 394] width 24 height 24
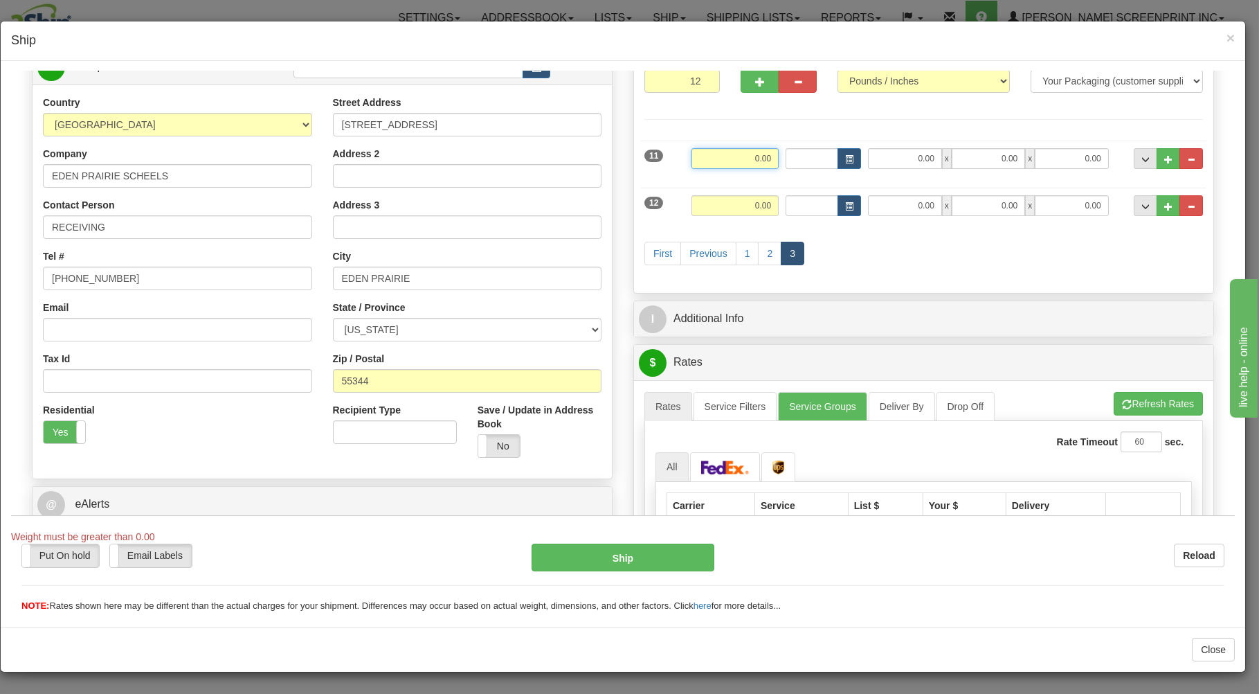
click at [729, 156] on input "0.00" at bounding box center [734, 157] width 87 height 21
type input "31.30"
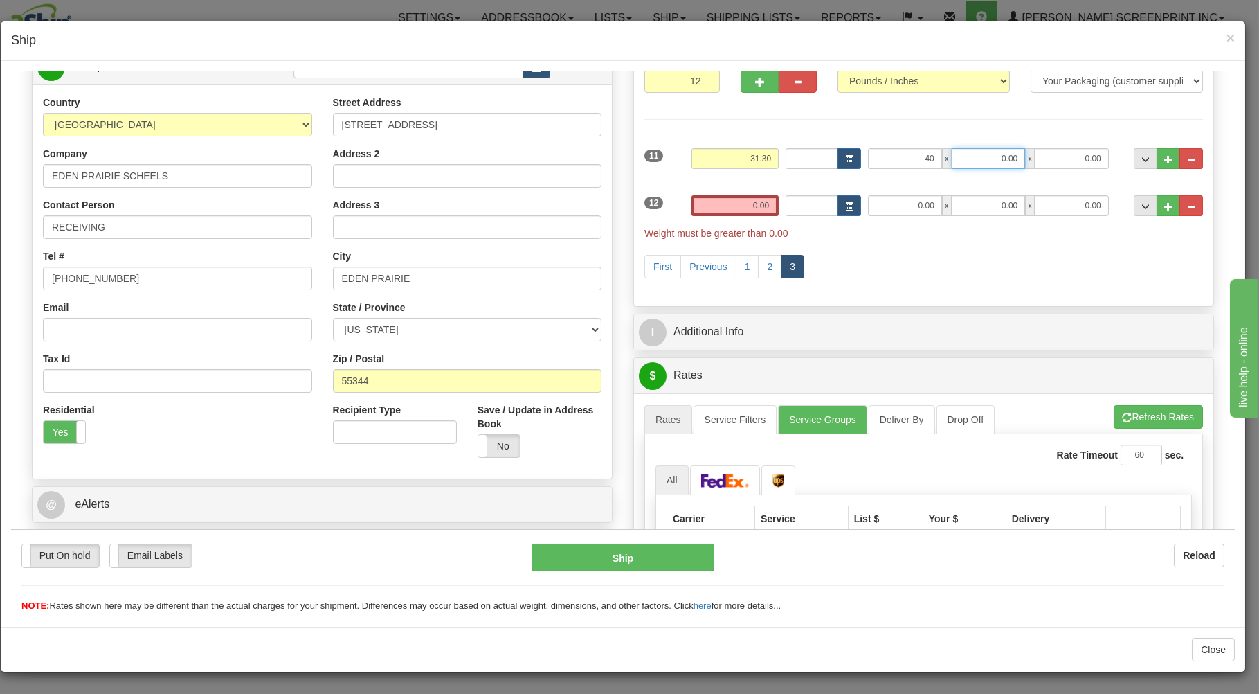
type input "40.00"
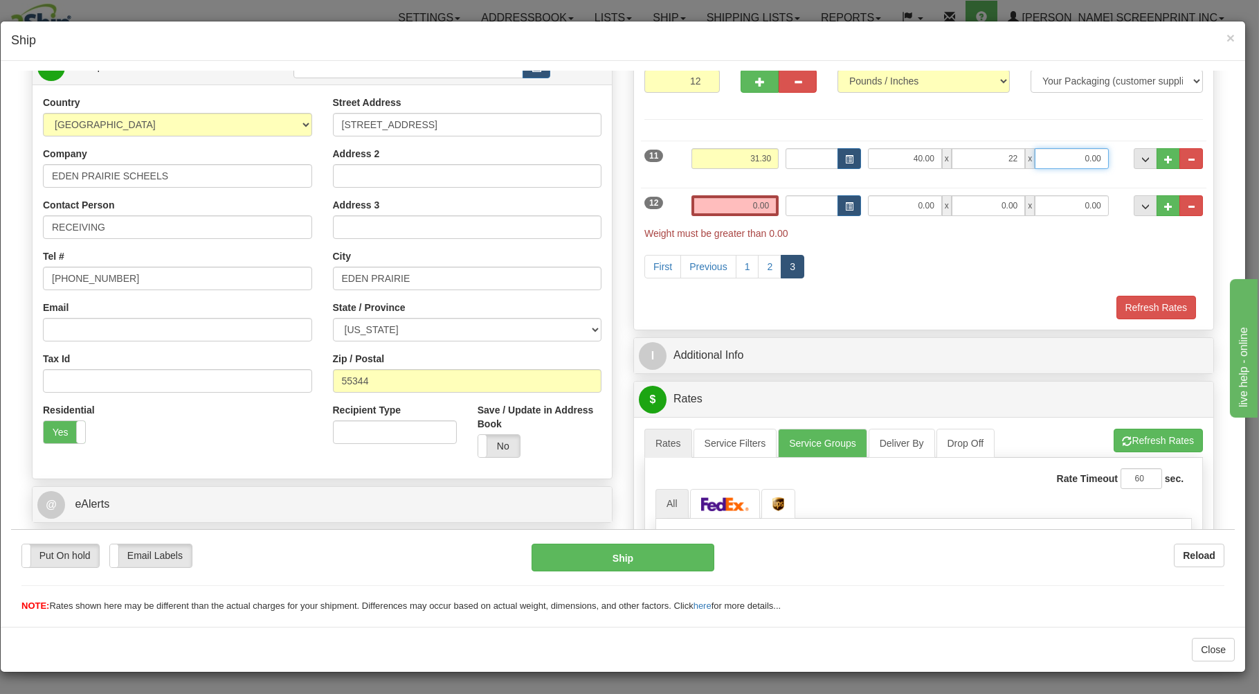
type input "22.00"
type input "8.00"
click at [730, 204] on input "0.00" at bounding box center [734, 204] width 87 height 21
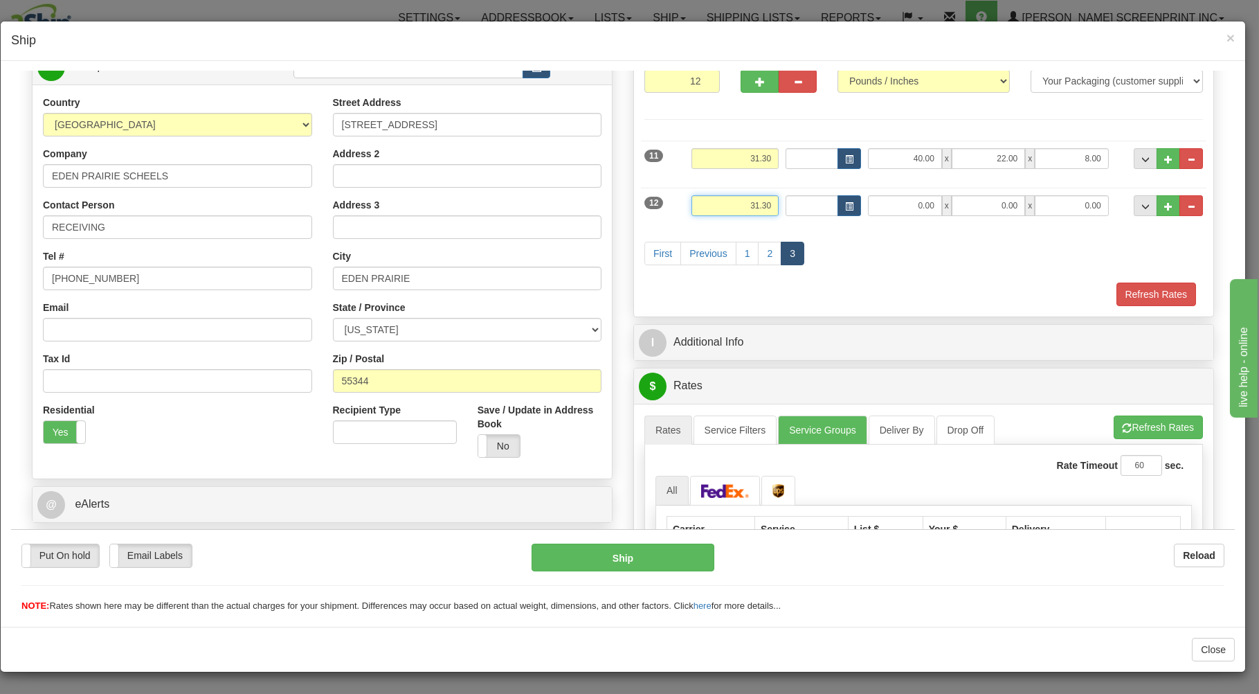
type input "31.30"
type input "40.00"
type input "22.00"
type input "8.00"
click at [741, 250] on link "1" at bounding box center [748, 253] width 24 height 24
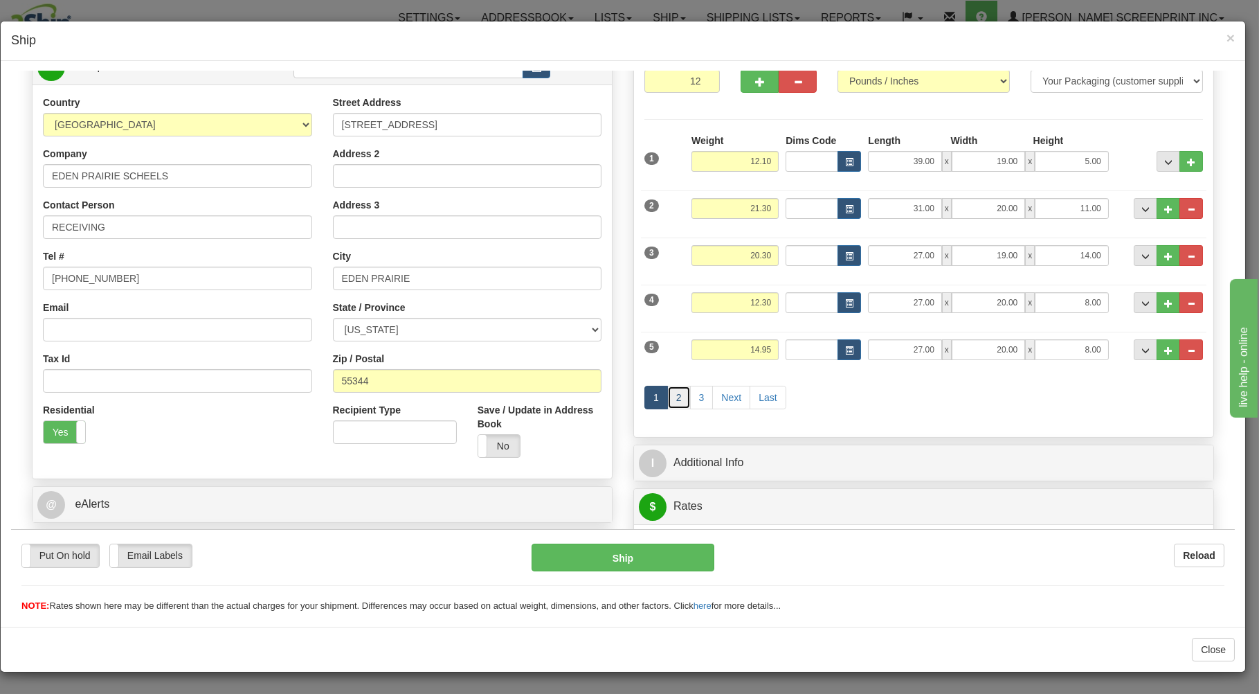
click at [676, 395] on link "2" at bounding box center [679, 397] width 24 height 24
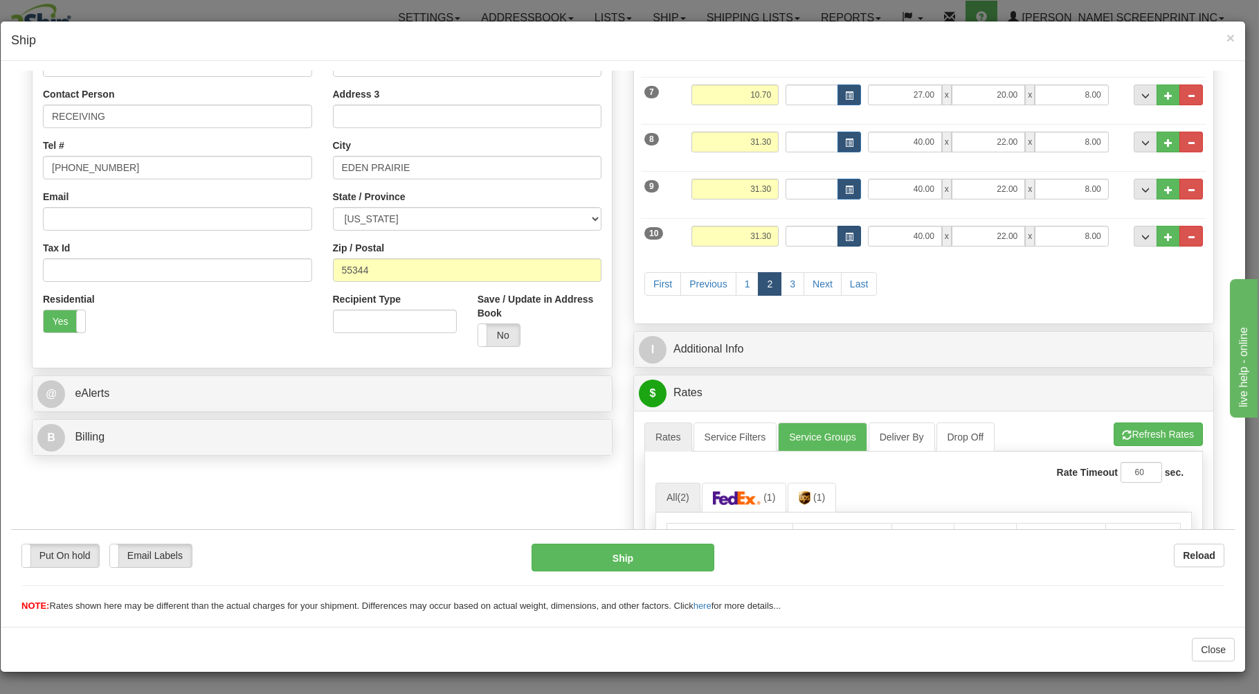
scroll to position [296, 0]
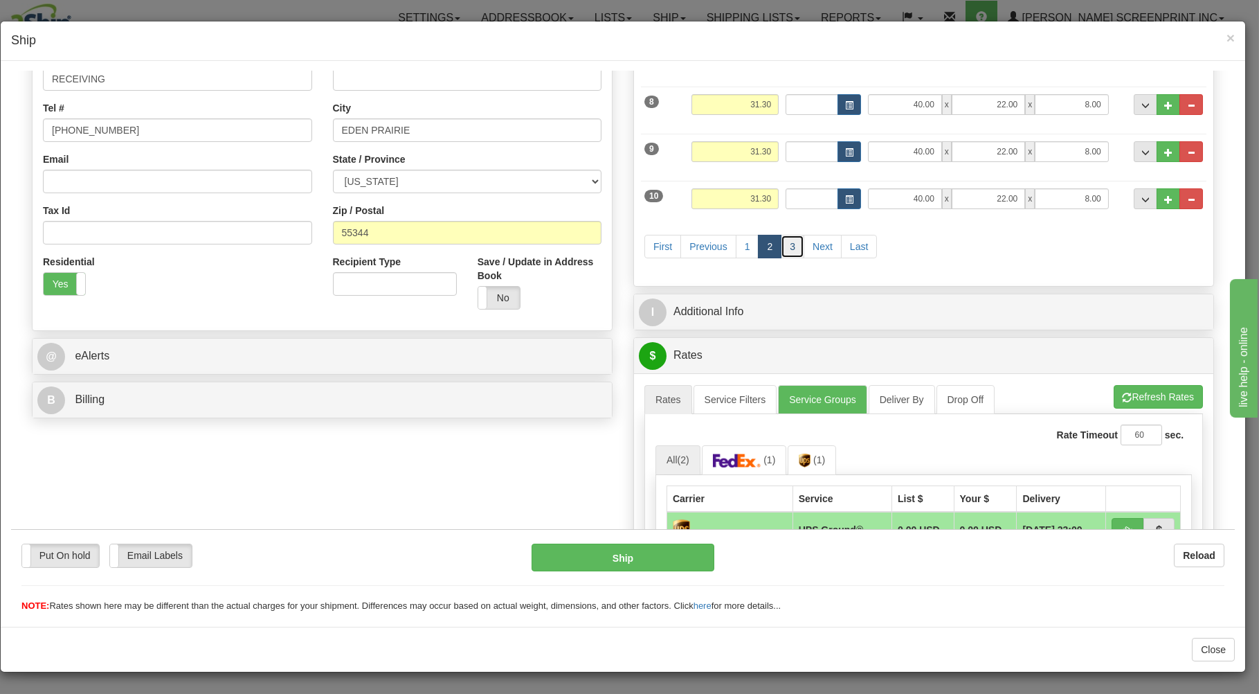
drag, startPoint x: 785, startPoint y: 249, endPoint x: 835, endPoint y: 270, distance: 54.6
click at [791, 253] on link "3" at bounding box center [793, 246] width 24 height 24
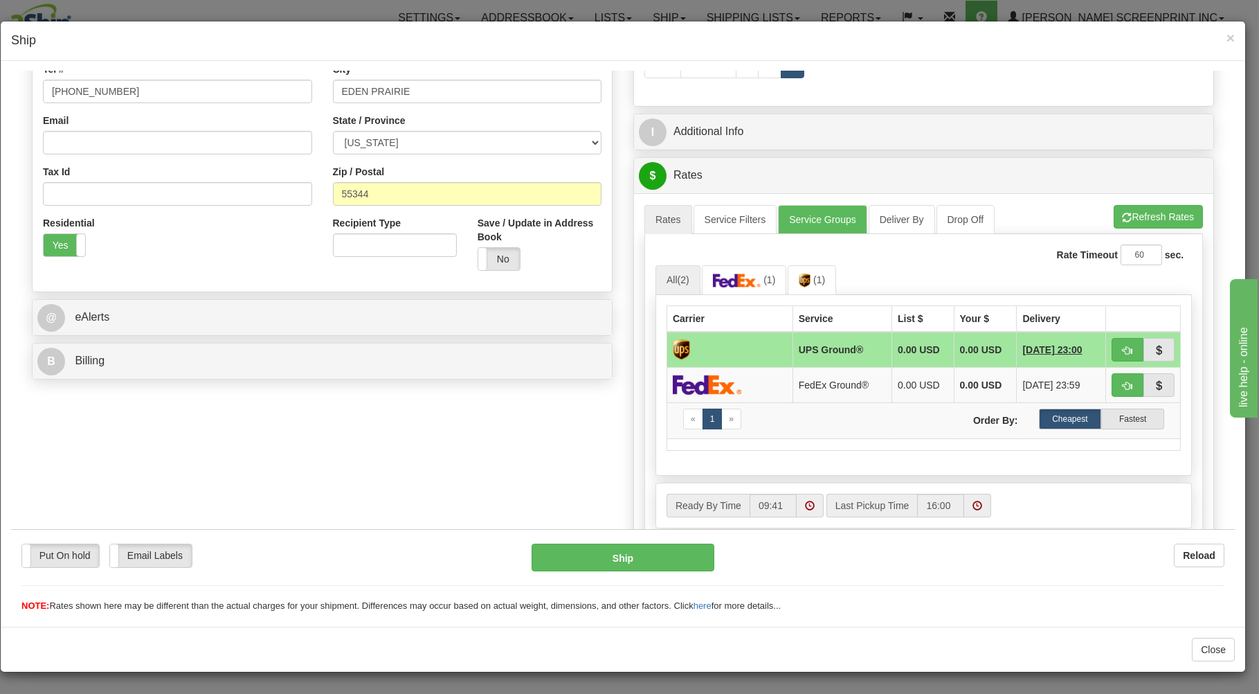
scroll to position [371, 0]
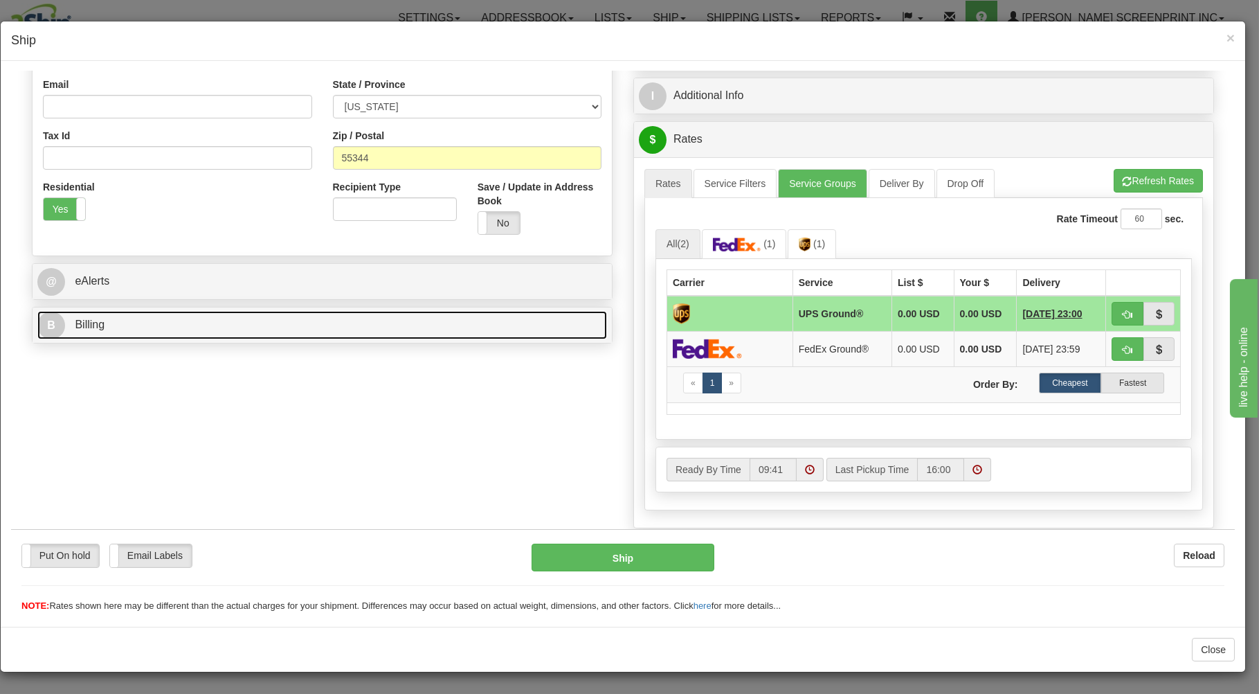
click at [452, 322] on link "B Billing" at bounding box center [322, 324] width 570 height 28
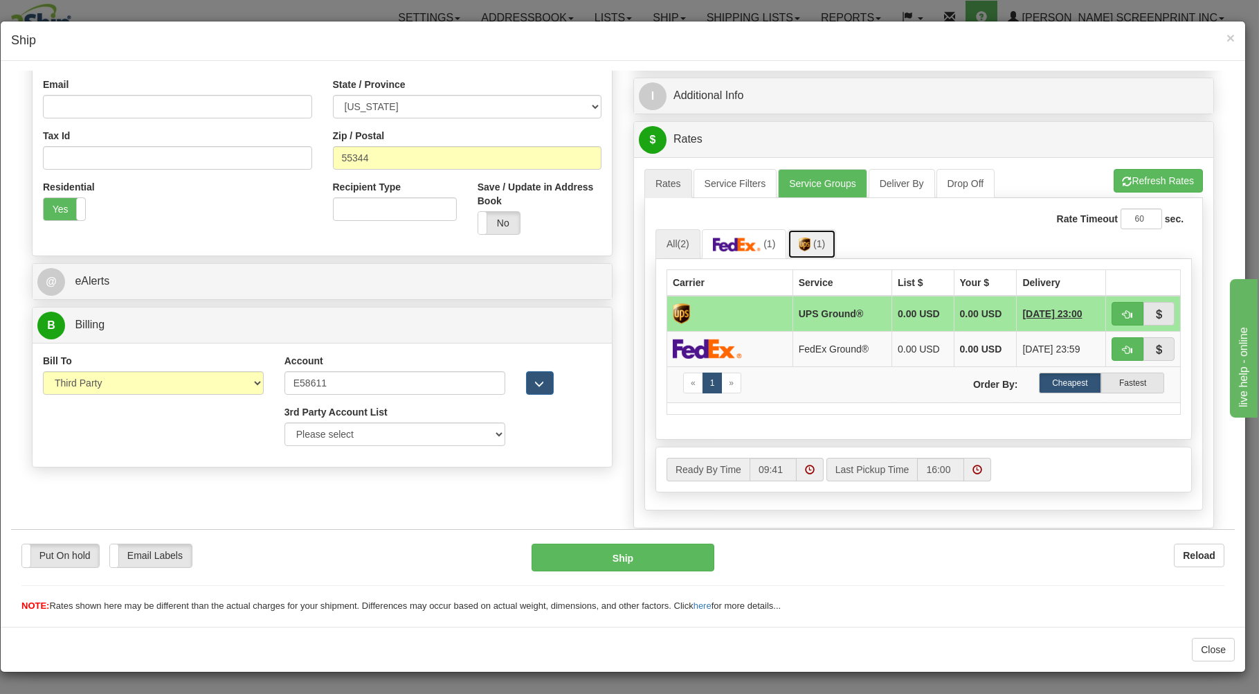
drag, startPoint x: 804, startPoint y: 248, endPoint x: 821, endPoint y: 246, distance: 16.7
click at [806, 248] on img at bounding box center [805, 244] width 12 height 14
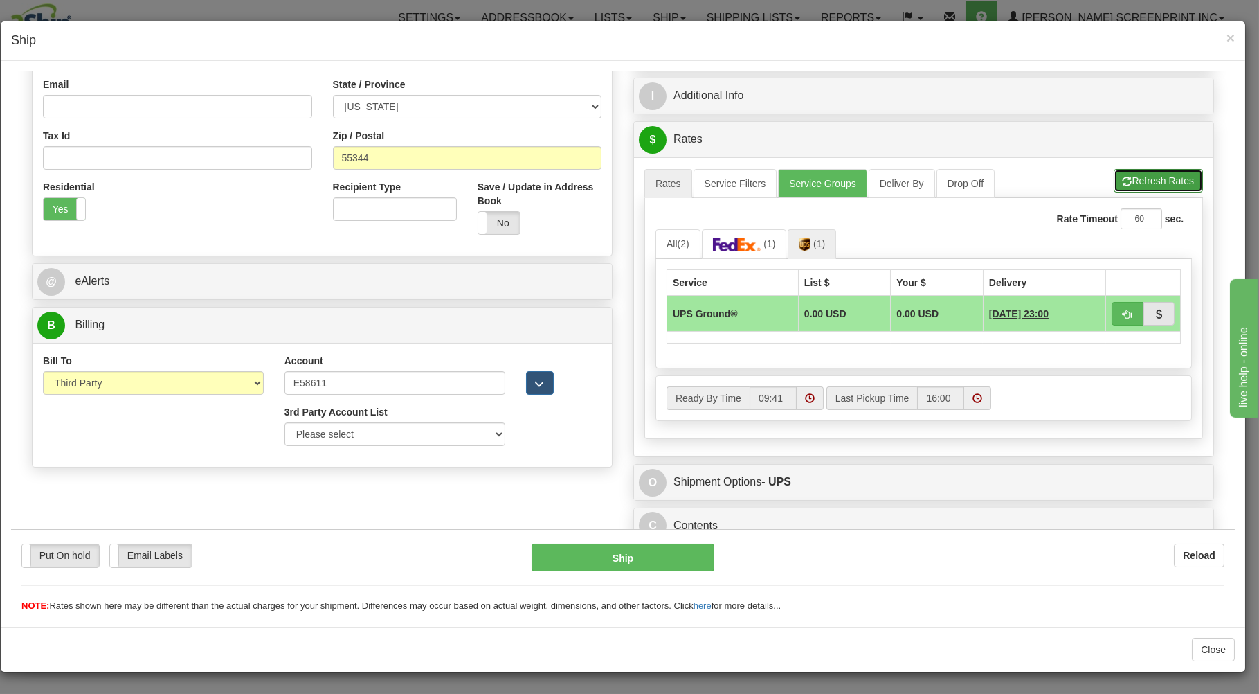
click at [1122, 176] on button "Refresh Rates" at bounding box center [1158, 180] width 89 height 24
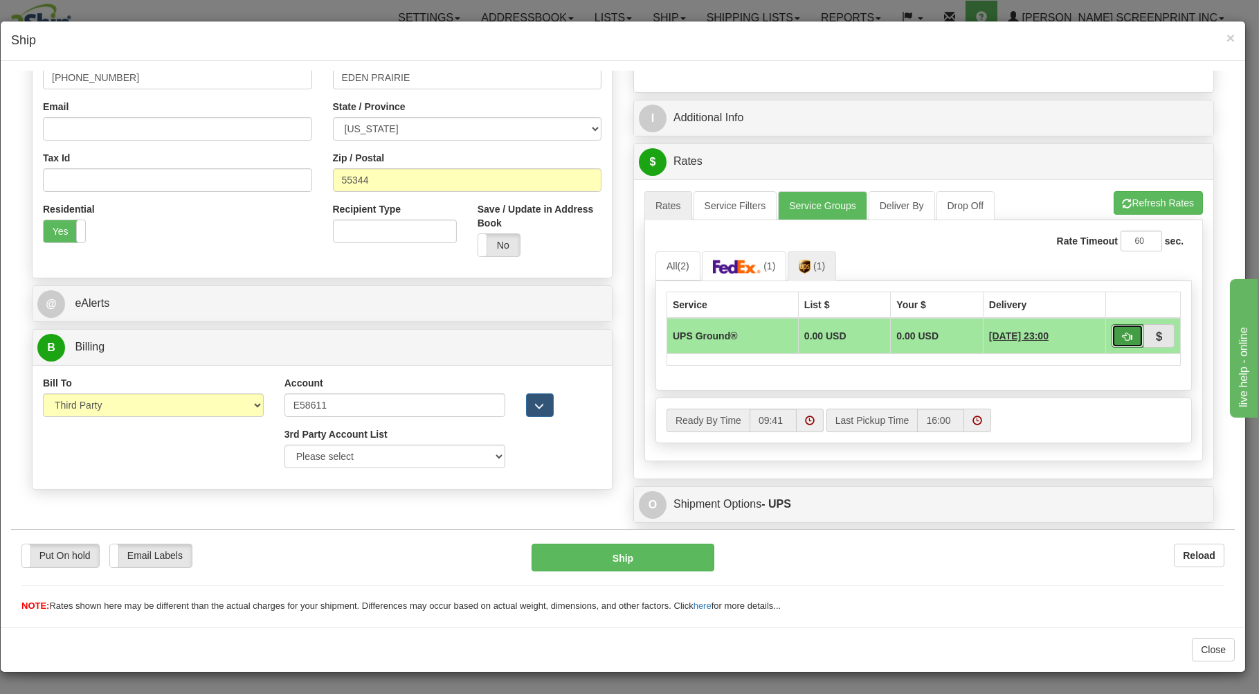
click at [1112, 327] on button "button" at bounding box center [1128, 335] width 32 height 24
type input "03"
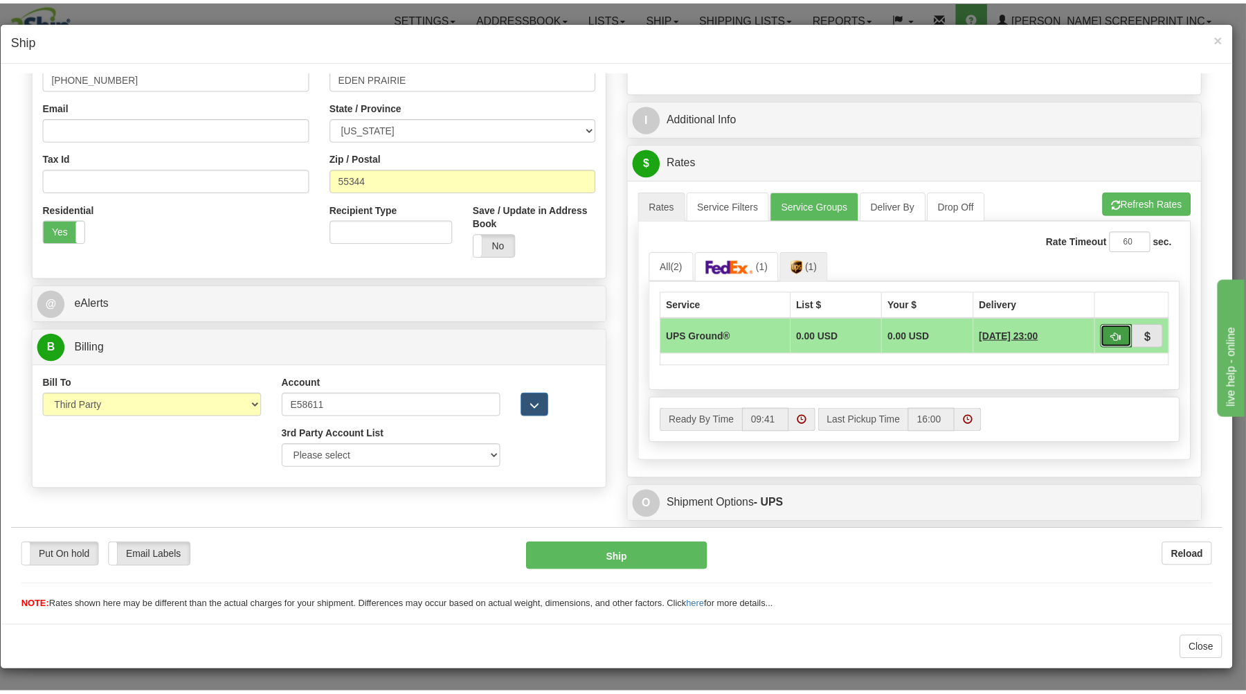
scroll to position [306, 0]
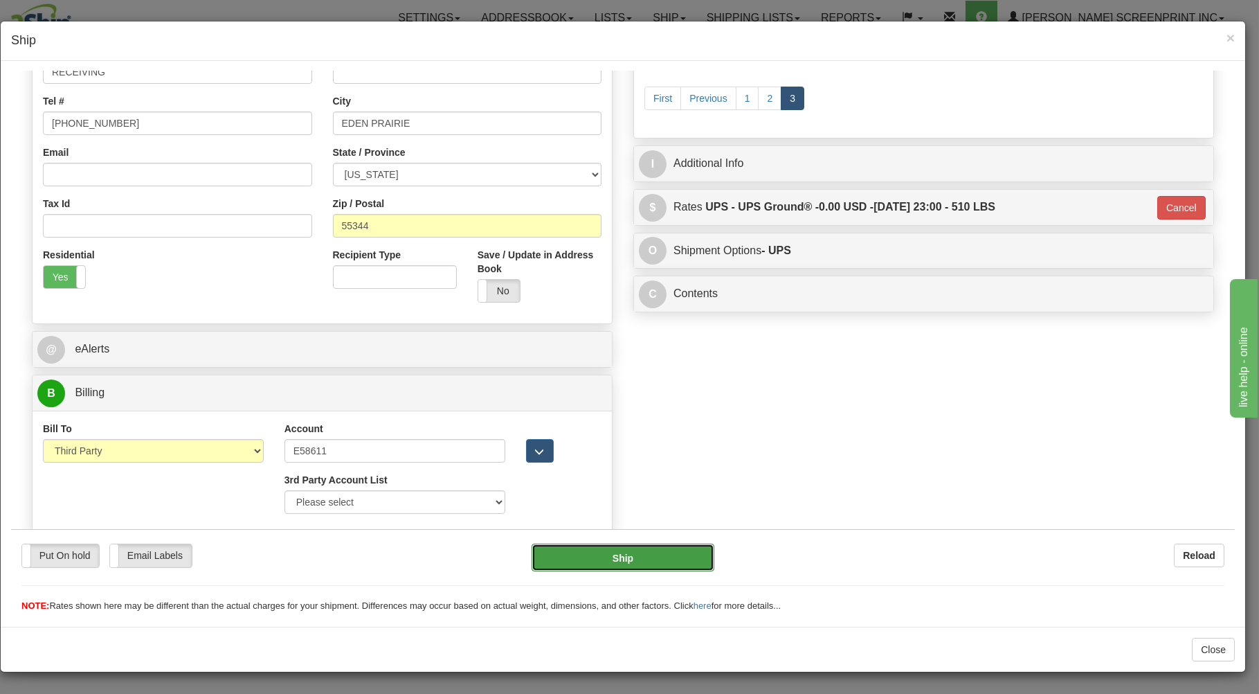
click at [612, 547] on button "Ship" at bounding box center [623, 557] width 183 height 28
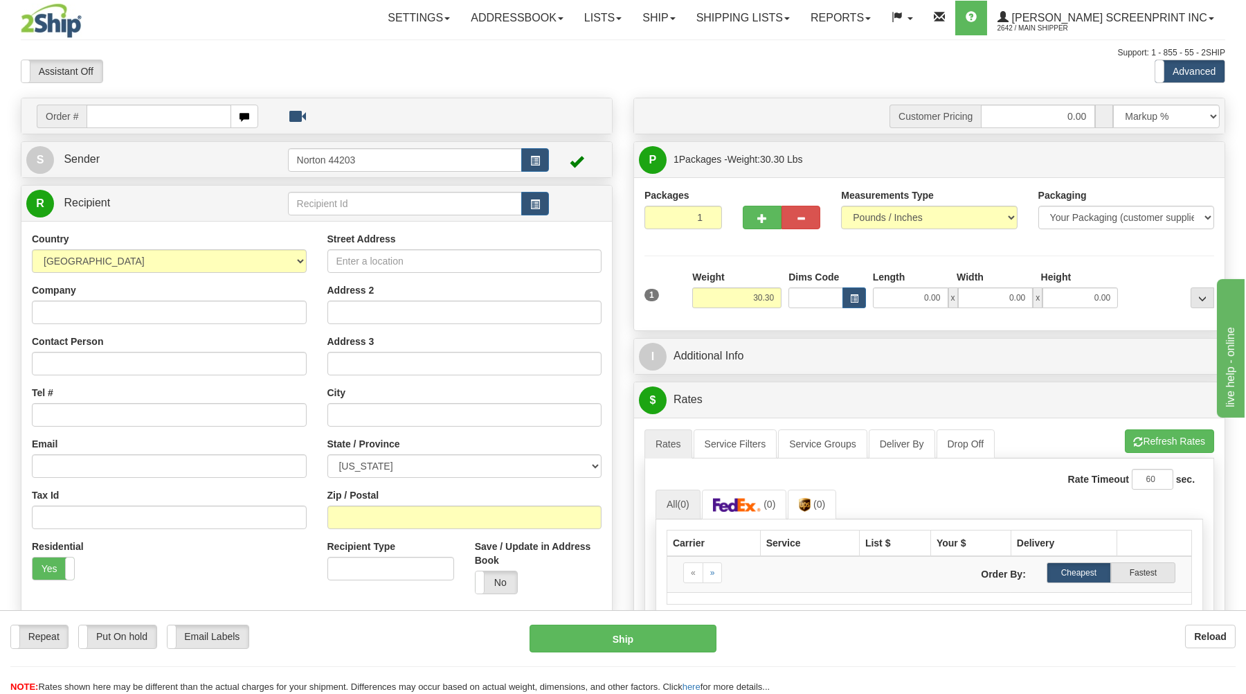
type input "0.00"
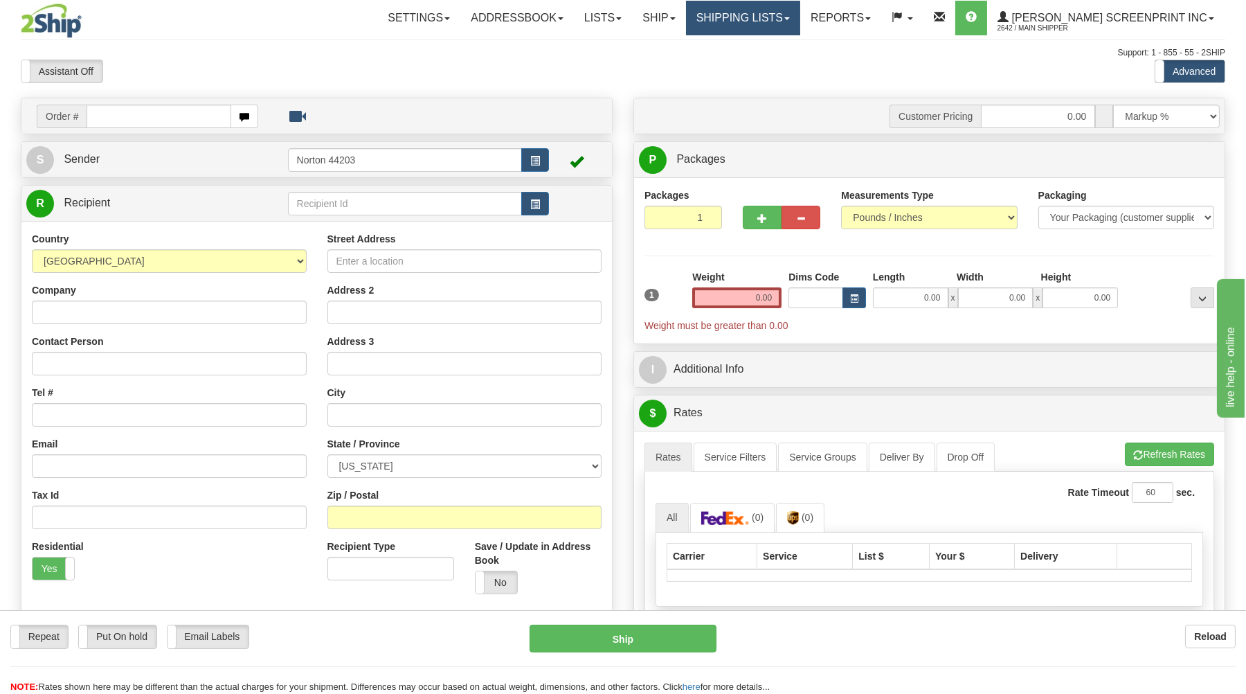
click at [800, 25] on link "Shipping lists" at bounding box center [743, 18] width 114 height 35
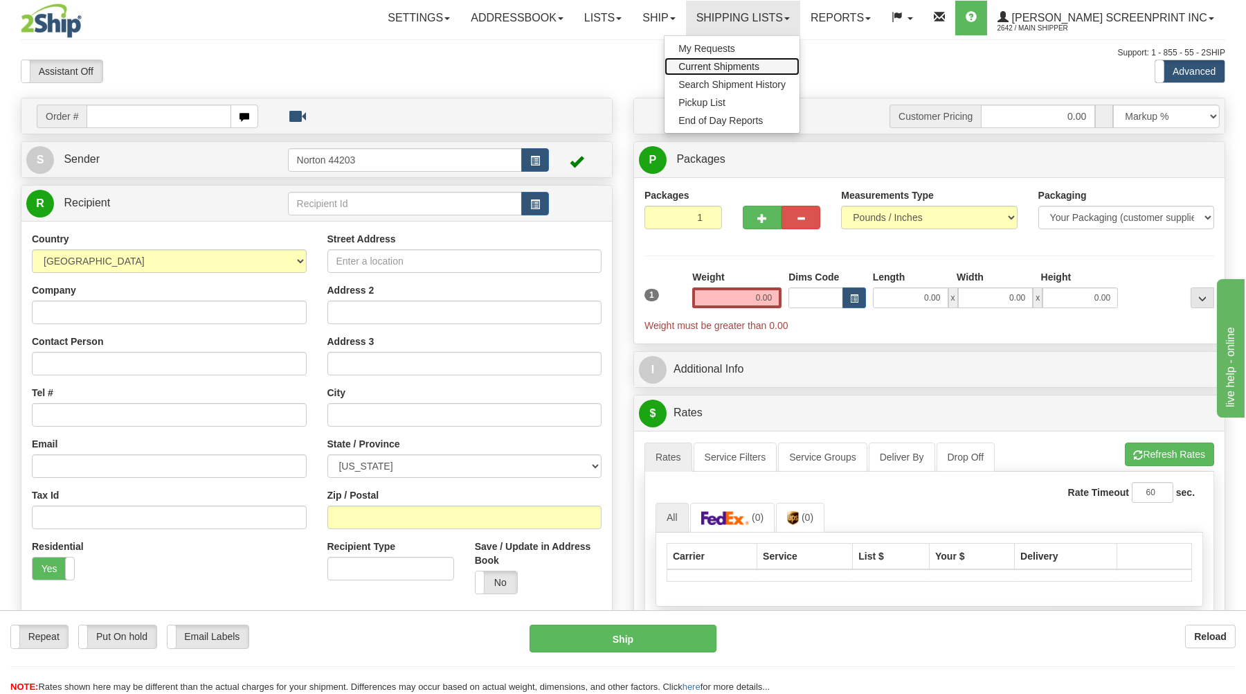
click at [759, 62] on span "Current Shipments" at bounding box center [718, 66] width 81 height 11
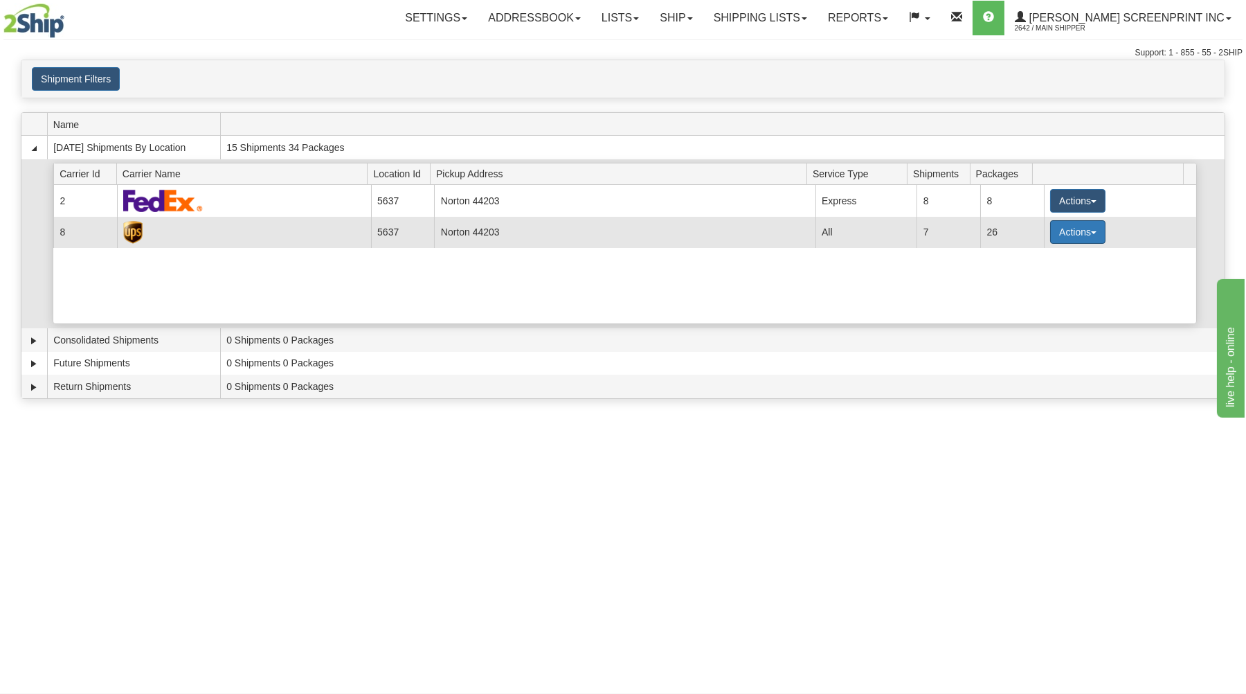
click at [1064, 230] on button "Actions" at bounding box center [1077, 232] width 55 height 24
click at [1045, 258] on span "Details" at bounding box center [1026, 258] width 37 height 10
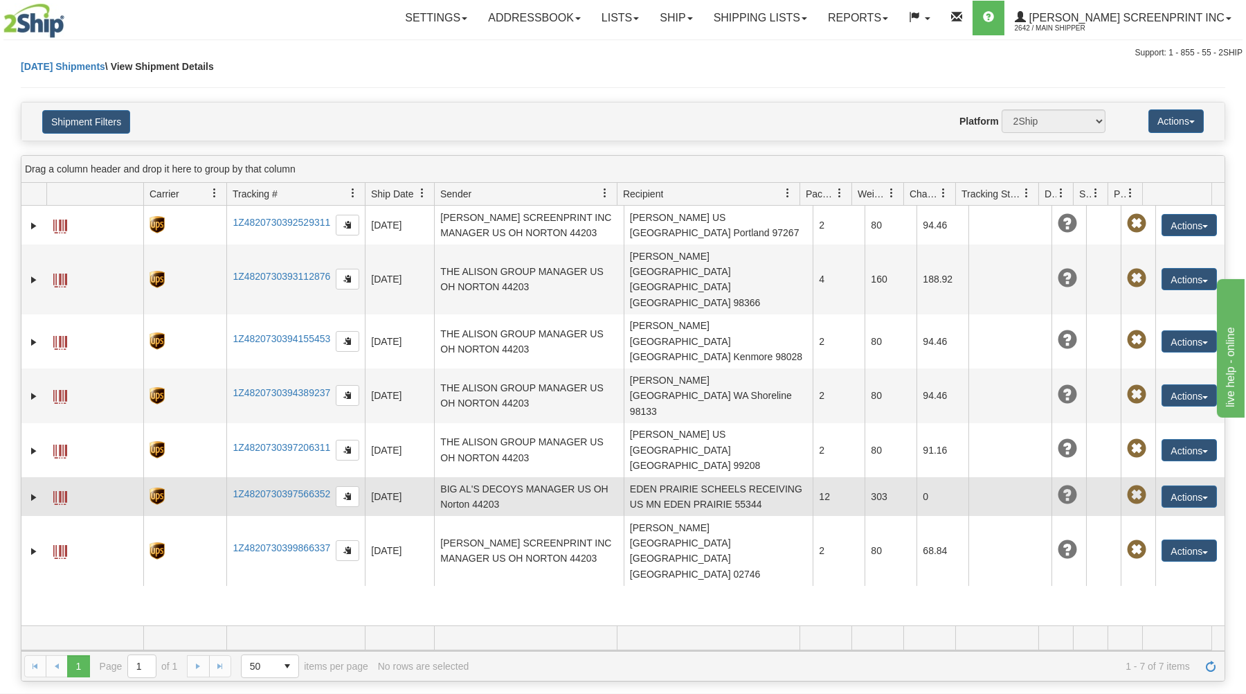
click at [66, 491] on span at bounding box center [60, 498] width 14 height 14
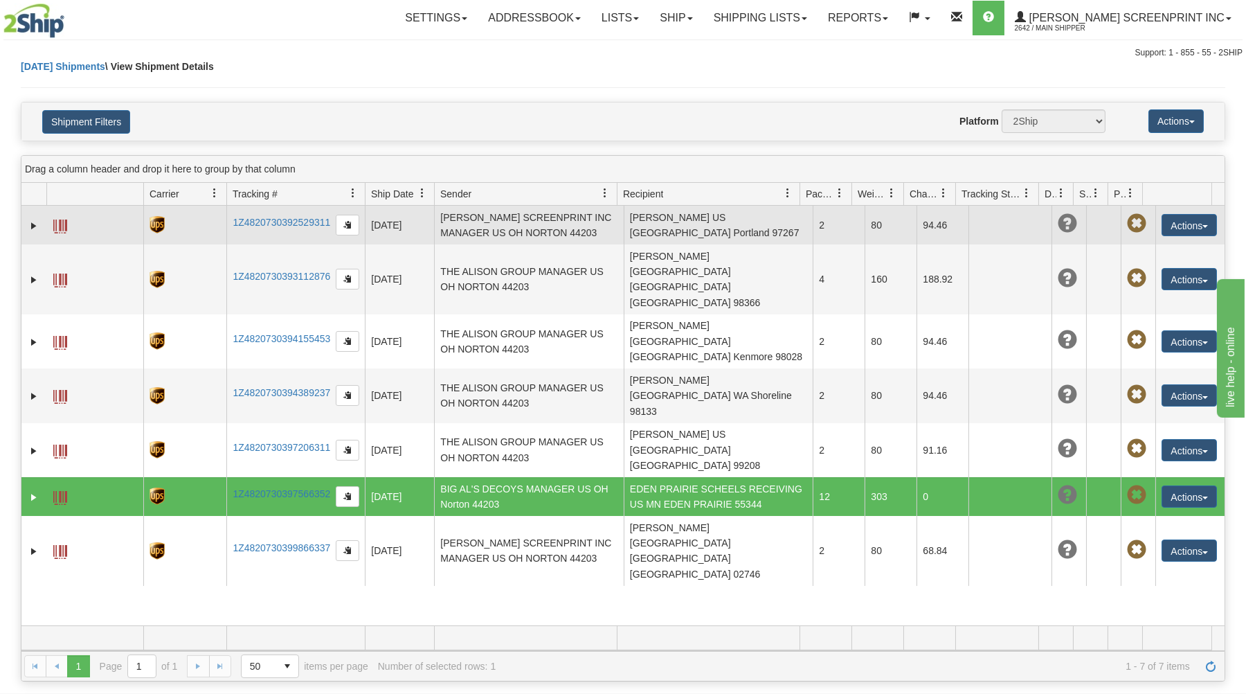
click at [57, 220] on span at bounding box center [60, 226] width 14 height 14
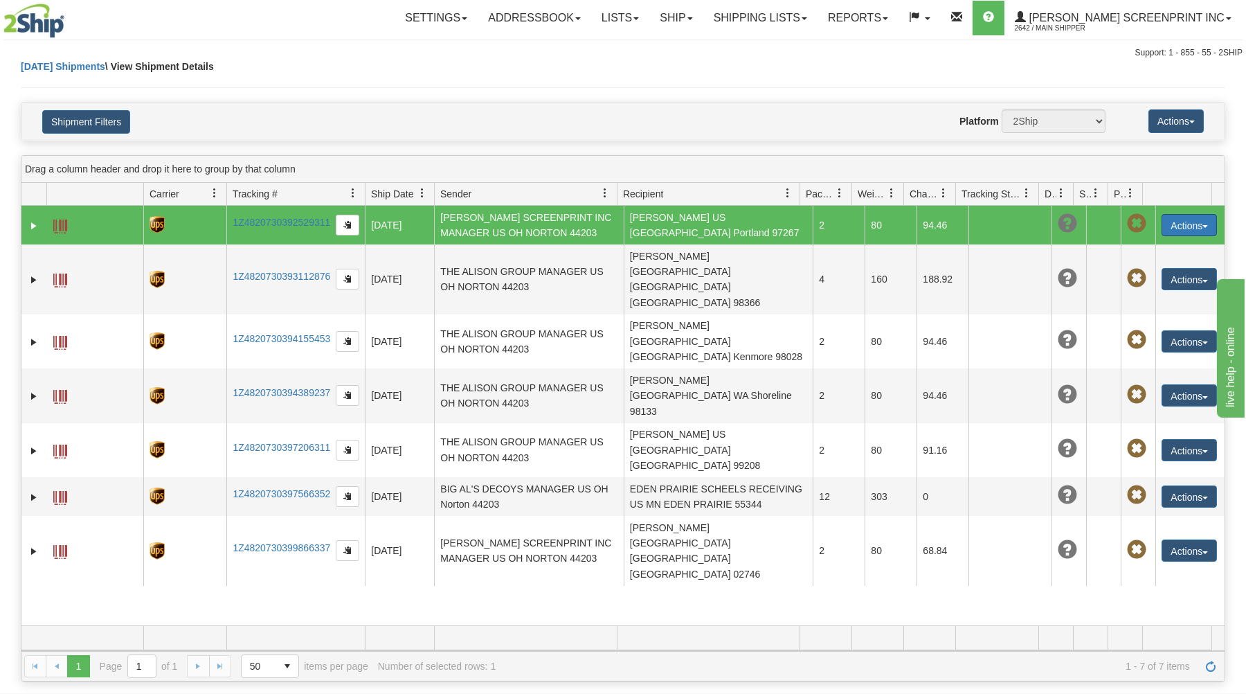
click at [1195, 221] on button "Actions" at bounding box center [1188, 225] width 55 height 22
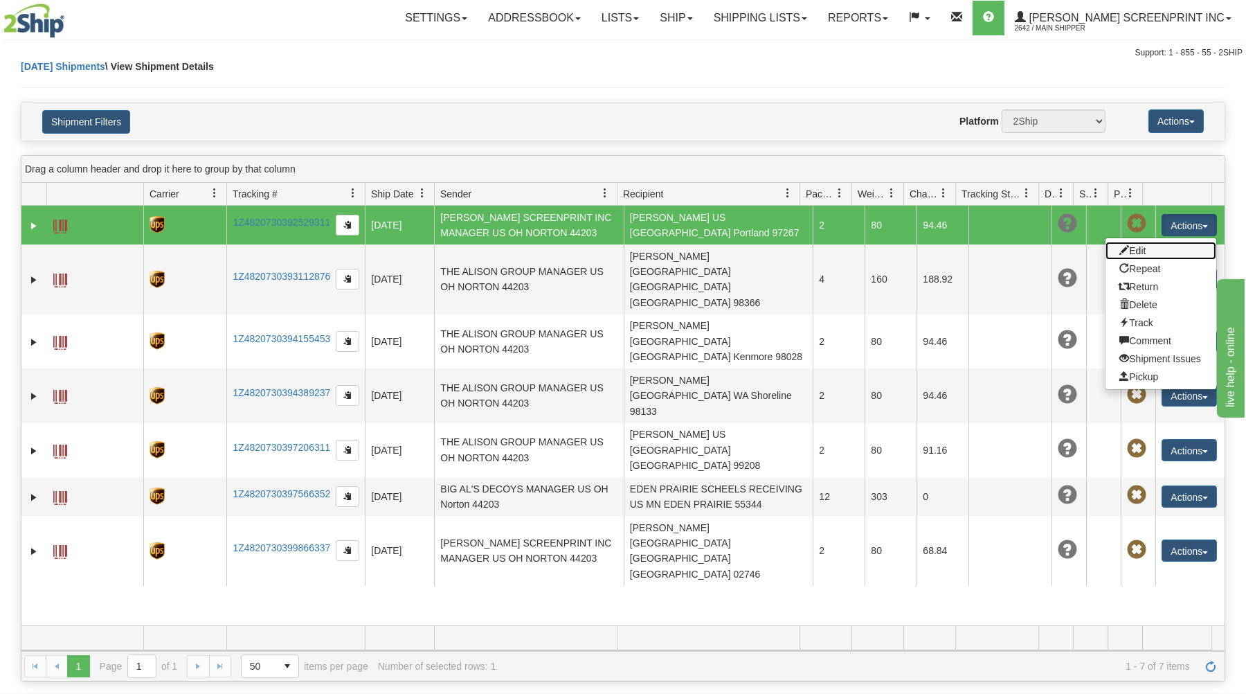
click at [1149, 251] on link "Edit" at bounding box center [1160, 251] width 111 height 18
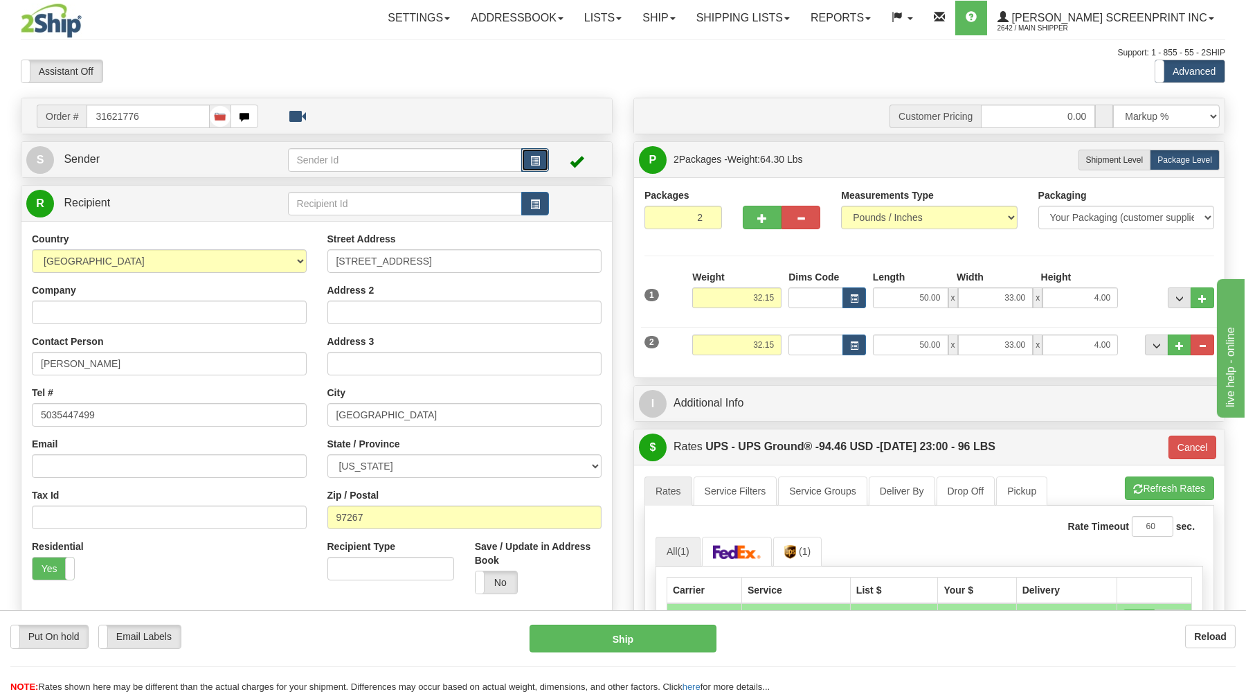
click at [526, 159] on button "button" at bounding box center [535, 160] width 28 height 24
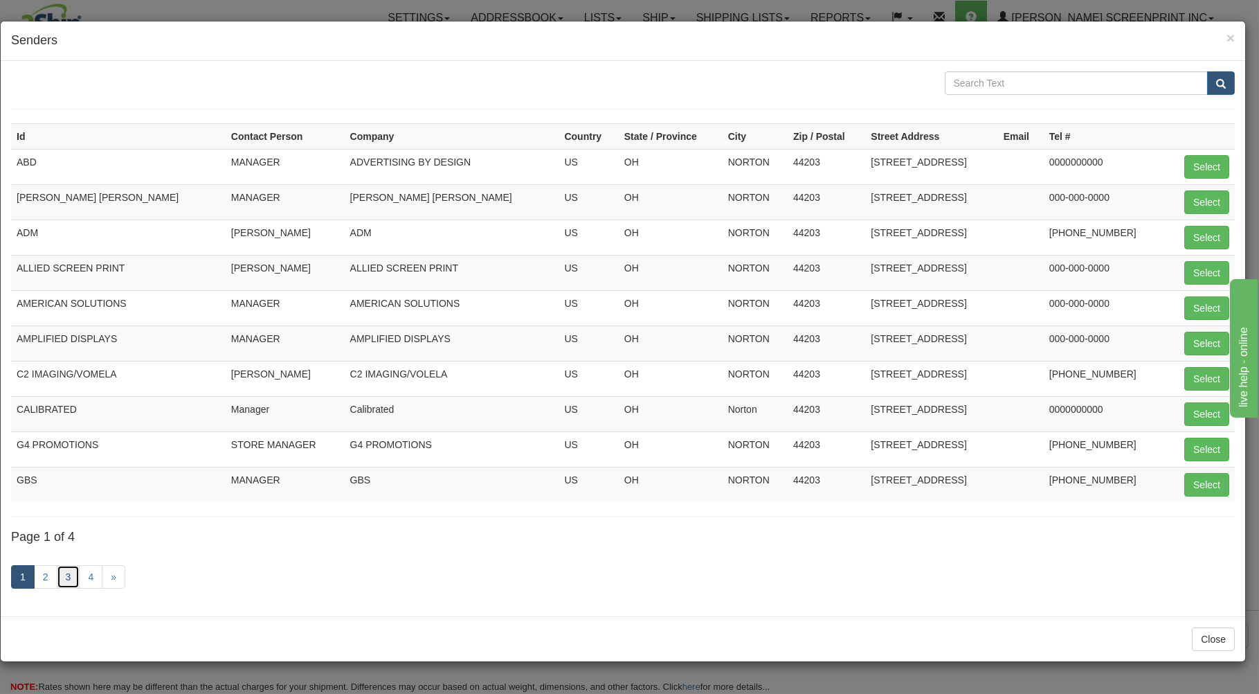
click at [66, 583] on link "3" at bounding box center [69, 577] width 24 height 24
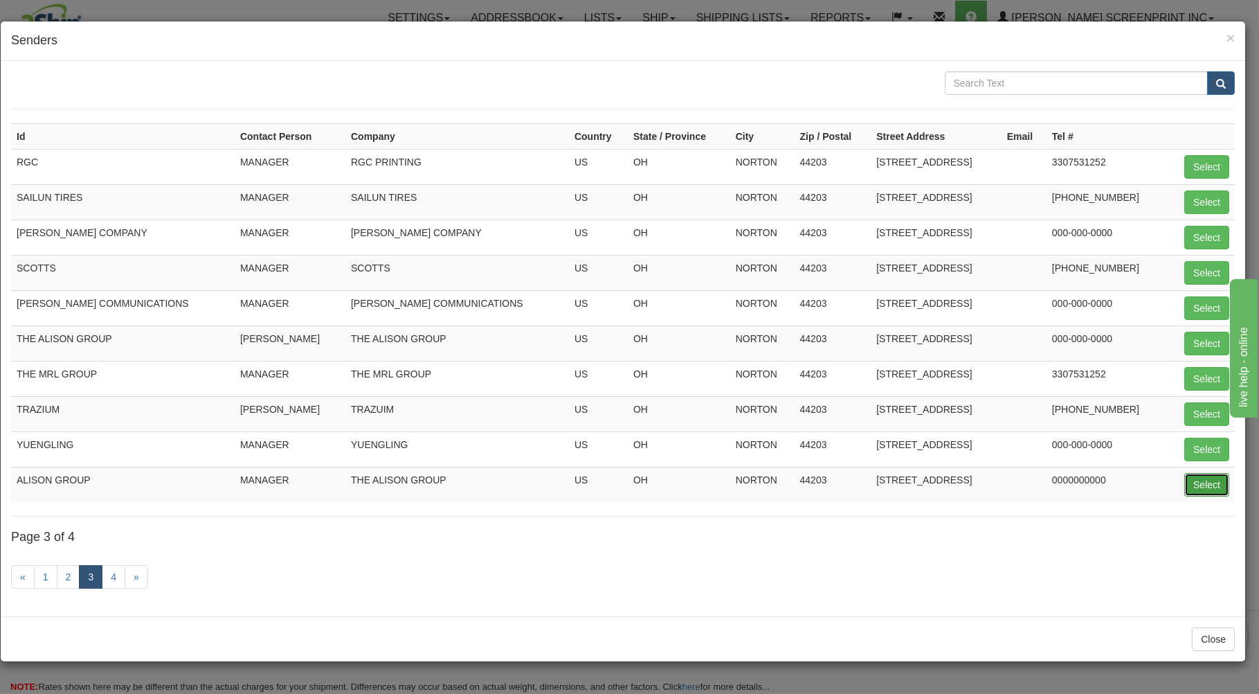
click at [1204, 478] on button "Select" at bounding box center [1206, 485] width 45 height 24
type input "ALISON GROUP"
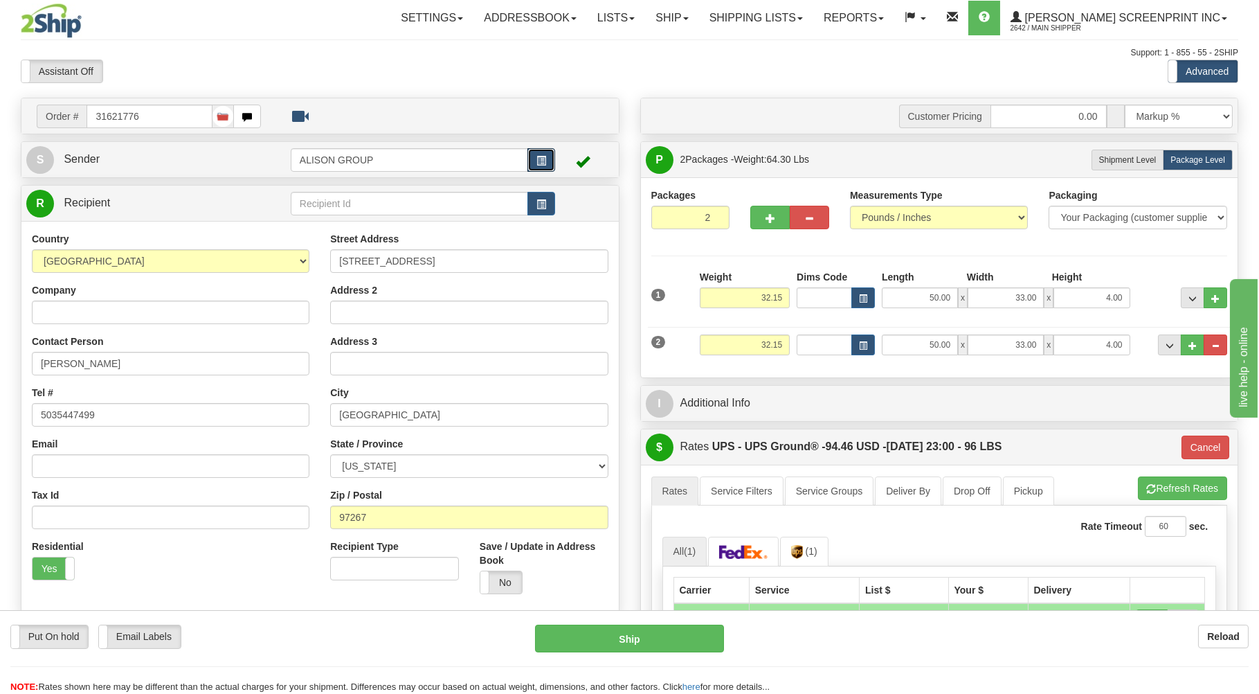
type input "10:13"
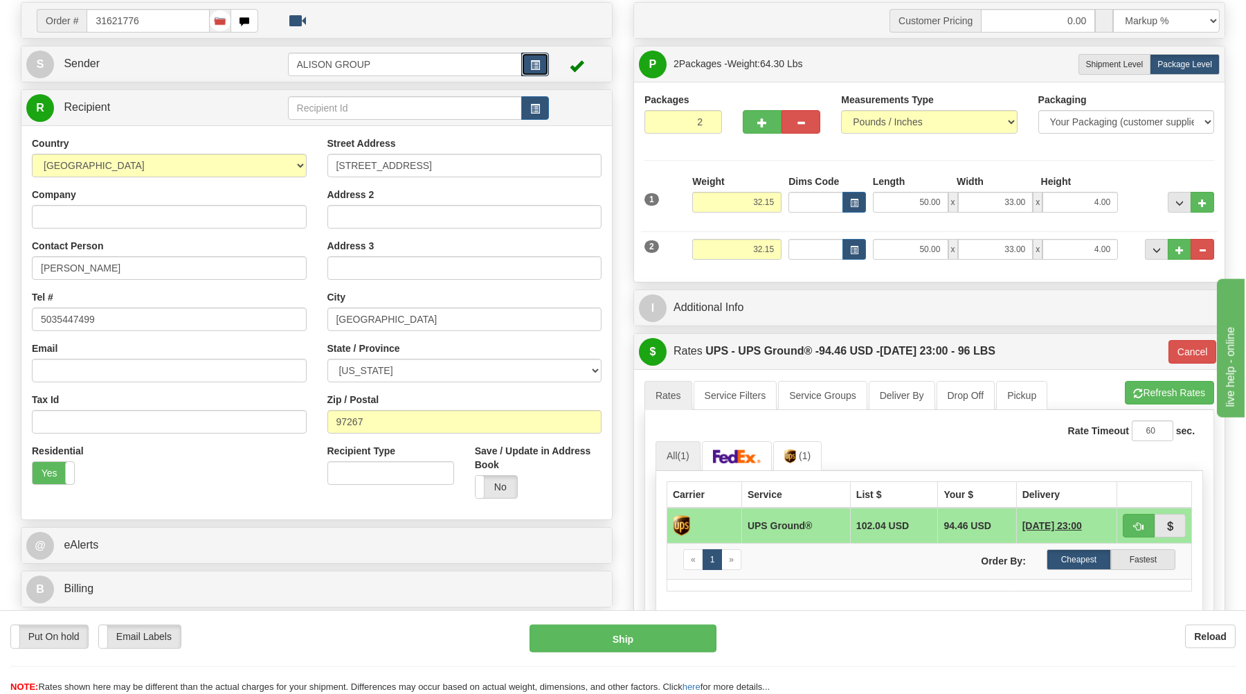
type input "03"
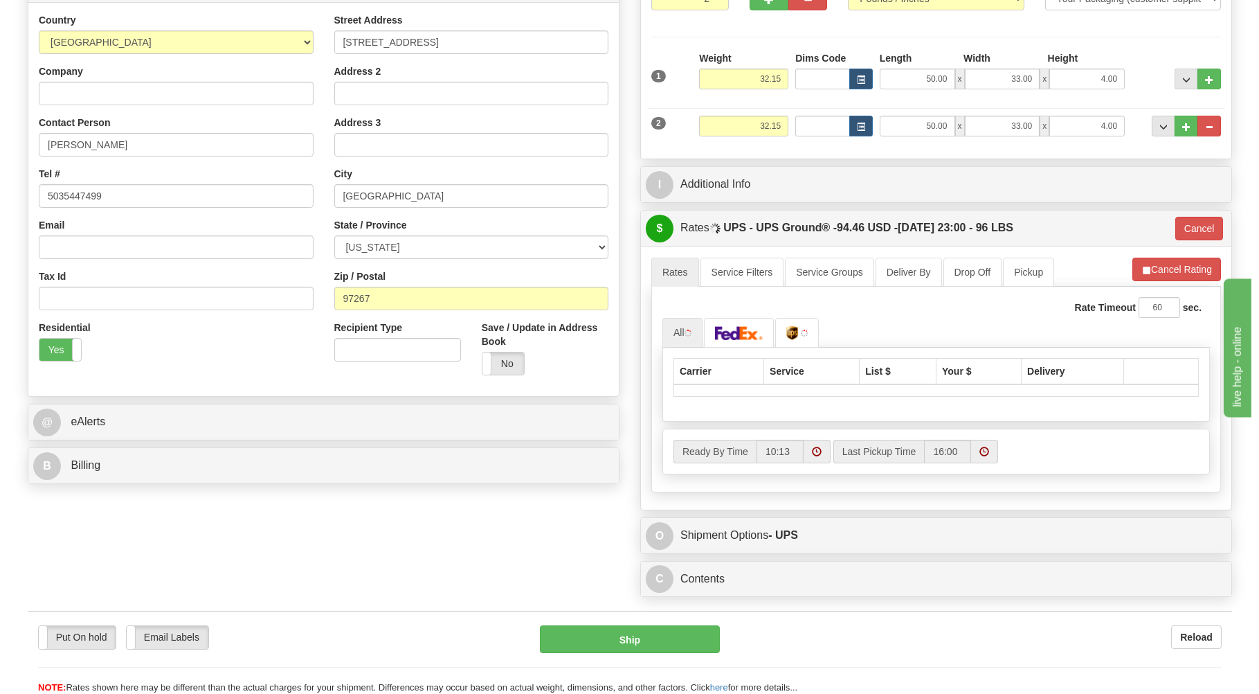
scroll to position [445, 0]
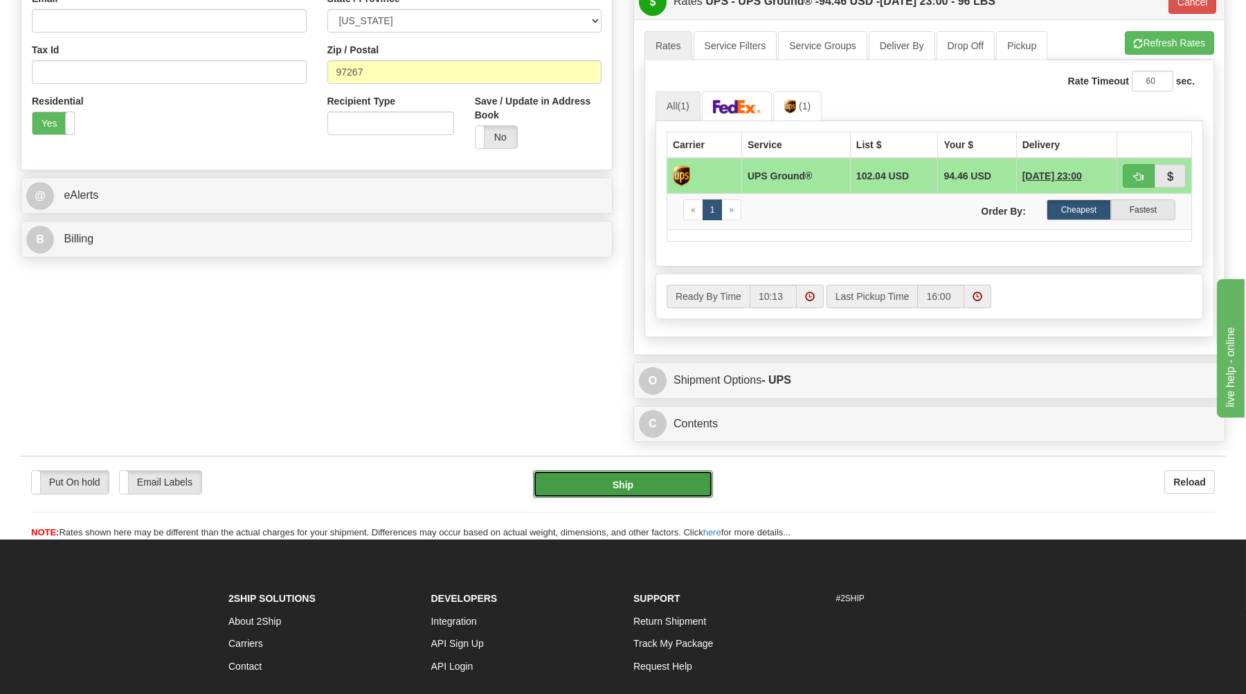
click at [617, 487] on button "Ship" at bounding box center [623, 484] width 180 height 28
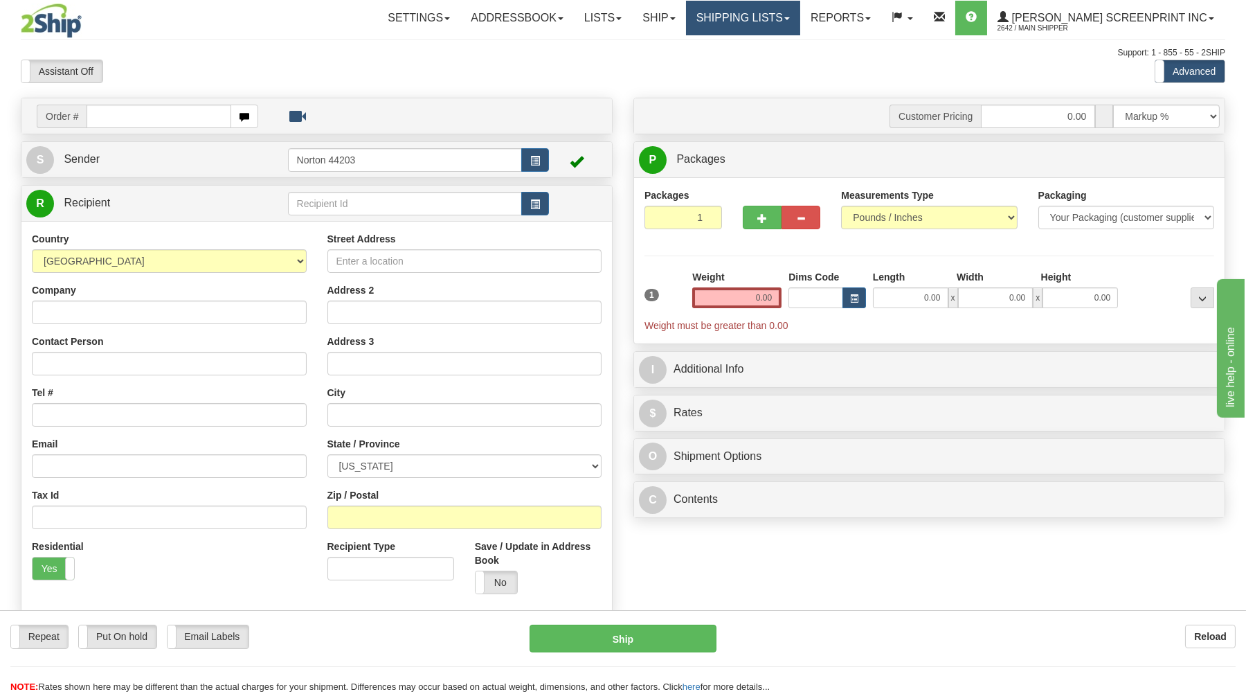
click at [783, 19] on link "Shipping lists" at bounding box center [743, 18] width 114 height 35
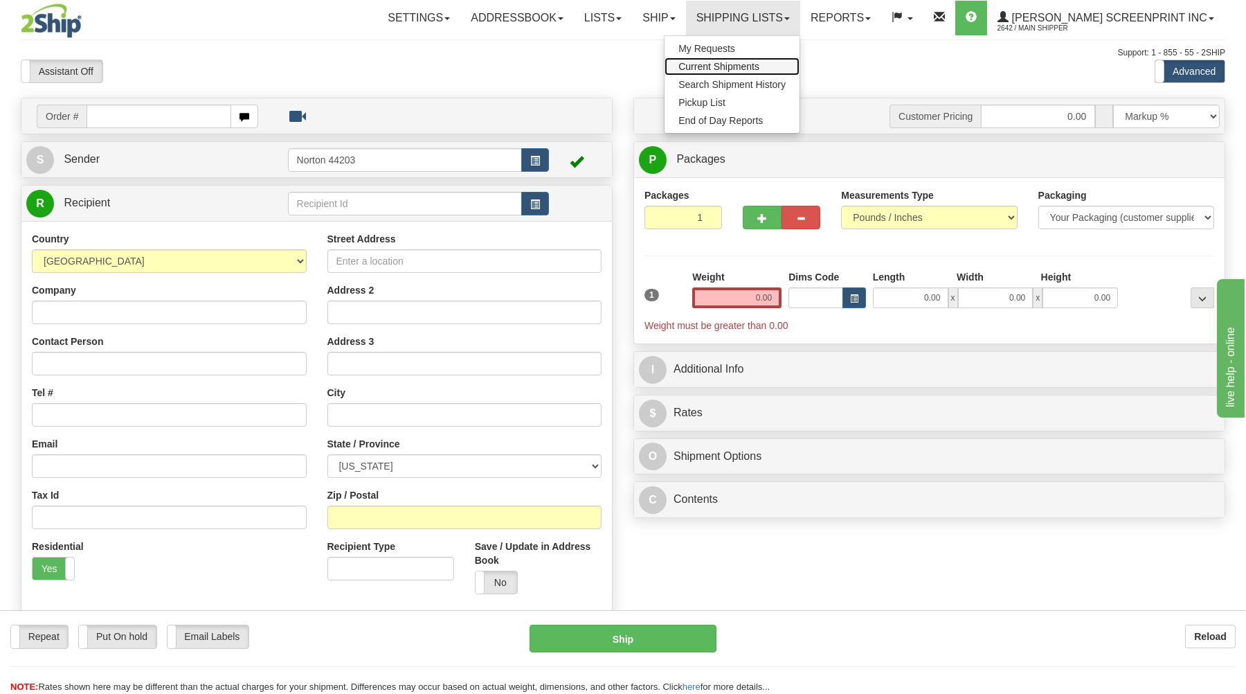
click at [775, 60] on link "Current Shipments" at bounding box center [731, 66] width 135 height 18
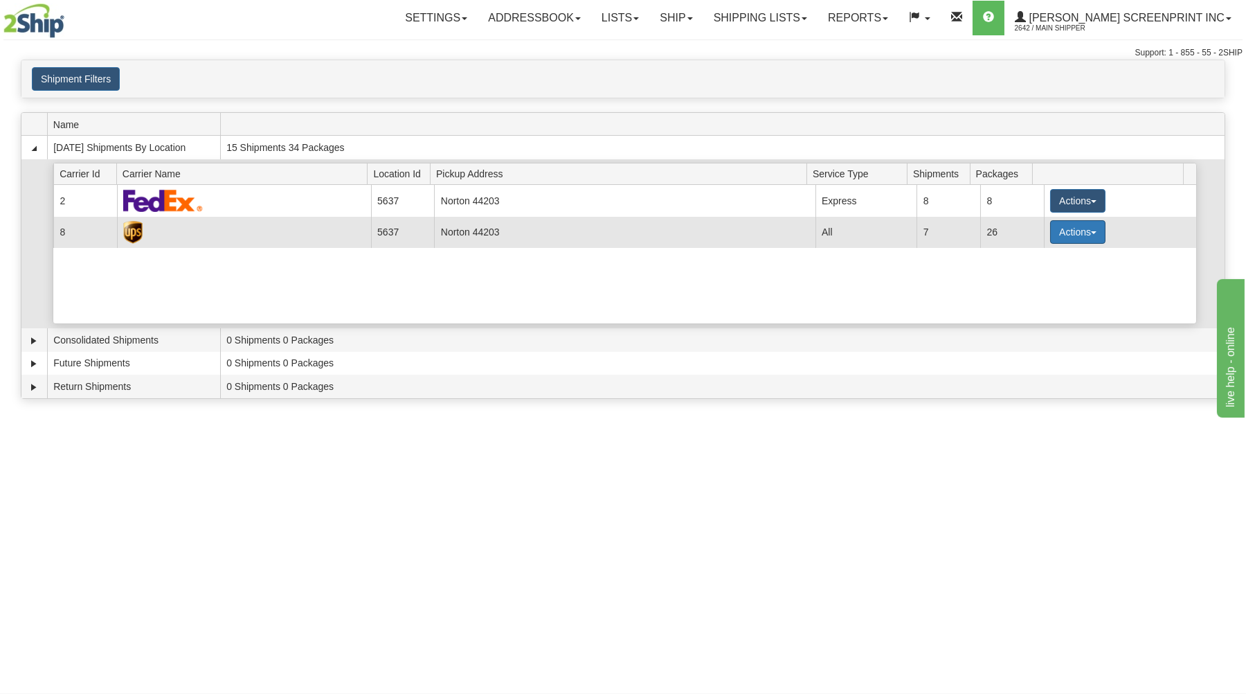
click at [1061, 230] on button "Actions" at bounding box center [1077, 232] width 55 height 24
click at [1041, 255] on span "Details" at bounding box center [1026, 258] width 37 height 10
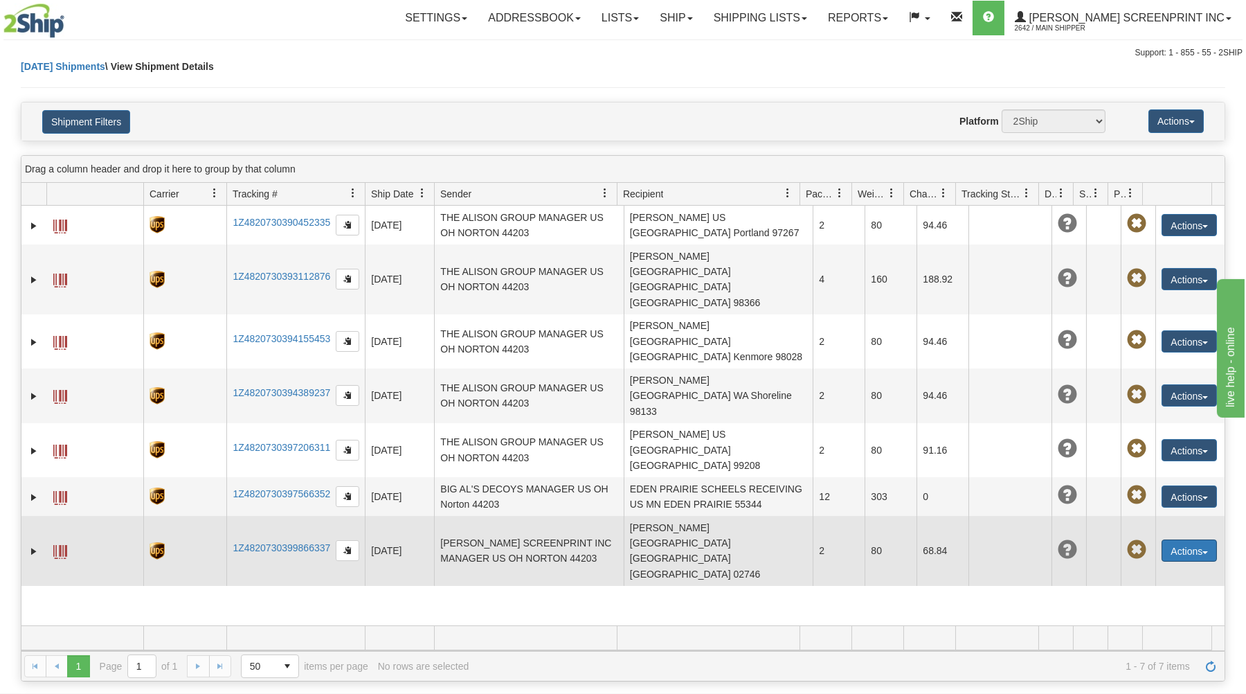
click at [1181, 539] on button "Actions" at bounding box center [1188, 550] width 55 height 22
click at [1123, 567] on link "Edit" at bounding box center [1160, 576] width 111 height 18
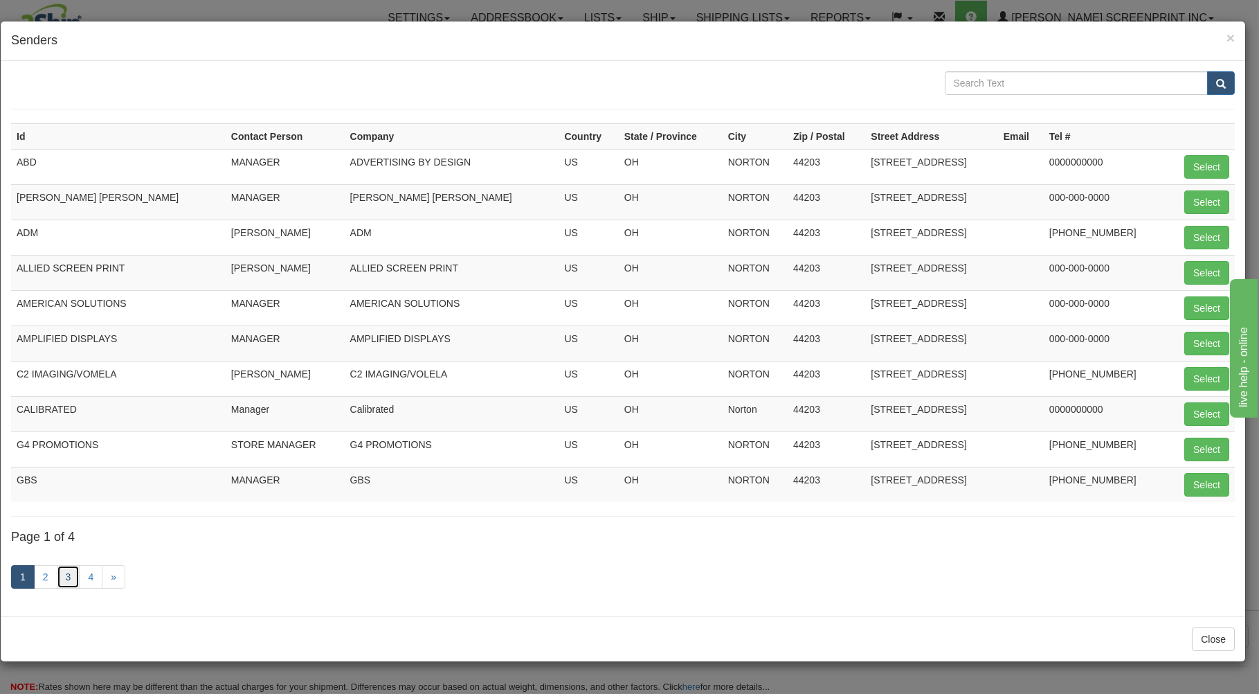
click at [69, 579] on link "3" at bounding box center [69, 577] width 24 height 24
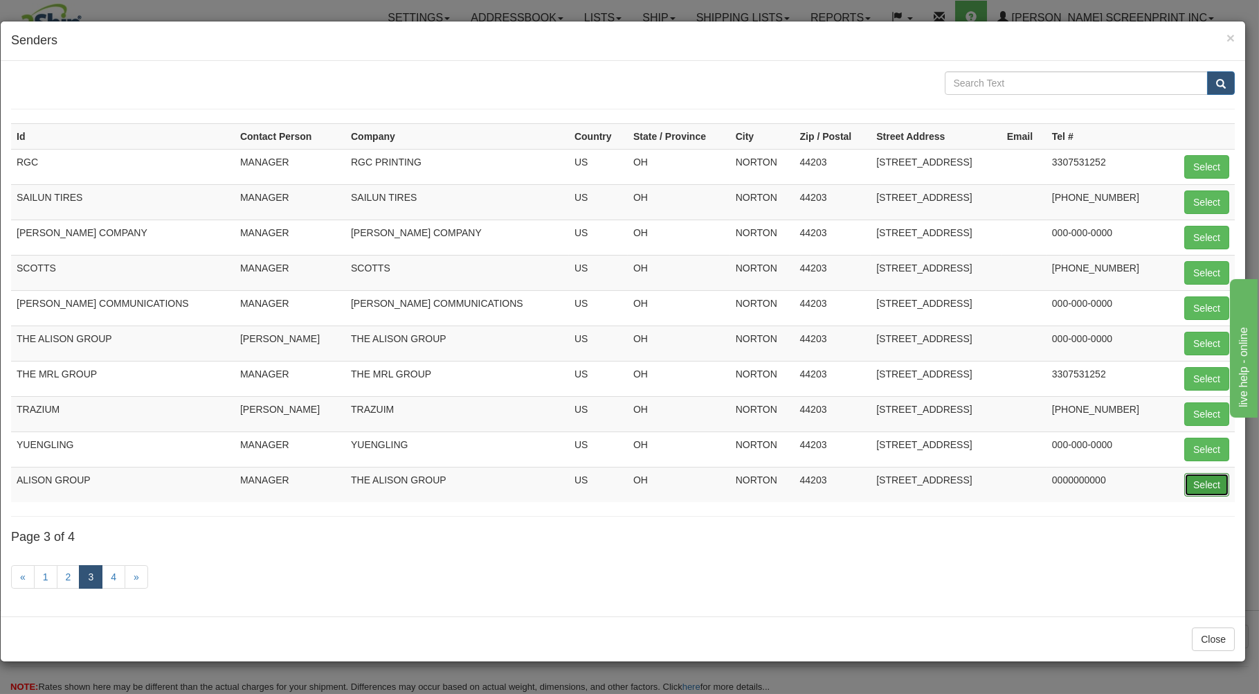
click at [1208, 481] on button "Select" at bounding box center [1206, 485] width 45 height 24
type input "ALISON GROUP"
type input "10:14"
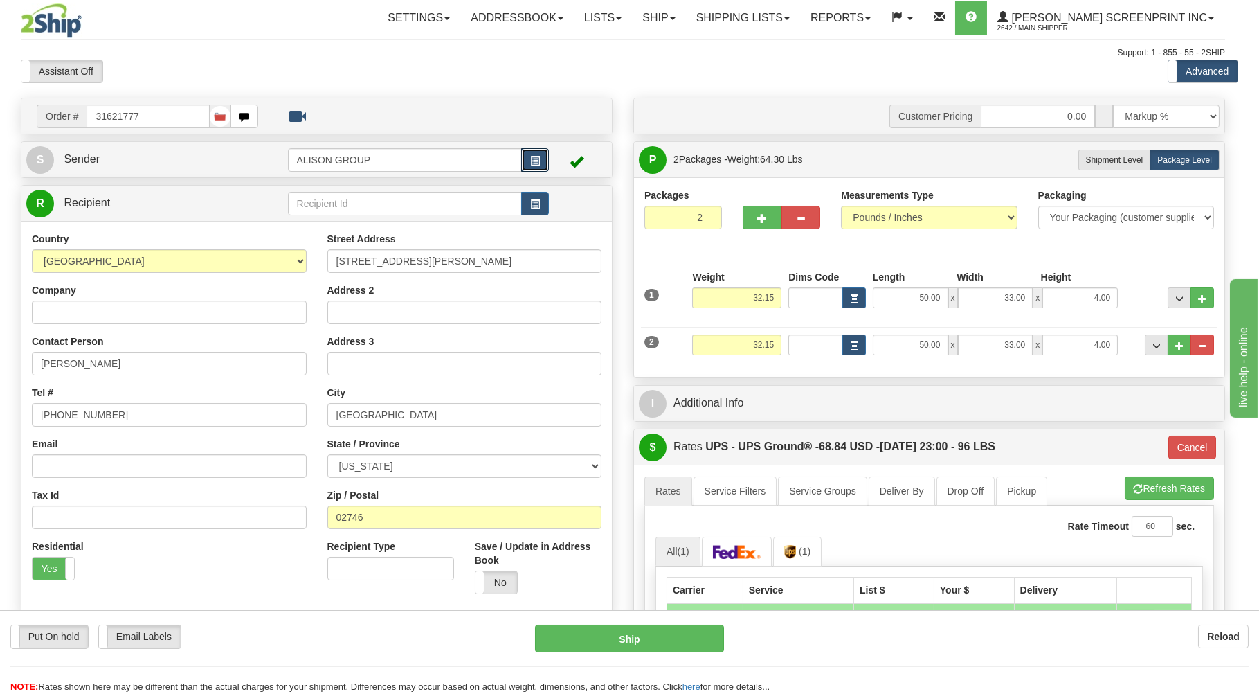
type input "03"
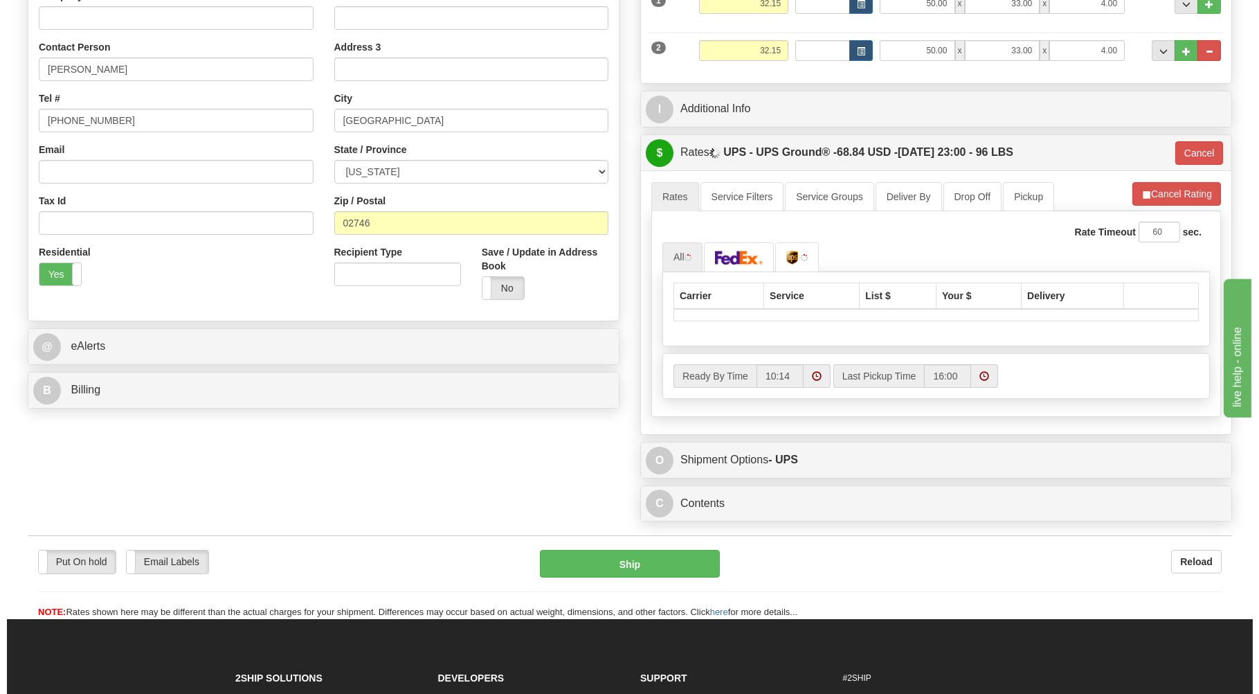
scroll to position [296, 0]
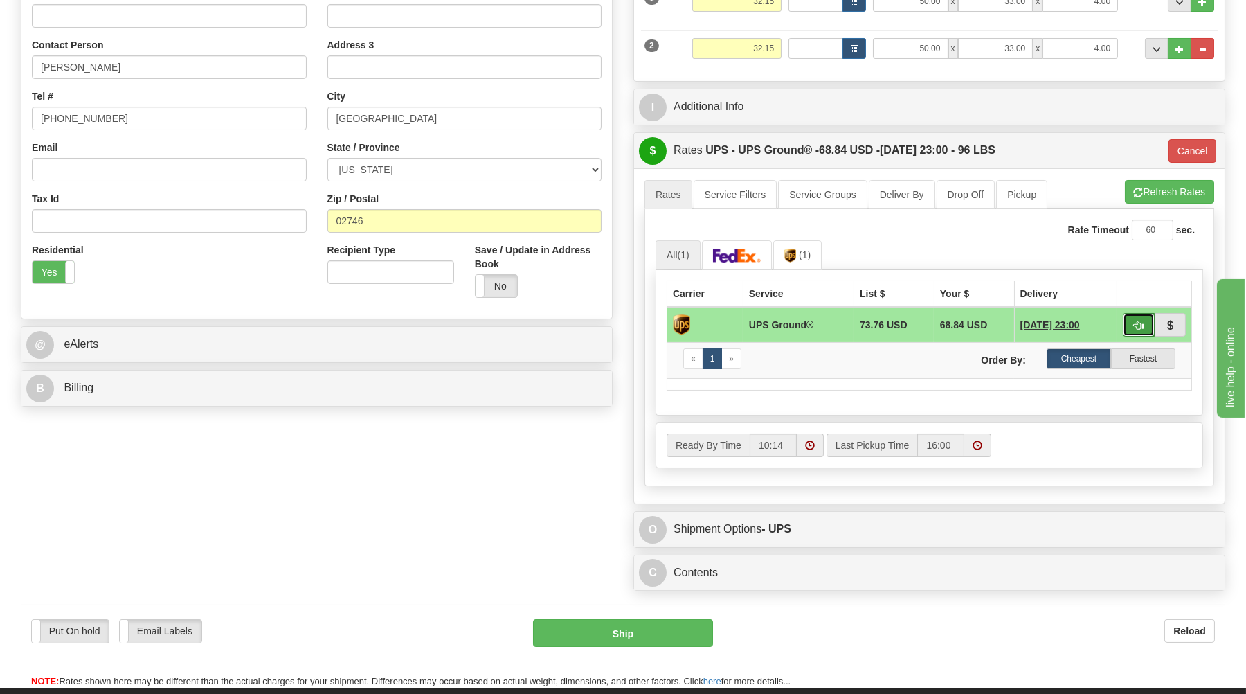
click at [1141, 322] on span "button" at bounding box center [1139, 325] width 10 height 9
click at [565, 637] on button "Ship" at bounding box center [623, 633] width 180 height 28
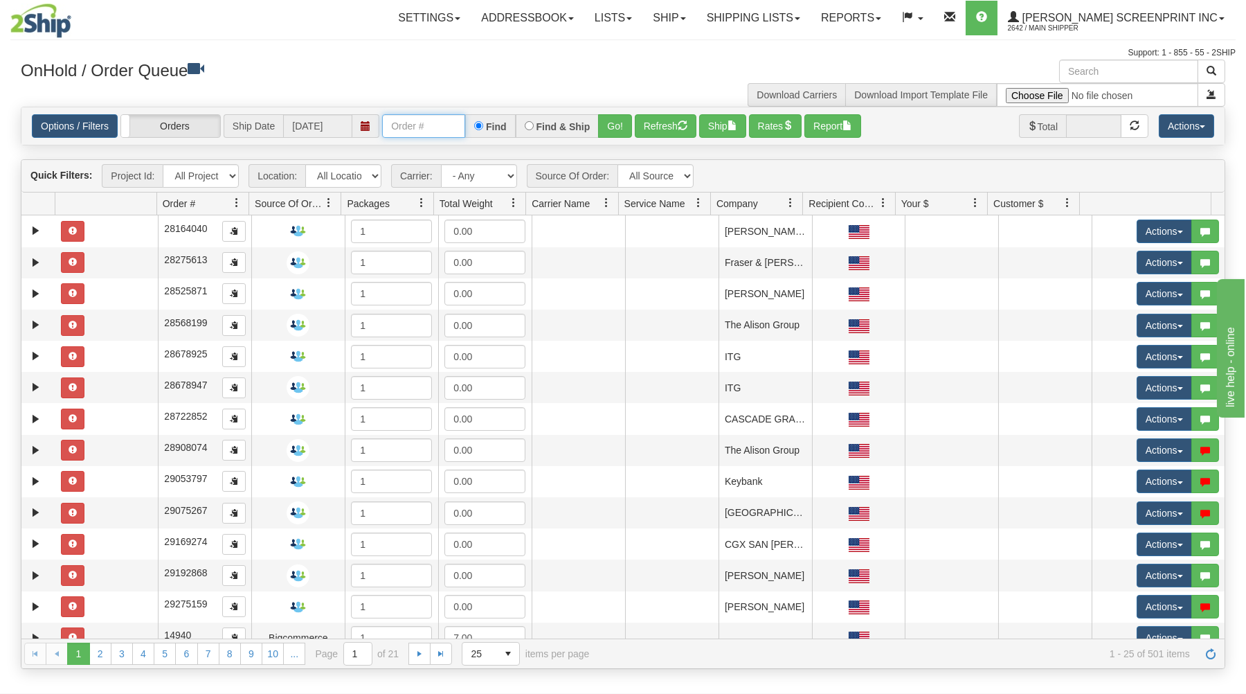
click at [430, 127] on input "text" at bounding box center [423, 126] width 83 height 24
type input "17179"
click at [617, 121] on button "Go!" at bounding box center [615, 126] width 34 height 24
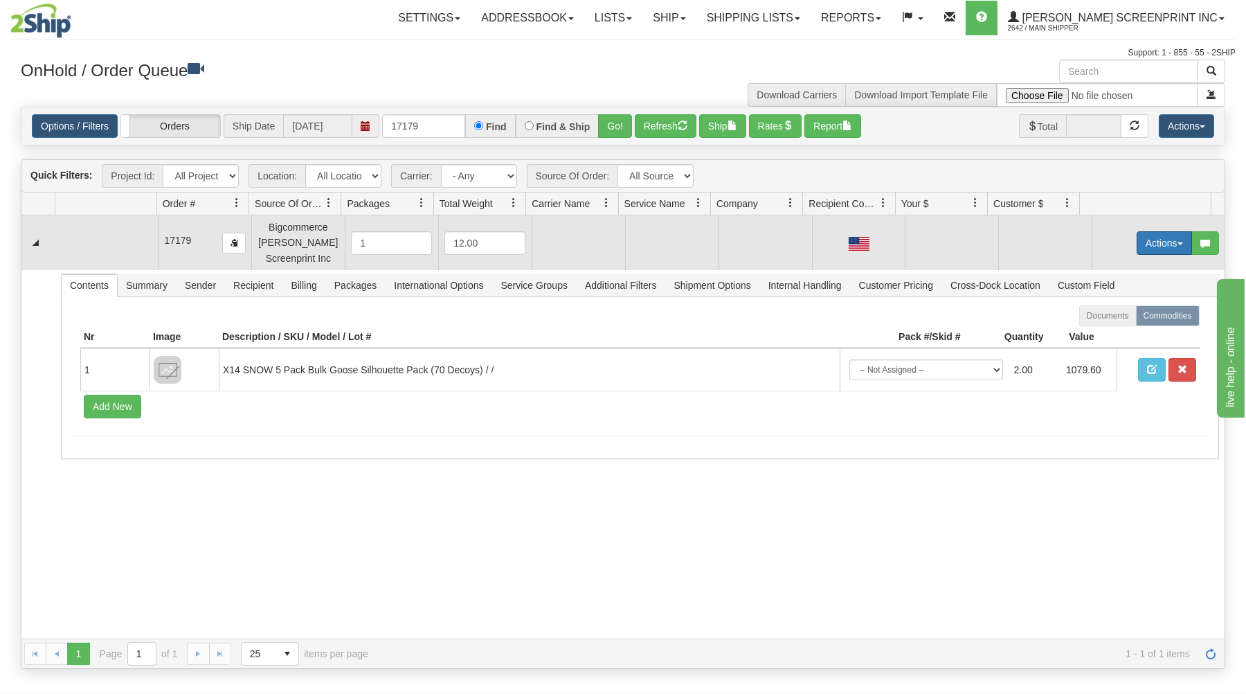
click at [1151, 241] on button "Actions" at bounding box center [1163, 243] width 55 height 24
click at [1123, 272] on link "Open" at bounding box center [1135, 269] width 111 height 18
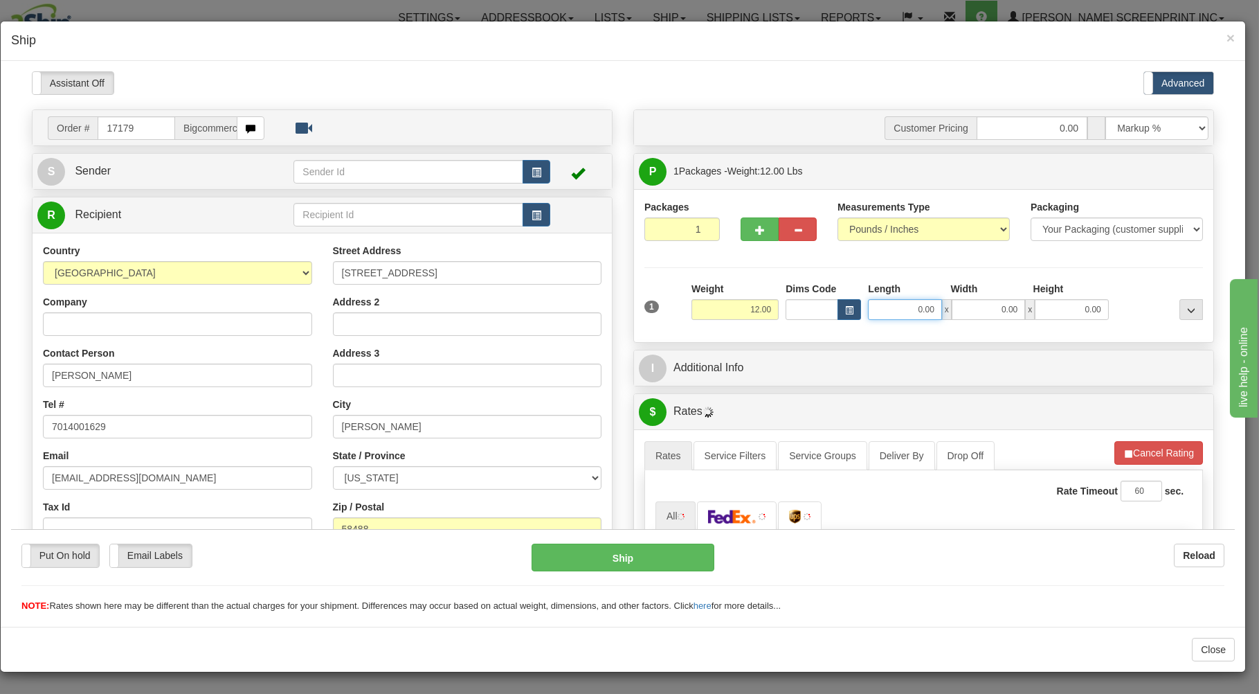
click at [883, 312] on input "0.00" at bounding box center [904, 308] width 73 height 21
type input "24.00"
type input "38.00"
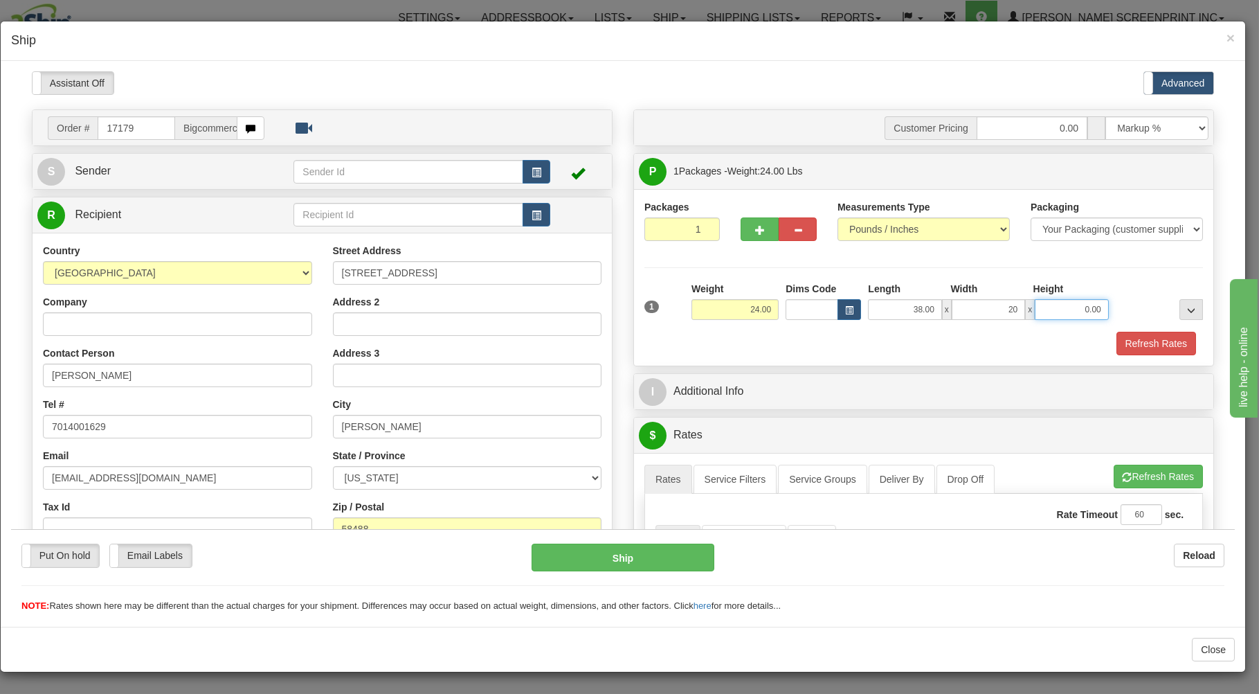
type input "20.00"
type input "24.10"
type input "7"
type input "24.00"
type input "7.00"
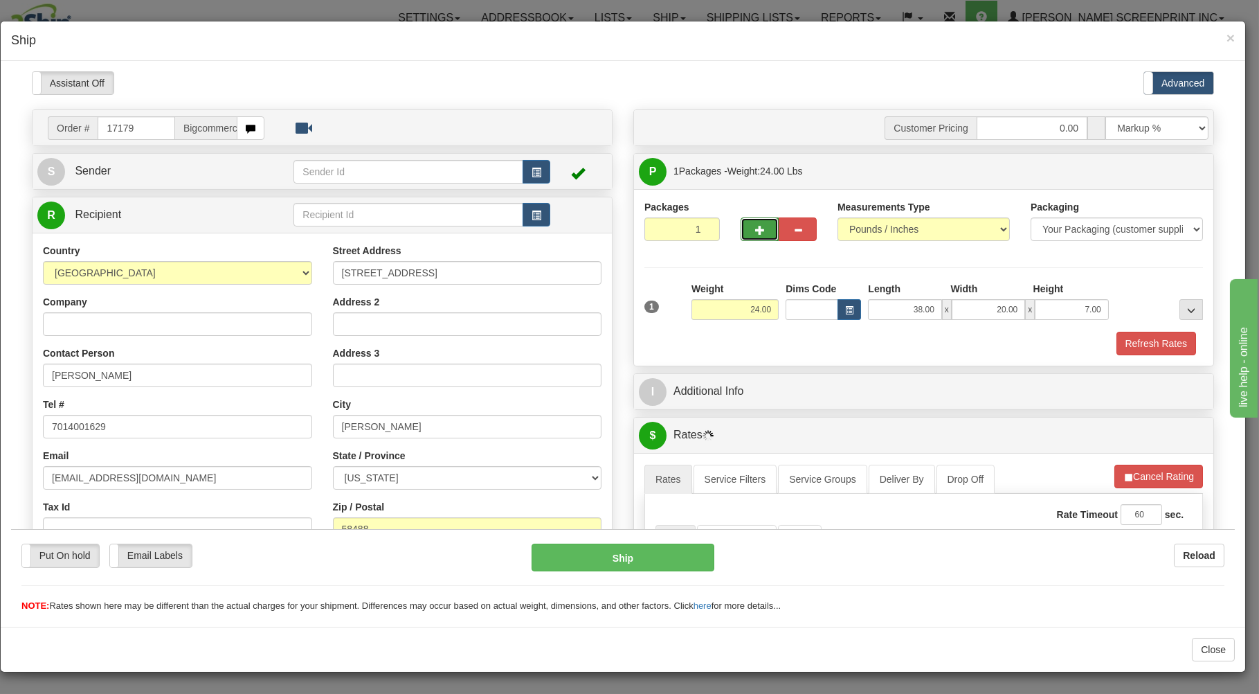
click at [759, 230] on button "button" at bounding box center [760, 229] width 38 height 24
type input "2"
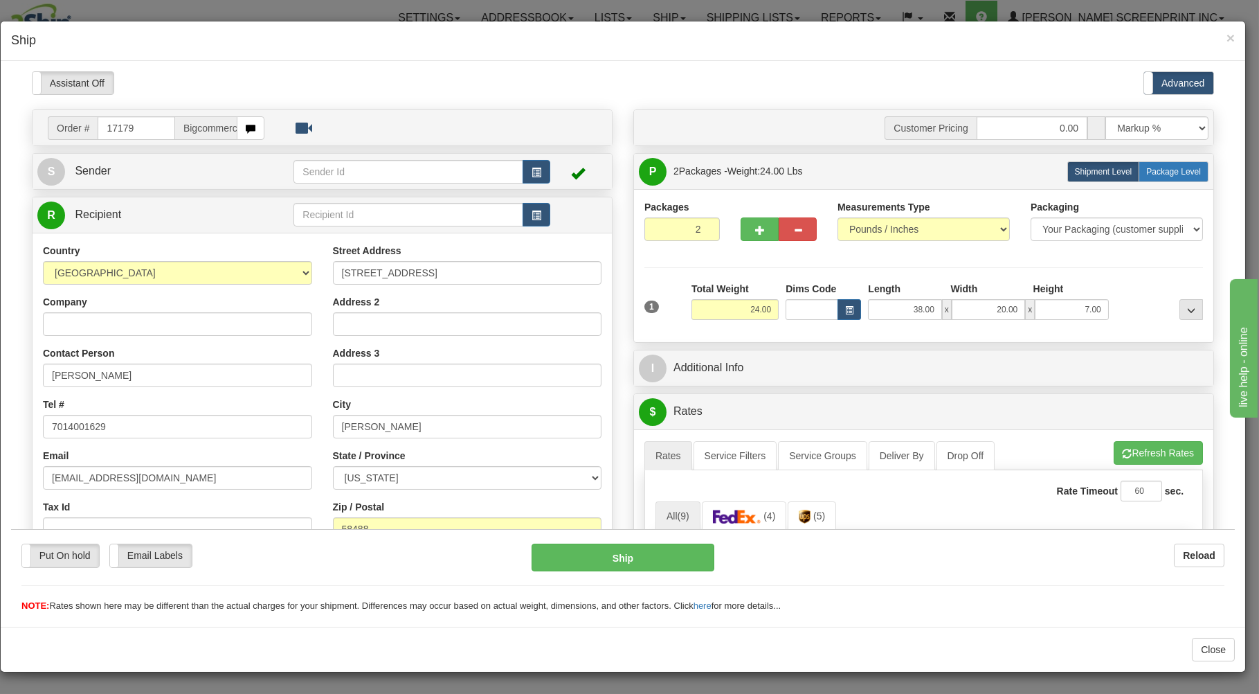
click at [1153, 172] on span "Package Level" at bounding box center [1173, 171] width 55 height 10
radio input "true"
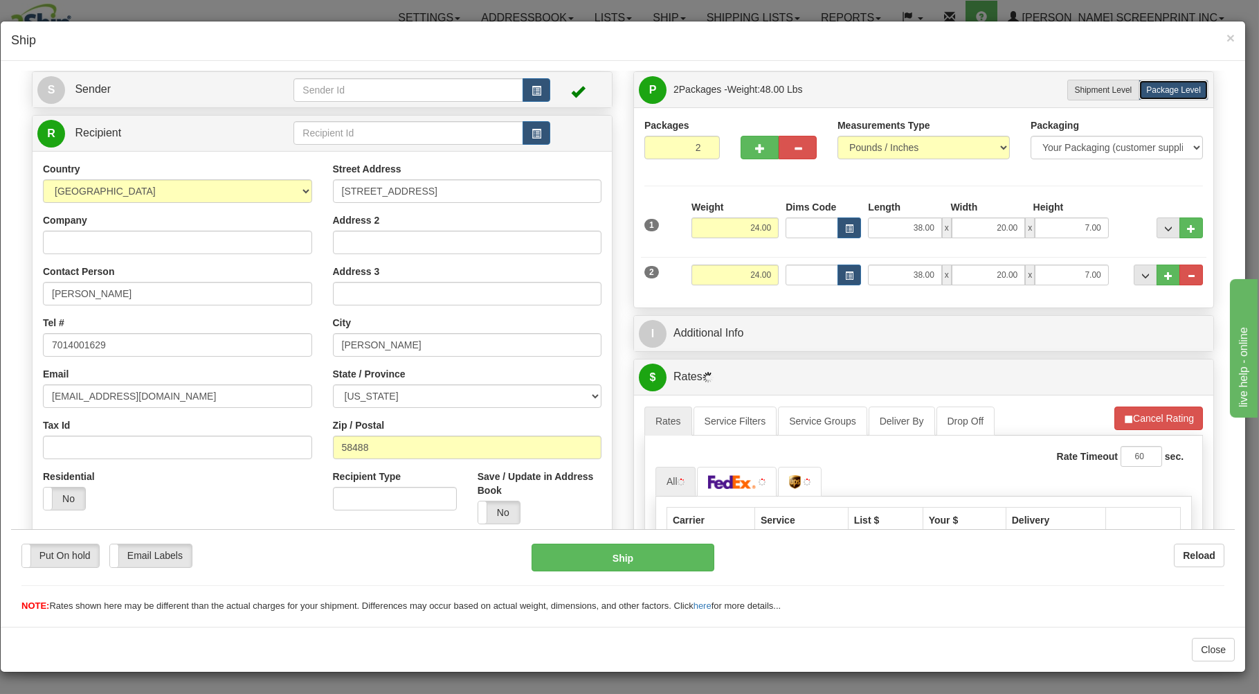
scroll to position [296, 0]
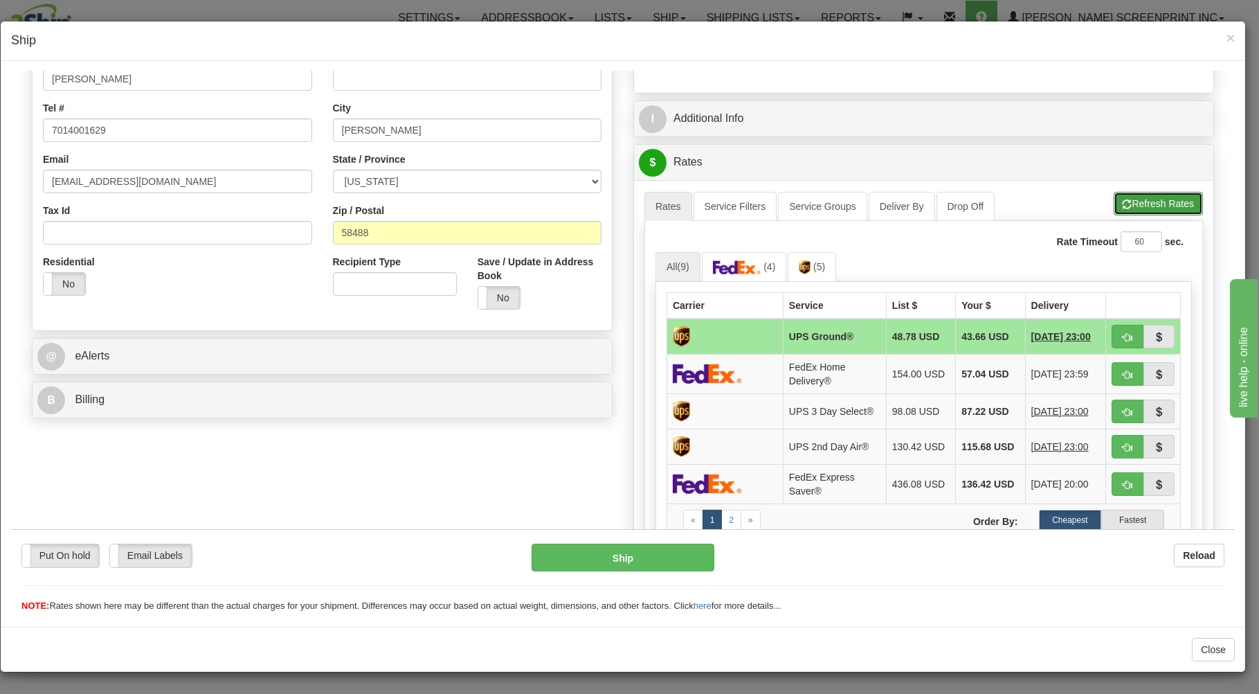
click at [1138, 203] on button "Refresh Rates" at bounding box center [1158, 203] width 89 height 24
click at [1123, 332] on span "button" at bounding box center [1128, 336] width 10 height 9
type input "03"
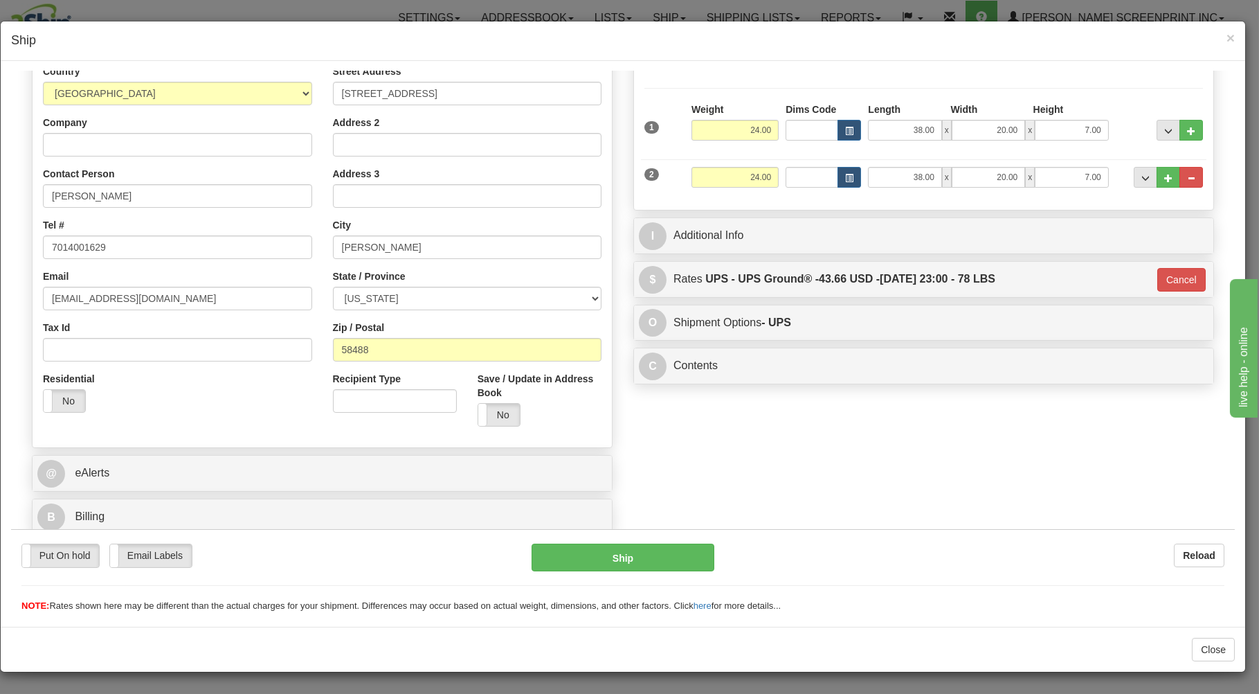
scroll to position [182, 0]
click at [618, 547] on button "Ship" at bounding box center [623, 557] width 183 height 28
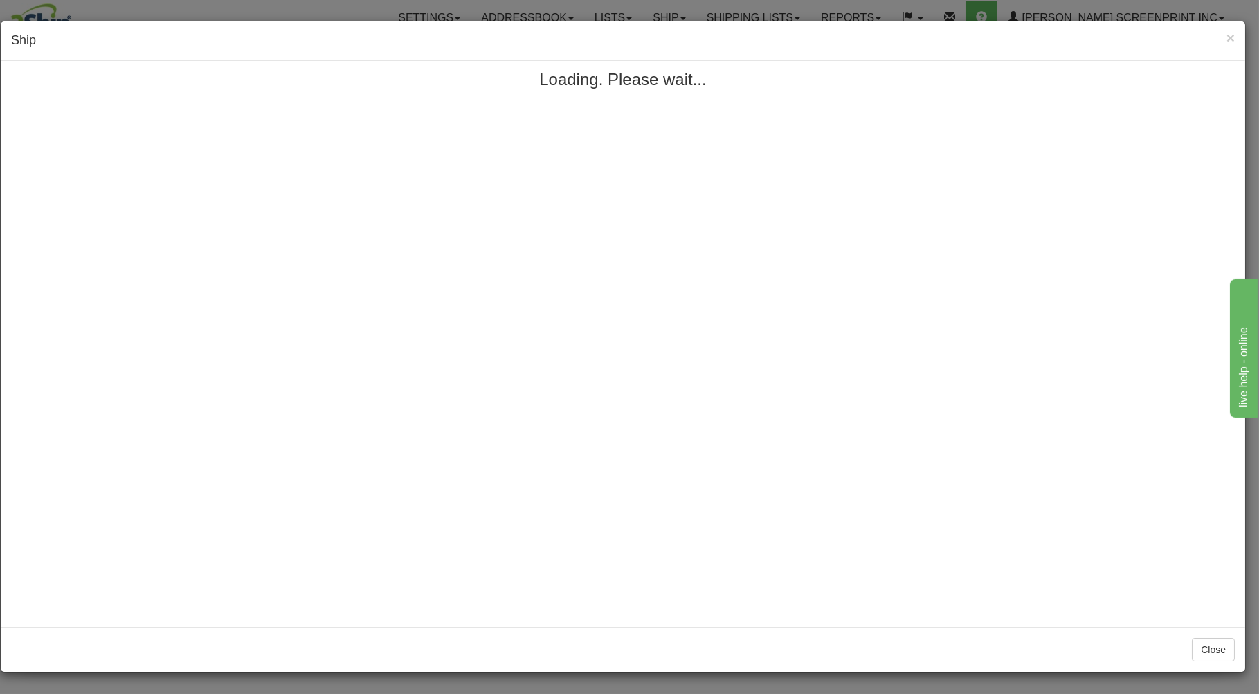
scroll to position [0, 0]
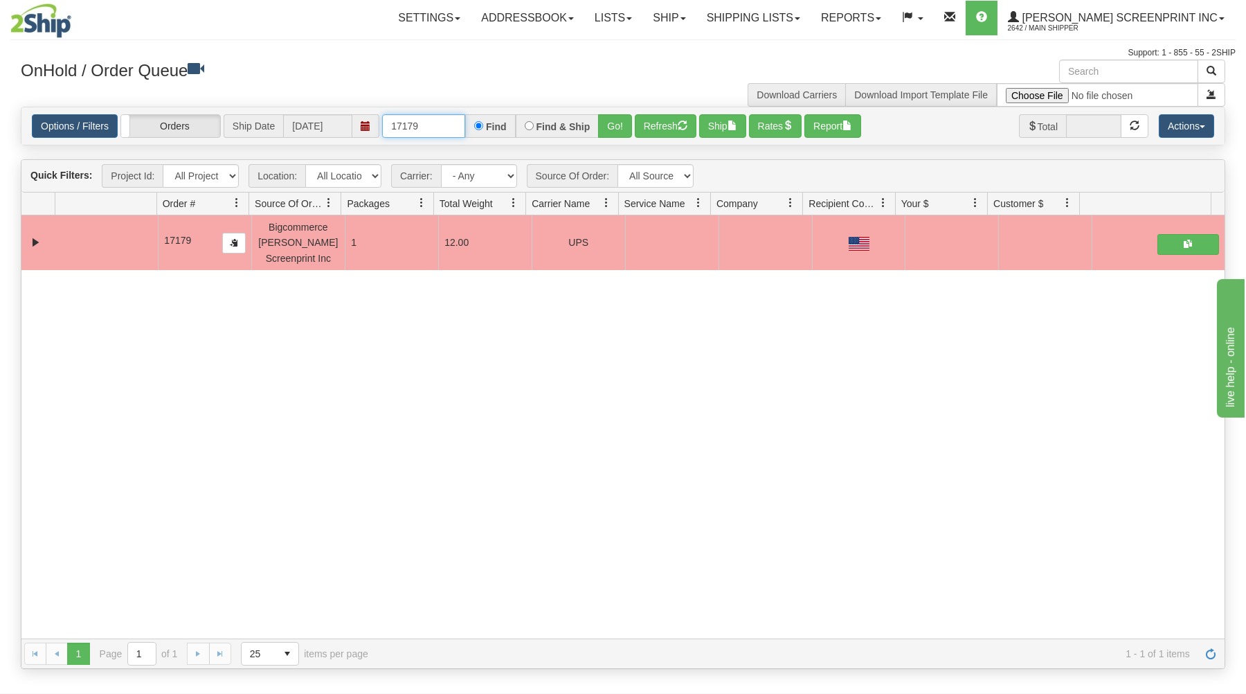
drag, startPoint x: 386, startPoint y: 127, endPoint x: 572, endPoint y: 110, distance: 187.0
click at [571, 110] on div "Options / Filters Group Shipments Orders Ship Date [DATE] 17179 Find Find & Shi…" at bounding box center [622, 125] width 1203 height 37
type input "17165"
click at [624, 126] on button "Go!" at bounding box center [615, 126] width 34 height 24
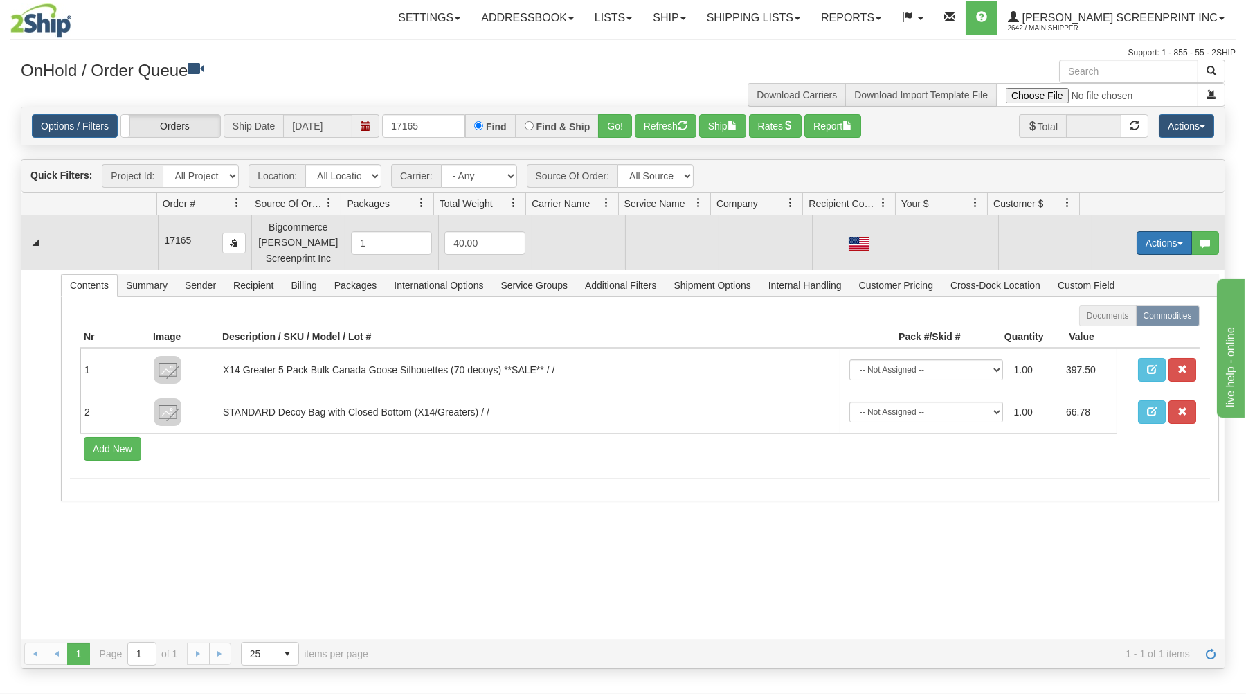
click at [1166, 243] on button "Actions" at bounding box center [1163, 243] width 55 height 24
click at [1119, 264] on link "Open" at bounding box center [1135, 269] width 111 height 18
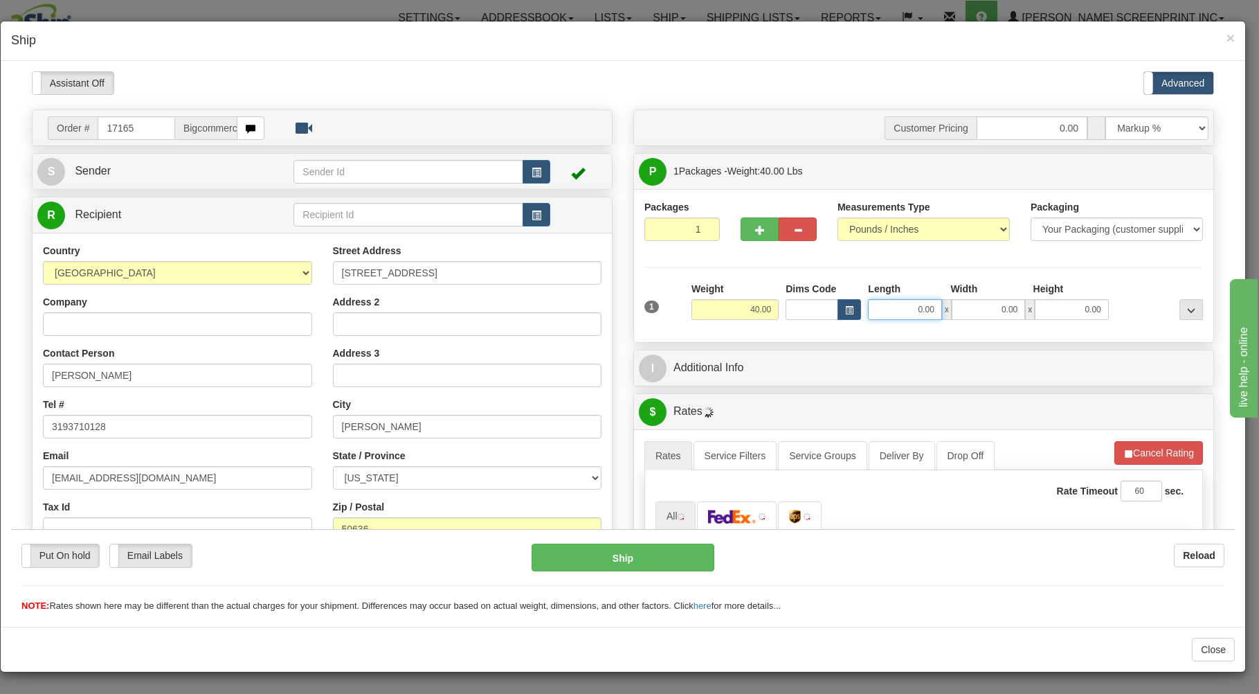
drag, startPoint x: 876, startPoint y: 315, endPoint x: 870, endPoint y: 269, distance: 46.8
click at [875, 305] on input "0.00" at bounding box center [904, 308] width 73 height 21
type input "31.85"
type input "38.00"
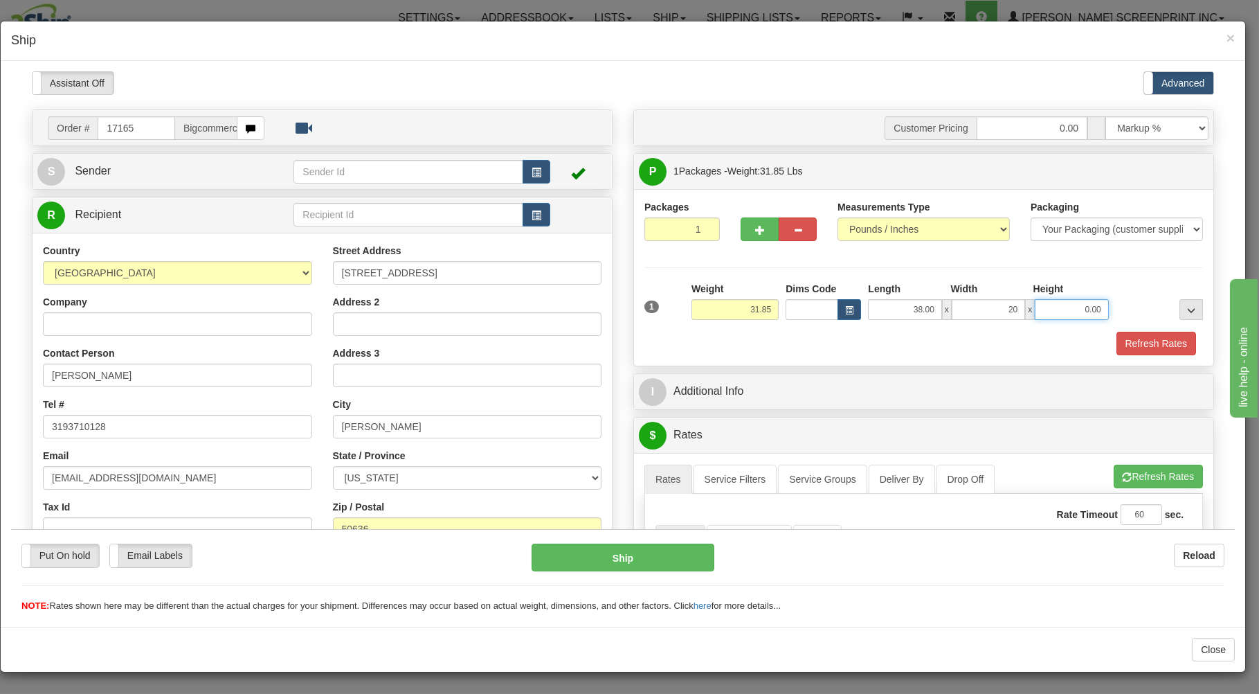
type input "20.00"
type input "31.90"
type input "9"
type input "31.85"
type input "9.00"
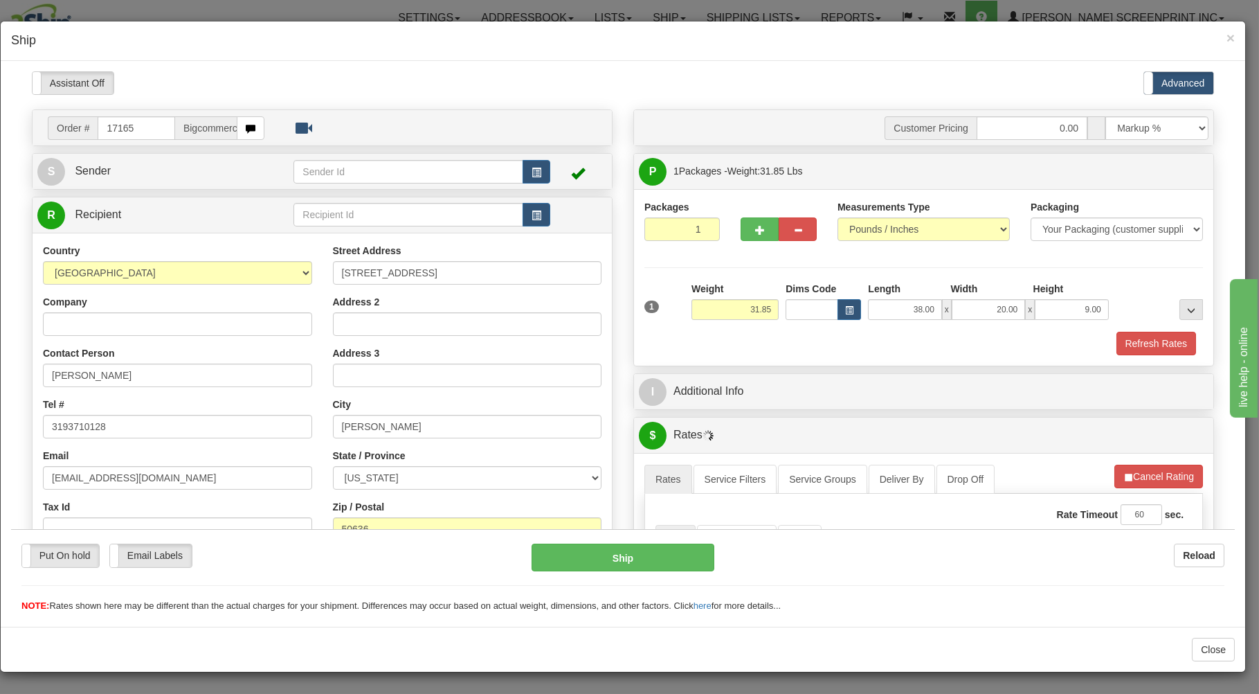
click at [825, 333] on div "Refresh Rates" at bounding box center [923, 343] width 565 height 24
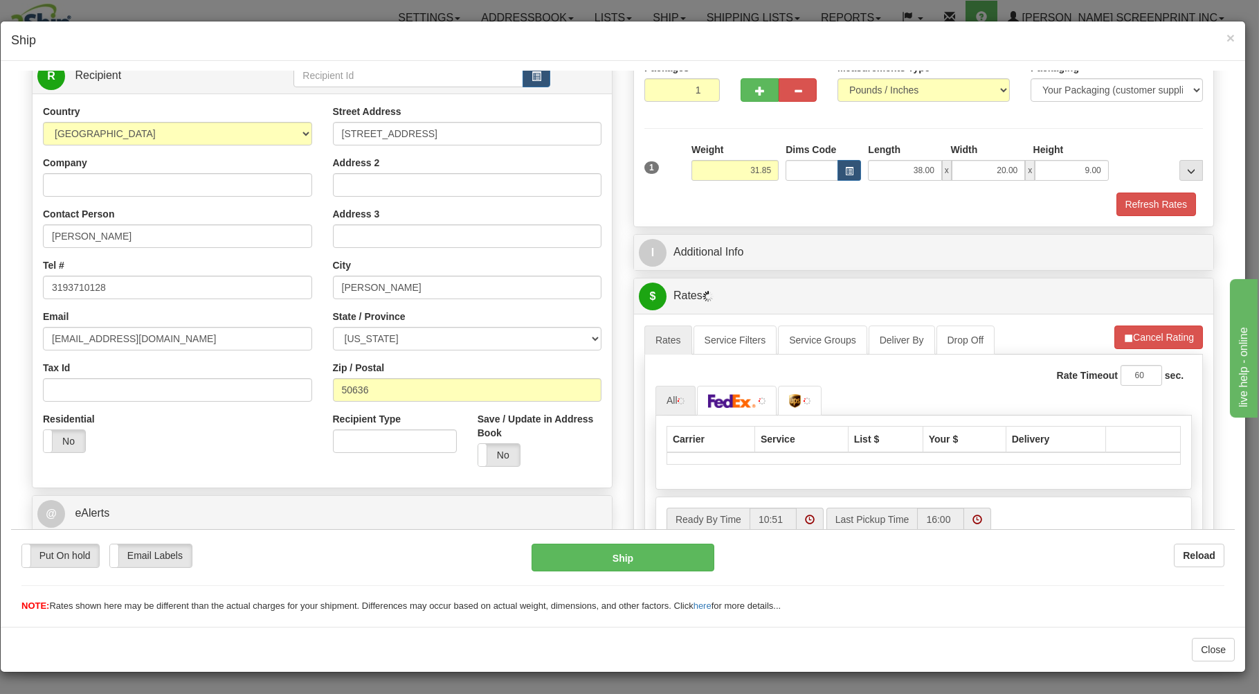
scroll to position [273, 0]
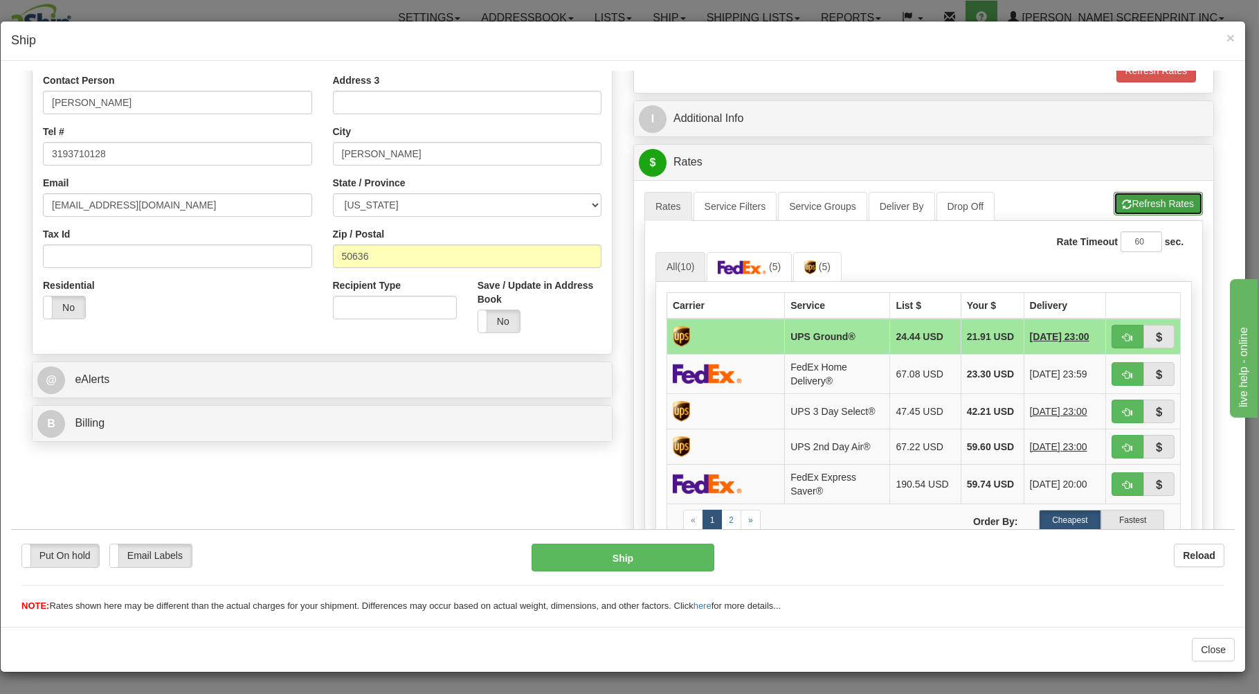
click at [1146, 203] on button "Refresh Rates" at bounding box center [1158, 203] width 89 height 24
click at [1112, 336] on button "button" at bounding box center [1128, 336] width 32 height 24
type input "03"
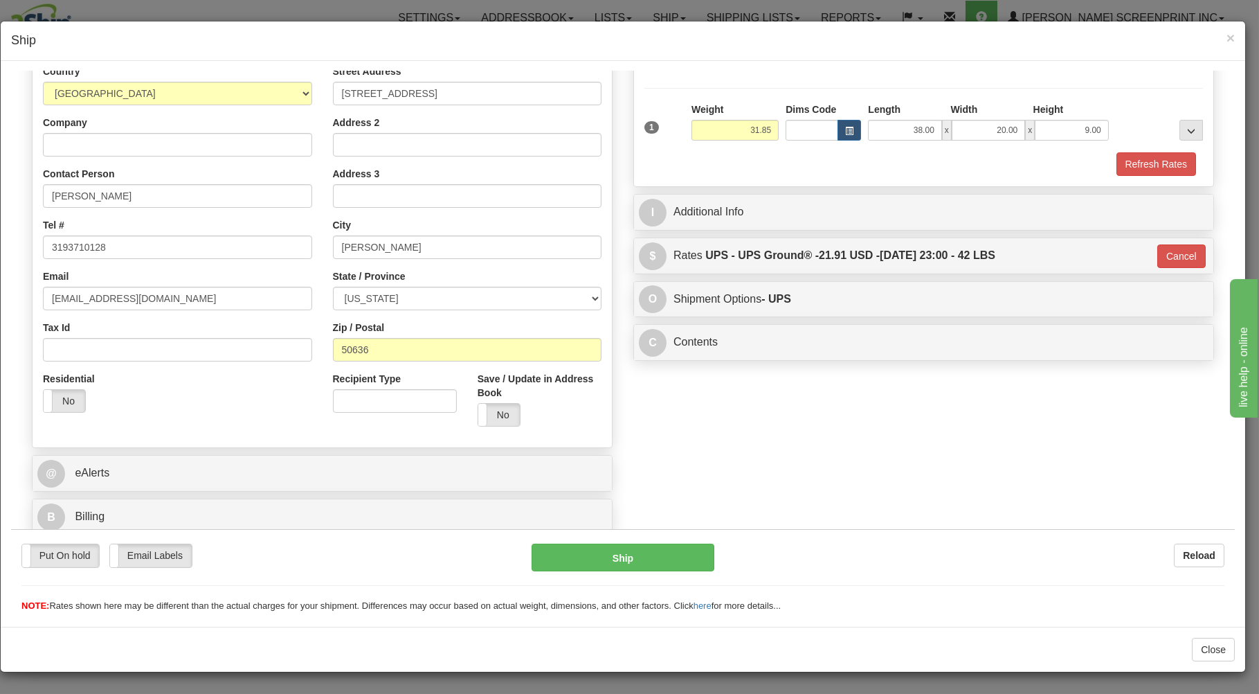
scroll to position [182, 0]
click at [681, 556] on button "Ship" at bounding box center [623, 557] width 183 height 28
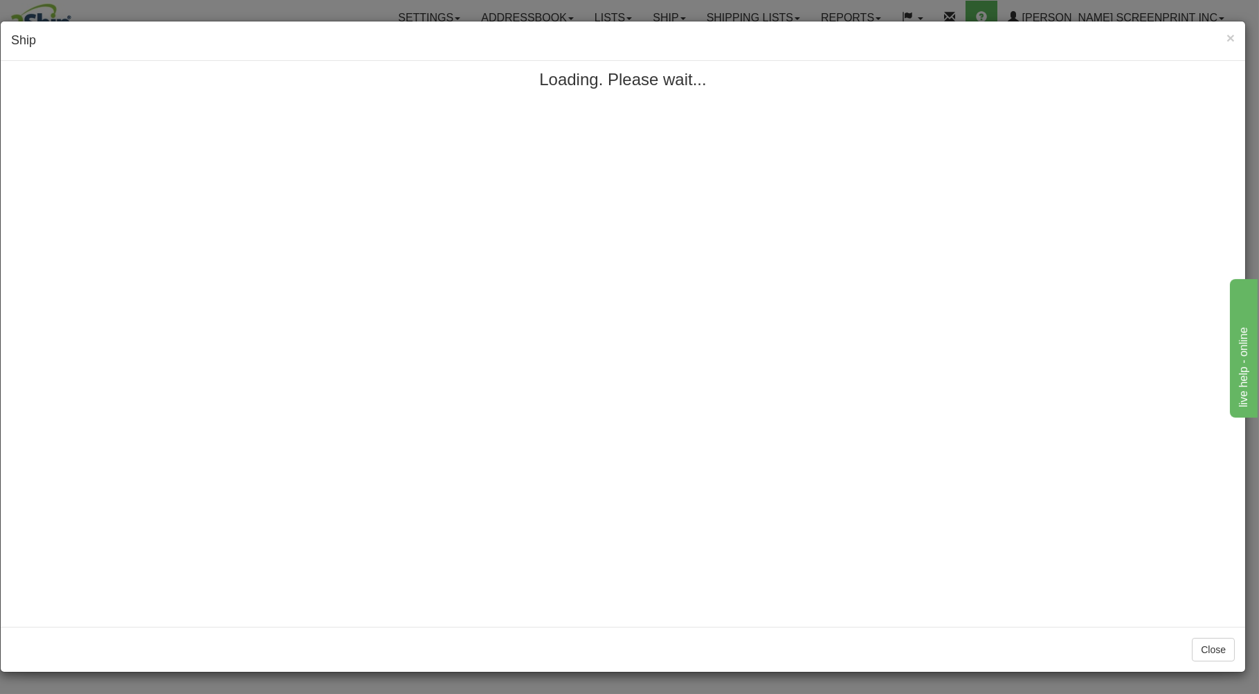
scroll to position [0, 0]
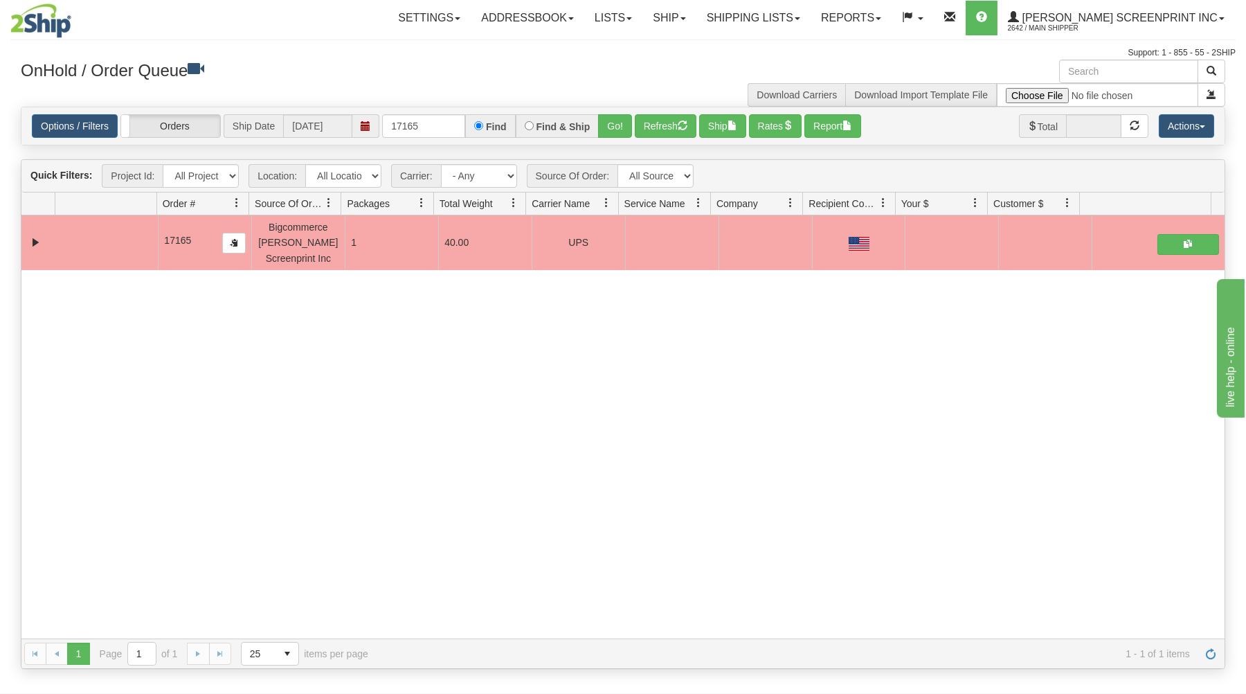
click at [381, 127] on div "Options / Filters Group Shipments Orders Ship Date [DATE] 17165 Find Find & Shi…" at bounding box center [623, 126] width 1182 height 24
drag, startPoint x: 393, startPoint y: 125, endPoint x: 529, endPoint y: 97, distance: 138.5
click at [465, 114] on input "17165" at bounding box center [423, 126] width 83 height 24
type input "17159"
click at [618, 121] on button "Go!" at bounding box center [615, 126] width 34 height 24
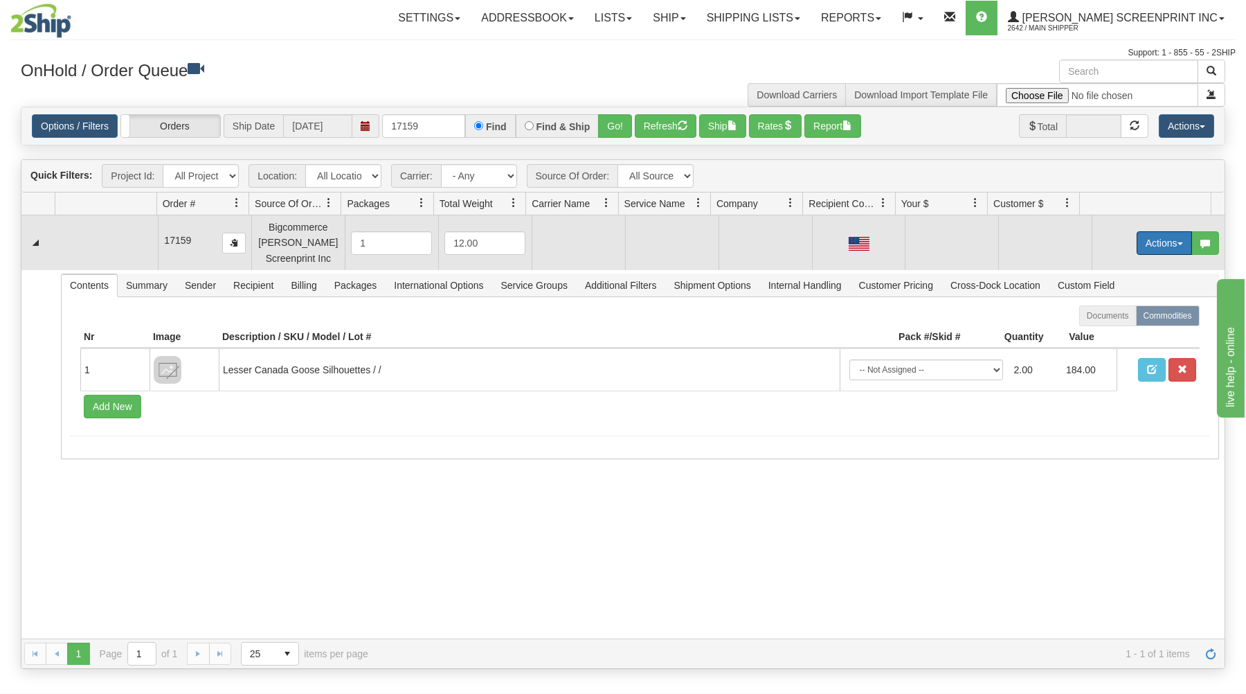
drag, startPoint x: 1141, startPoint y: 235, endPoint x: 1127, endPoint y: 258, distance: 27.0
click at [1141, 237] on button "Actions" at bounding box center [1163, 243] width 55 height 24
click at [1124, 266] on link "Open" at bounding box center [1135, 269] width 111 height 18
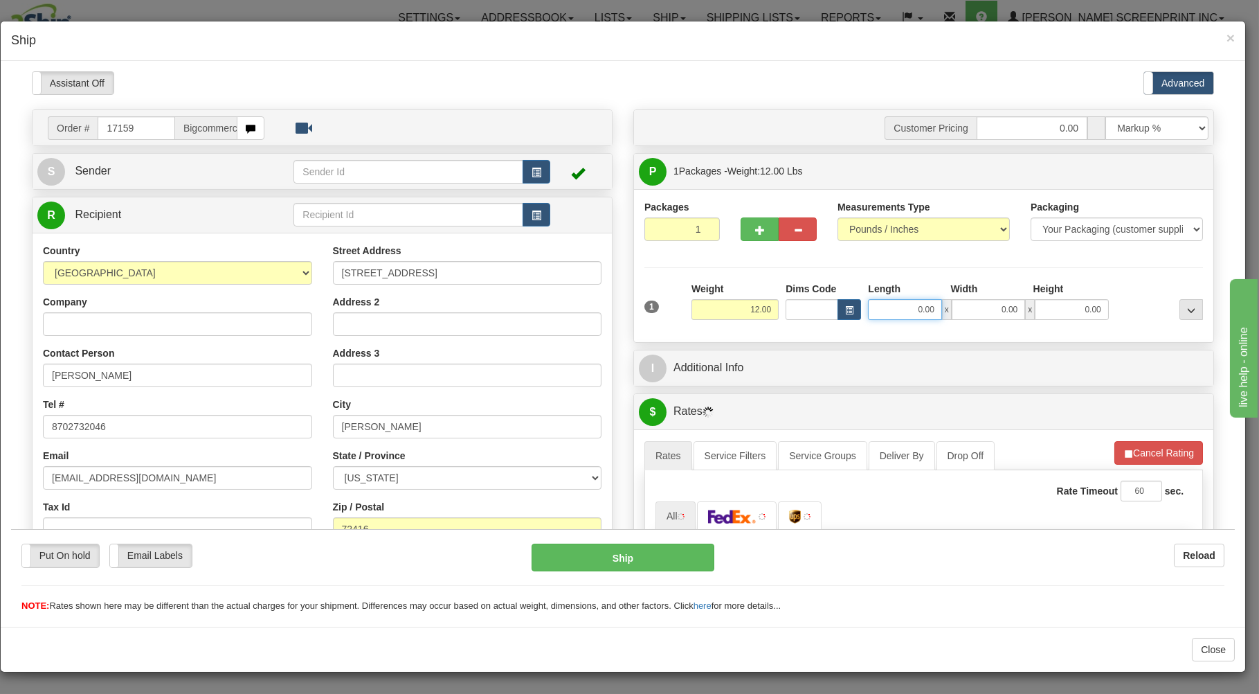
click at [874, 307] on input "0.00" at bounding box center [904, 308] width 73 height 21
type input "23.15"
type input "38.00"
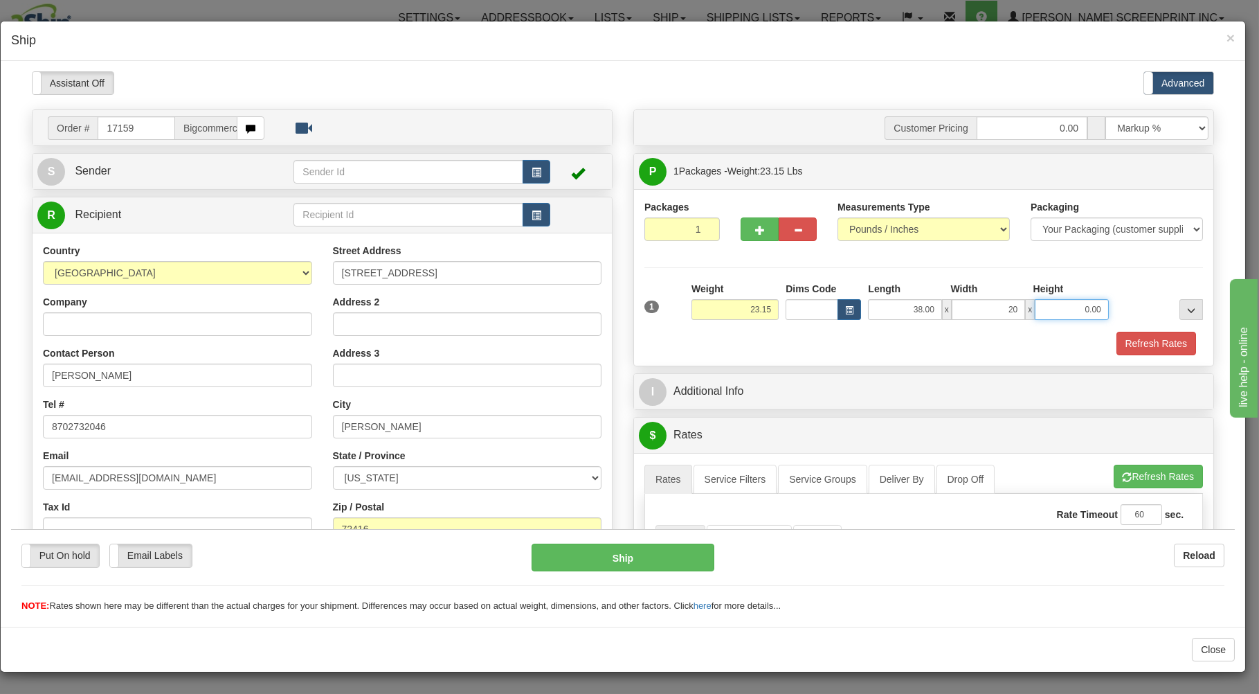
type input "20.00"
type input "23.10"
type input "7"
type input "23.15"
type input "7.00"
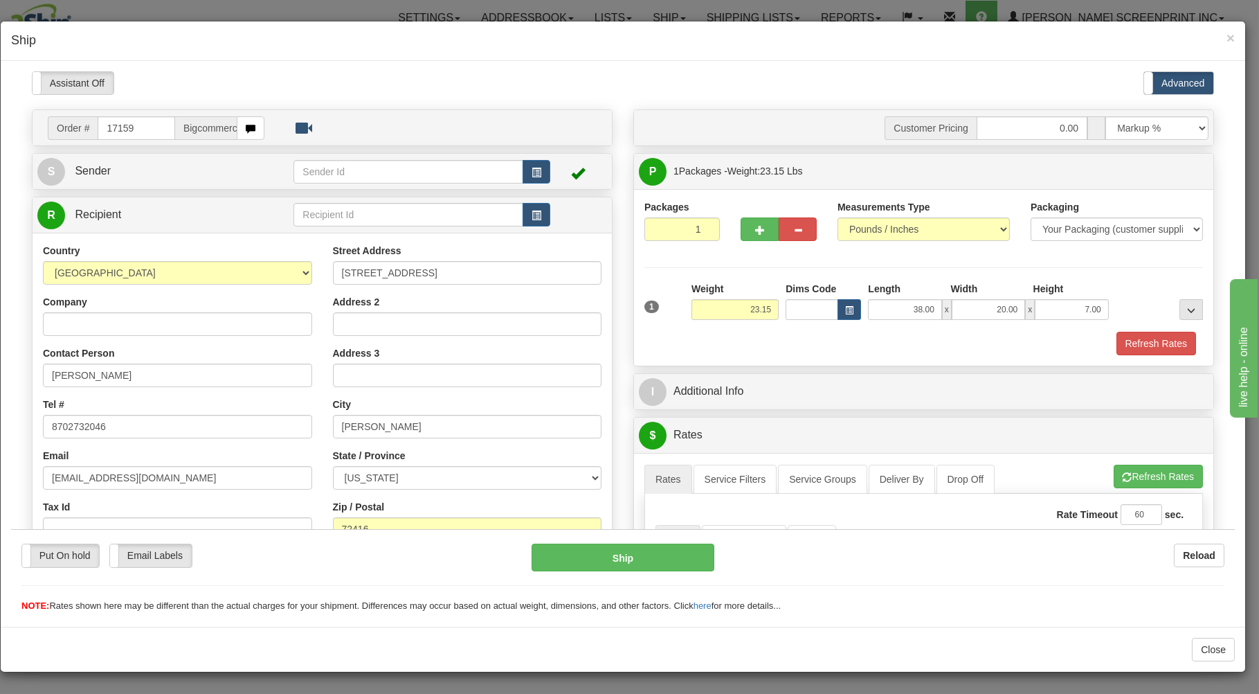
click at [907, 345] on div "Refresh Rates" at bounding box center [923, 343] width 565 height 24
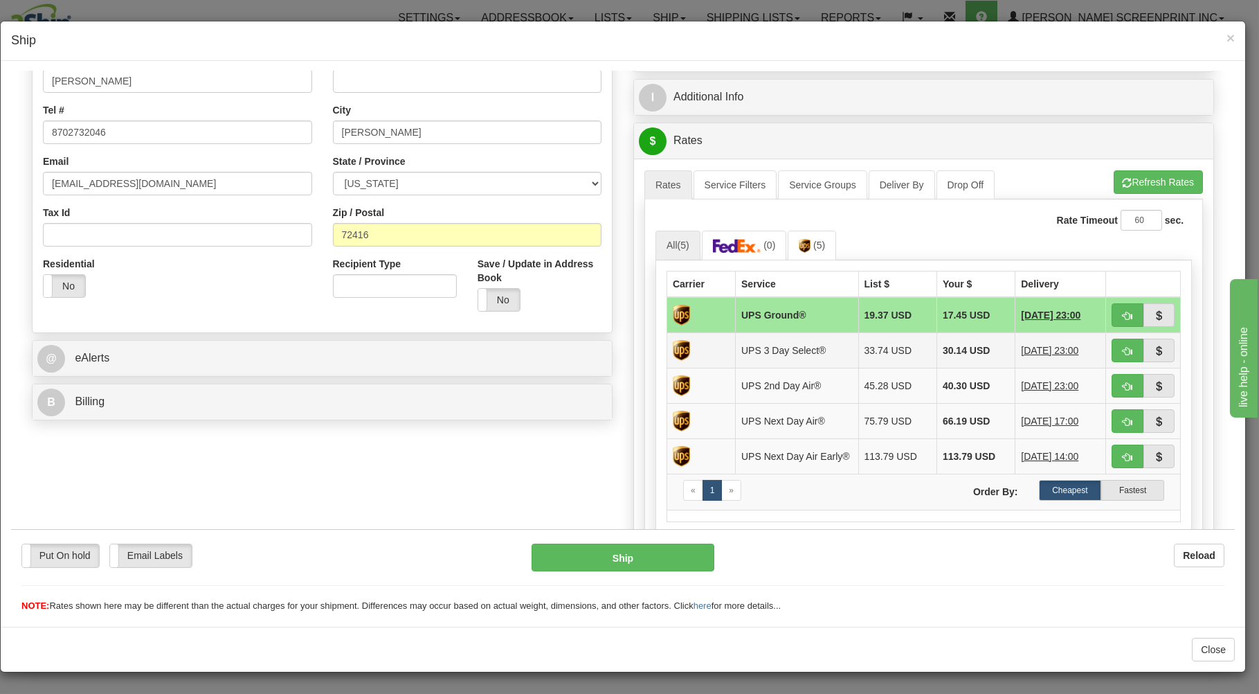
scroll to position [296, 0]
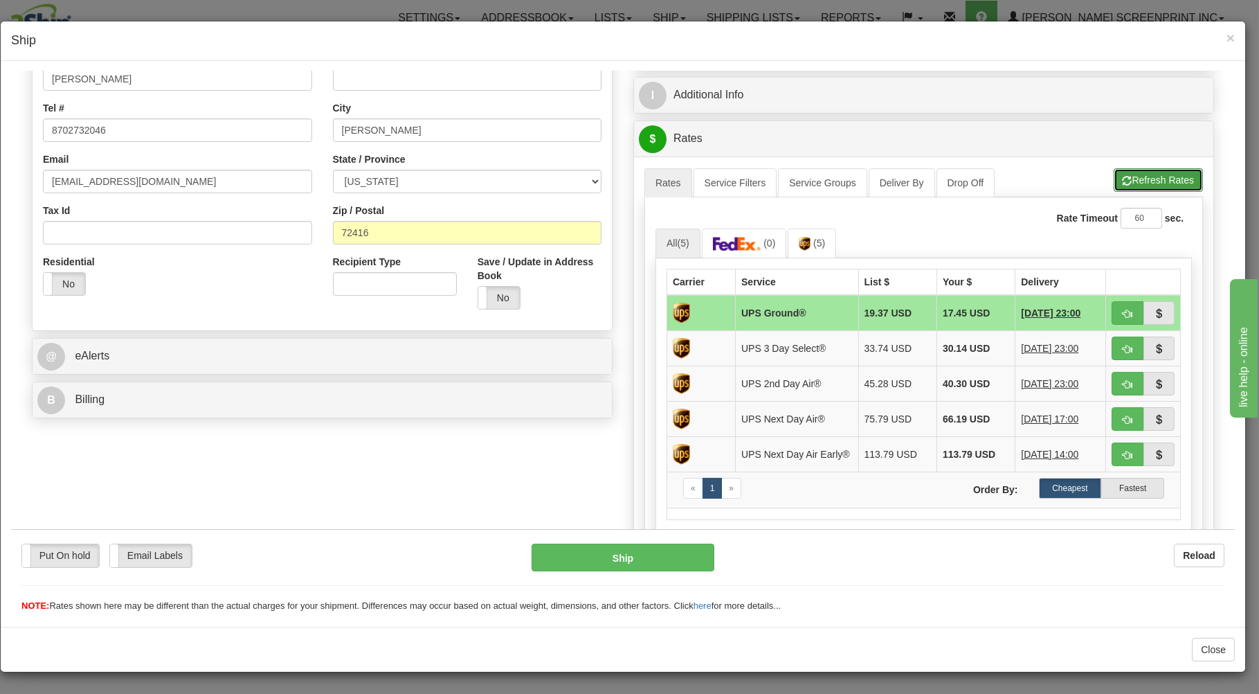
click at [1128, 174] on button "Refresh Rates" at bounding box center [1158, 179] width 89 height 24
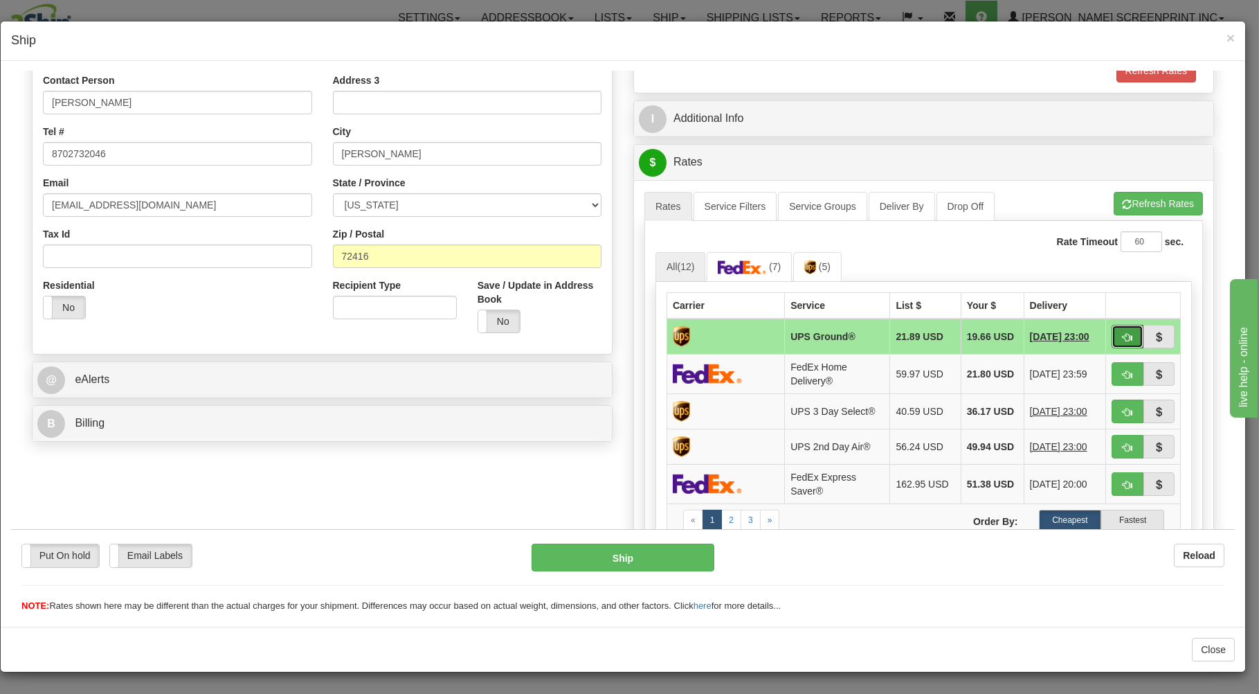
click at [1112, 333] on button "button" at bounding box center [1128, 336] width 32 height 24
type input "03"
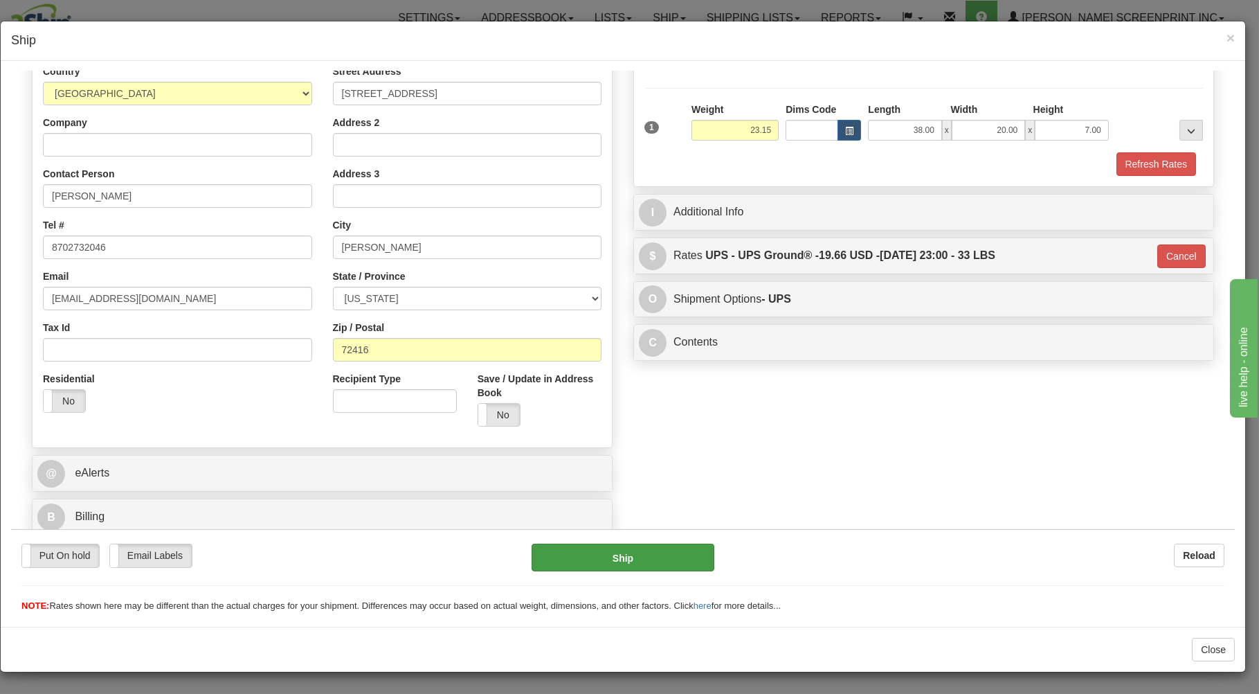
scroll to position [182, 0]
click at [637, 554] on button "Ship" at bounding box center [623, 557] width 183 height 28
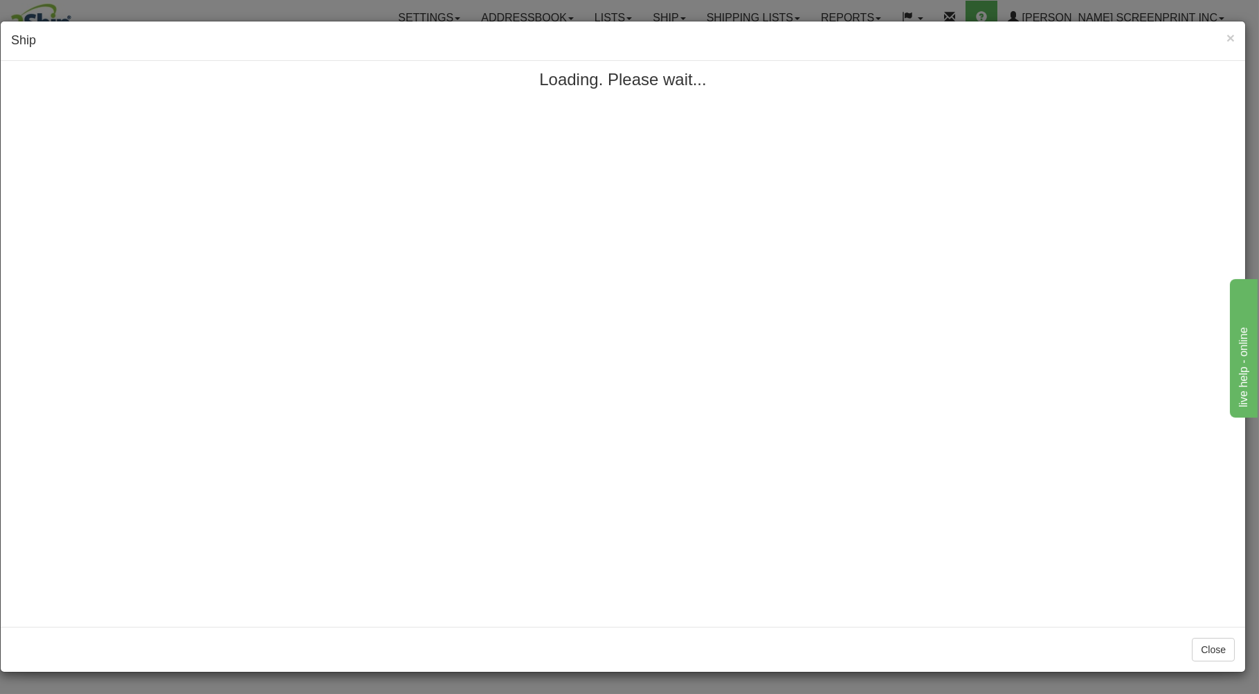
scroll to position [0, 0]
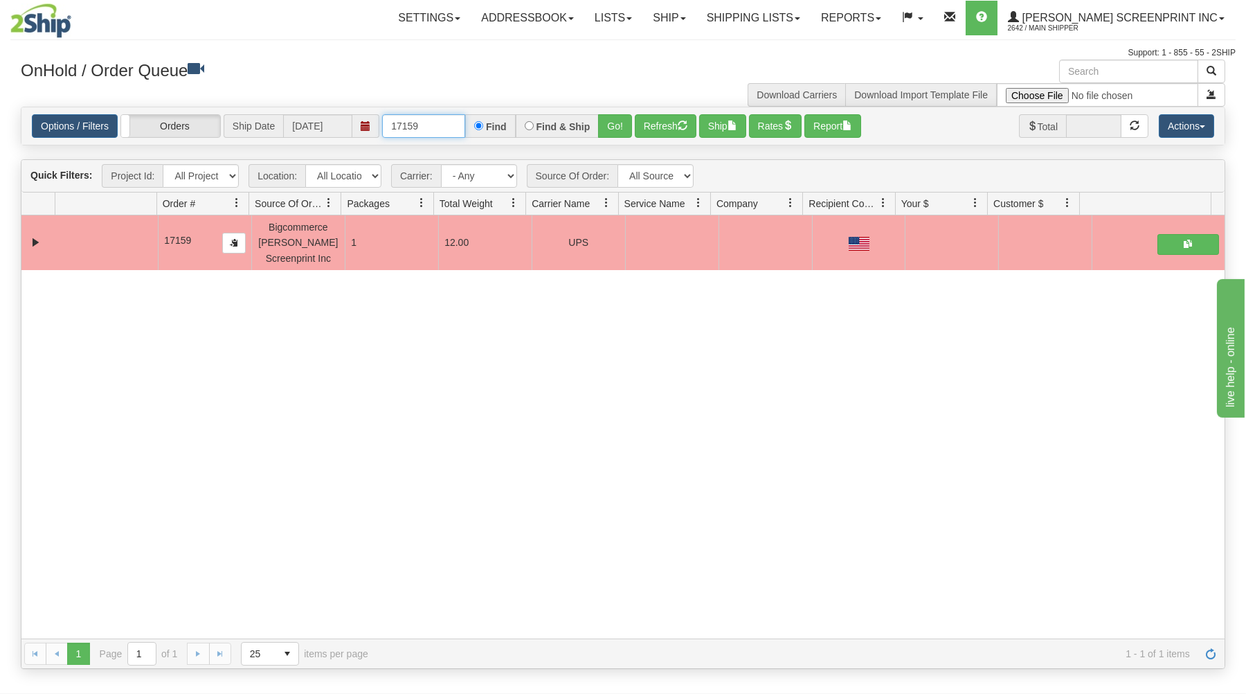
drag, startPoint x: 391, startPoint y: 125, endPoint x: 583, endPoint y: 107, distance: 193.3
click at [582, 107] on div "× Get OnHold Shipments fields - load dt: 331 Get OnHold Shipments fields - tran…" at bounding box center [622, 364] width 1225 height 609
type input "17176"
click at [603, 124] on button "Go!" at bounding box center [615, 126] width 34 height 24
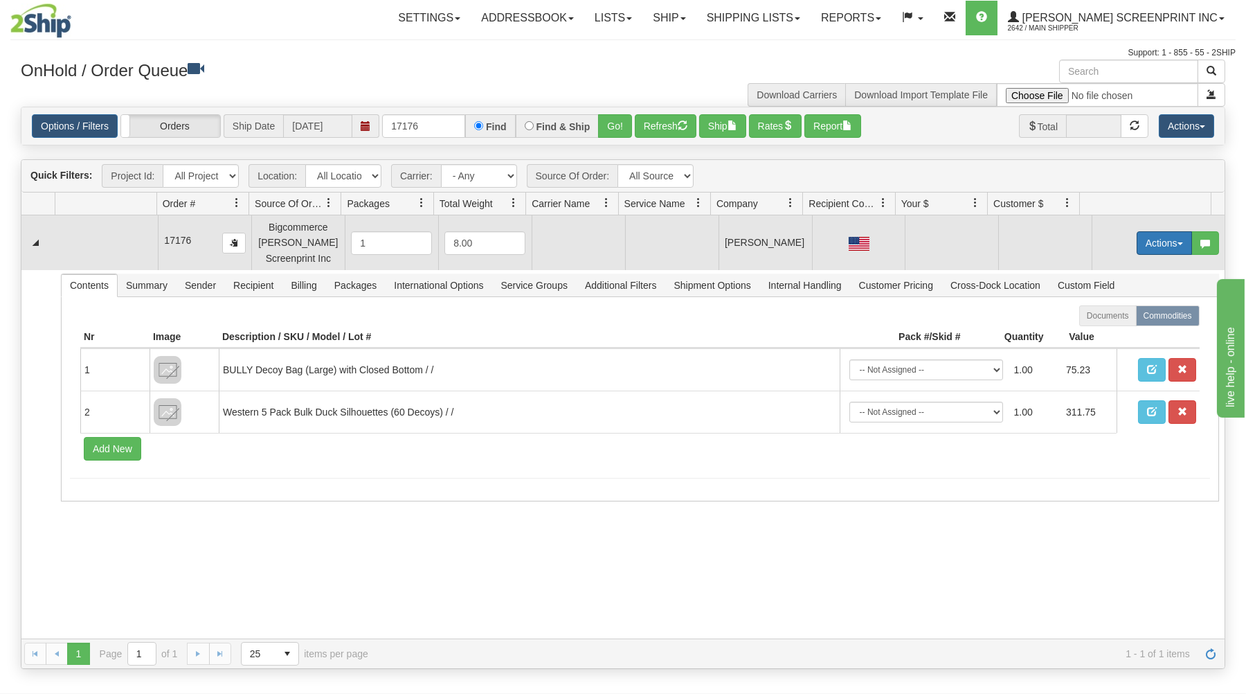
click at [1141, 240] on button "Actions" at bounding box center [1163, 243] width 55 height 24
click at [1126, 273] on link "Open" at bounding box center [1135, 269] width 111 height 18
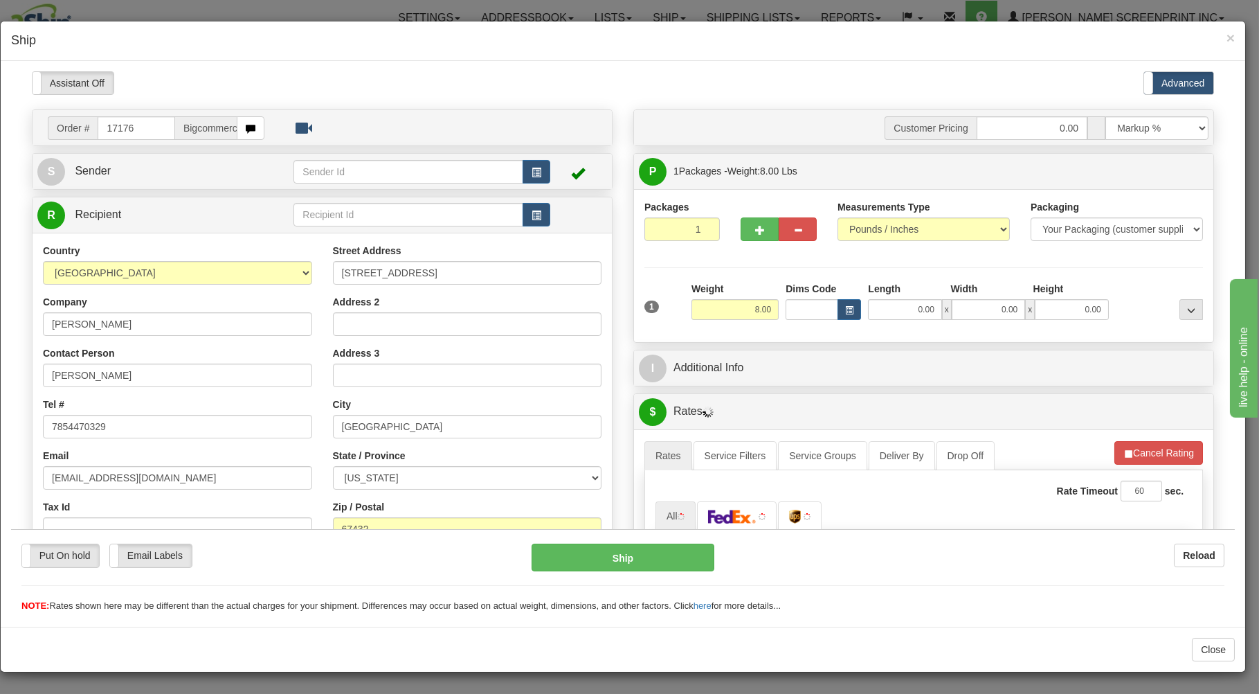
click at [893, 304] on input "0.00" at bounding box center [904, 308] width 73 height 21
type input "21.55"
type input "26.00"
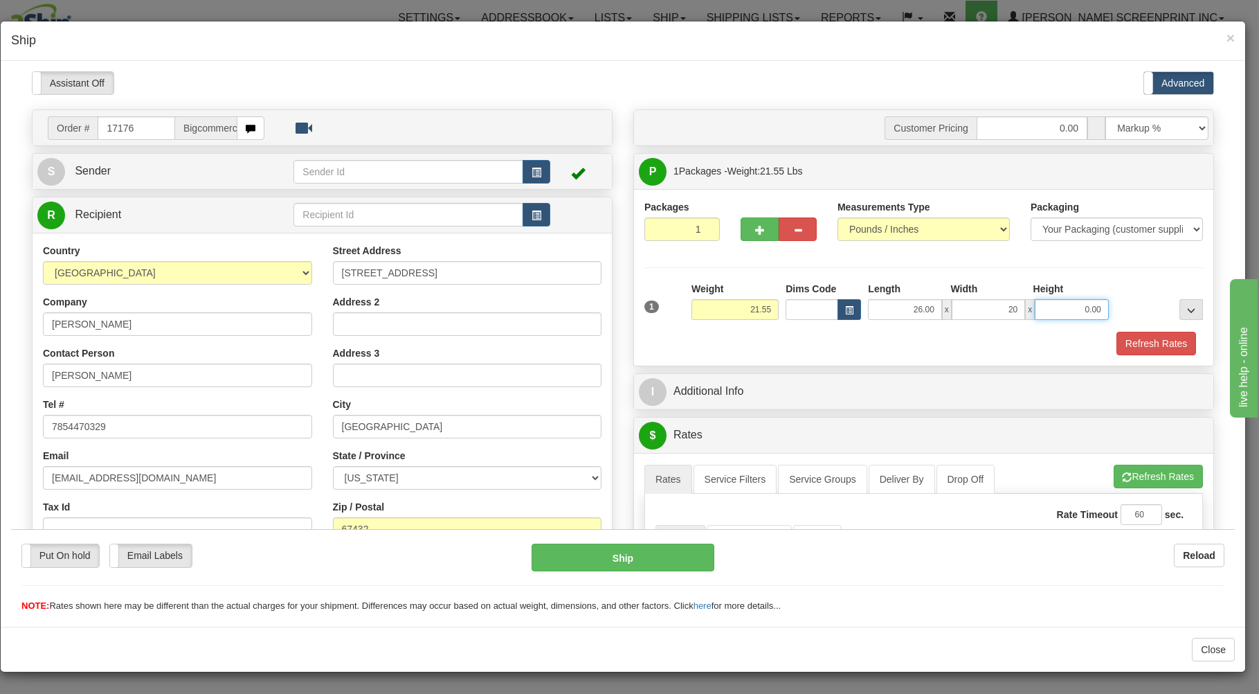
type input "20.00"
type input "21.60"
type input "8"
type input "21.55"
type input "8.00"
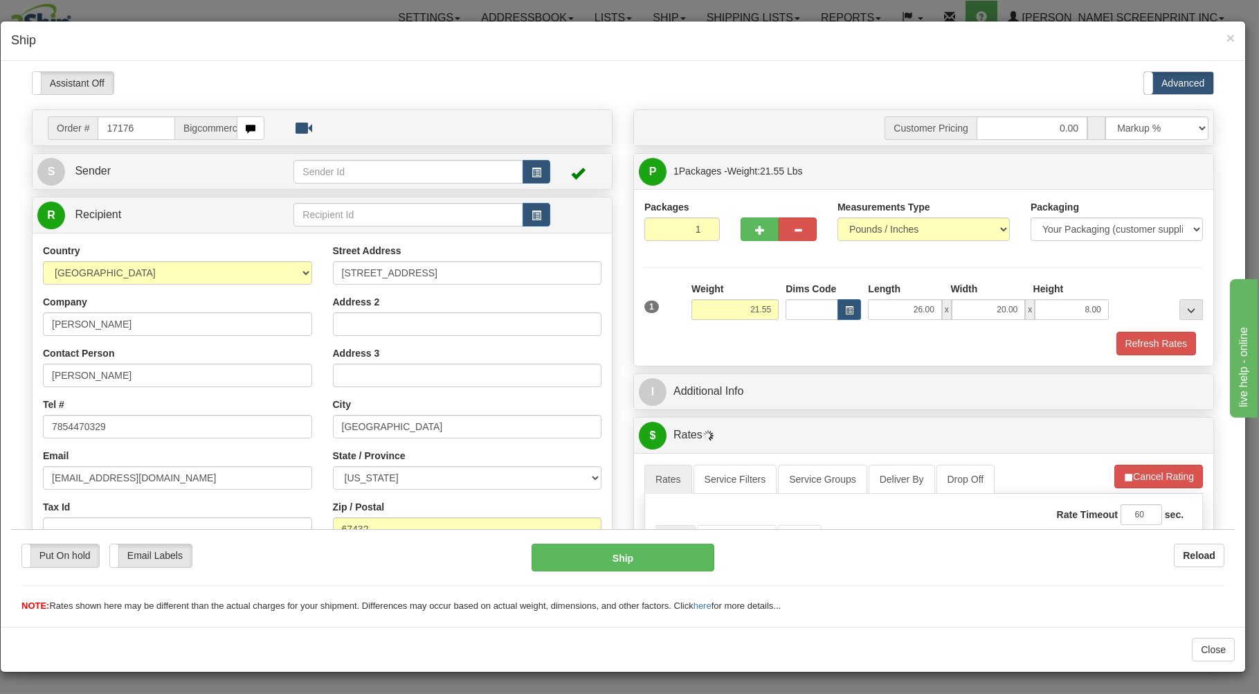
click at [868, 342] on div "Refresh Rates" at bounding box center [923, 343] width 565 height 24
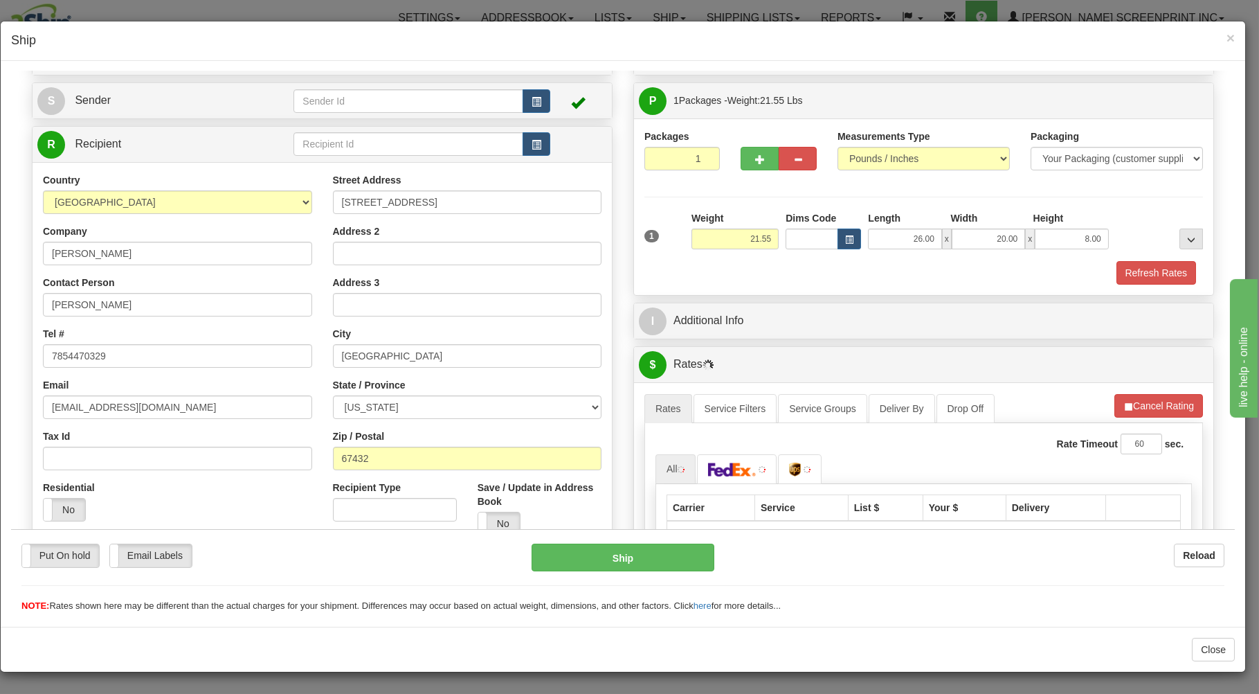
scroll to position [273, 0]
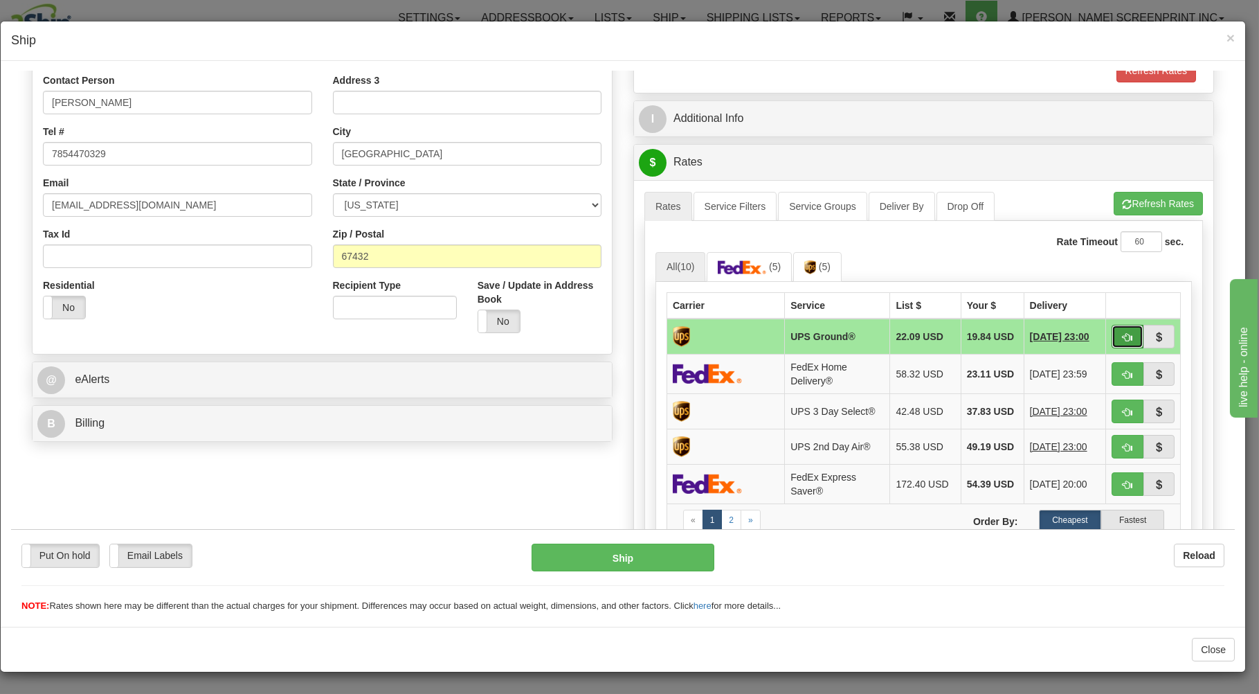
click at [1112, 331] on button "button" at bounding box center [1128, 336] width 32 height 24
type input "03"
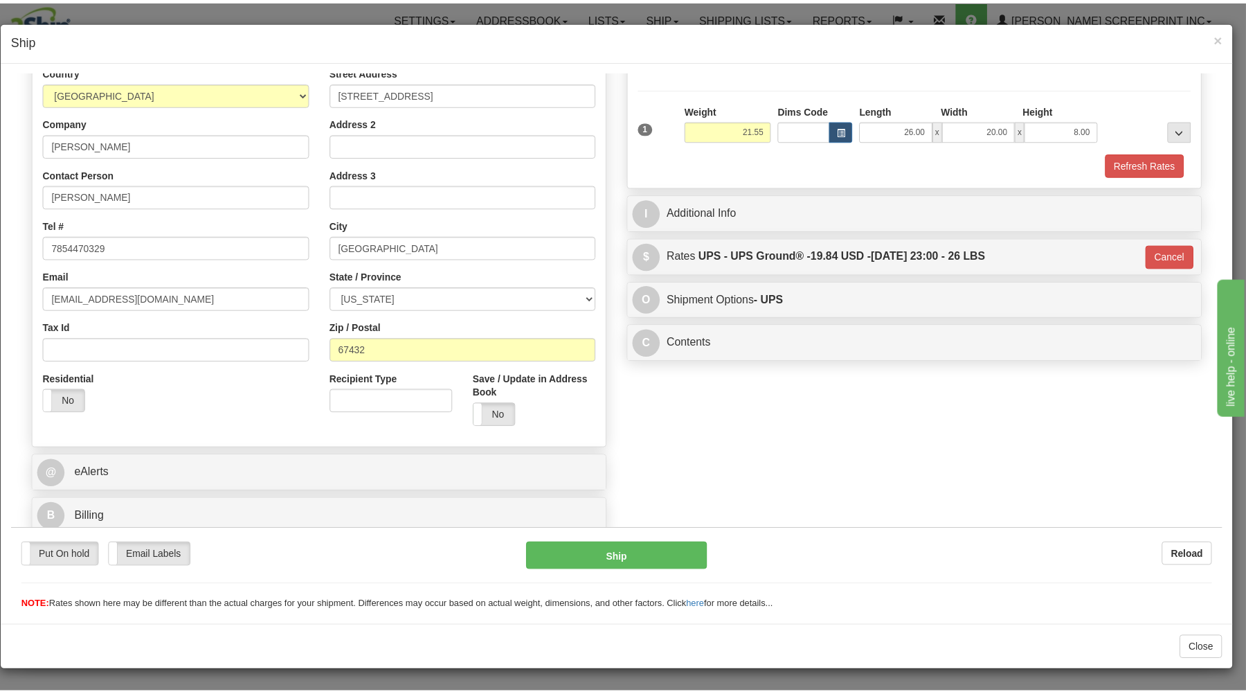
scroll to position [182, 0]
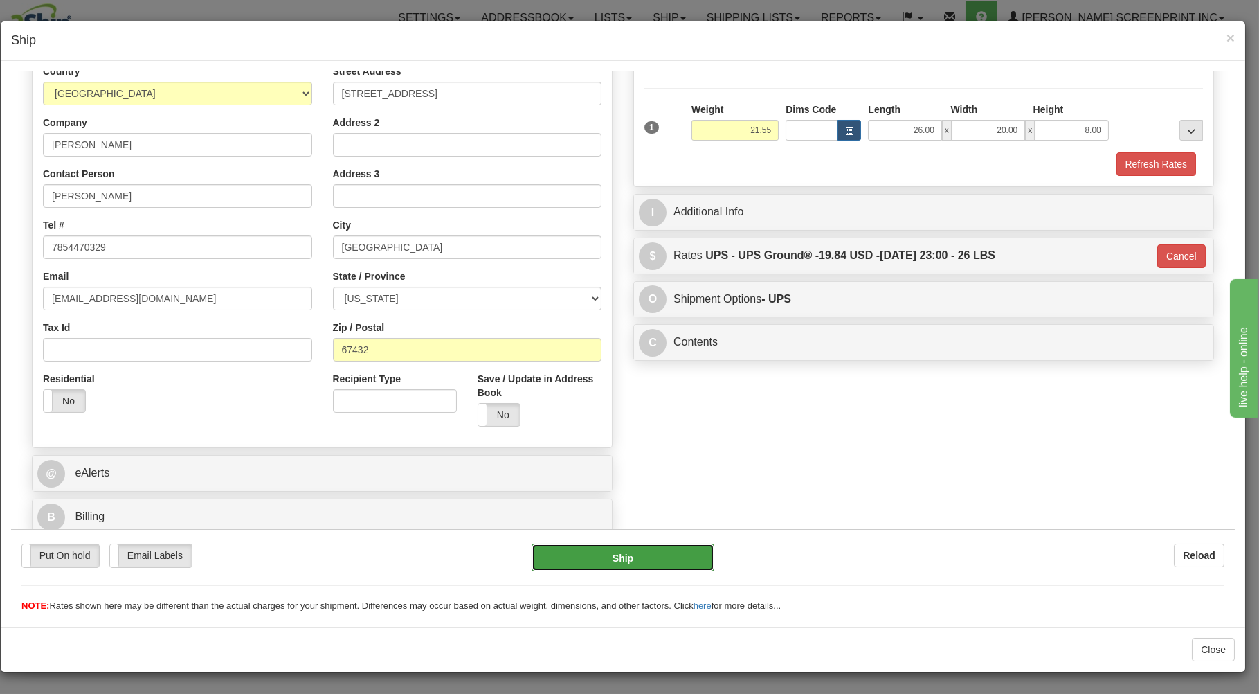
click at [650, 548] on button "Ship" at bounding box center [623, 557] width 183 height 28
